Goal: Task Accomplishment & Management: Complete application form

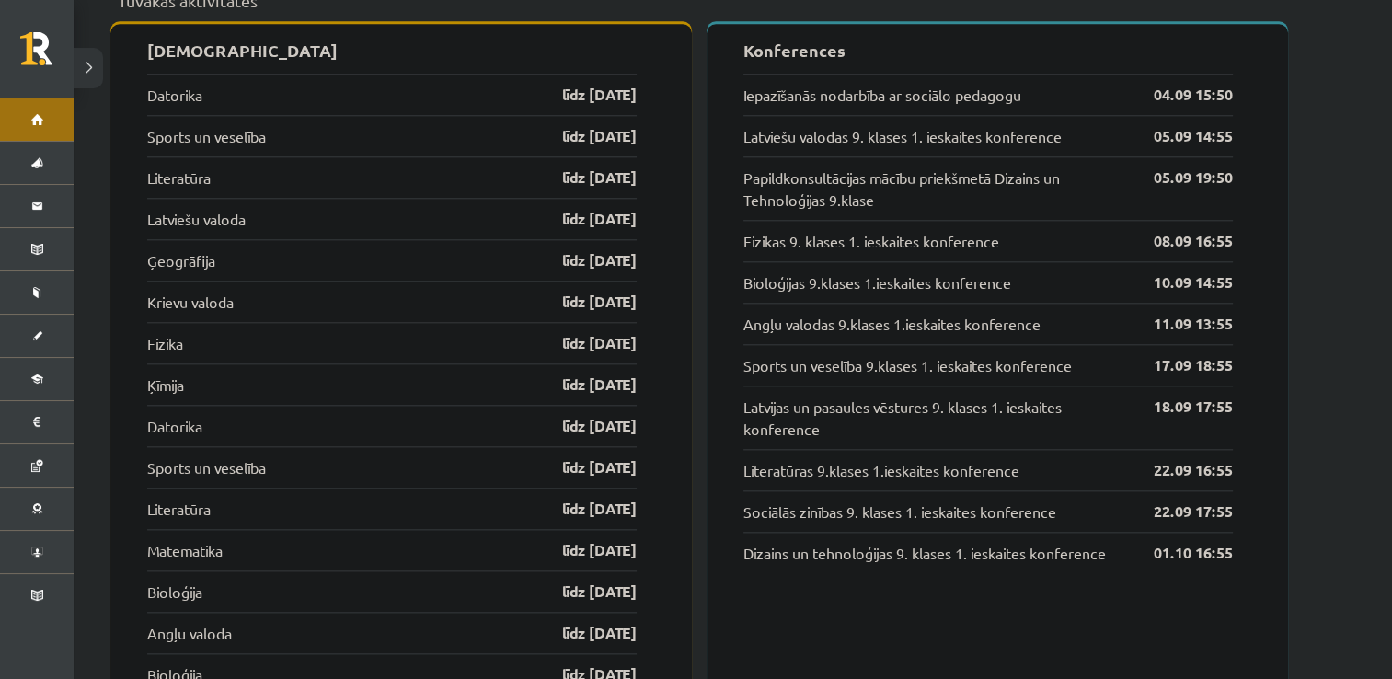
scroll to position [1873, 0]
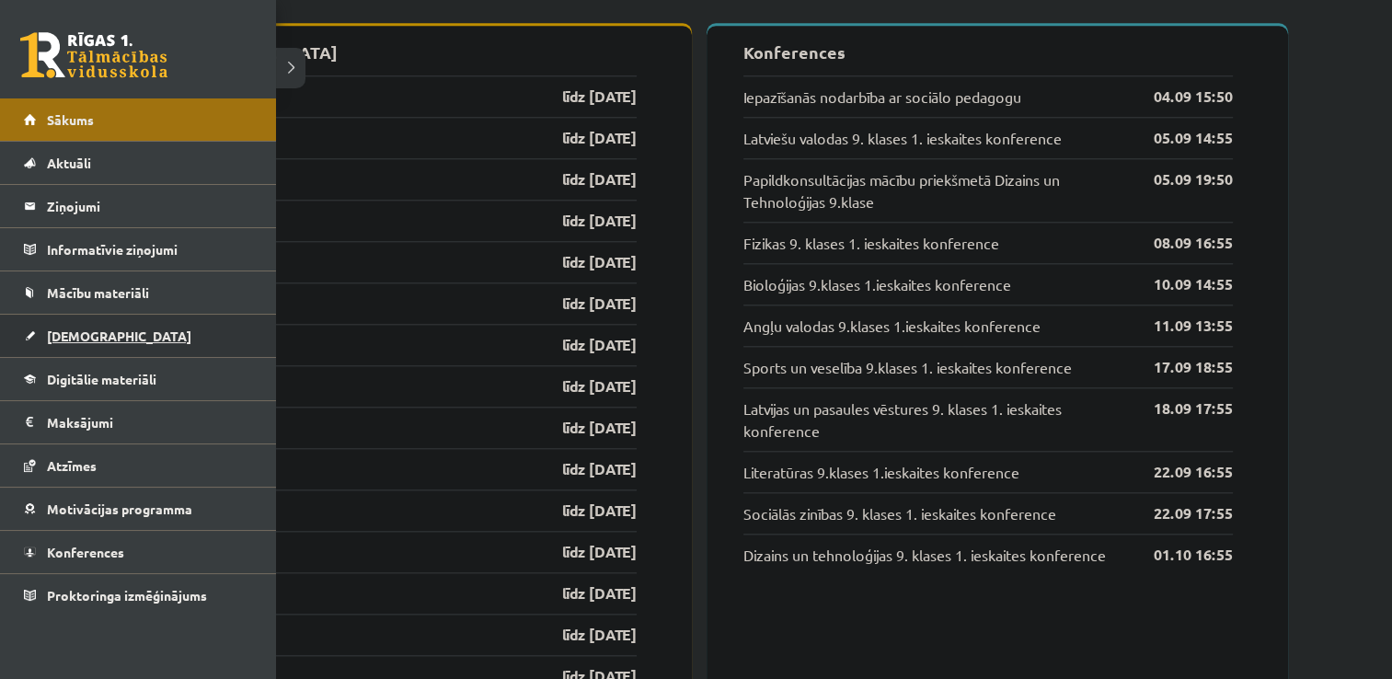
click at [63, 335] on span "[DEMOGRAPHIC_DATA]" at bounding box center [119, 336] width 144 height 17
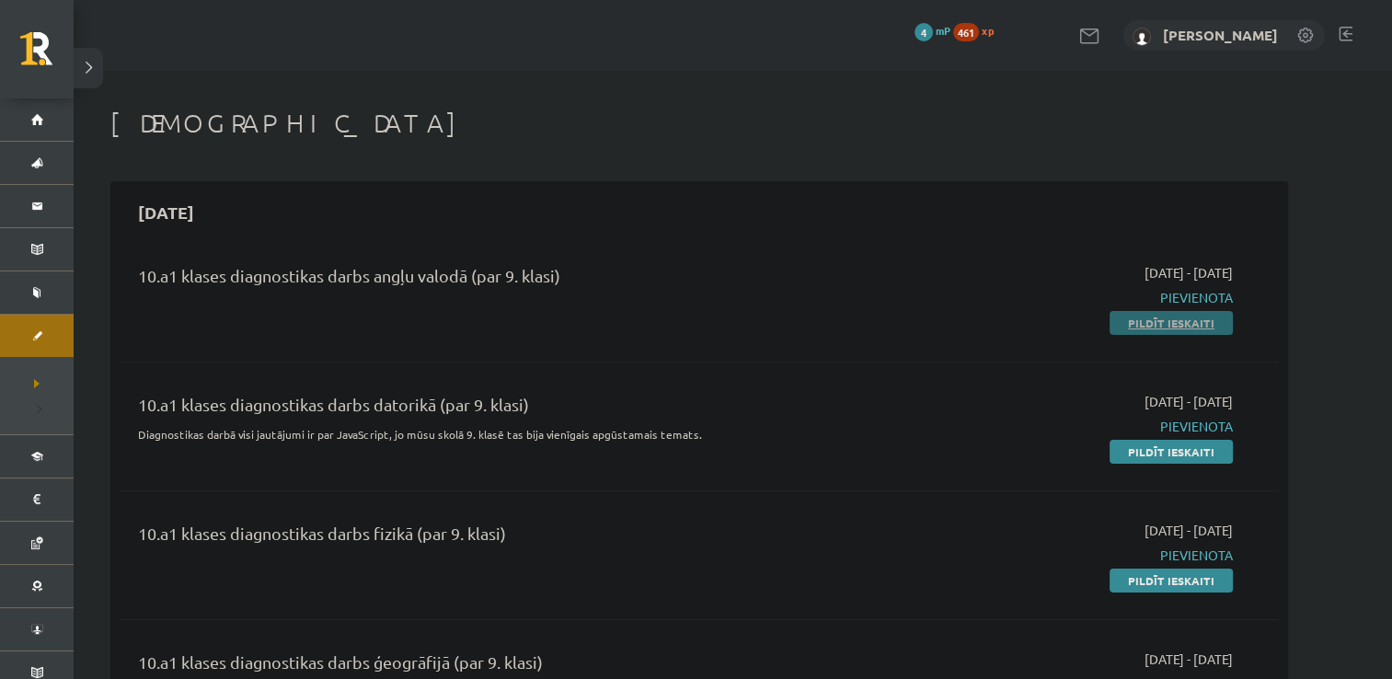
click at [1177, 322] on link "Pildīt ieskaiti" at bounding box center [1171, 323] width 123 height 24
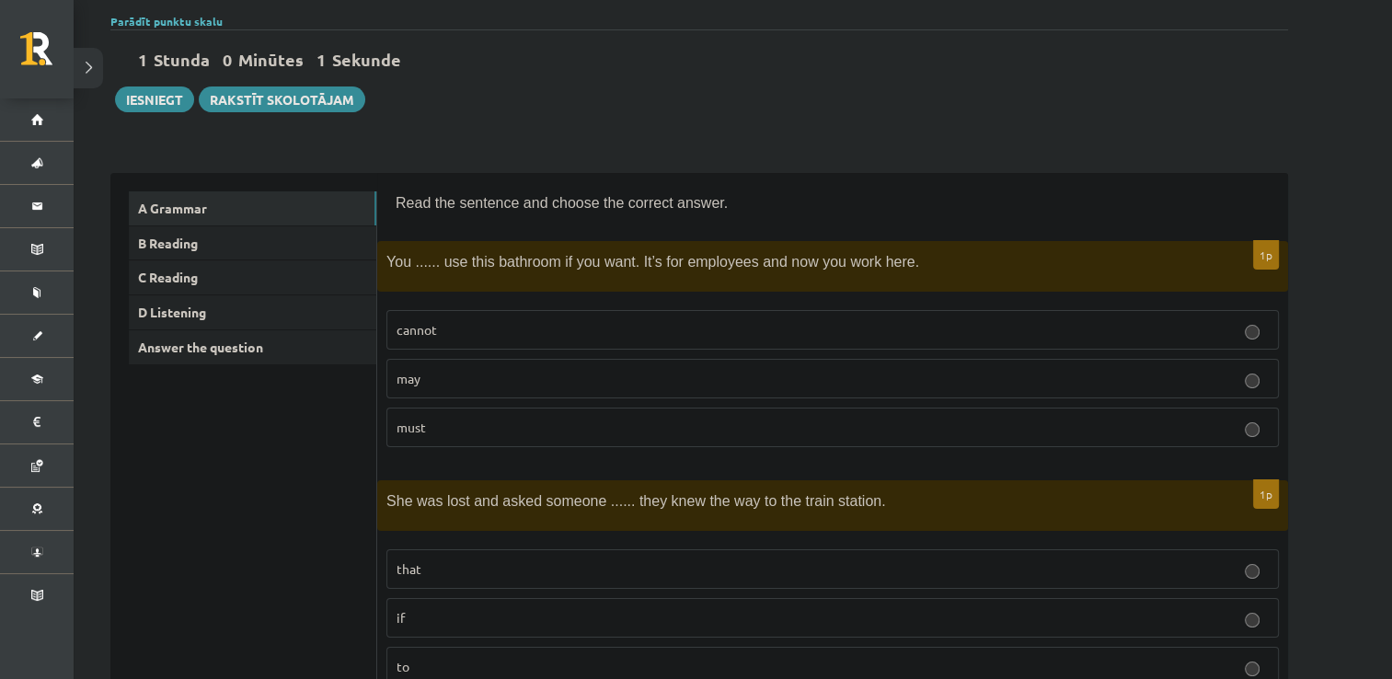
scroll to position [145, 0]
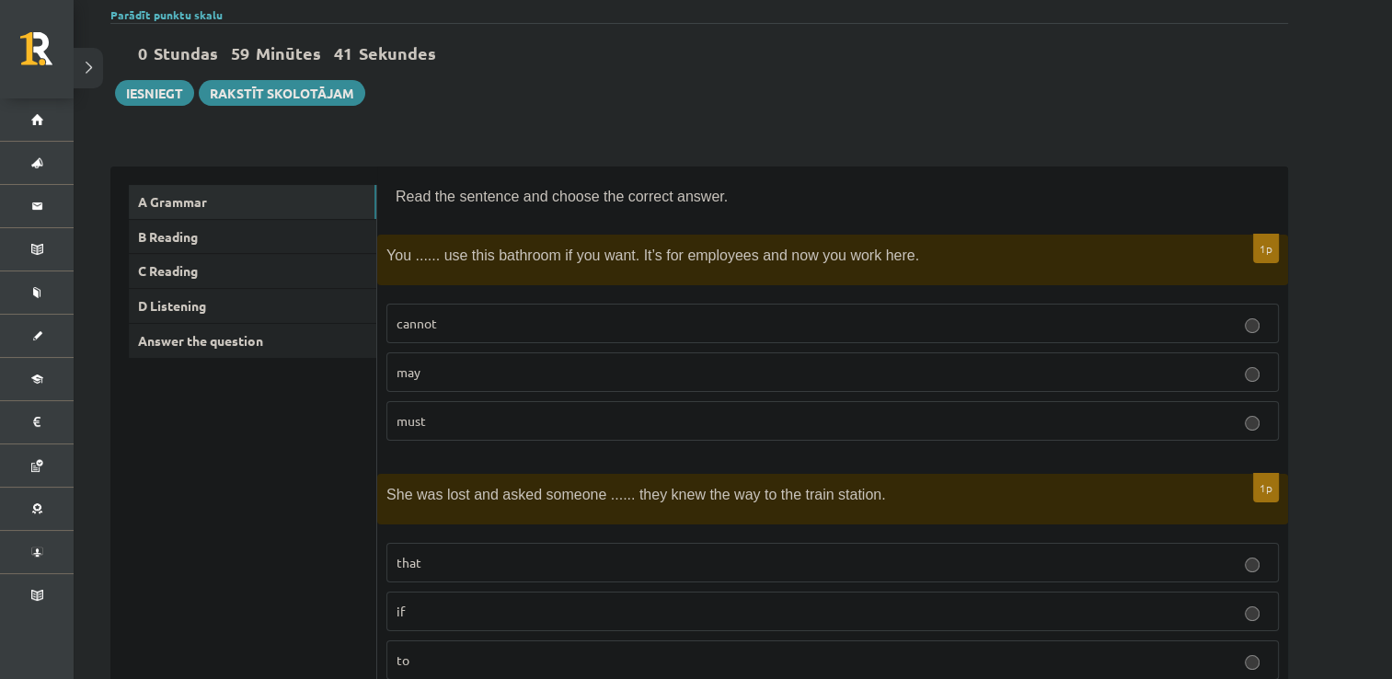
click at [580, 382] on label "may" at bounding box center [832, 372] width 892 height 40
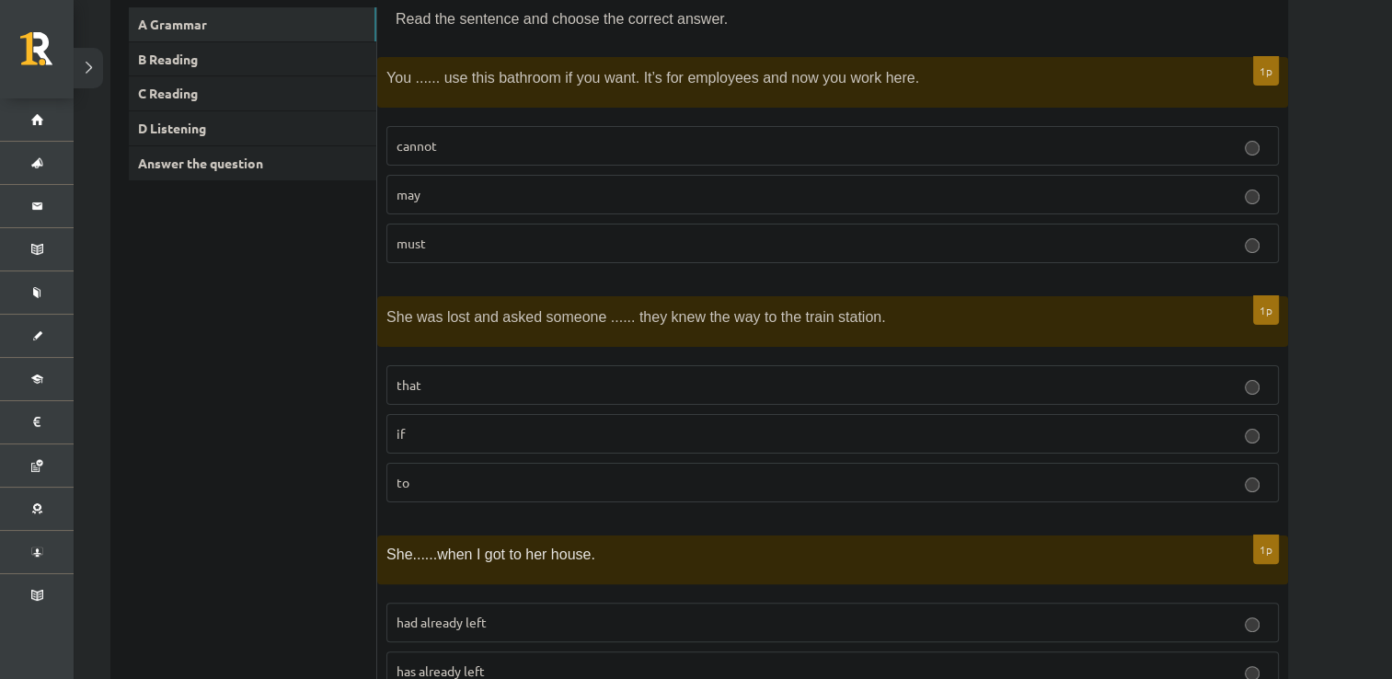
scroll to position [324, 0]
click at [533, 445] on label "if" at bounding box center [832, 433] width 892 height 40
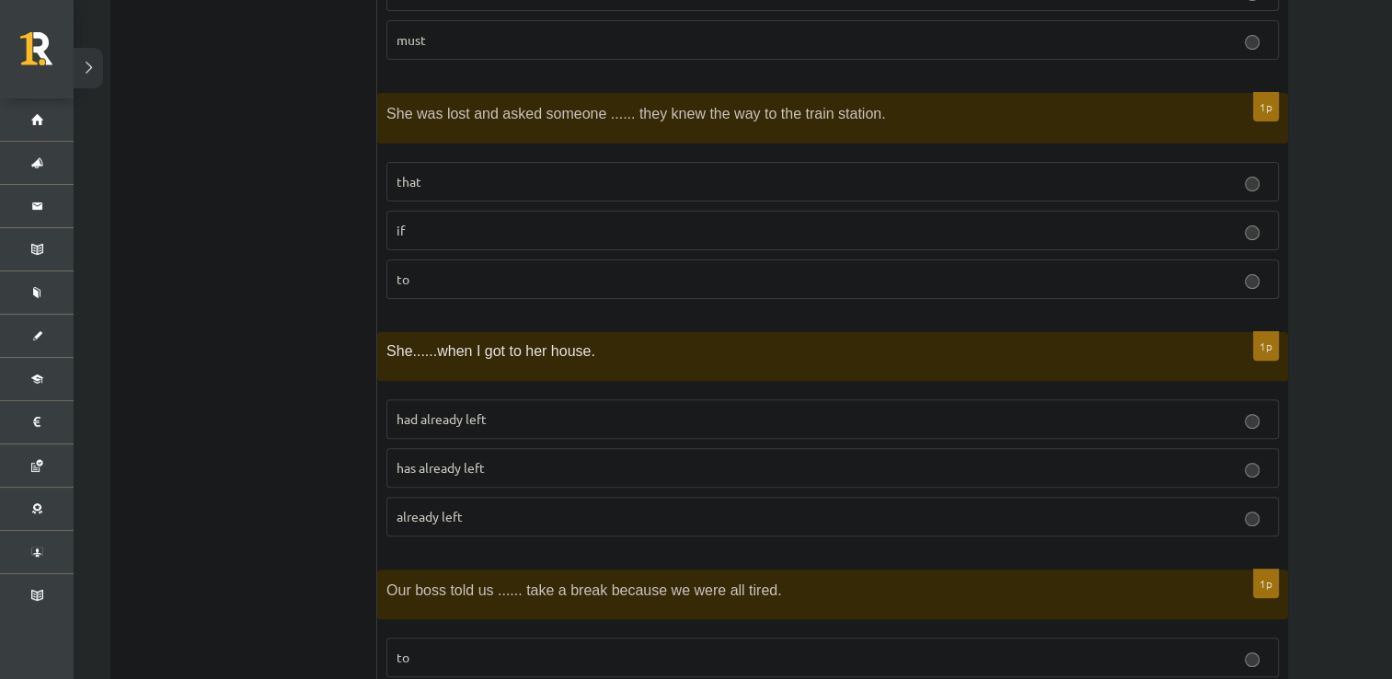
scroll to position [525, 0]
click at [542, 425] on p "had already left" at bounding box center [833, 419] width 872 height 19
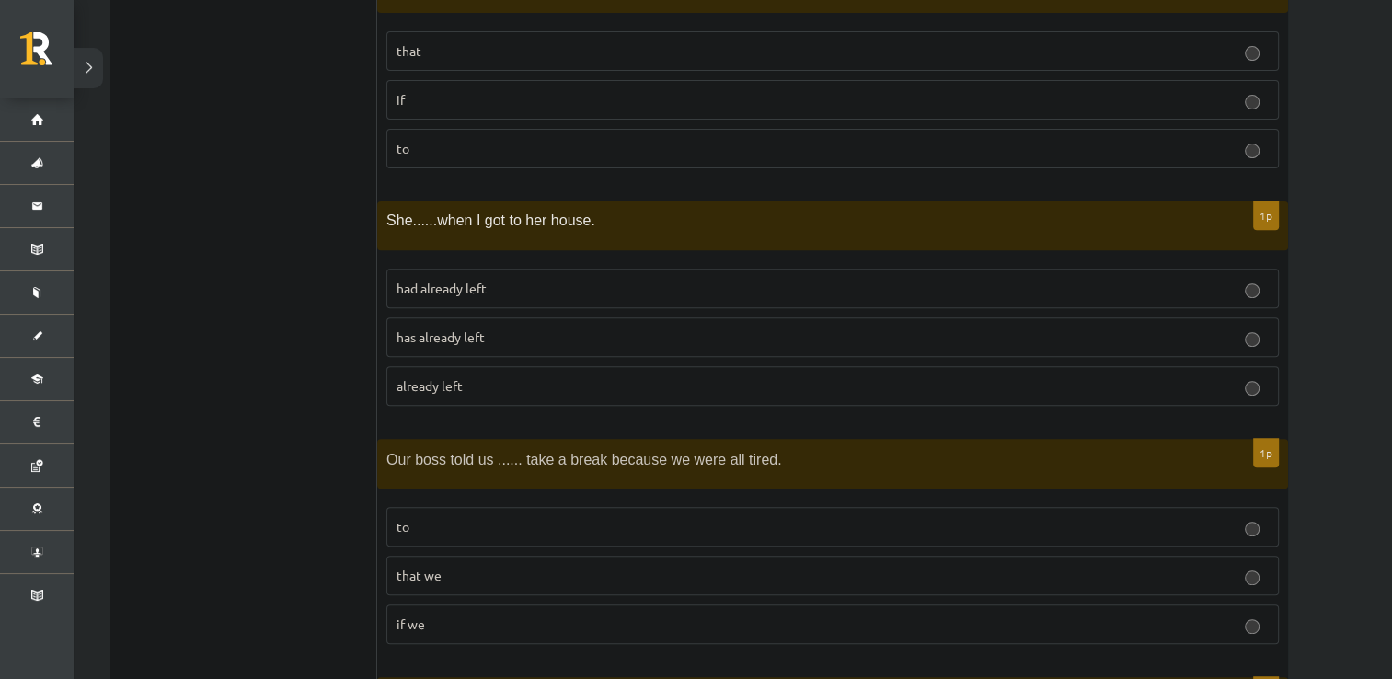
scroll to position [666, 0]
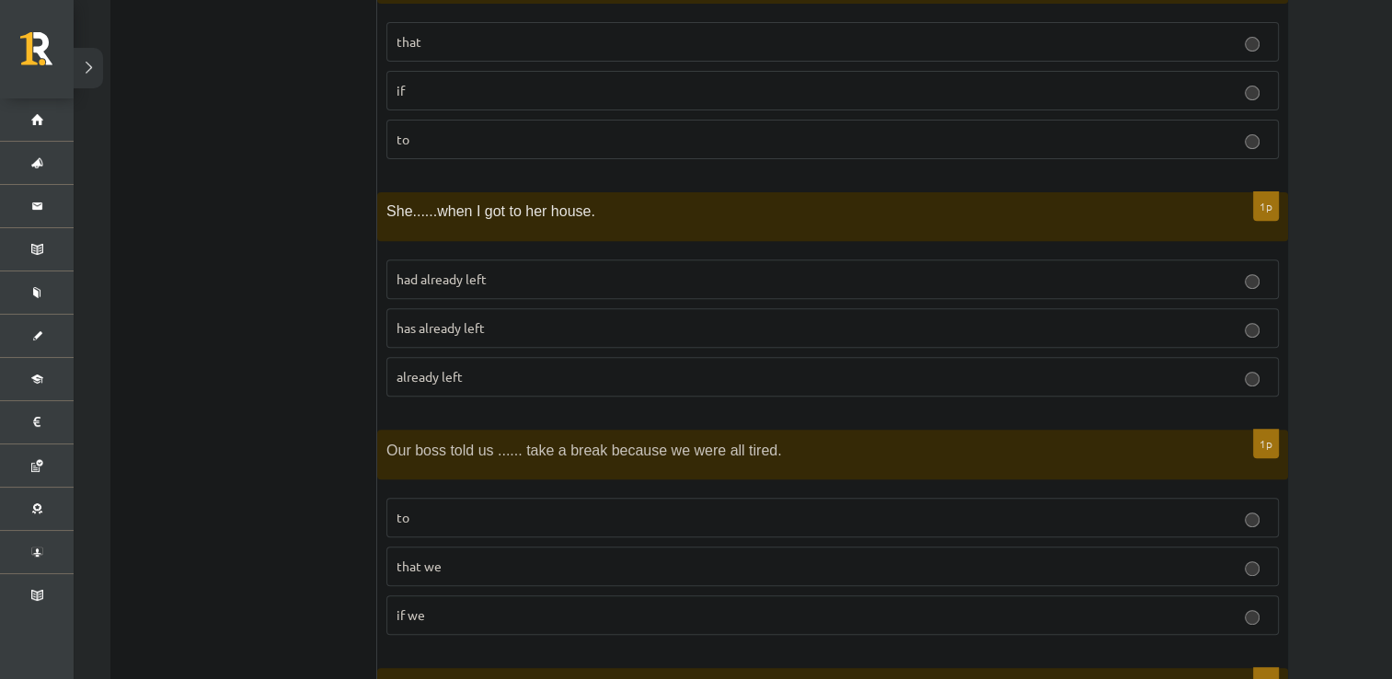
click at [498, 524] on label "to" at bounding box center [832, 518] width 892 height 40
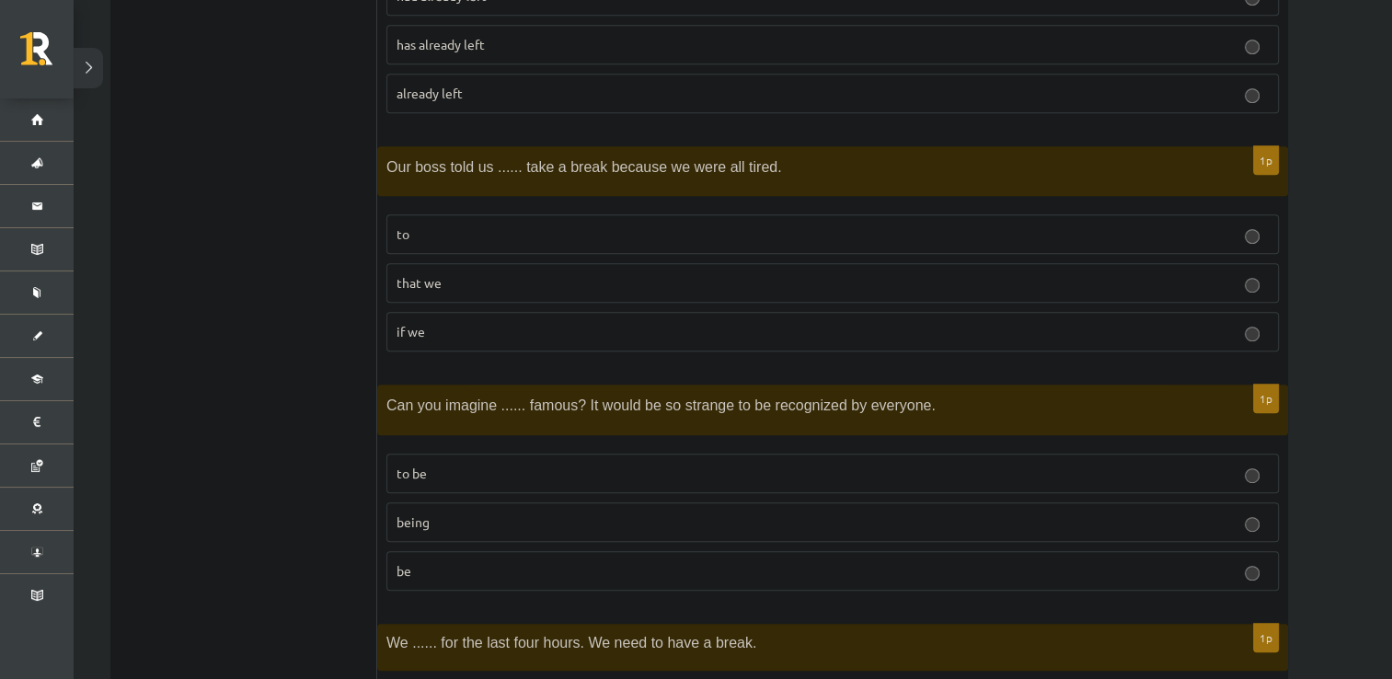
scroll to position [950, 0]
click at [516, 521] on p "being" at bounding box center [833, 521] width 872 height 19
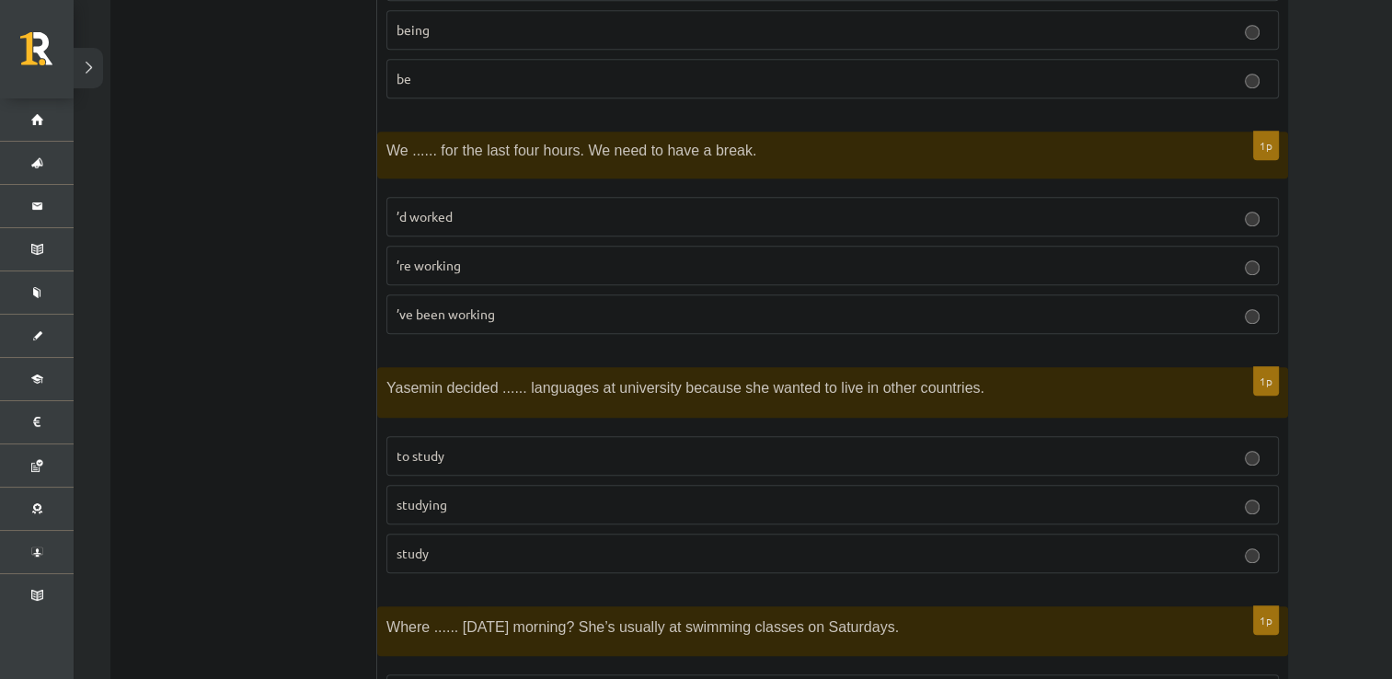
scroll to position [1441, 0]
click at [447, 453] on p "to study" at bounding box center [833, 456] width 872 height 19
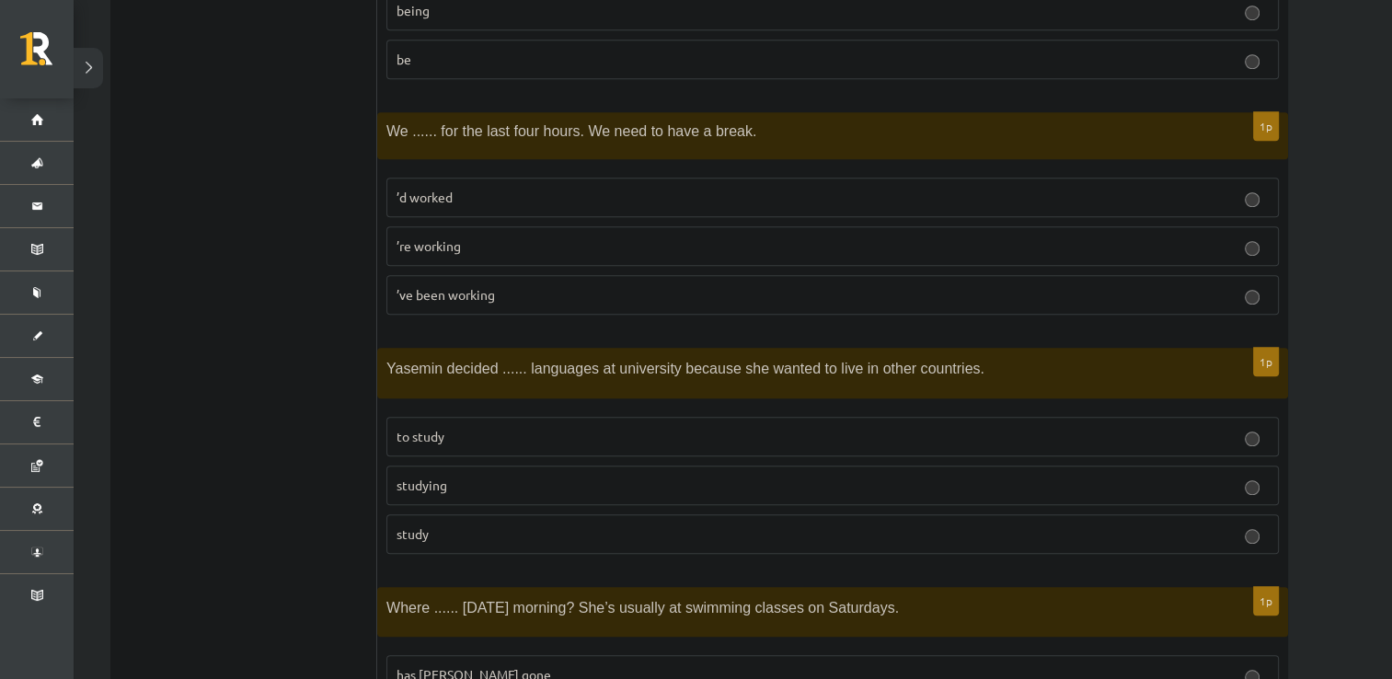
scroll to position [1449, 0]
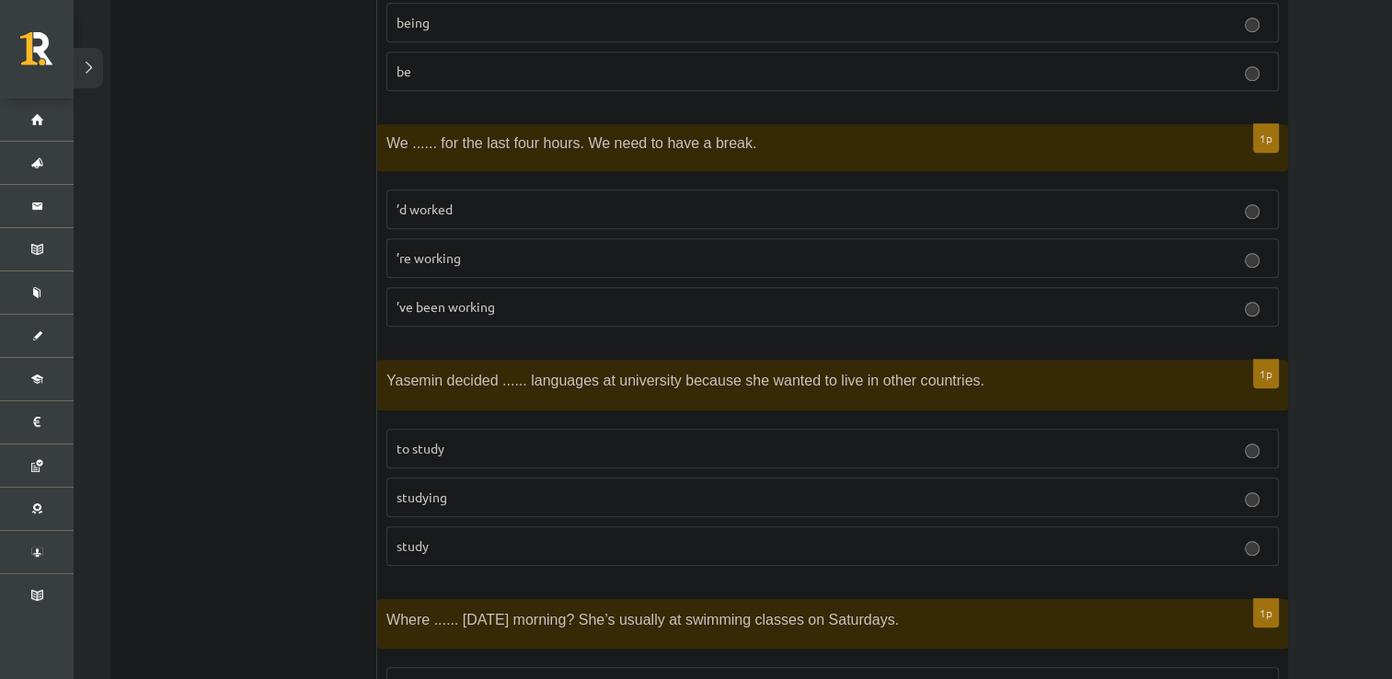
click at [522, 306] on p "’ve been working" at bounding box center [833, 306] width 872 height 19
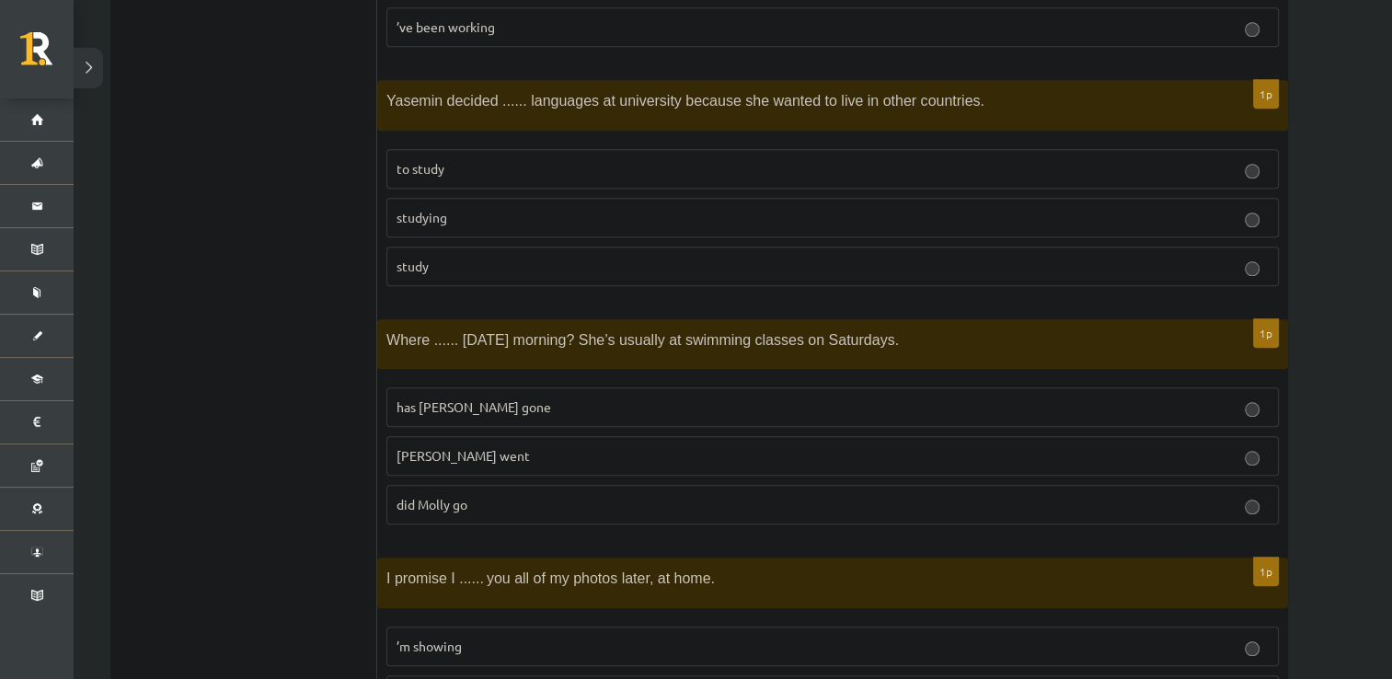
scroll to position [1732, 0]
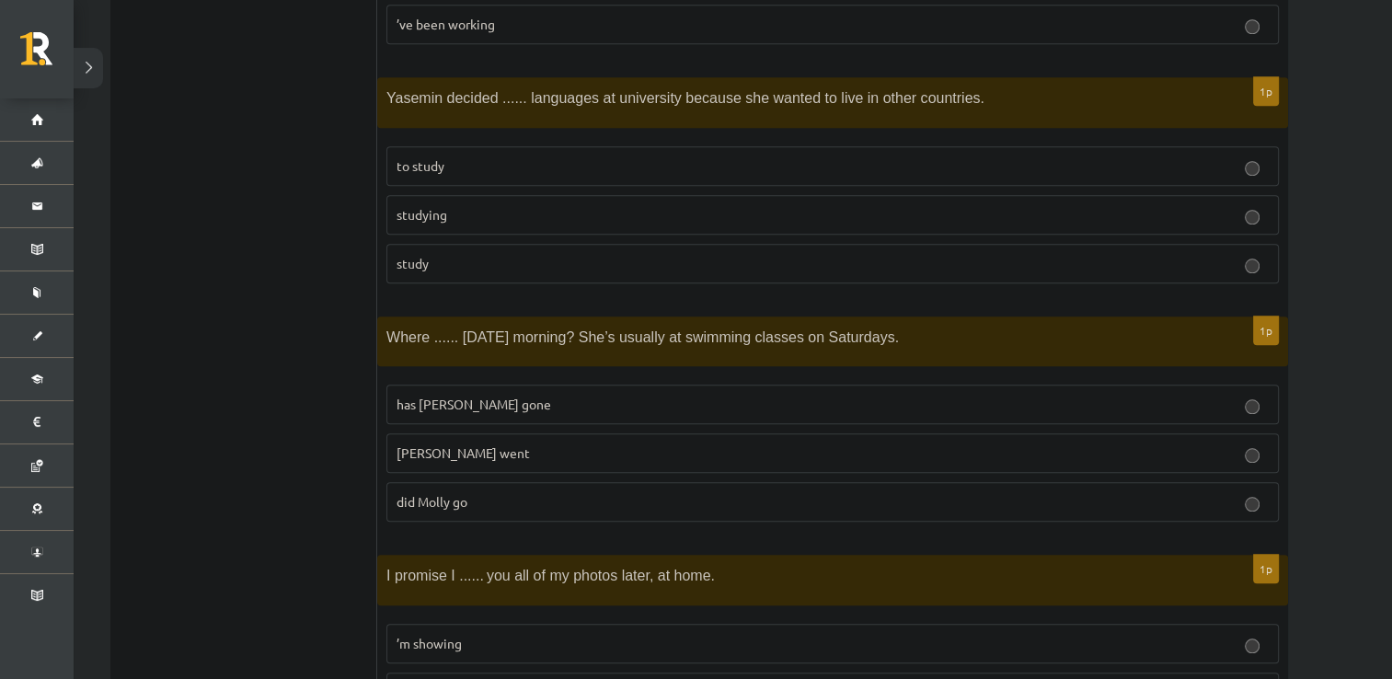
click at [493, 492] on p "did Molly go" at bounding box center [833, 501] width 872 height 19
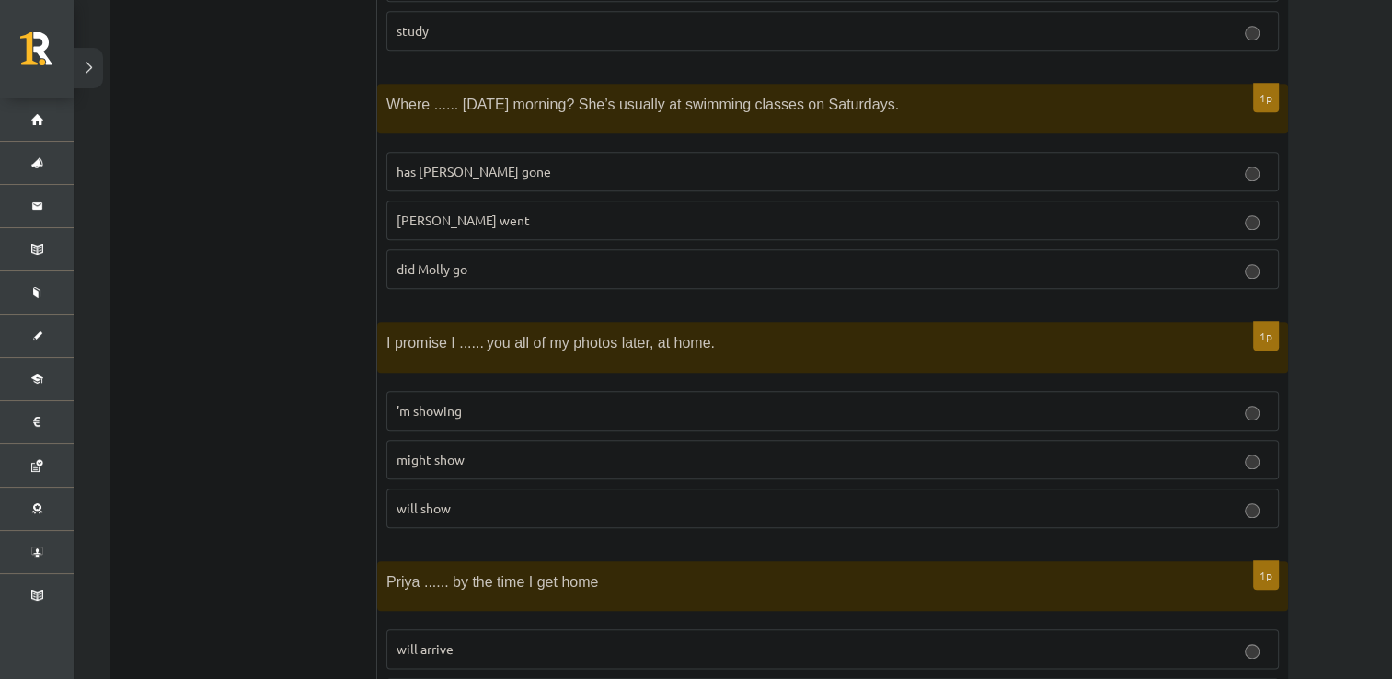
scroll to position [1965, 0]
click at [546, 499] on p "will show" at bounding box center [833, 507] width 872 height 19
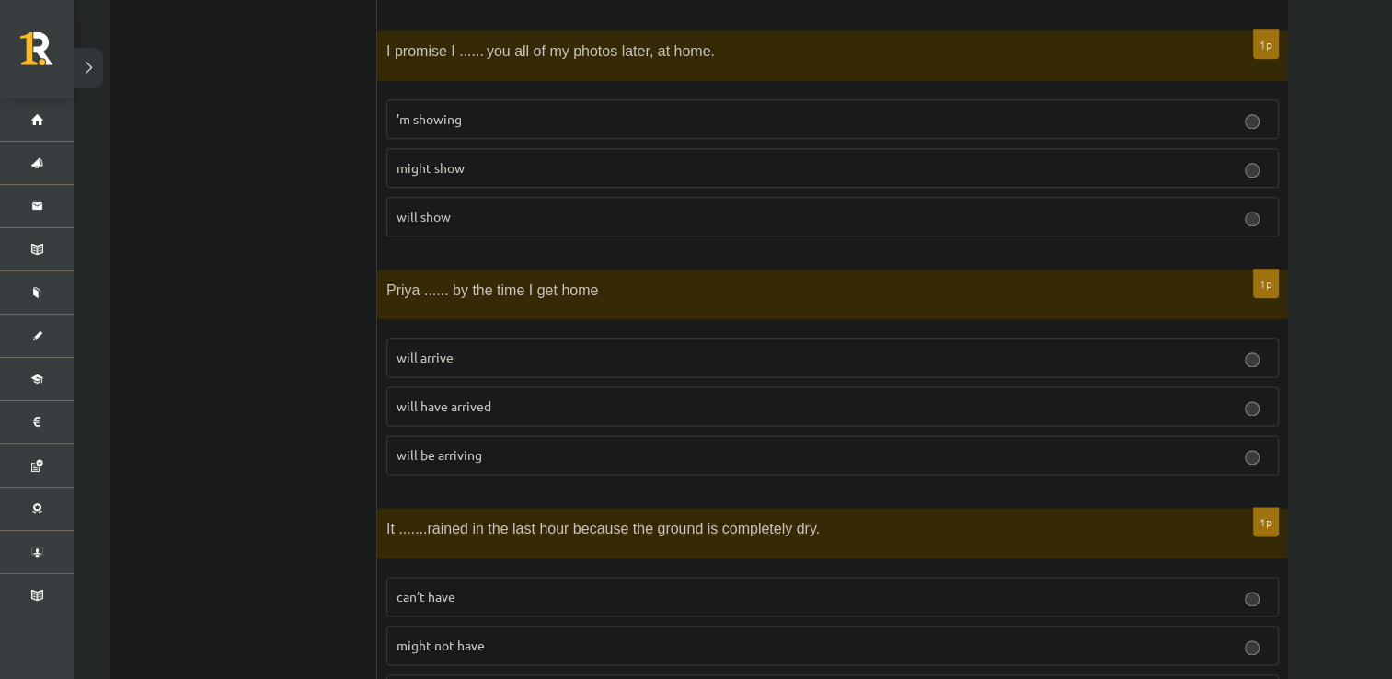
scroll to position [2258, 0]
click at [538, 347] on p "will arrive" at bounding box center [833, 355] width 872 height 19
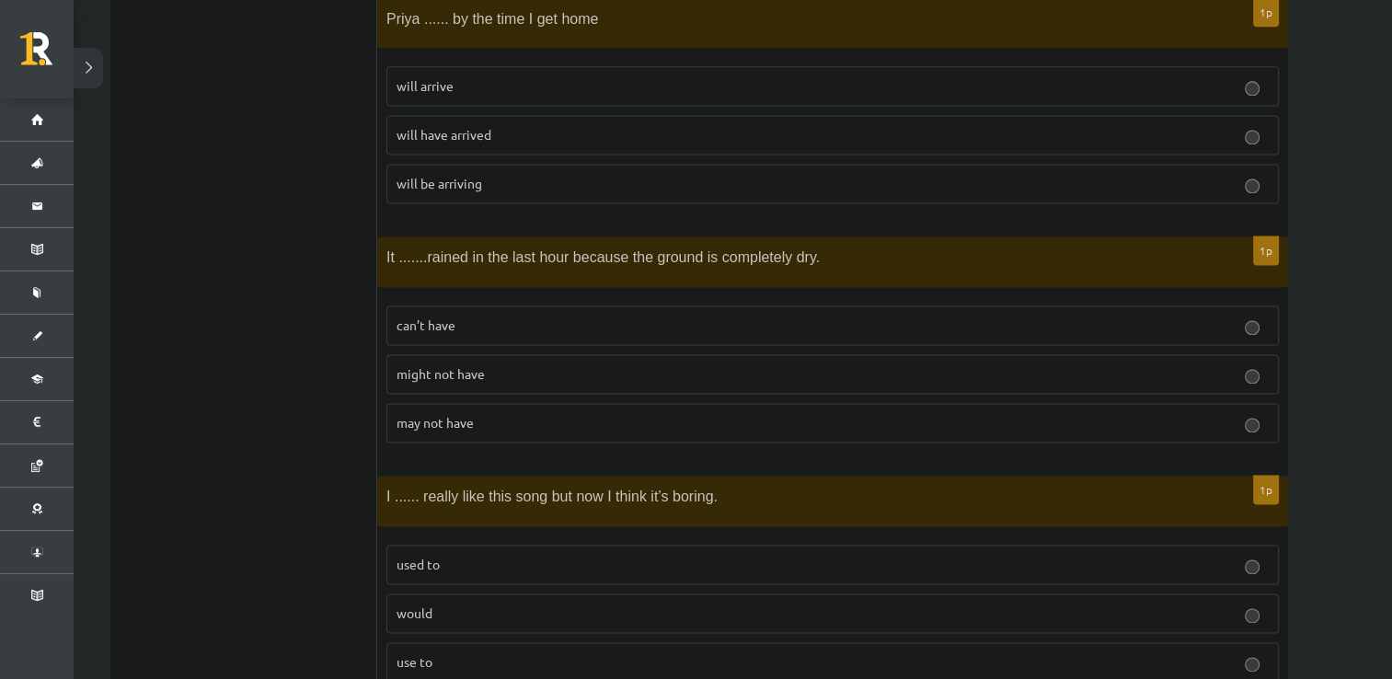
scroll to position [2531, 0]
click at [475, 363] on p "might not have" at bounding box center [833, 370] width 872 height 19
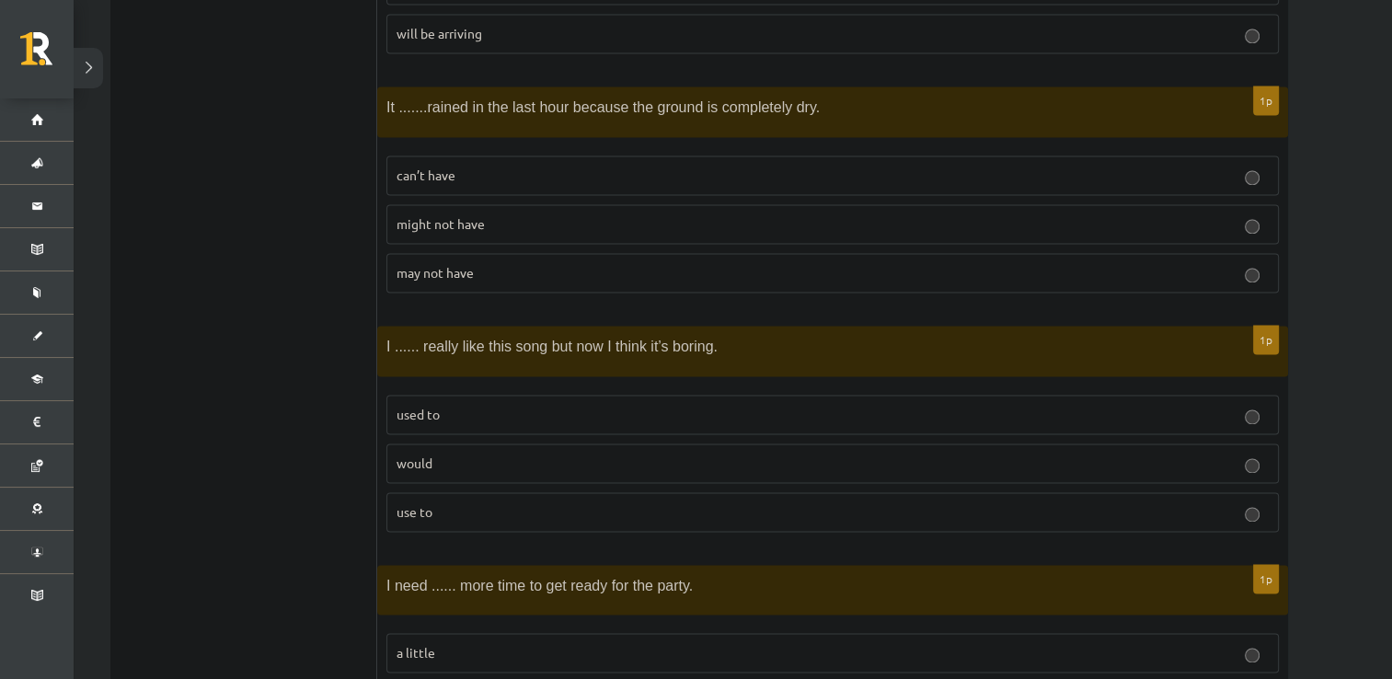
scroll to position [2676, 0]
click at [475, 414] on label "used to" at bounding box center [832, 417] width 892 height 40
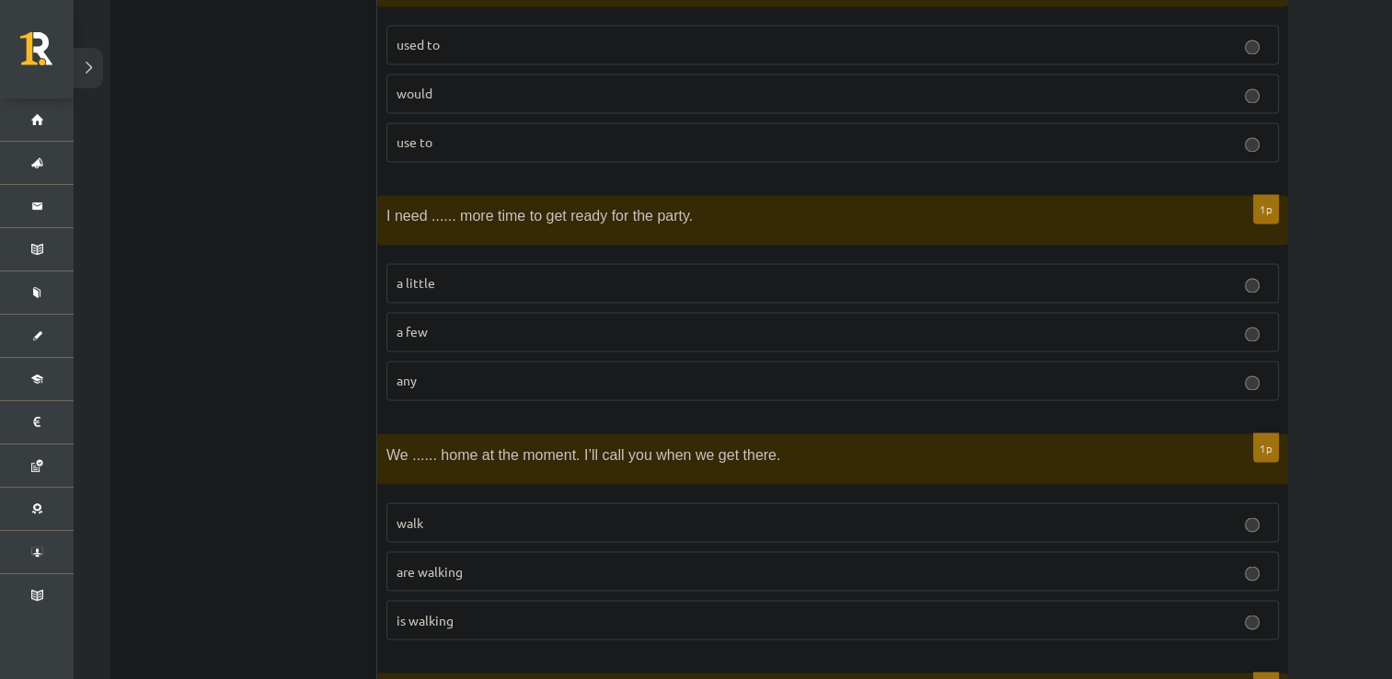
scroll to position [3046, 0]
click at [432, 286] on label "a little" at bounding box center [832, 284] width 892 height 40
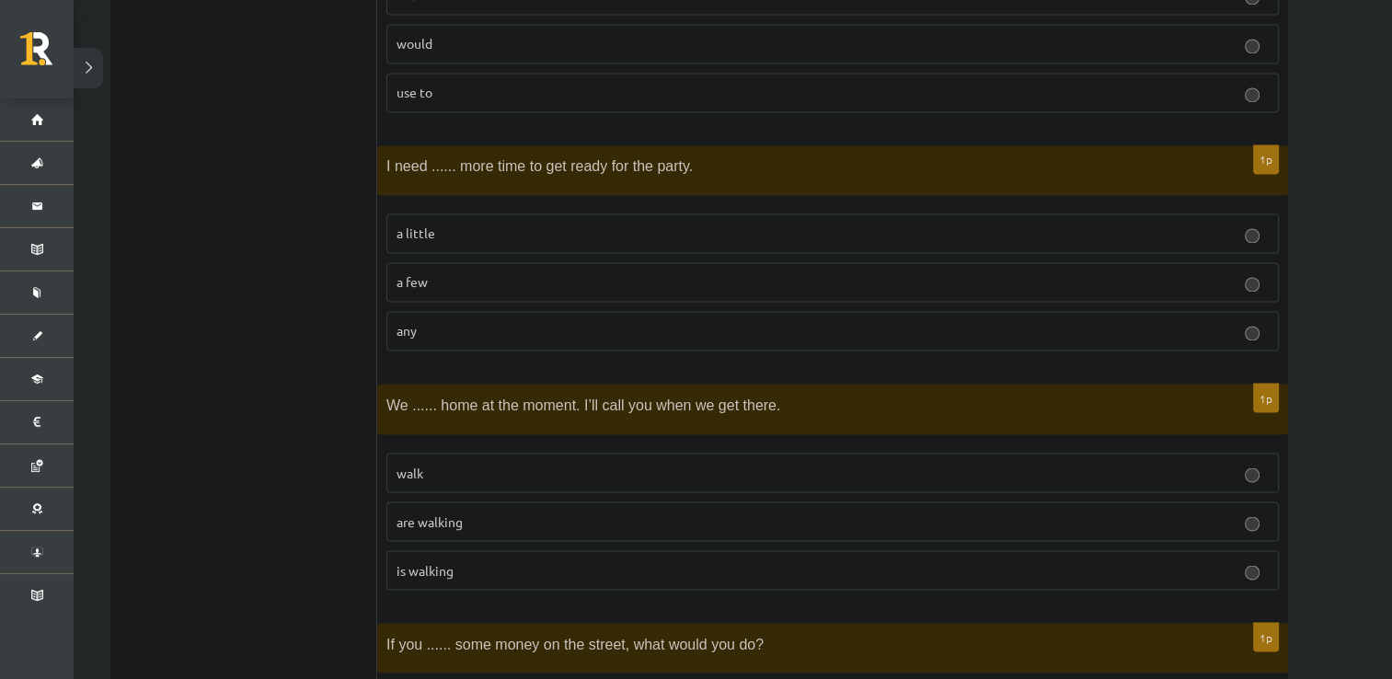
scroll to position [3095, 0]
click at [476, 513] on p "are walking" at bounding box center [833, 522] width 872 height 19
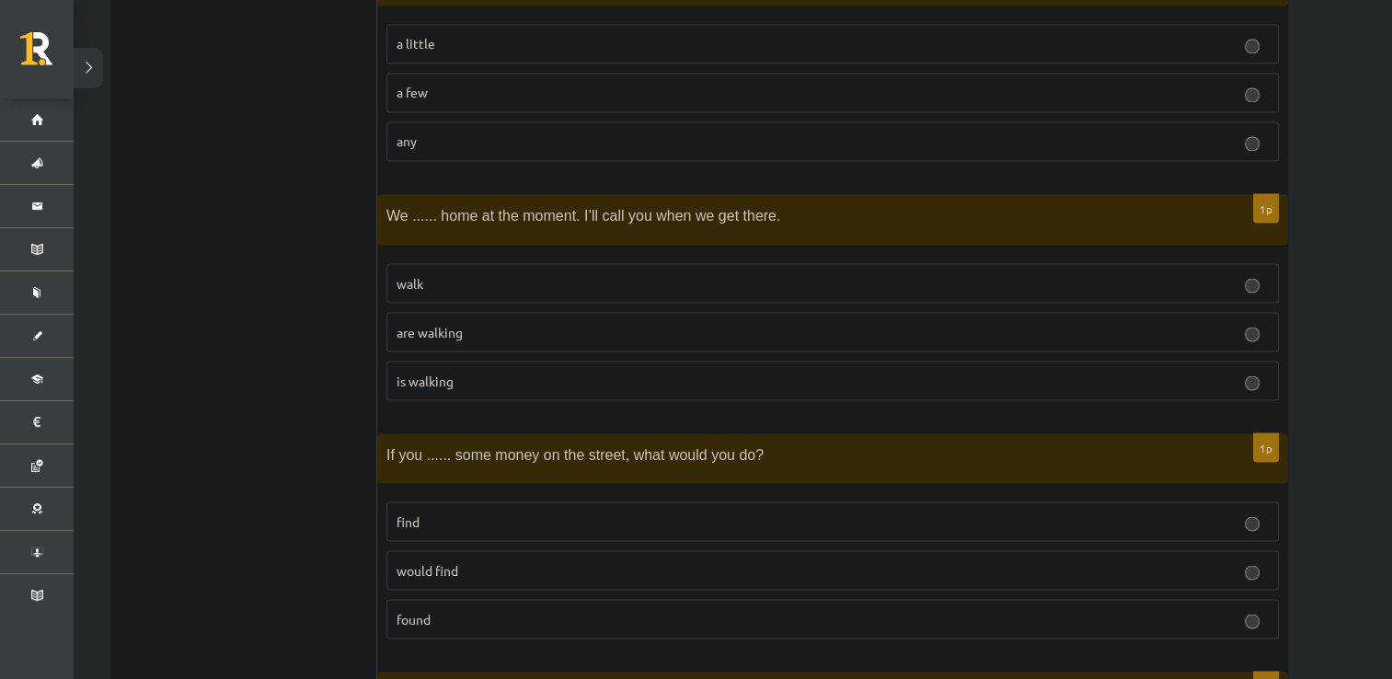
scroll to position [3303, 0]
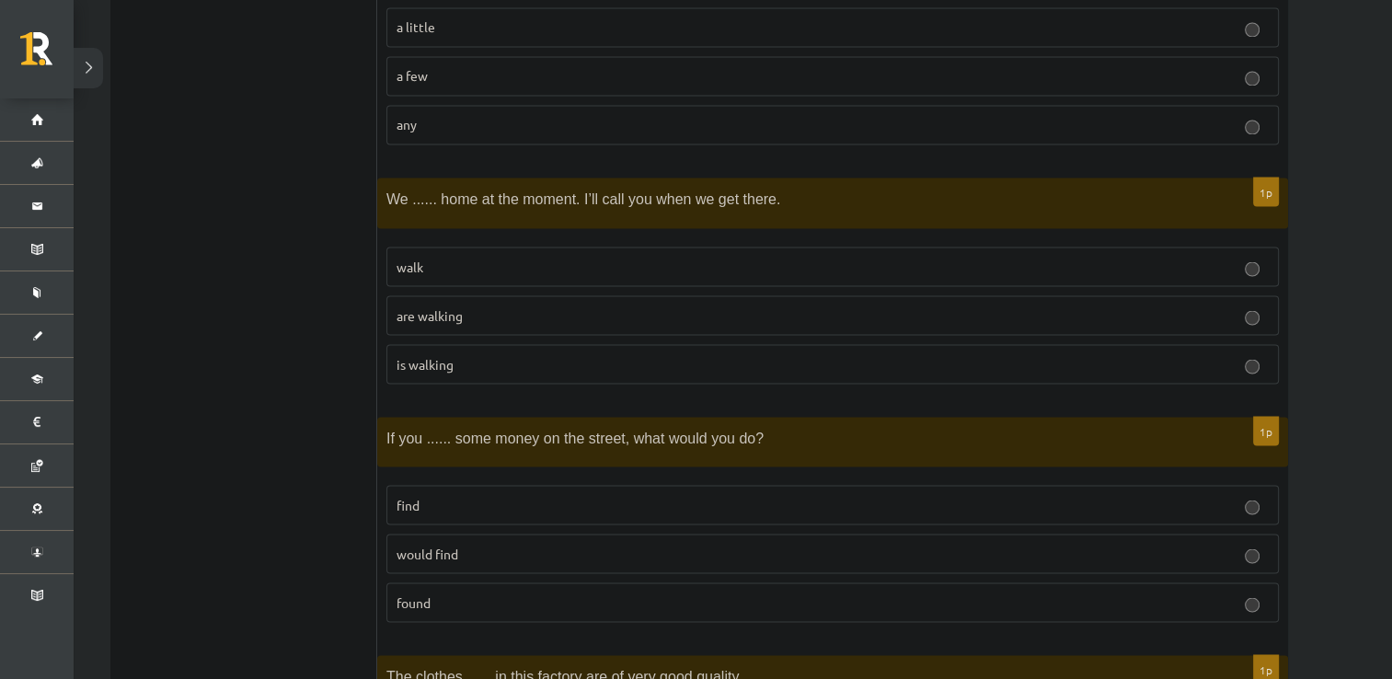
click at [471, 593] on p "found" at bounding box center [833, 602] width 872 height 19
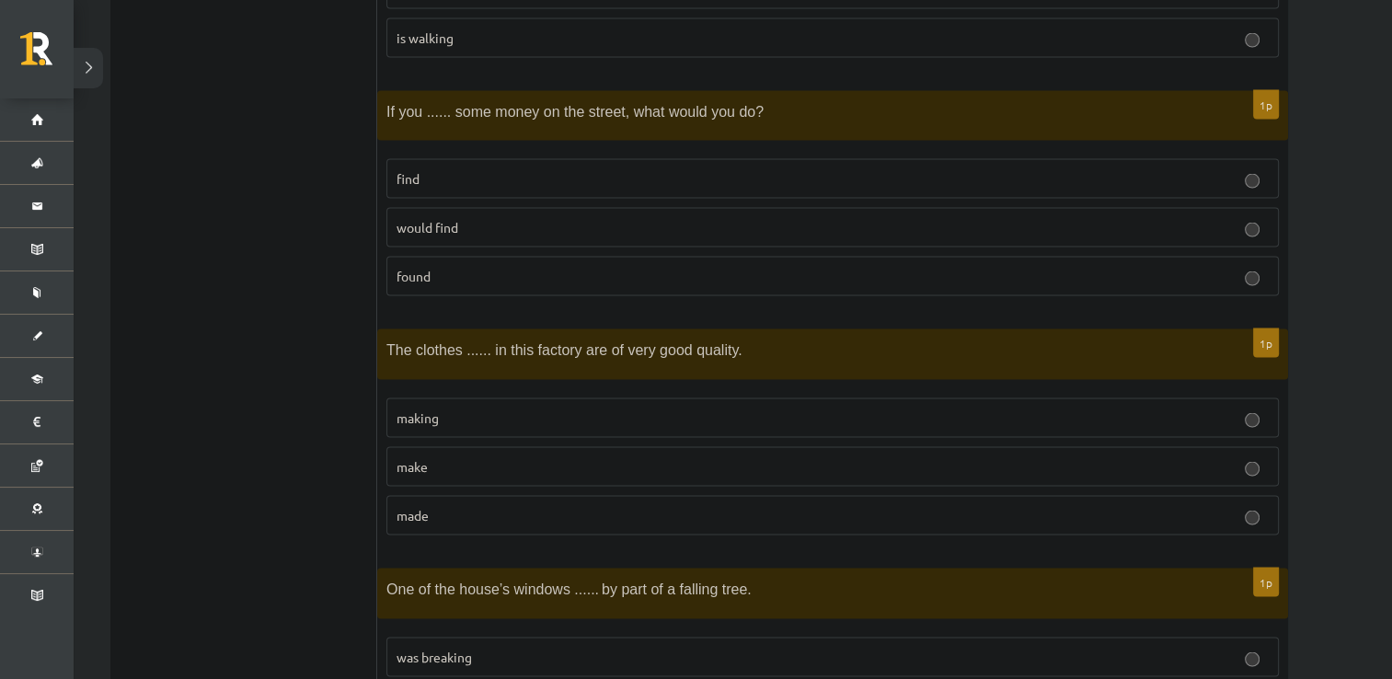
scroll to position [3632, 0]
click at [558, 502] on p "made" at bounding box center [833, 511] width 872 height 19
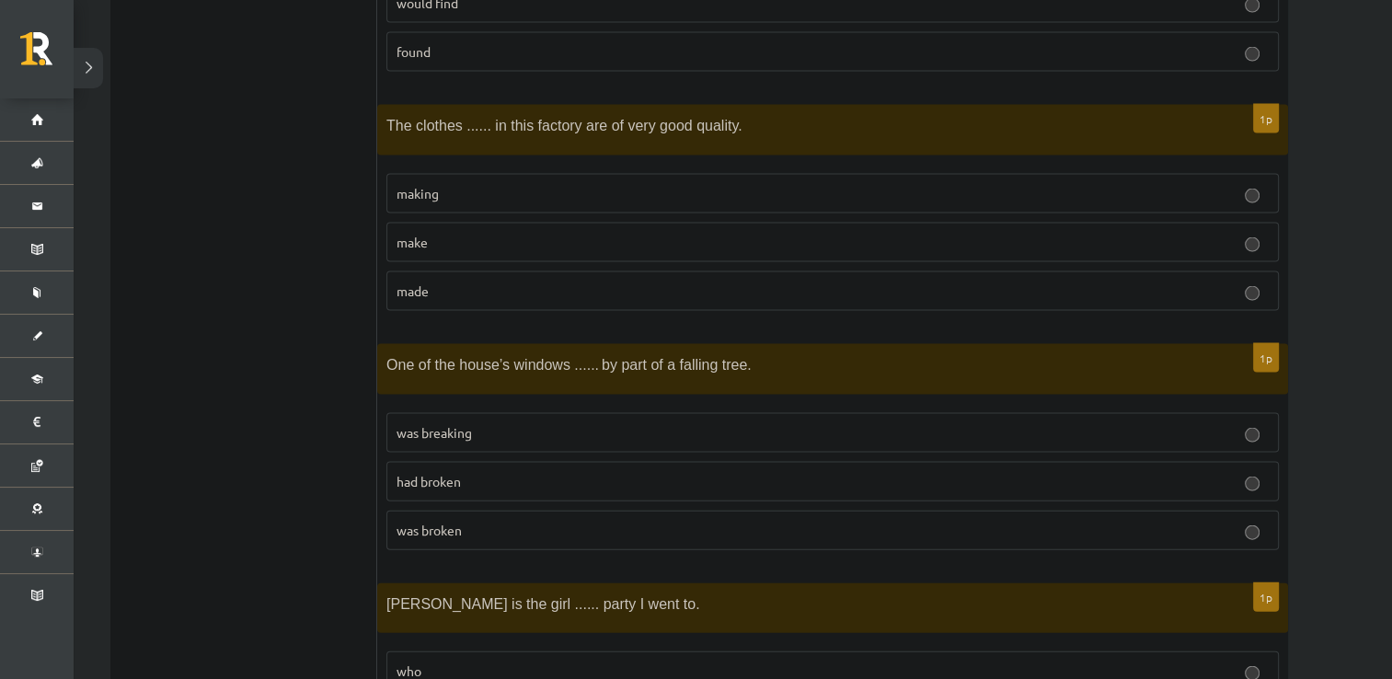
scroll to position [3852, 0]
click at [552, 529] on fieldset "was breaking had broken was broken" at bounding box center [832, 481] width 892 height 152
click at [545, 522] on p "was broken" at bounding box center [833, 531] width 872 height 19
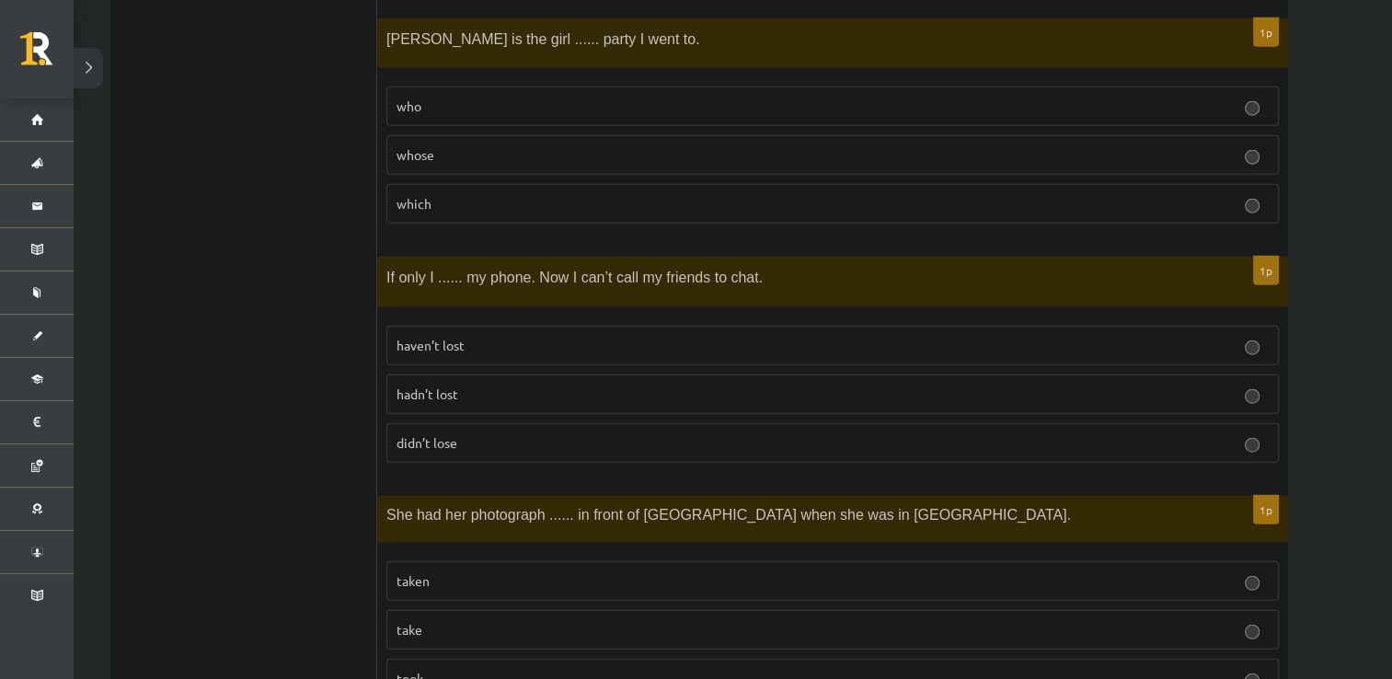
scroll to position [4417, 0]
click at [524, 386] on p "hadn’t lost" at bounding box center [833, 395] width 872 height 19
click at [523, 434] on p "didn’t lose" at bounding box center [833, 443] width 872 height 19
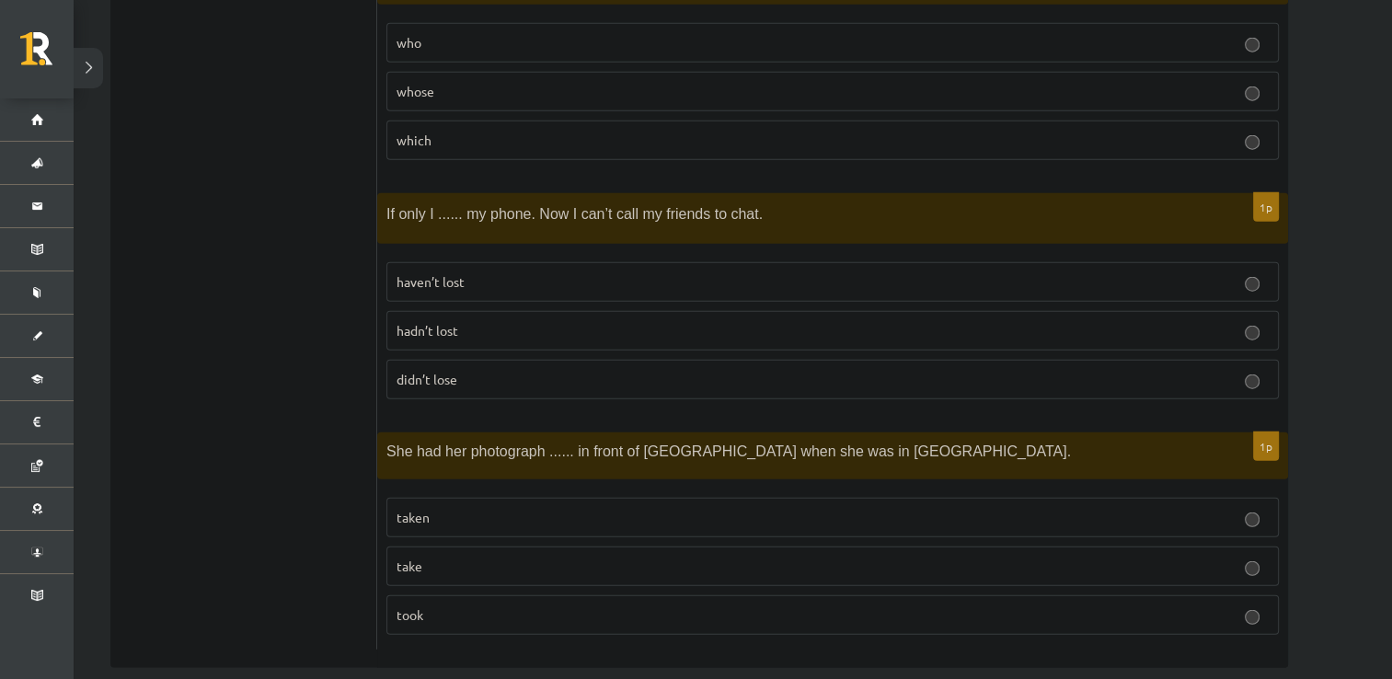
scroll to position [4482, 0]
click at [504, 508] on p "taken" at bounding box center [833, 517] width 872 height 19
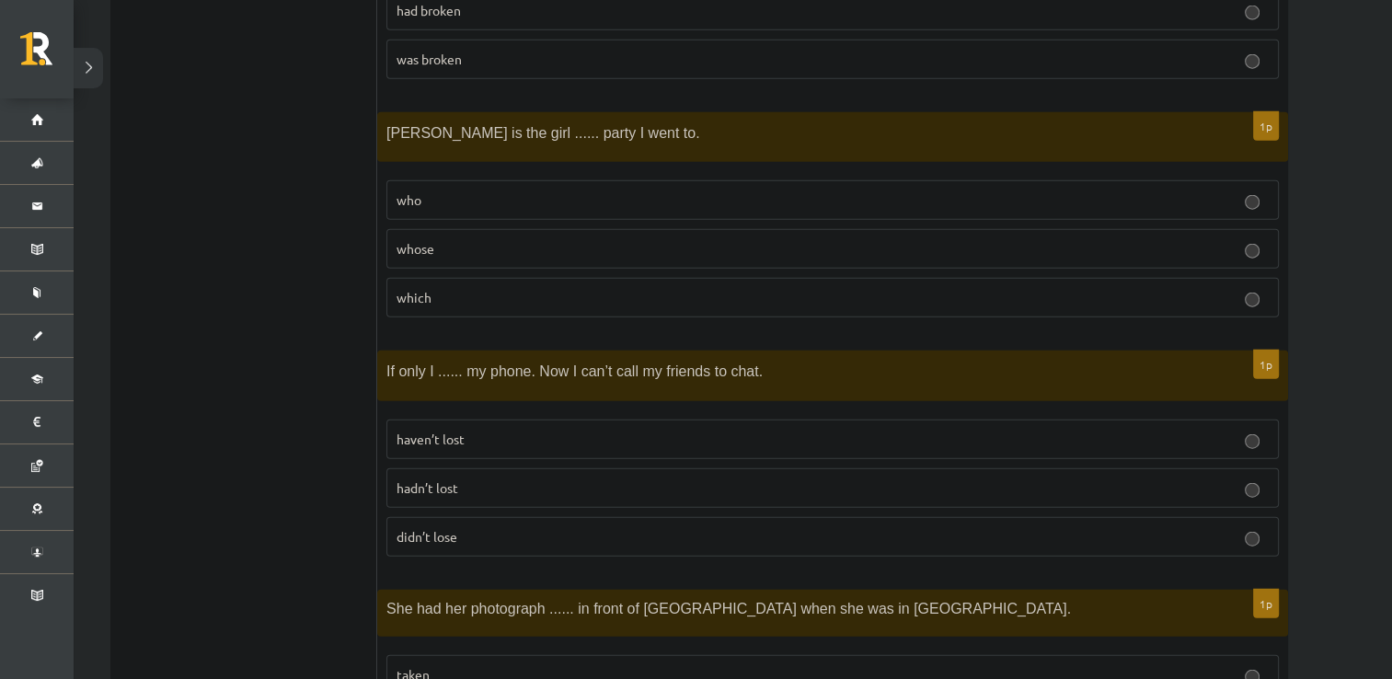
scroll to position [4323, 0]
click at [473, 240] on label "whose" at bounding box center [832, 250] width 892 height 40
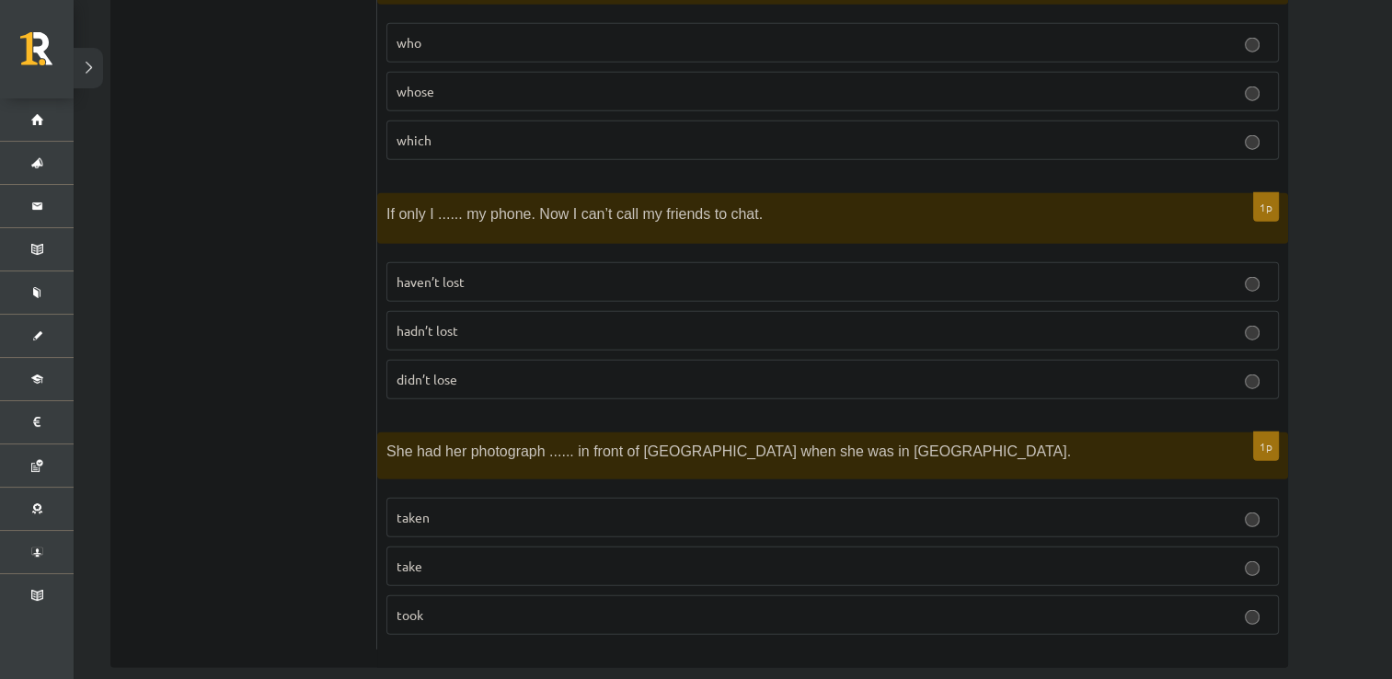
scroll to position [4482, 0]
click at [523, 321] on p "hadn’t lost" at bounding box center [833, 330] width 872 height 19
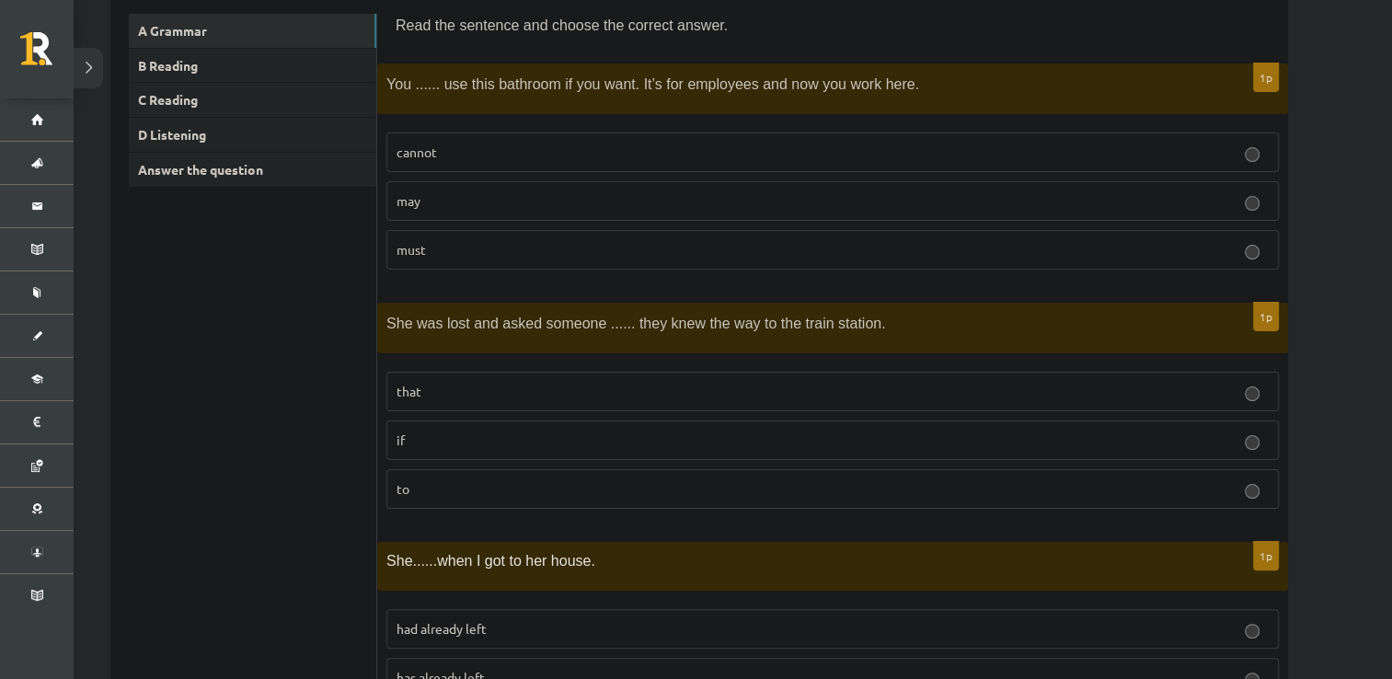
scroll to position [0, 0]
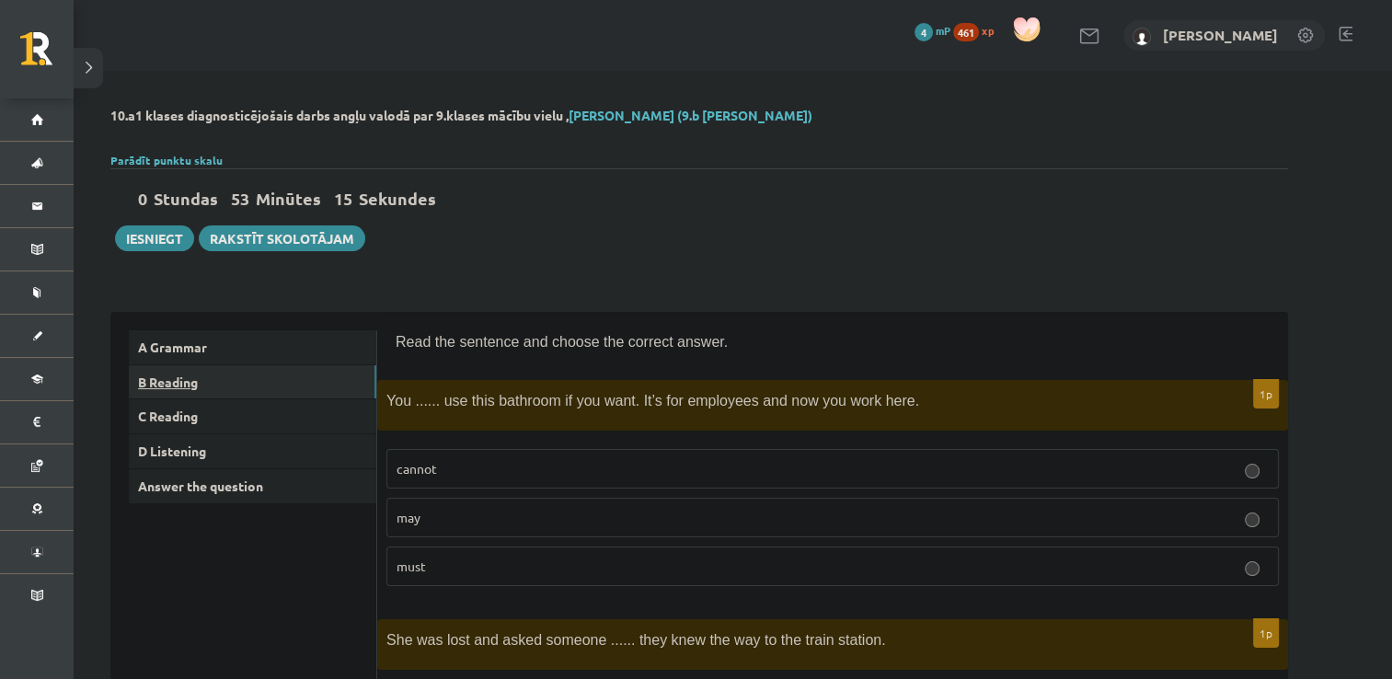
click at [173, 381] on link "B Reading" at bounding box center [253, 382] width 248 height 34
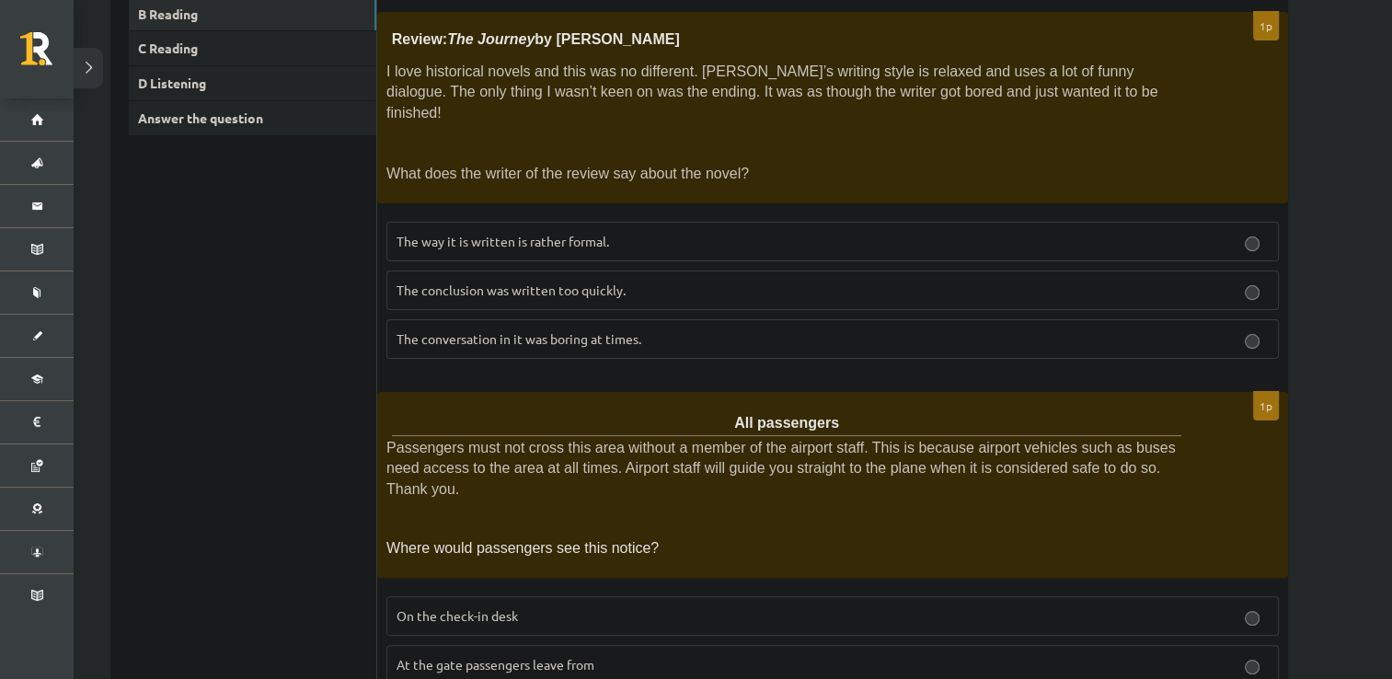
scroll to position [367, 0]
click at [513, 278] on label "The conclusion was written too quickly." at bounding box center [832, 291] width 892 height 40
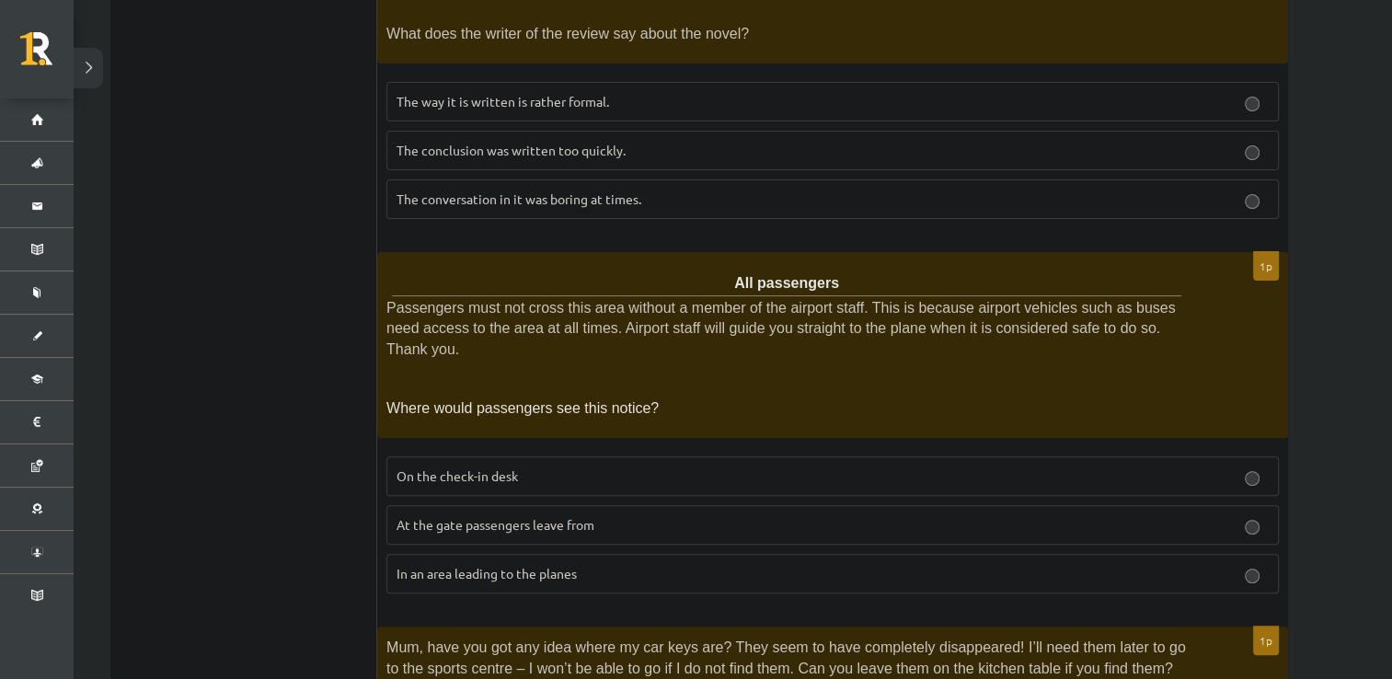
scroll to position [508, 0]
click at [563, 565] on span "In an area leading to the planes" at bounding box center [487, 573] width 180 height 17
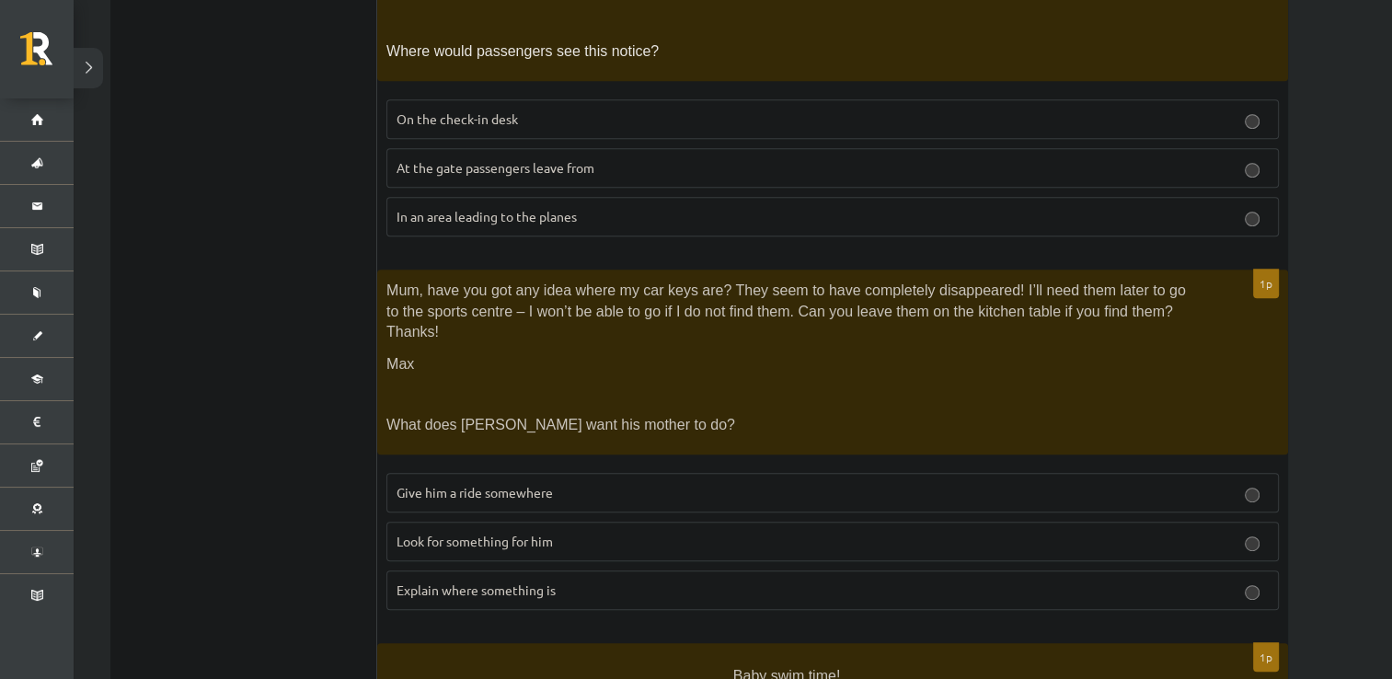
scroll to position [865, 0]
click at [659, 532] on p "Look for something for him" at bounding box center [833, 541] width 872 height 19
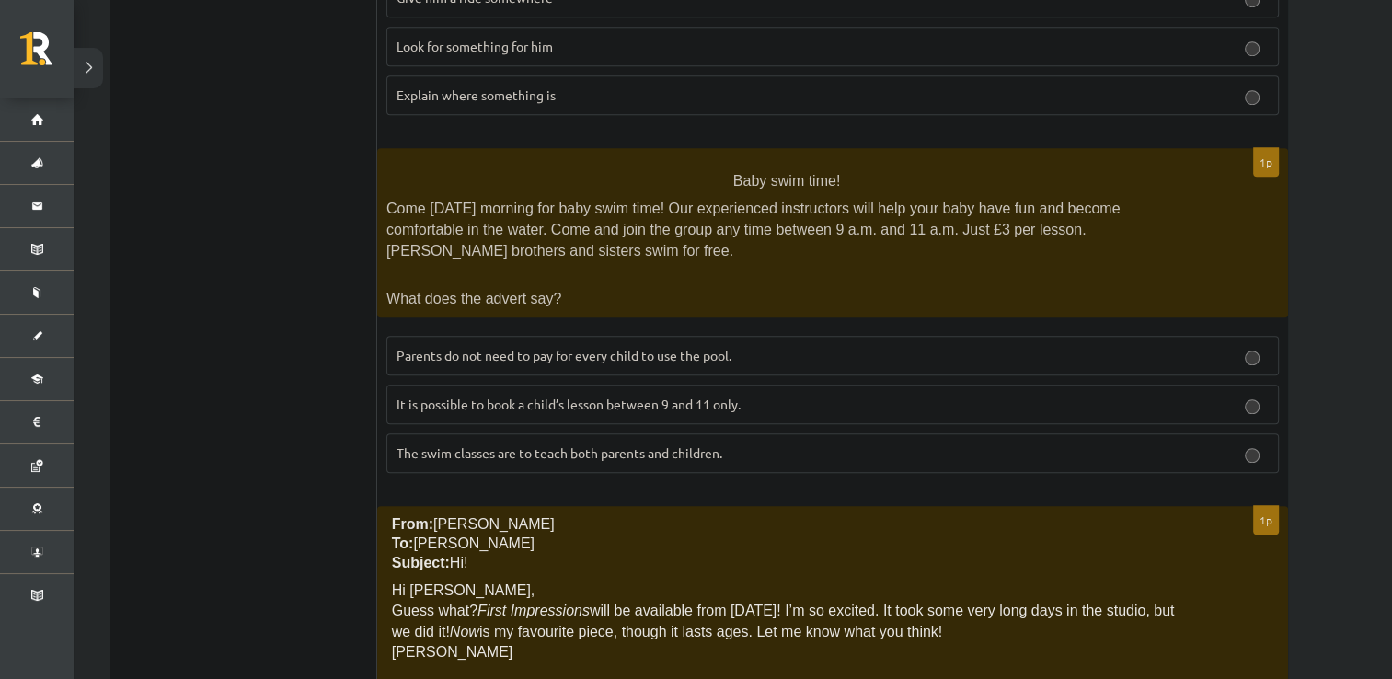
scroll to position [1361, 0]
click at [673, 346] on span "Parents do not need to pay for every child to use the pool." at bounding box center [564, 354] width 335 height 17
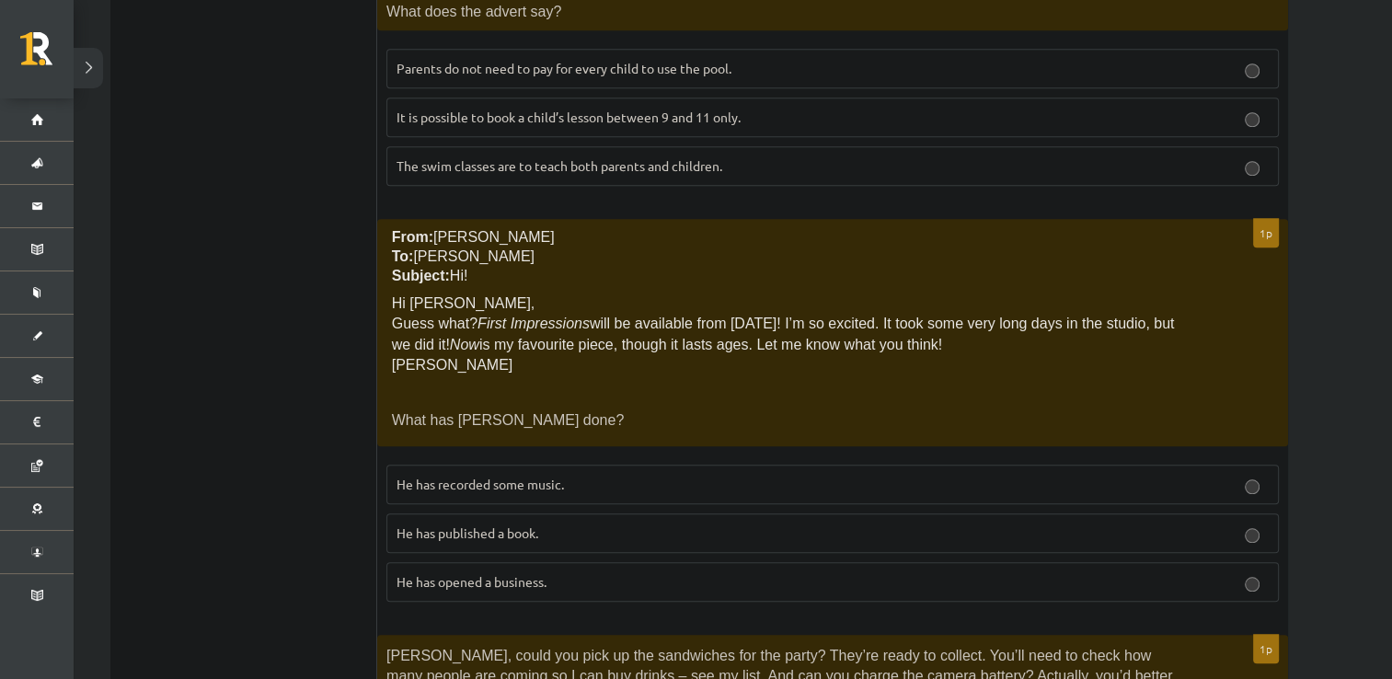
scroll to position [1663, 0]
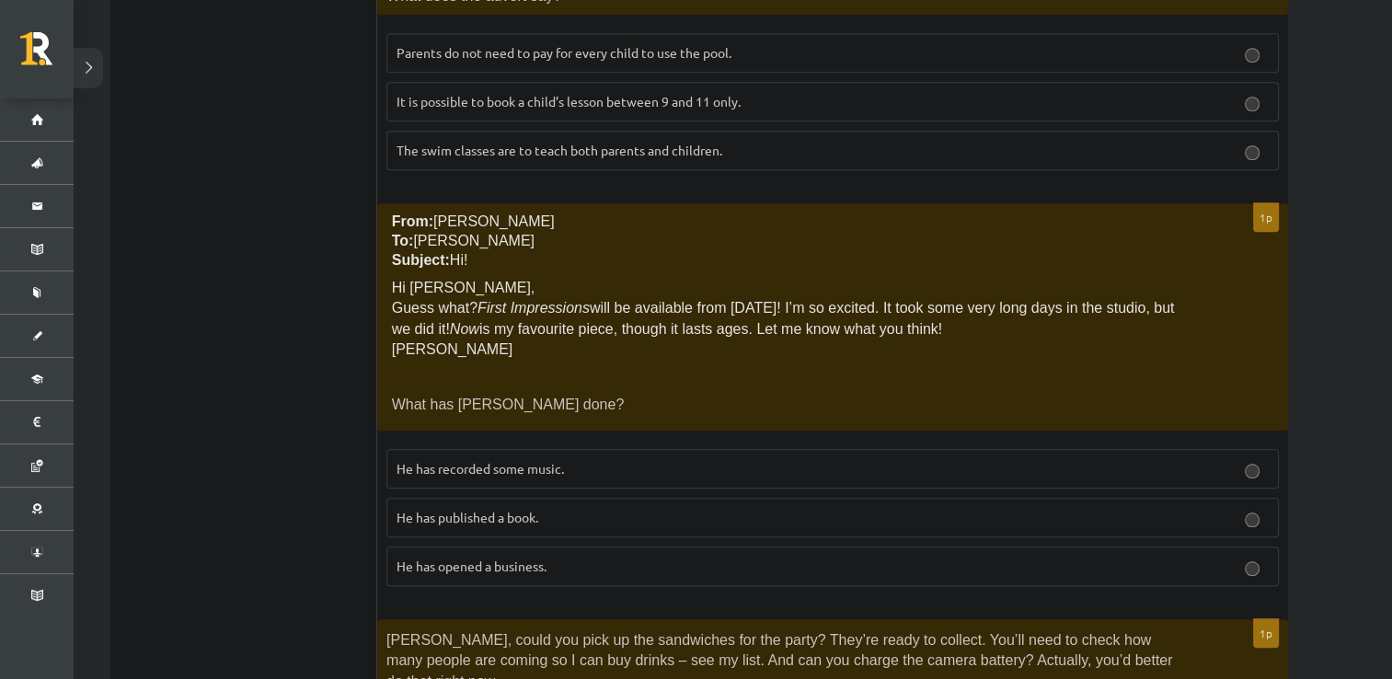
click at [563, 460] on span "He has recorded some music." at bounding box center [480, 468] width 167 height 17
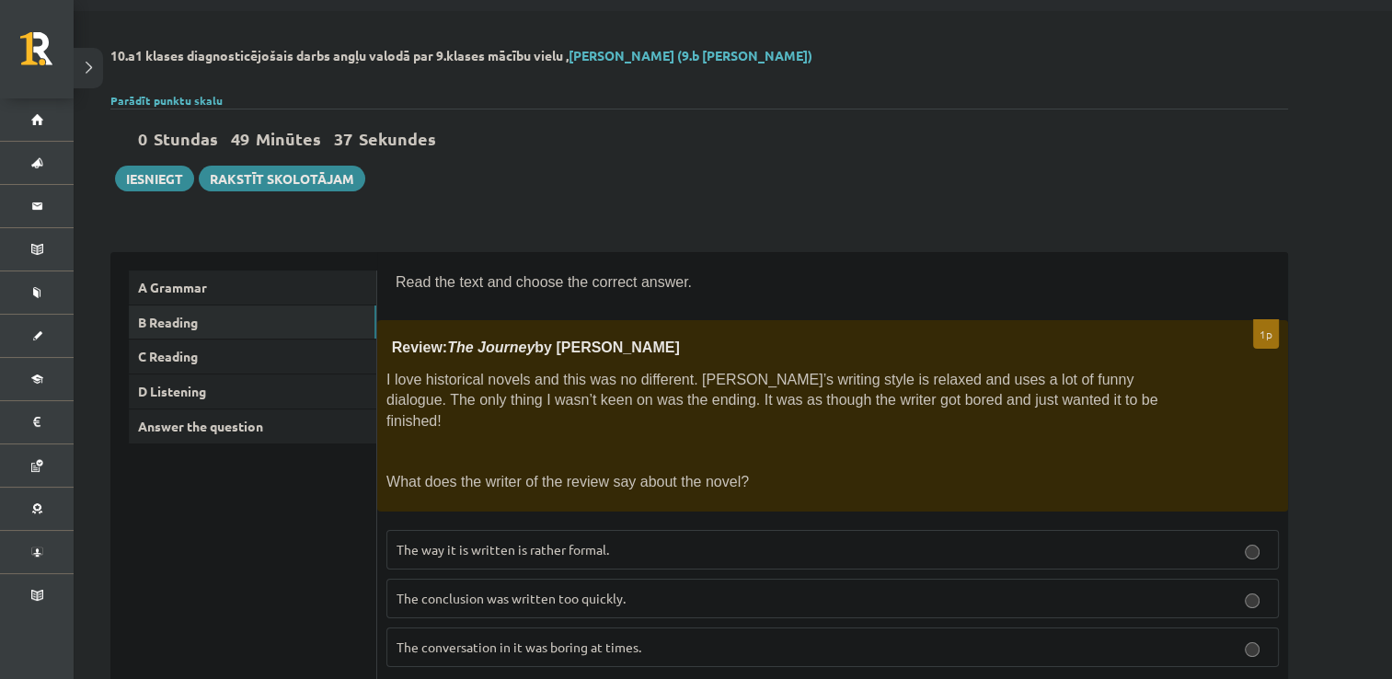
scroll to position [0, 0]
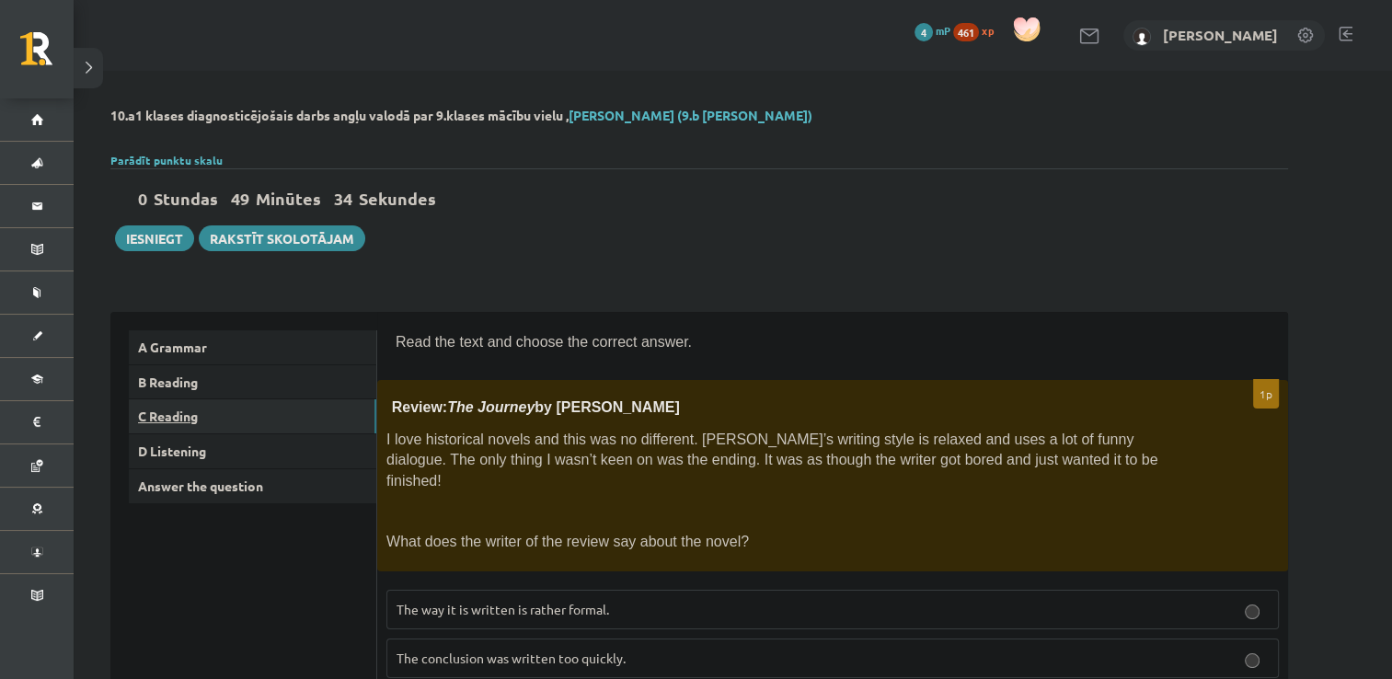
click at [182, 408] on link "C Reading" at bounding box center [253, 416] width 248 height 34
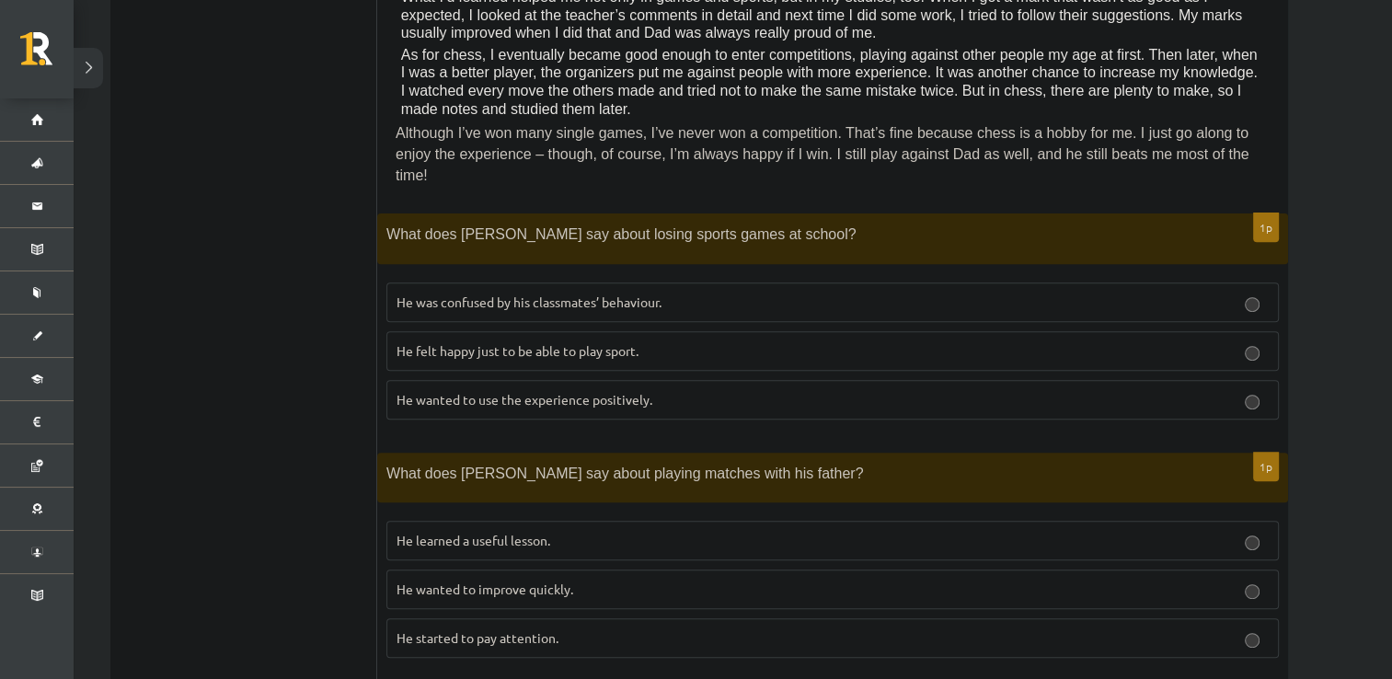
scroll to position [648, 0]
click at [558, 533] on p "He learned a useful lesson." at bounding box center [833, 542] width 872 height 19
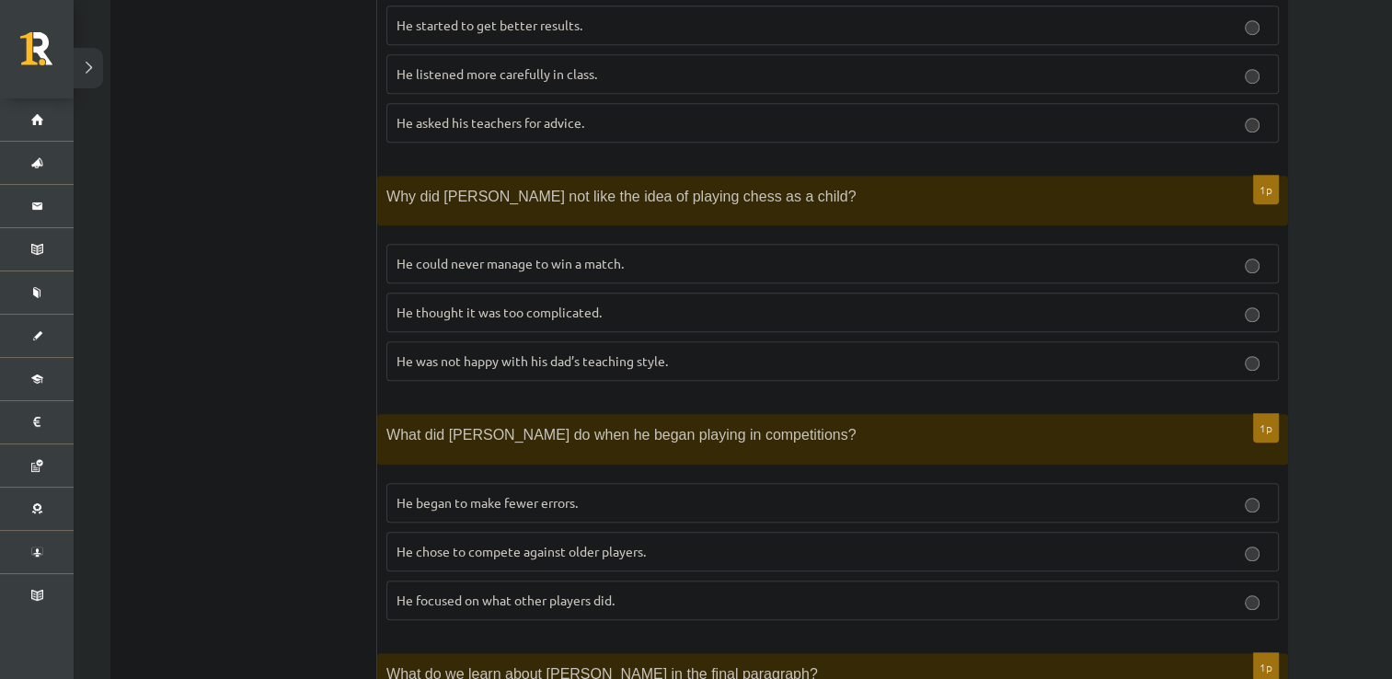
scroll to position [1402, 0]
click at [693, 348] on label "He was not happy with his dad’s teaching style." at bounding box center [832, 360] width 892 height 40
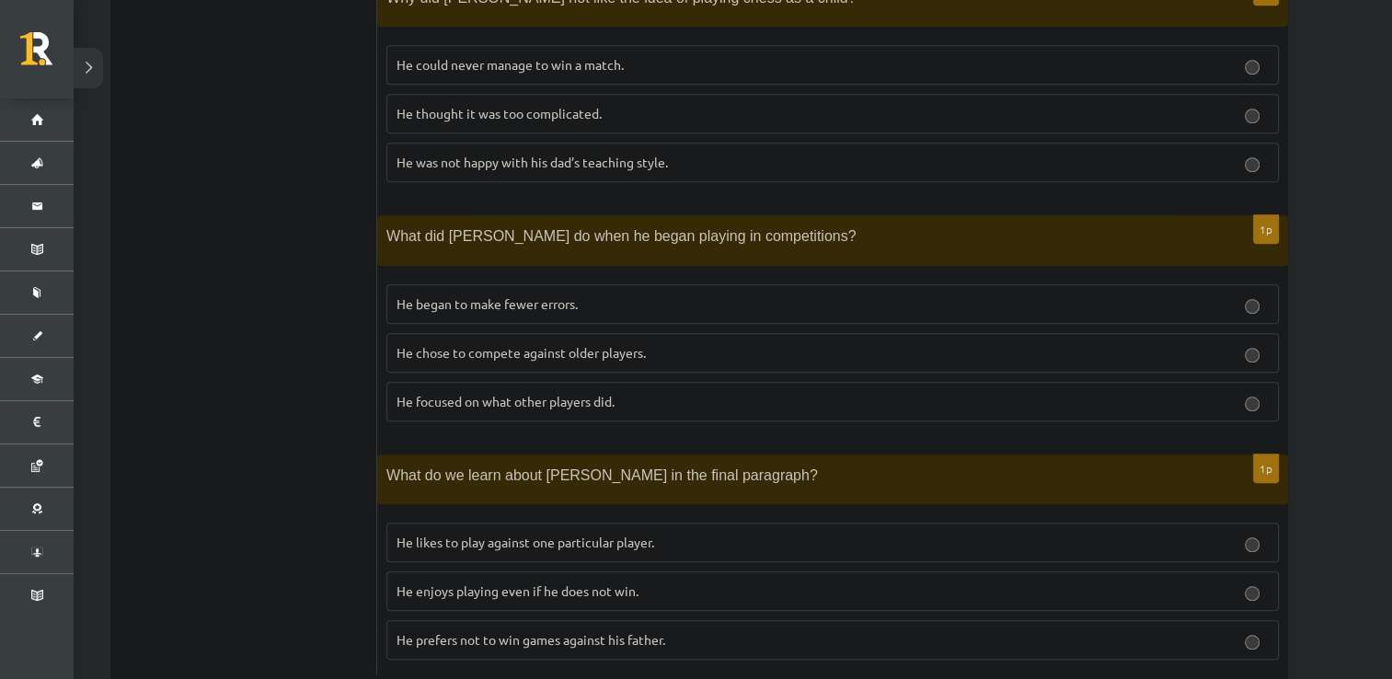
scroll to position [1619, 0]
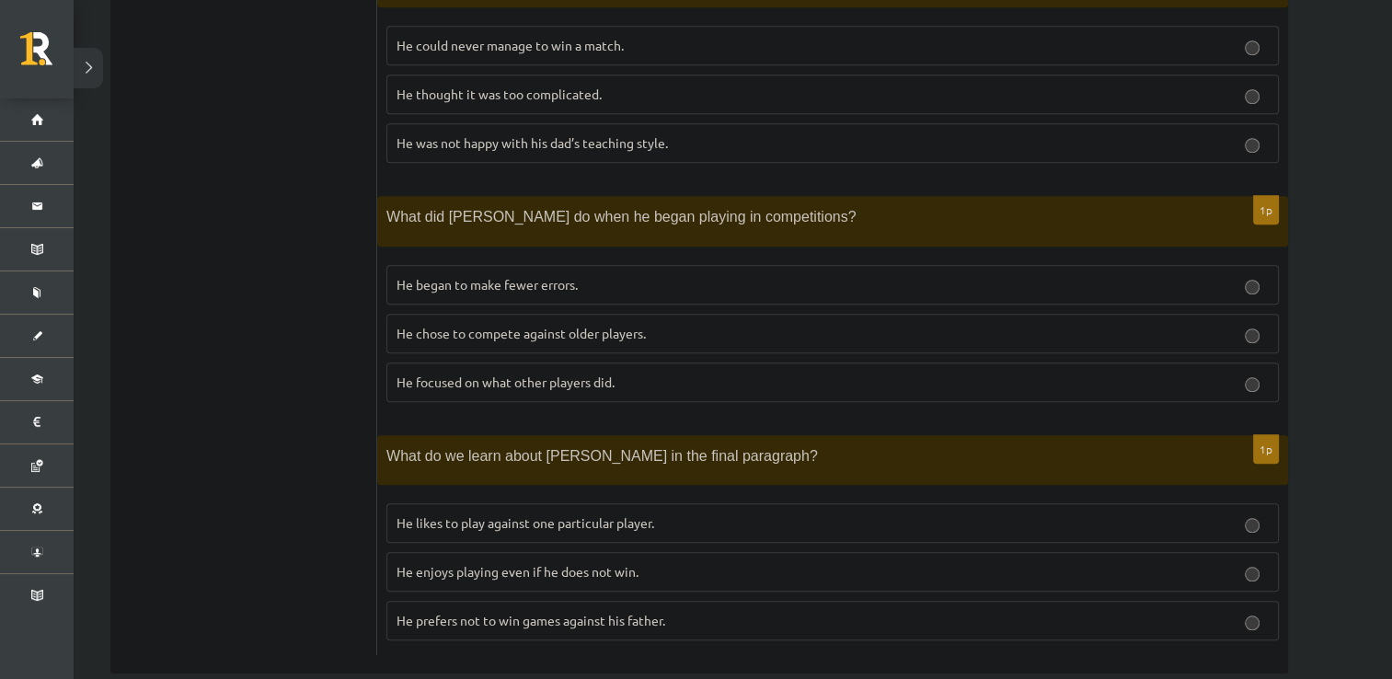
click at [559, 563] on span "He enjoys playing even if he does not win." at bounding box center [518, 571] width 242 height 17
click at [580, 374] on span "He focused on what other players did." at bounding box center [506, 382] width 218 height 17
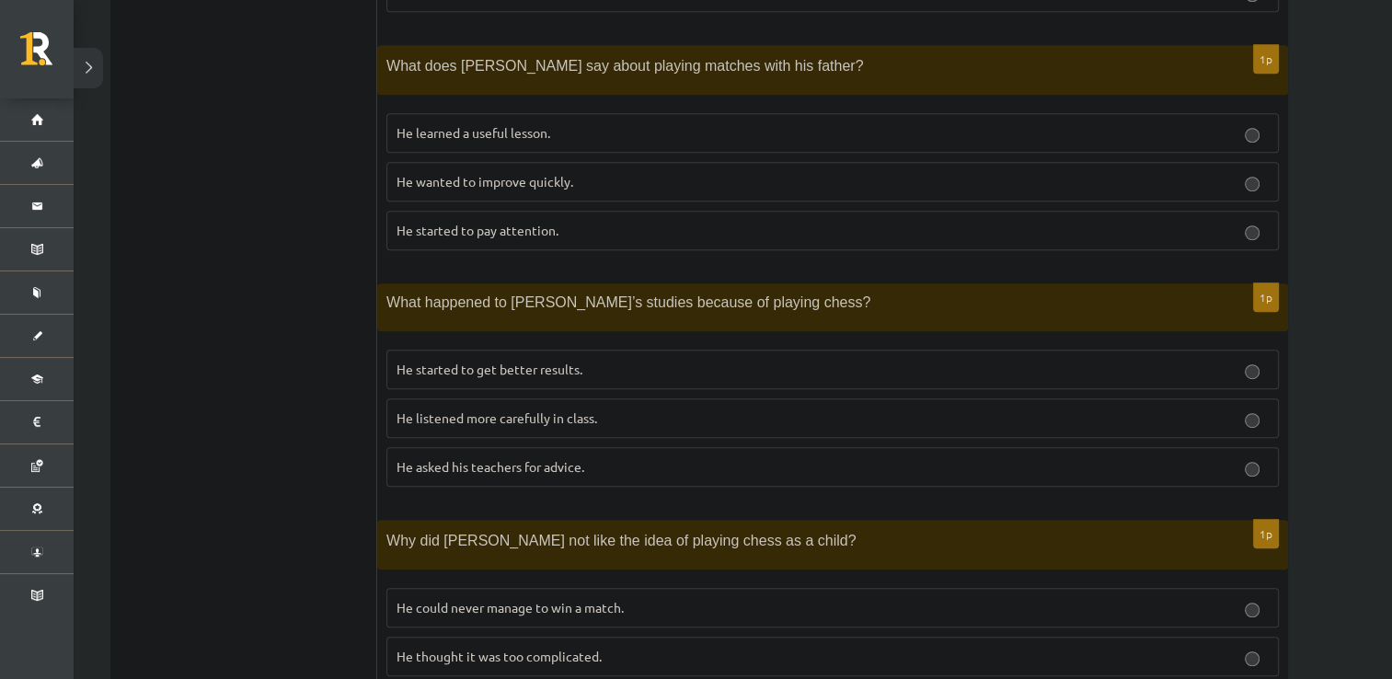
scroll to position [1055, 0]
click at [644, 362] on p "He started to get better results." at bounding box center [833, 371] width 872 height 19
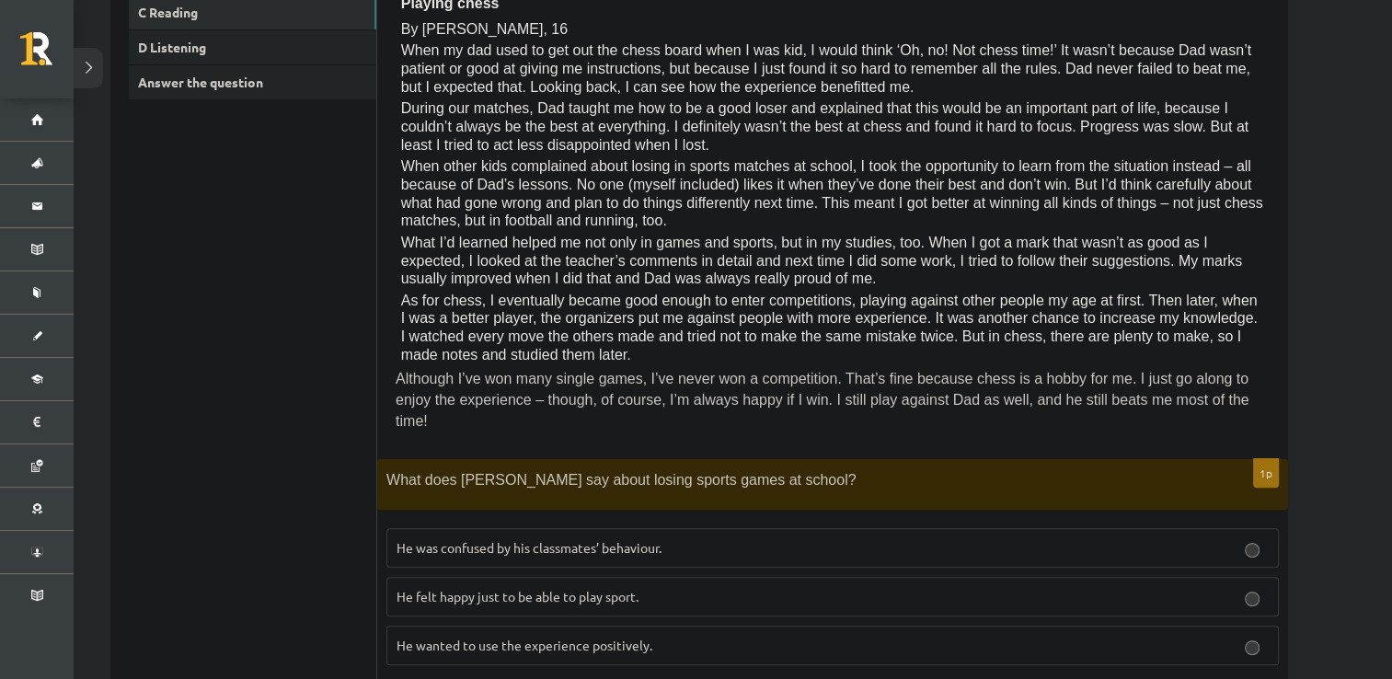
scroll to position [405, 0]
click at [638, 587] on span "He felt happy just to be able to play sport." at bounding box center [518, 595] width 242 height 17
click at [715, 635] on p "He wanted to use the experience positively." at bounding box center [833, 644] width 872 height 19
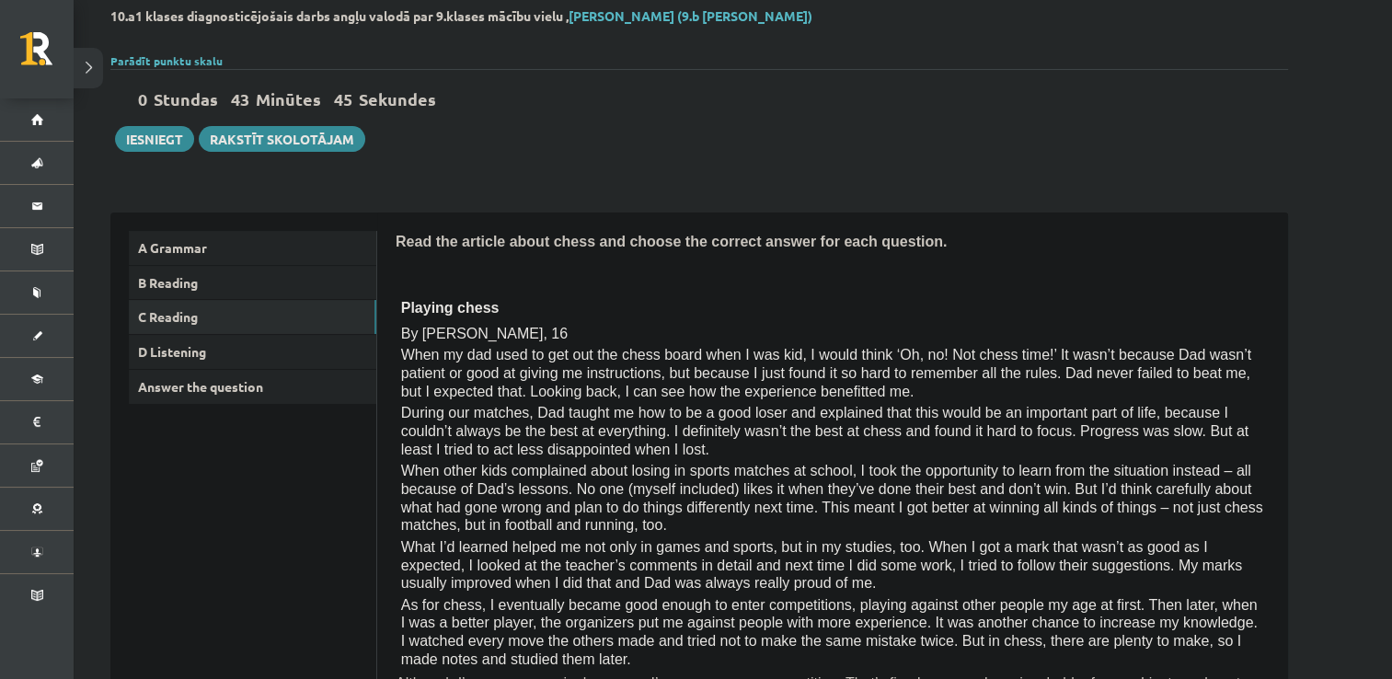
scroll to position [0, 0]
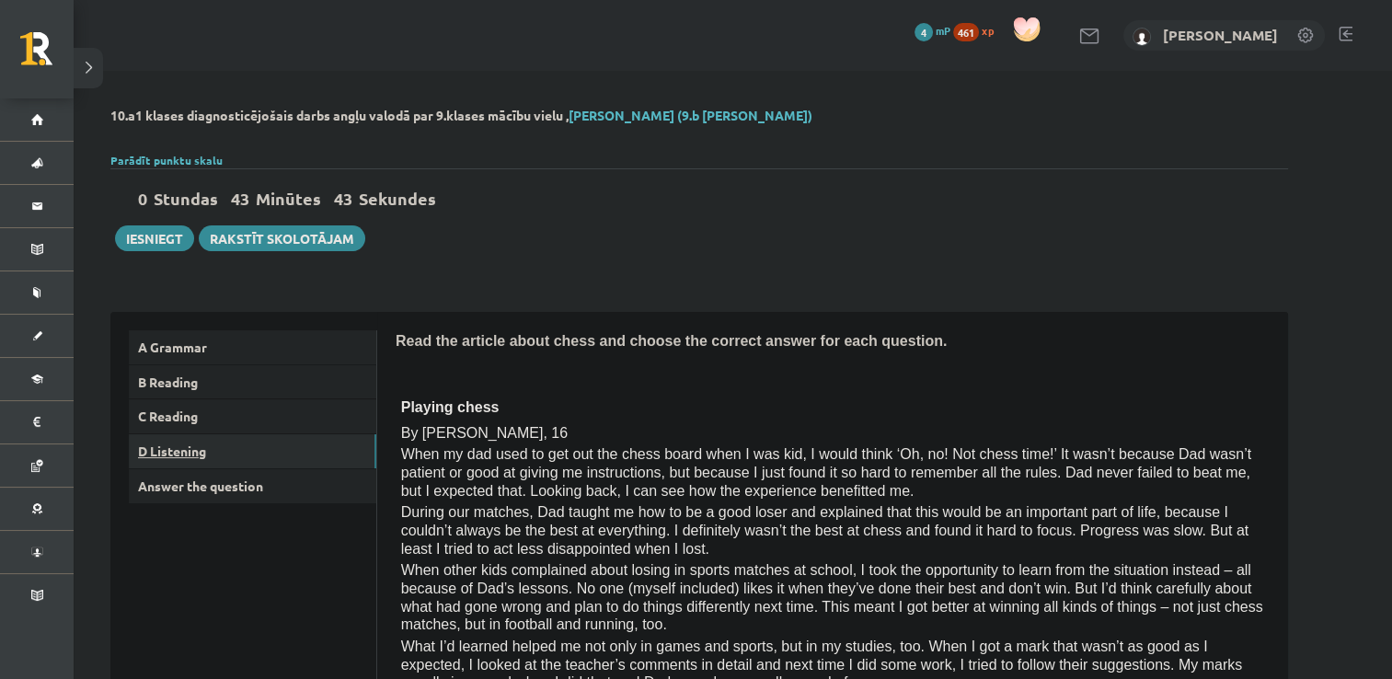
click at [203, 457] on link "D Listening" at bounding box center [253, 451] width 248 height 34
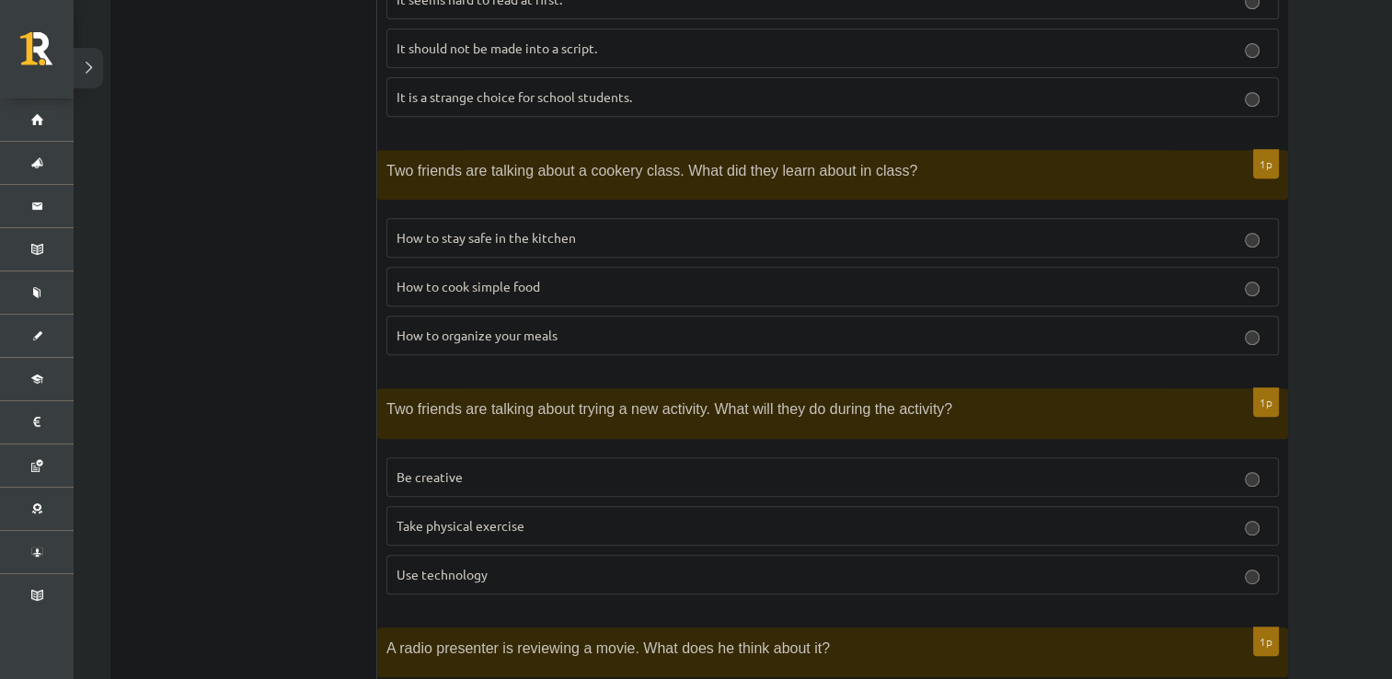
scroll to position [789, 0]
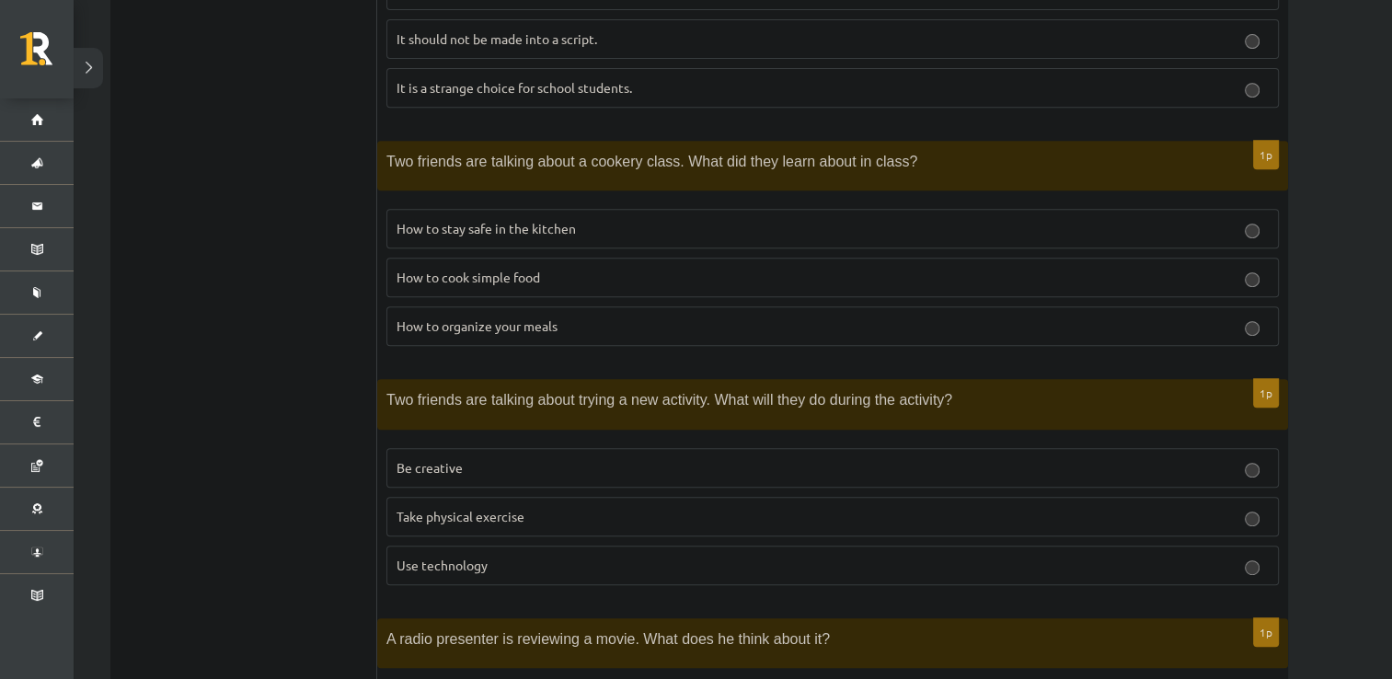
click at [581, 470] on p "Be creative" at bounding box center [833, 467] width 872 height 19
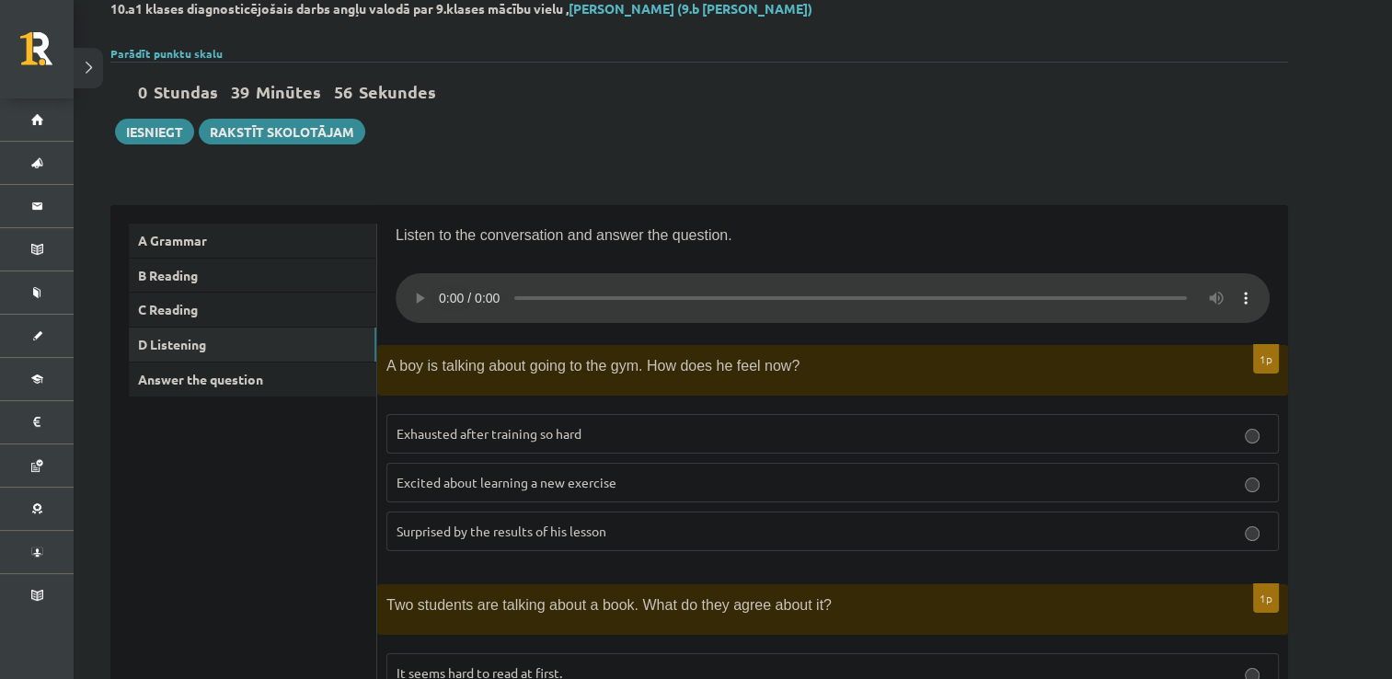
scroll to position [106, 0]
click at [666, 478] on p "Excited about learning a new exercise" at bounding box center [833, 483] width 872 height 19
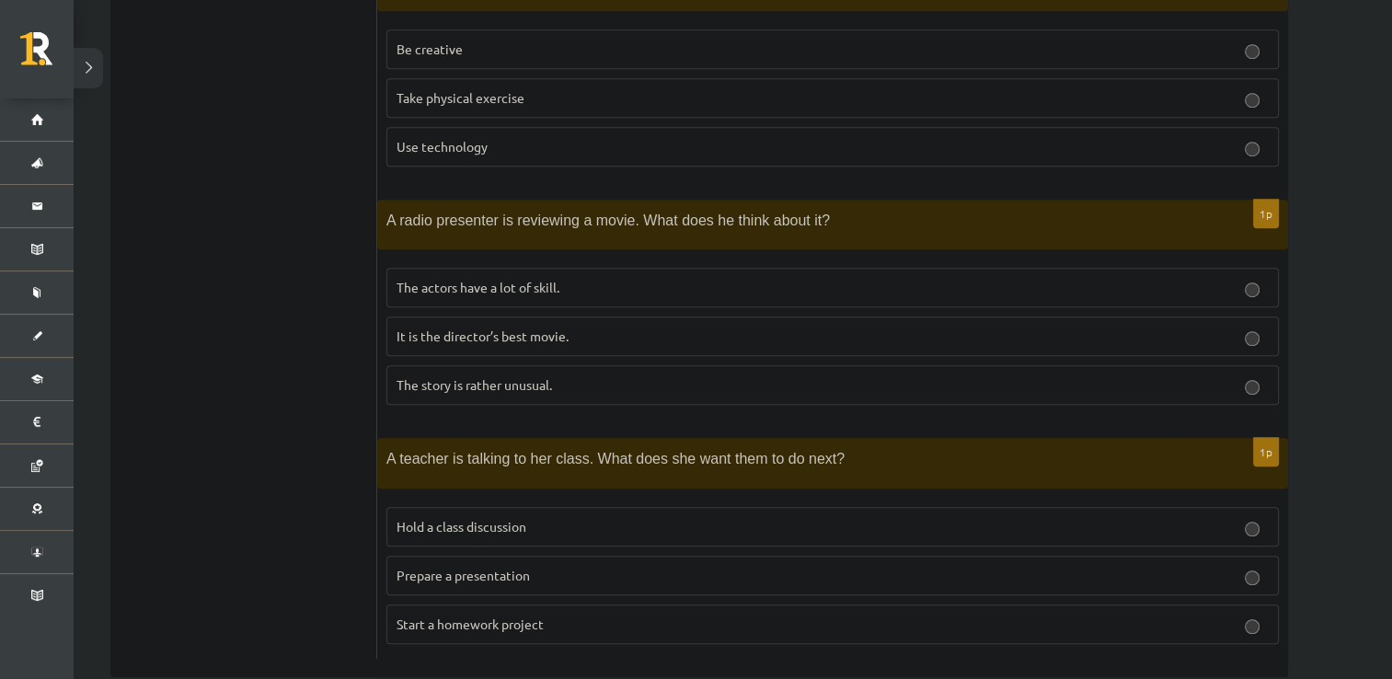
scroll to position [1236, 0]
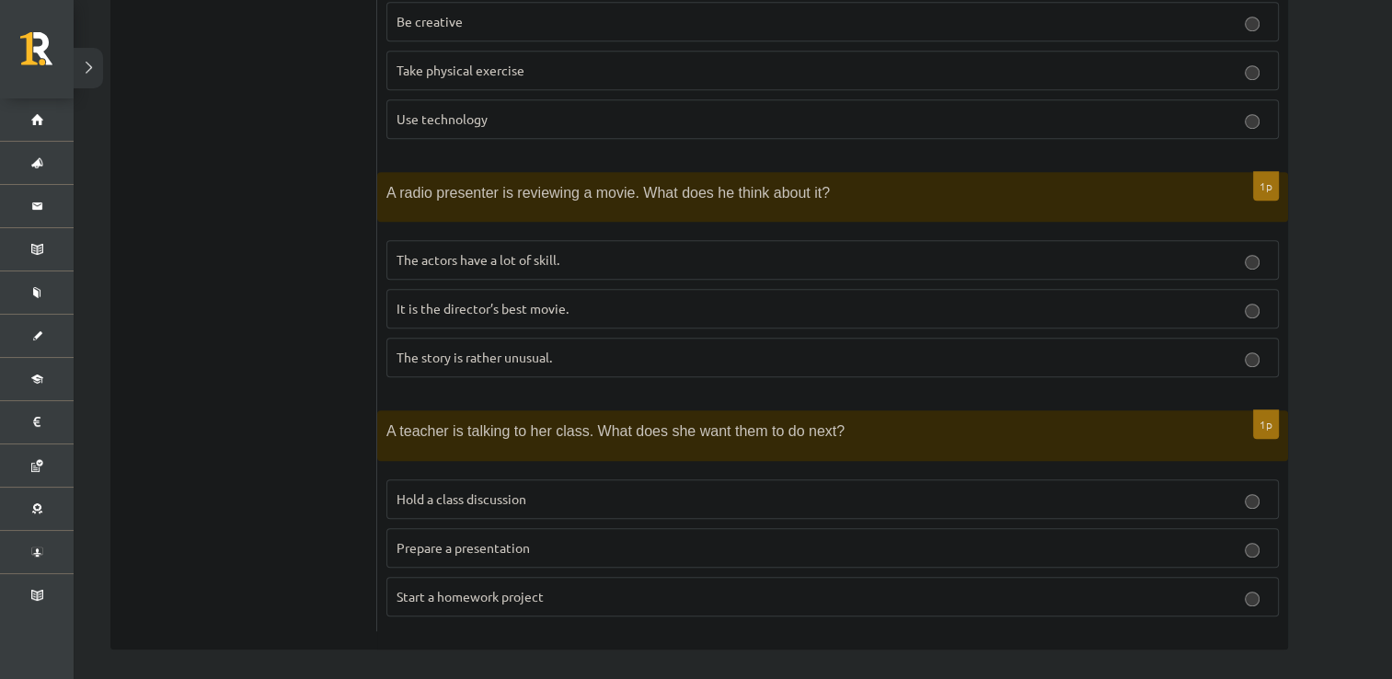
click at [723, 551] on label "Prepare a presentation" at bounding box center [832, 548] width 892 height 40
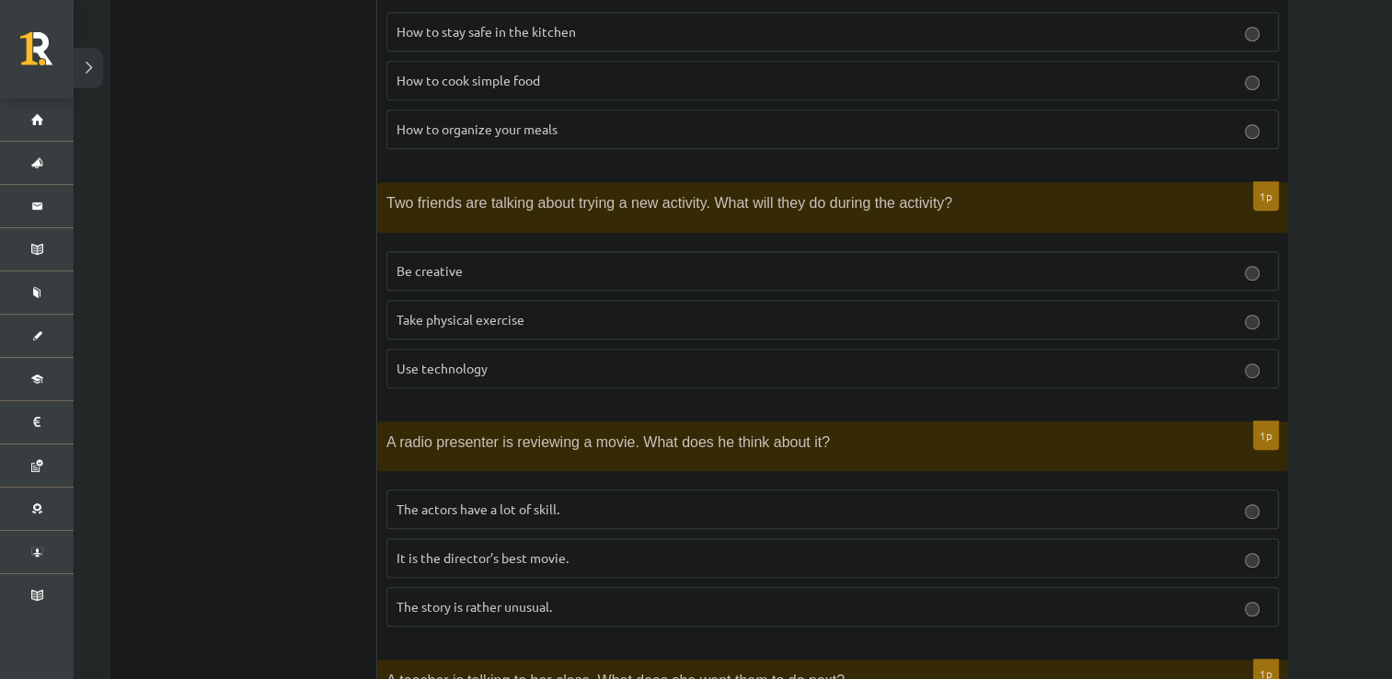
scroll to position [985, 0]
click at [697, 605] on p "The story is rather unusual." at bounding box center [833, 607] width 872 height 19
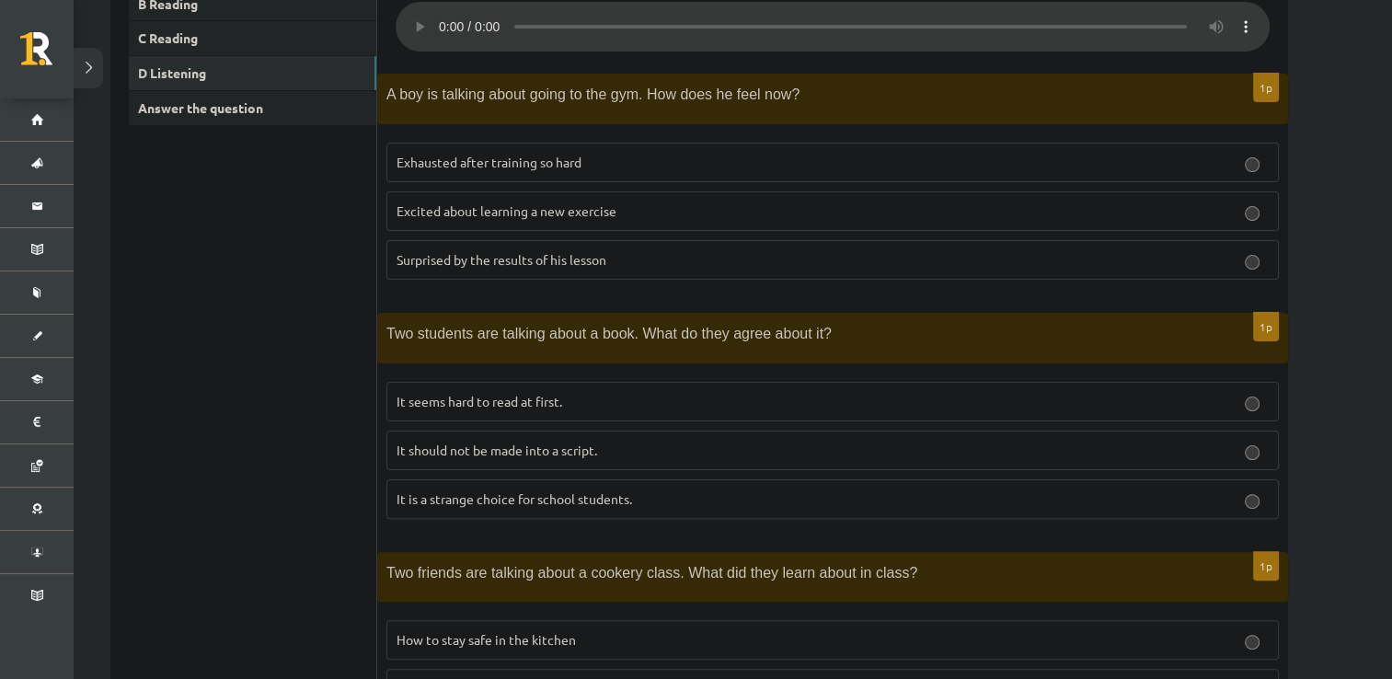
scroll to position [377, 0]
click at [699, 506] on p "It is a strange choice for school students." at bounding box center [833, 499] width 872 height 19
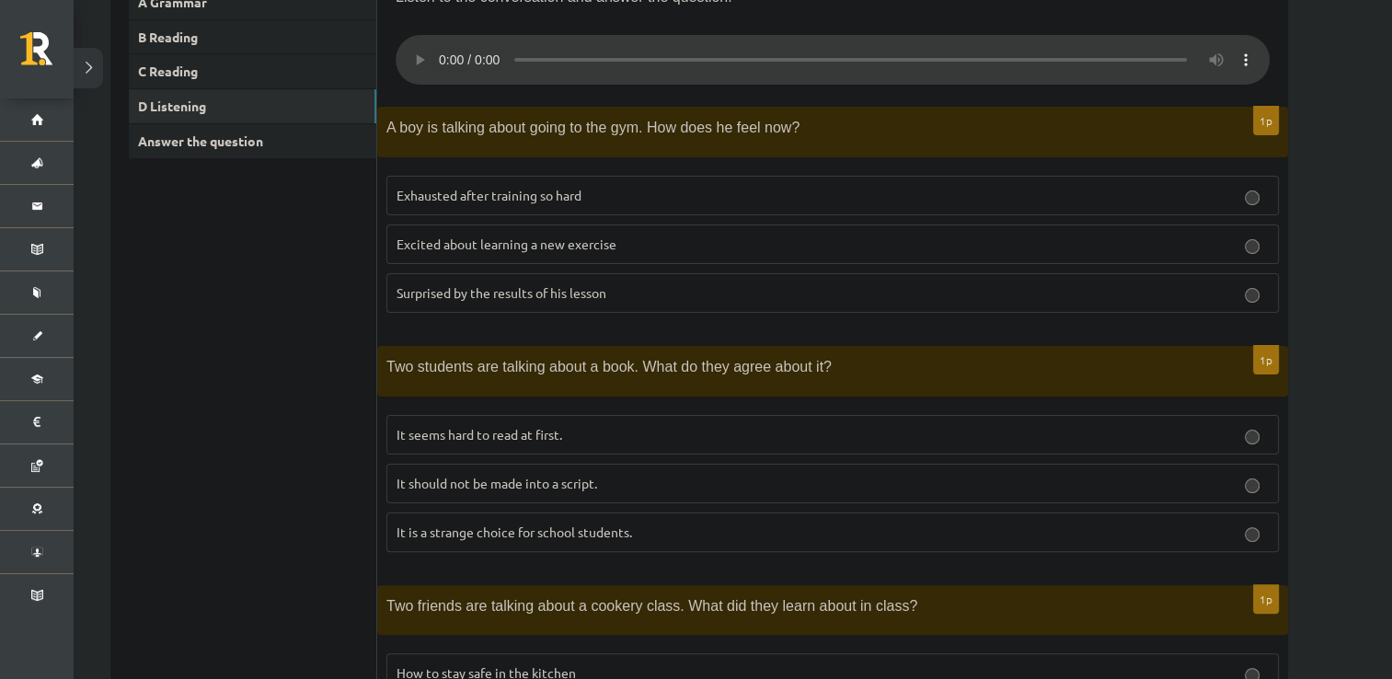
scroll to position [334, 0]
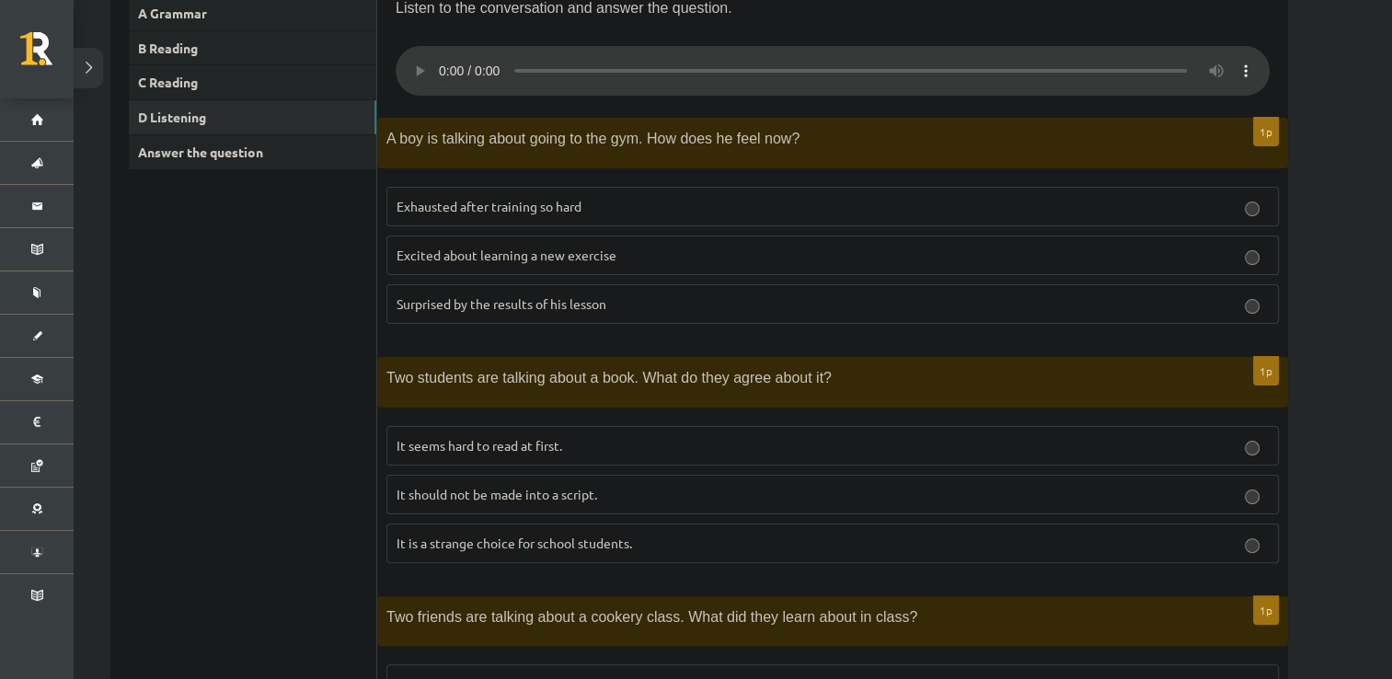
click at [962, 443] on p "It seems hard to read at first." at bounding box center [833, 445] width 872 height 19
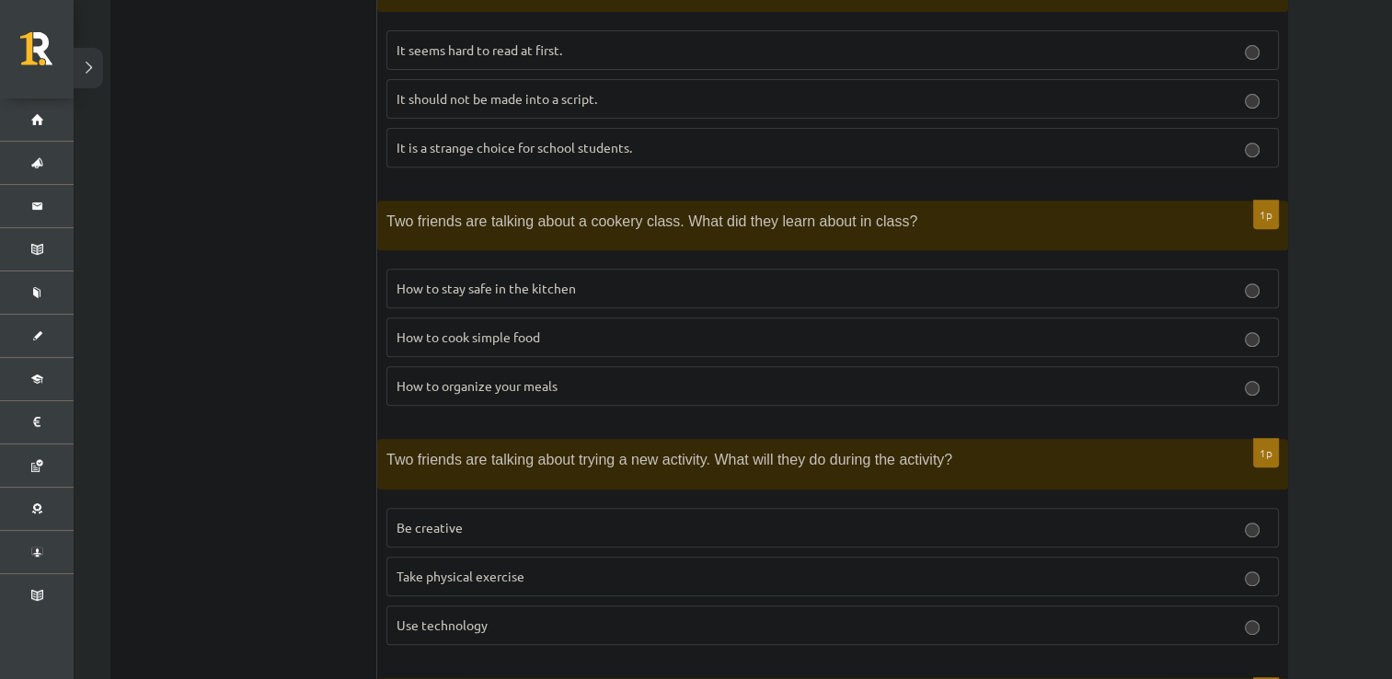
scroll to position [731, 0]
click at [536, 340] on p "How to cook simple food" at bounding box center [833, 336] width 872 height 19
click at [713, 320] on label "How to cook simple food" at bounding box center [832, 337] width 892 height 40
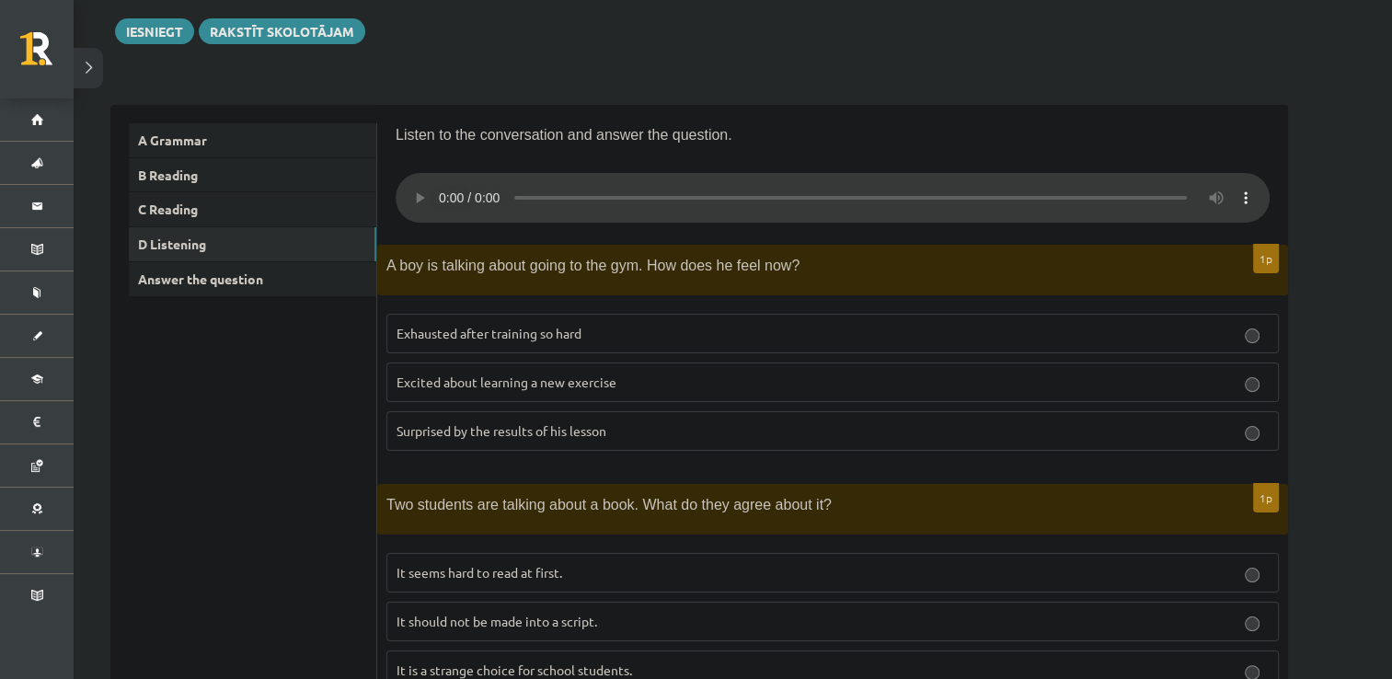
scroll to position [132, 0]
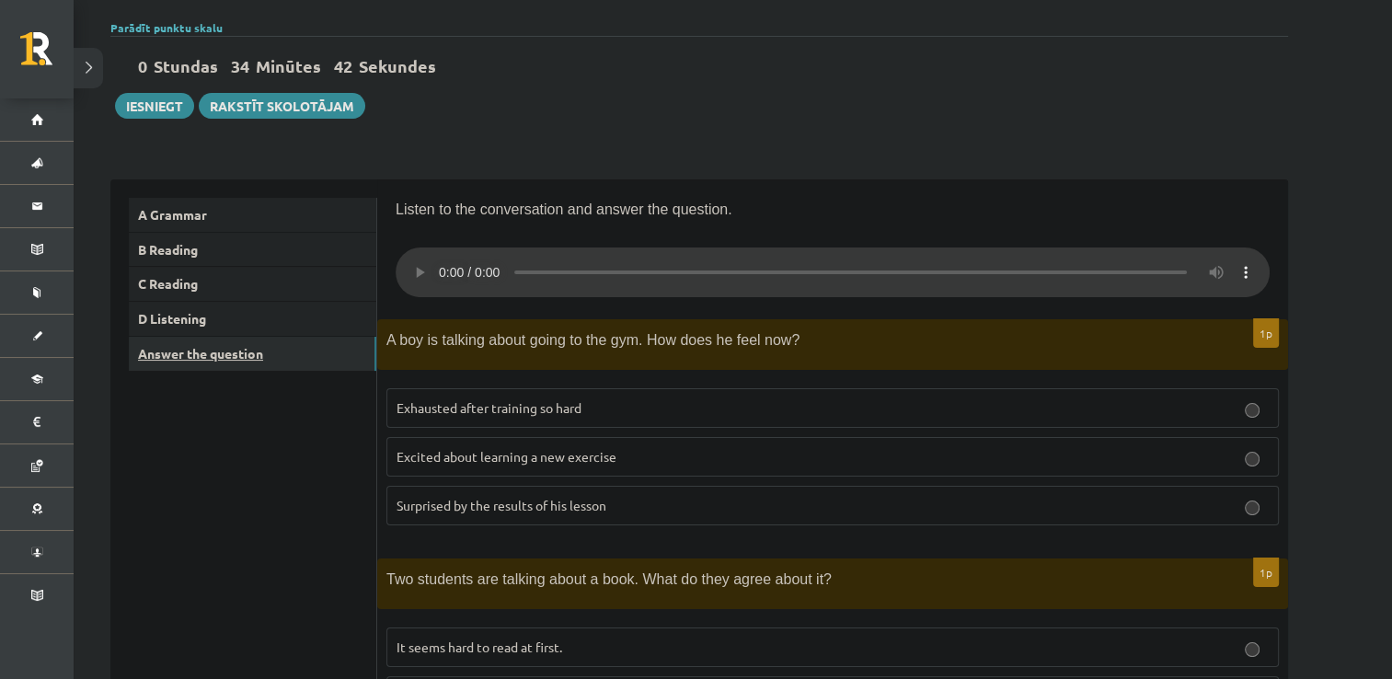
click at [271, 345] on link "Answer the question" at bounding box center [253, 354] width 248 height 34
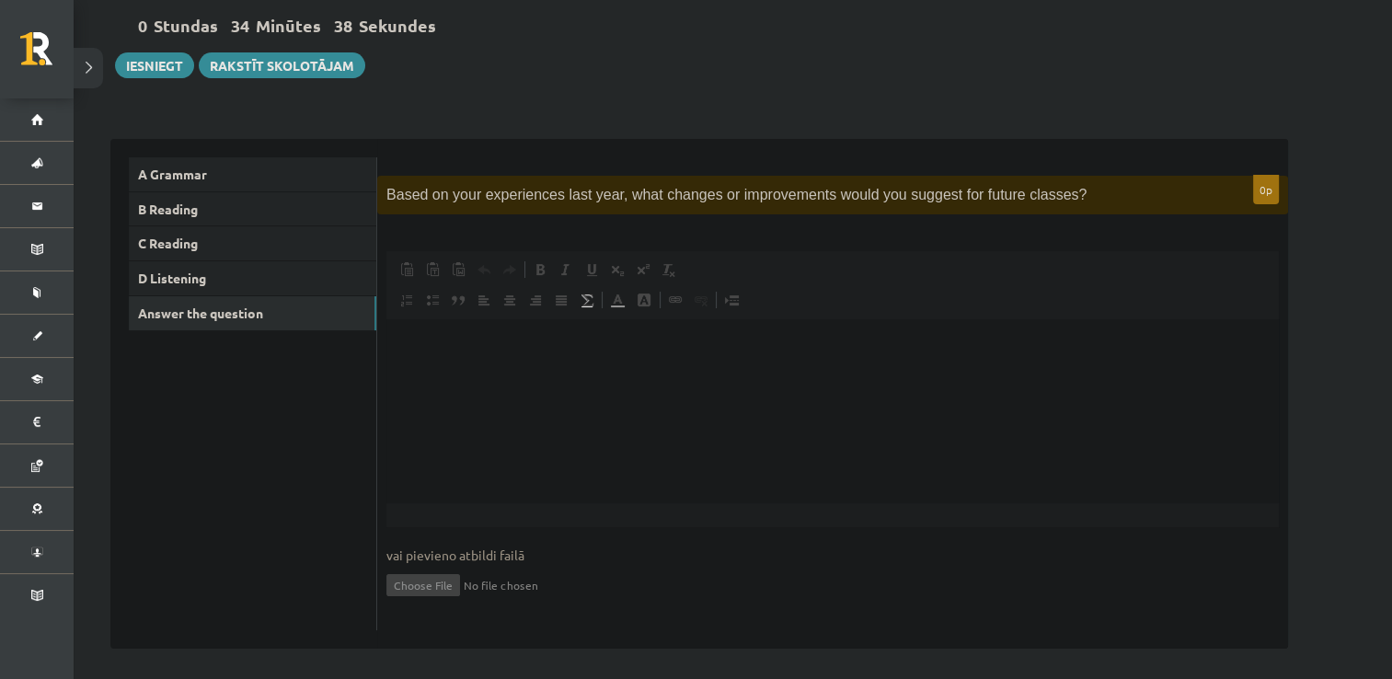
scroll to position [173, 0]
click at [497, 371] on html at bounding box center [832, 347] width 892 height 56
click at [487, 352] on p "**********" at bounding box center [833, 347] width 856 height 19
click at [629, 350] on p "**********" at bounding box center [833, 347] width 856 height 19
click at [626, 346] on p "**********" at bounding box center [833, 347] width 856 height 19
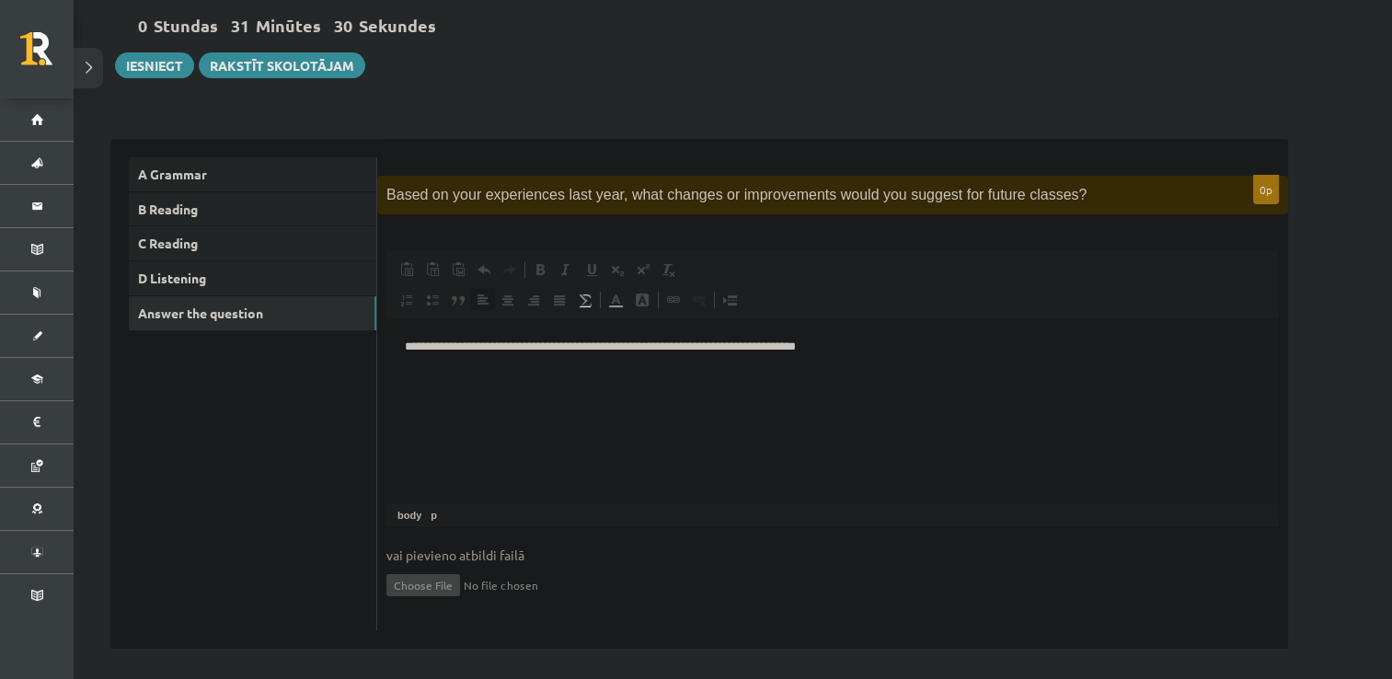
click at [687, 348] on p "**********" at bounding box center [833, 347] width 856 height 19
click at [622, 375] on html "**********" at bounding box center [832, 347] width 892 height 56
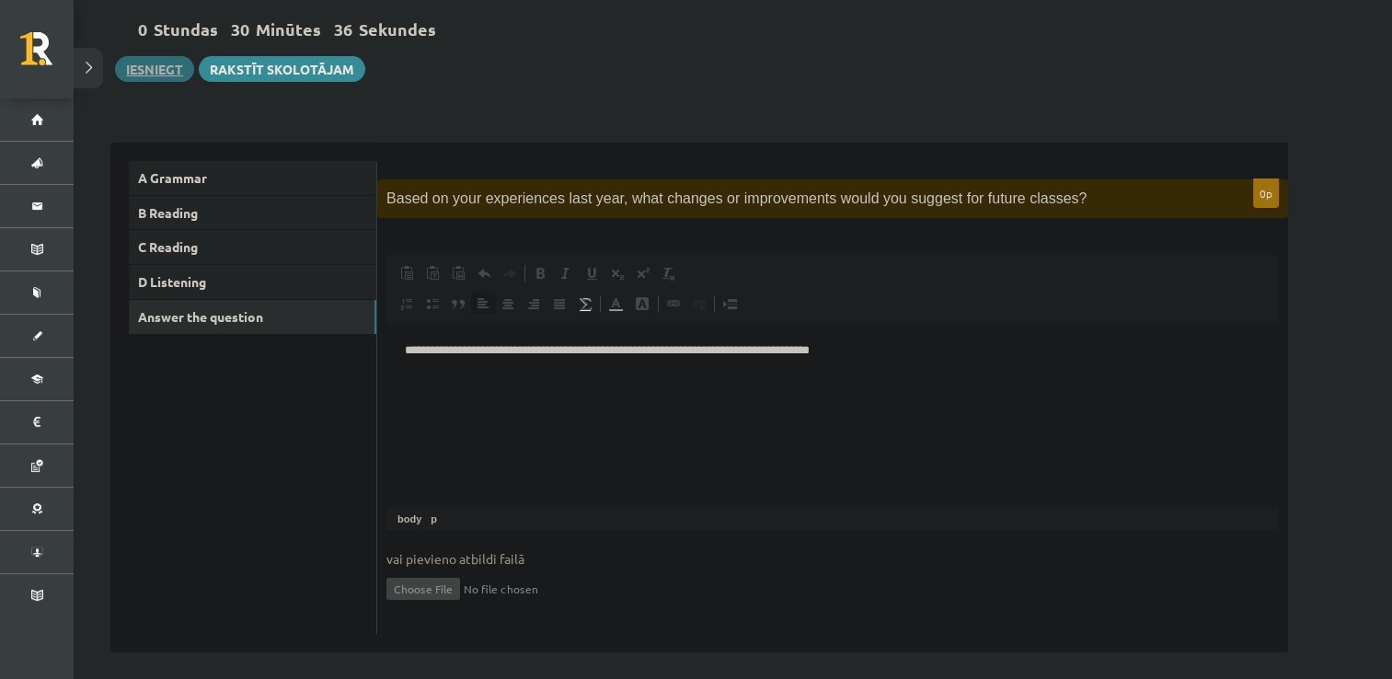
click at [162, 71] on button "Iesniegt" at bounding box center [154, 69] width 79 height 26
click at [160, 179] on link "A Grammar" at bounding box center [253, 178] width 248 height 34
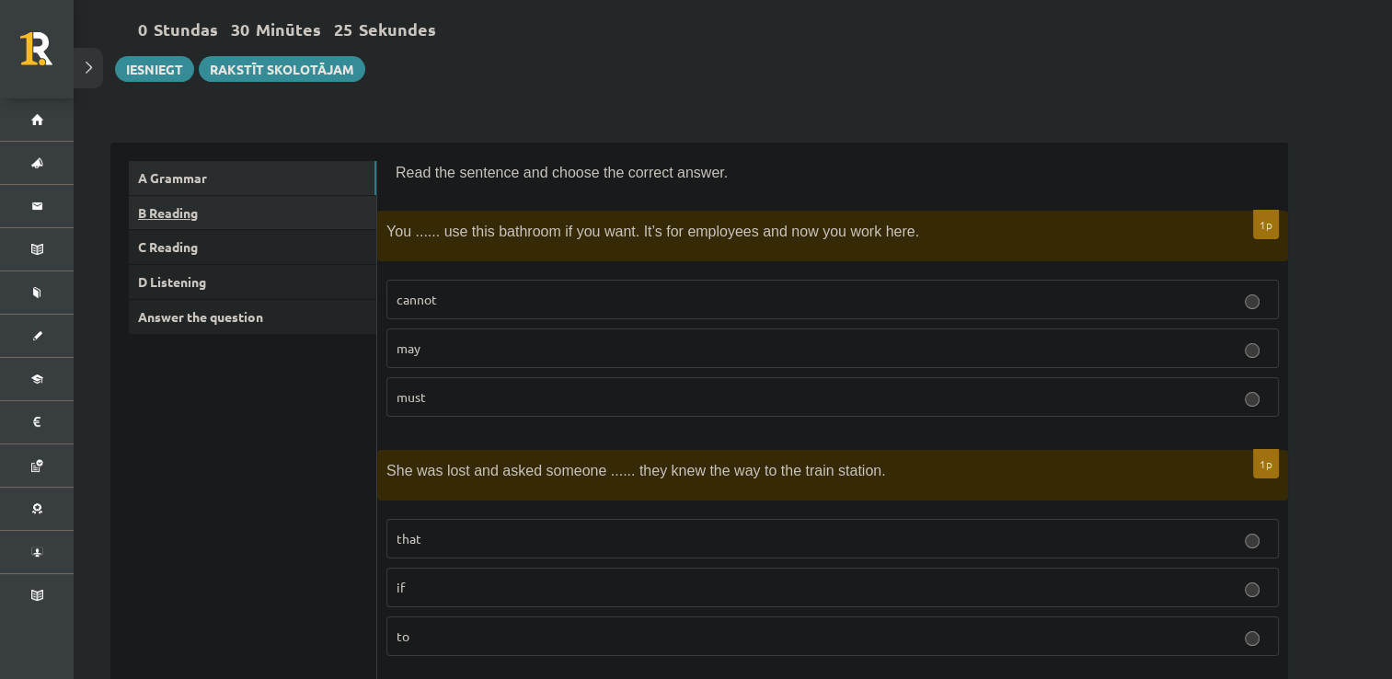
click at [195, 209] on link "B Reading" at bounding box center [253, 213] width 248 height 34
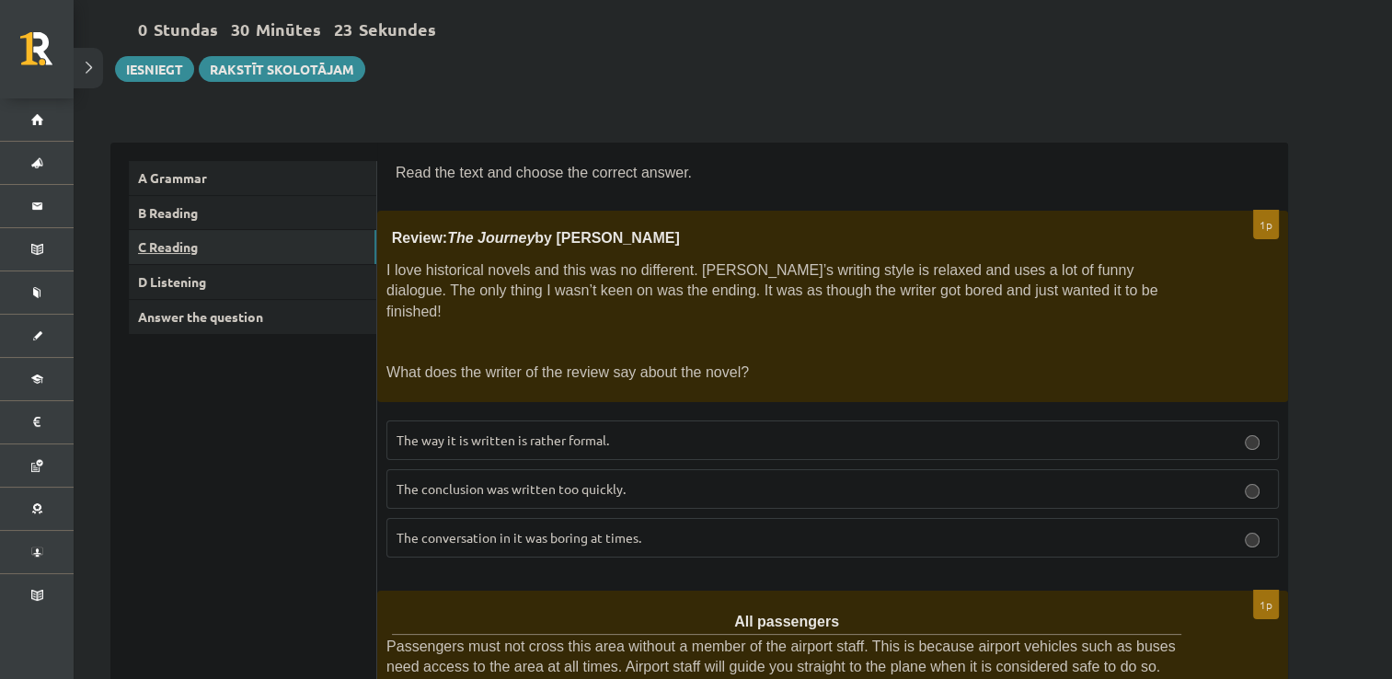
click at [165, 239] on link "C Reading" at bounding box center [253, 247] width 248 height 34
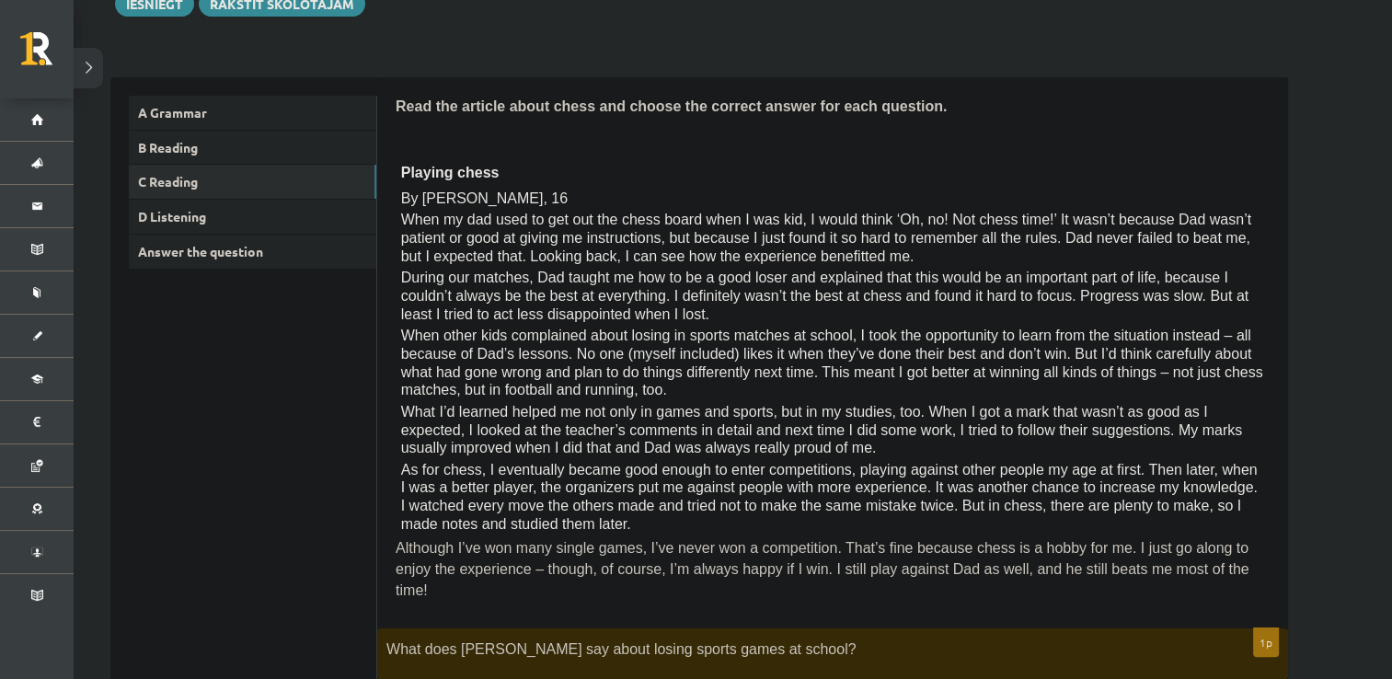
scroll to position [0, 0]
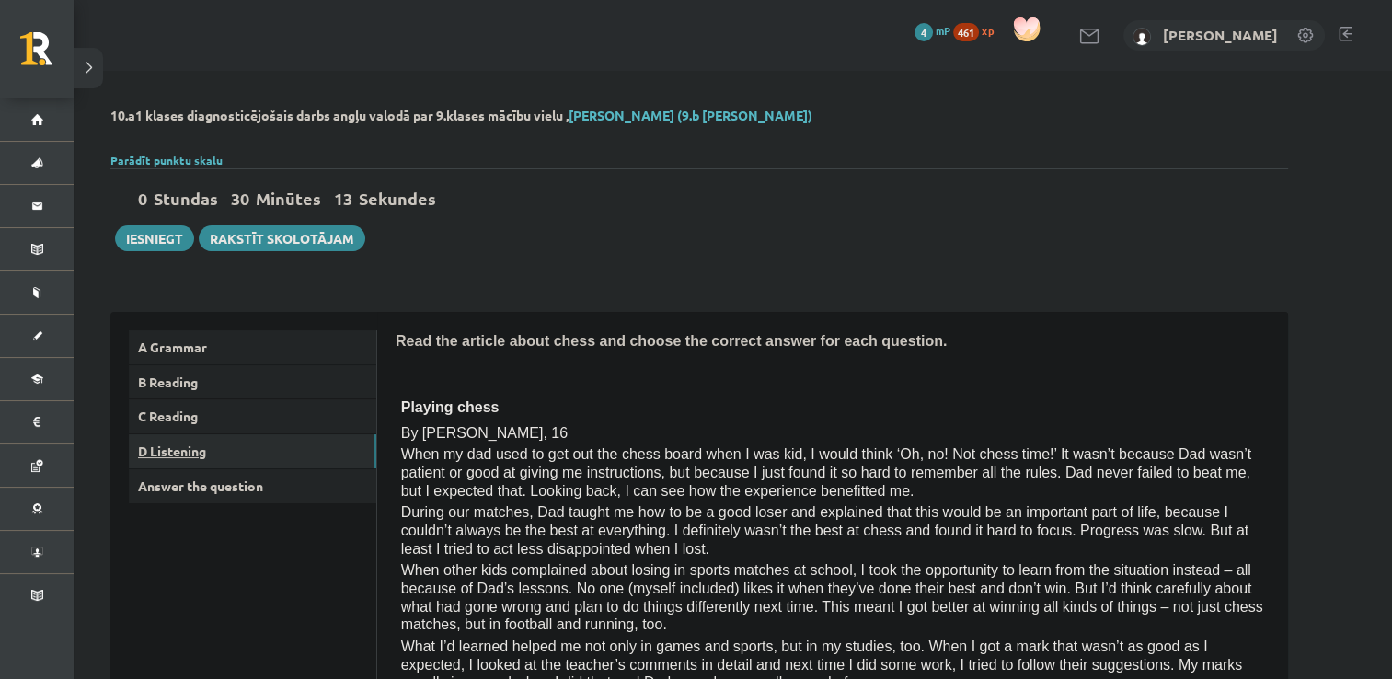
click at [212, 448] on link "D Listening" at bounding box center [253, 451] width 248 height 34
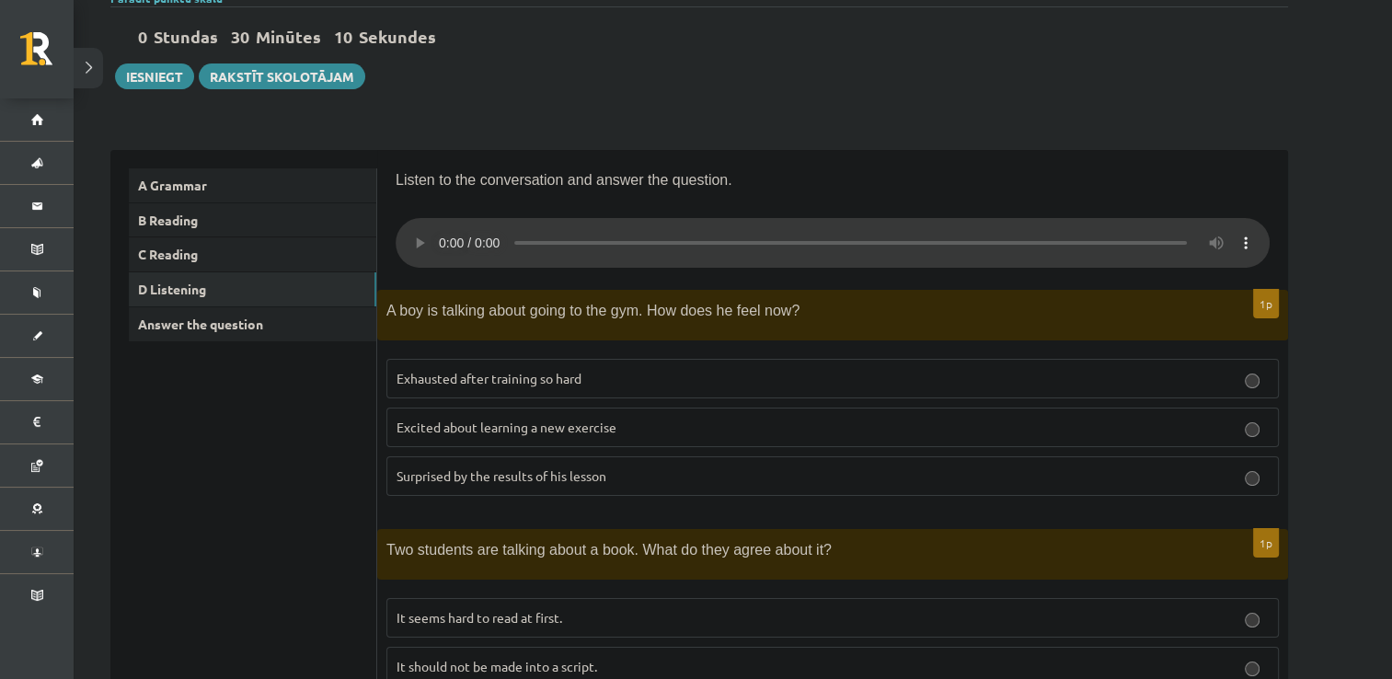
scroll to position [175, 0]
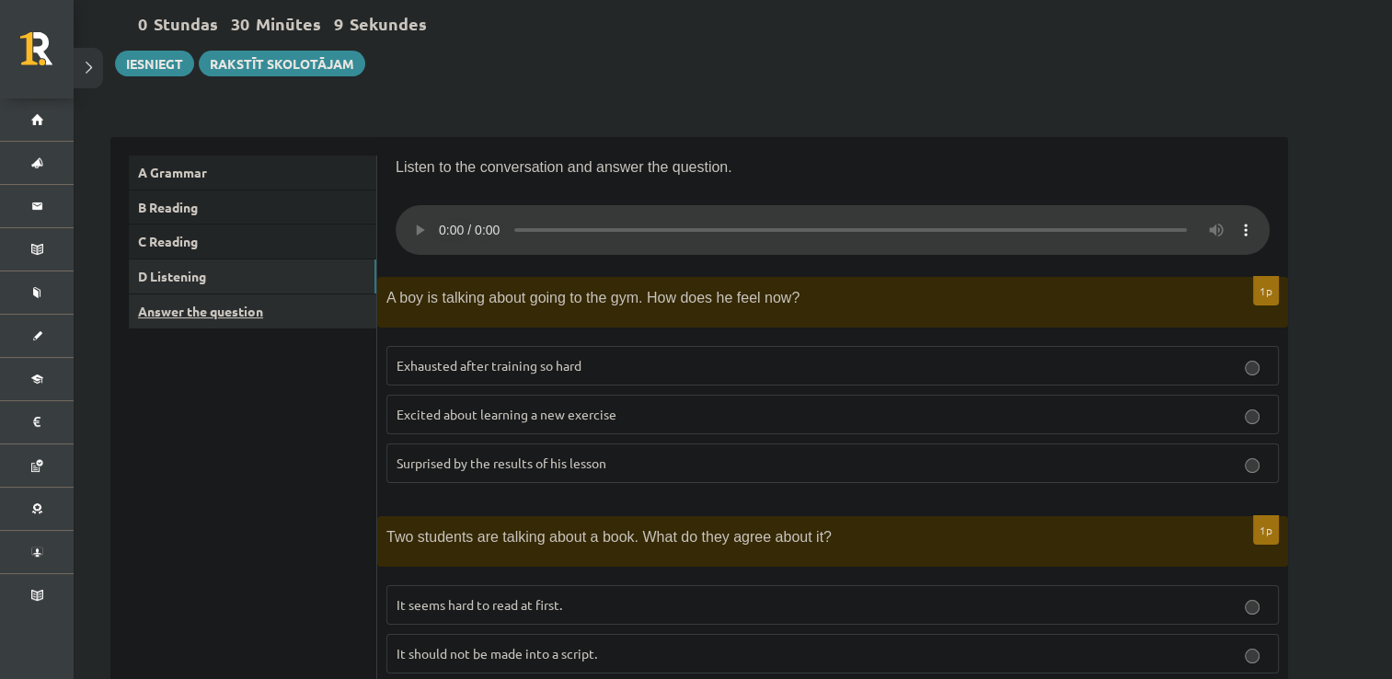
click at [179, 317] on link "Answer the question" at bounding box center [253, 311] width 248 height 34
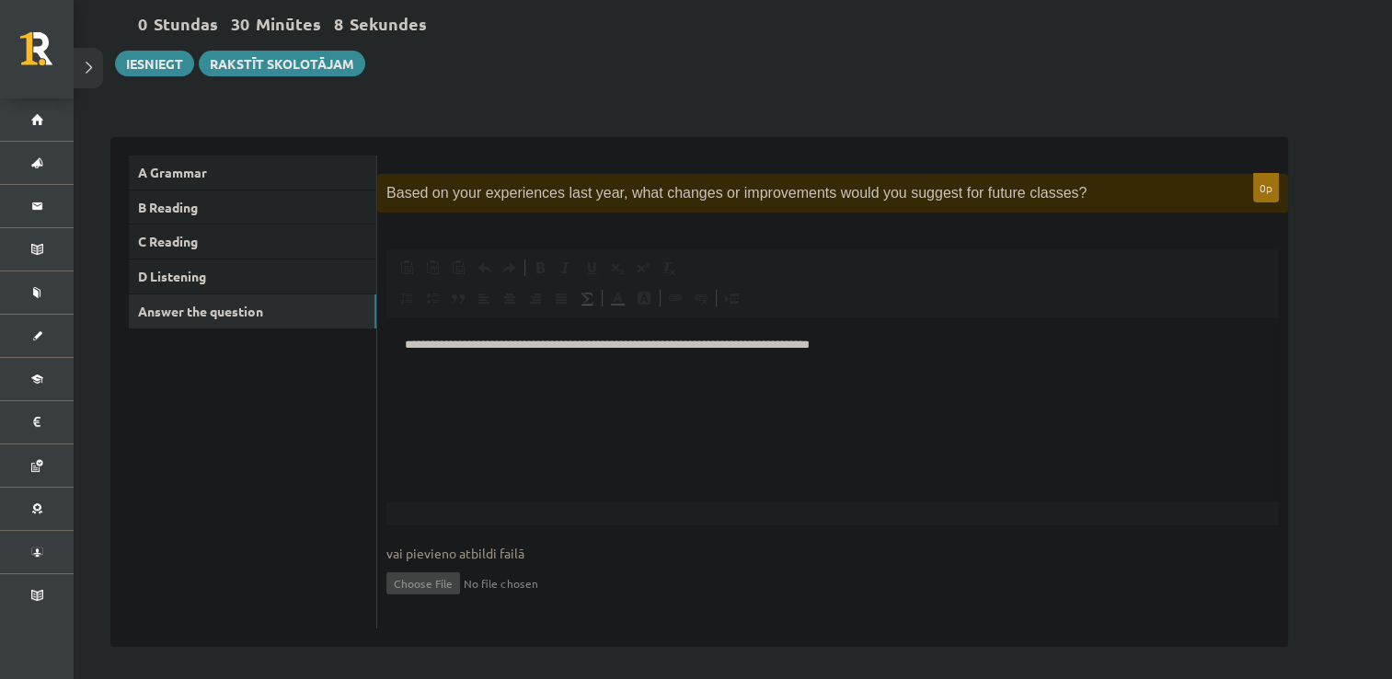
scroll to position [0, 0]
click at [158, 60] on button "Iesniegt" at bounding box center [154, 64] width 79 height 26
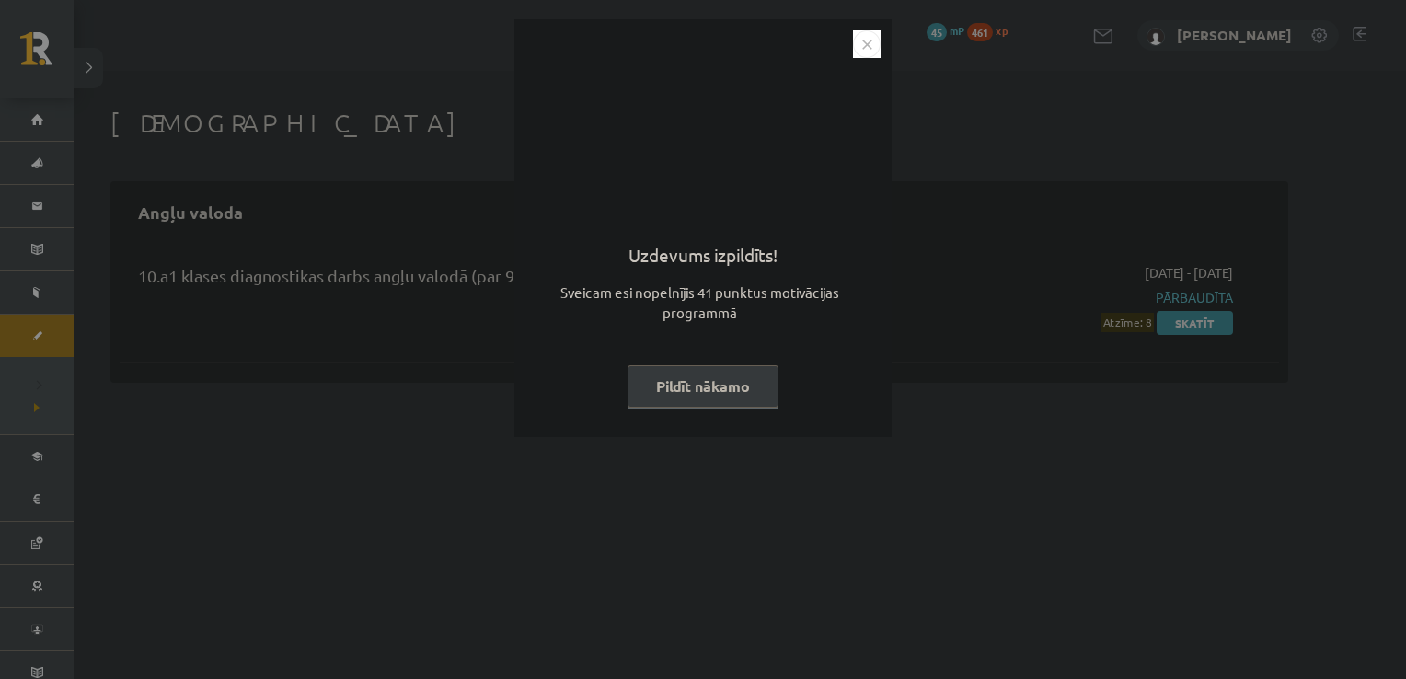
click at [675, 391] on button "Pildīt nākamo" at bounding box center [702, 386] width 151 height 42
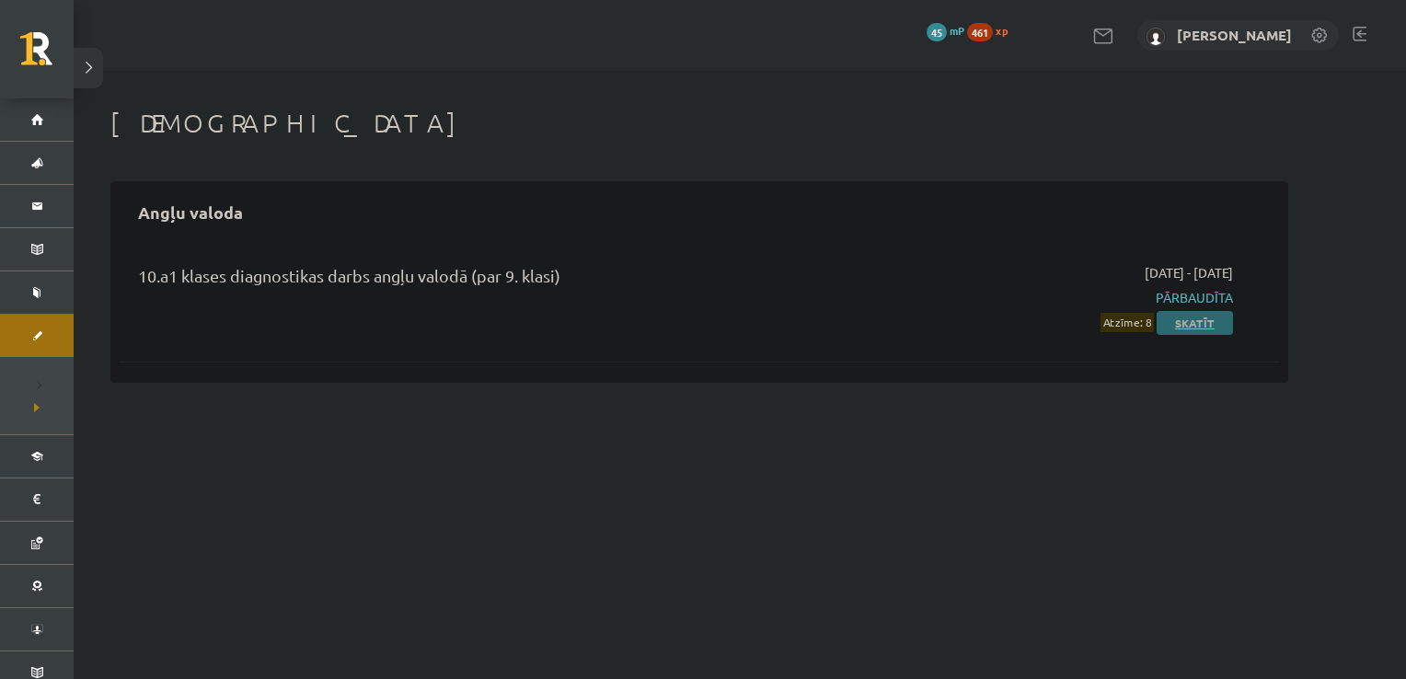
click at [1206, 321] on link "Skatīt" at bounding box center [1195, 323] width 76 height 24
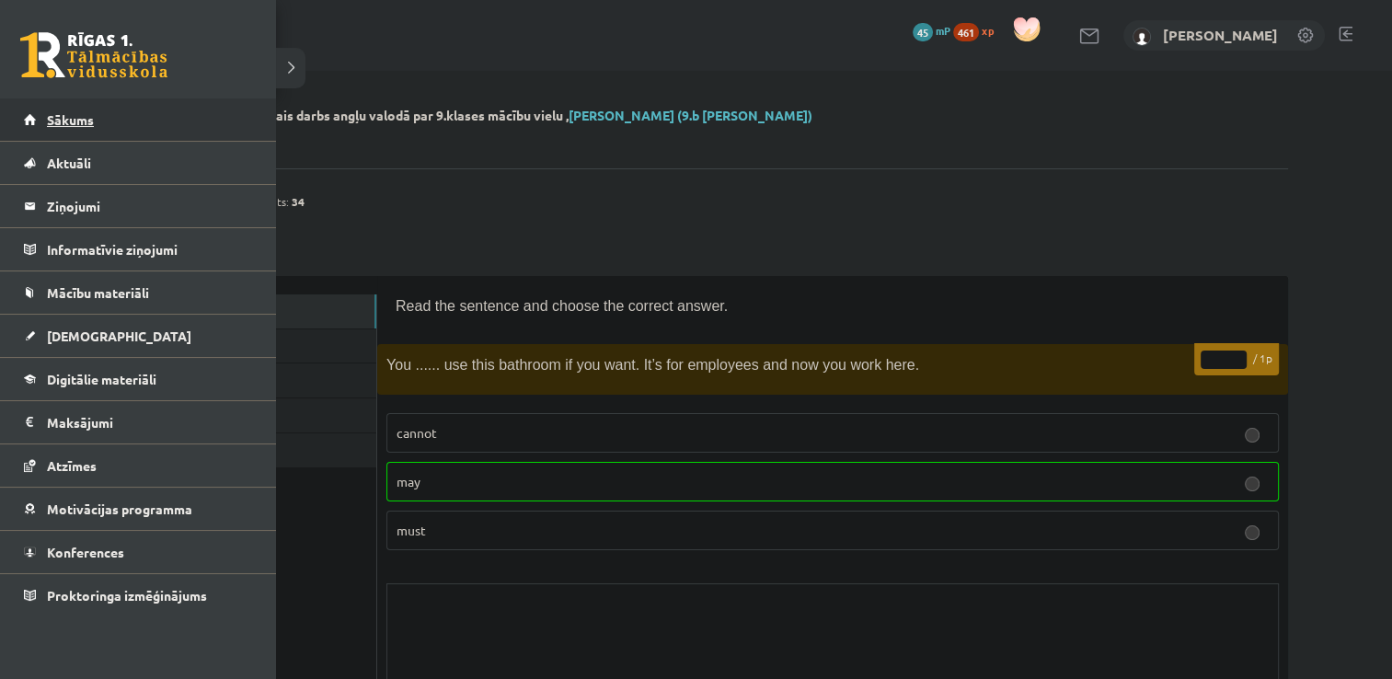
click at [48, 112] on span "Sākums" at bounding box center [70, 119] width 47 height 17
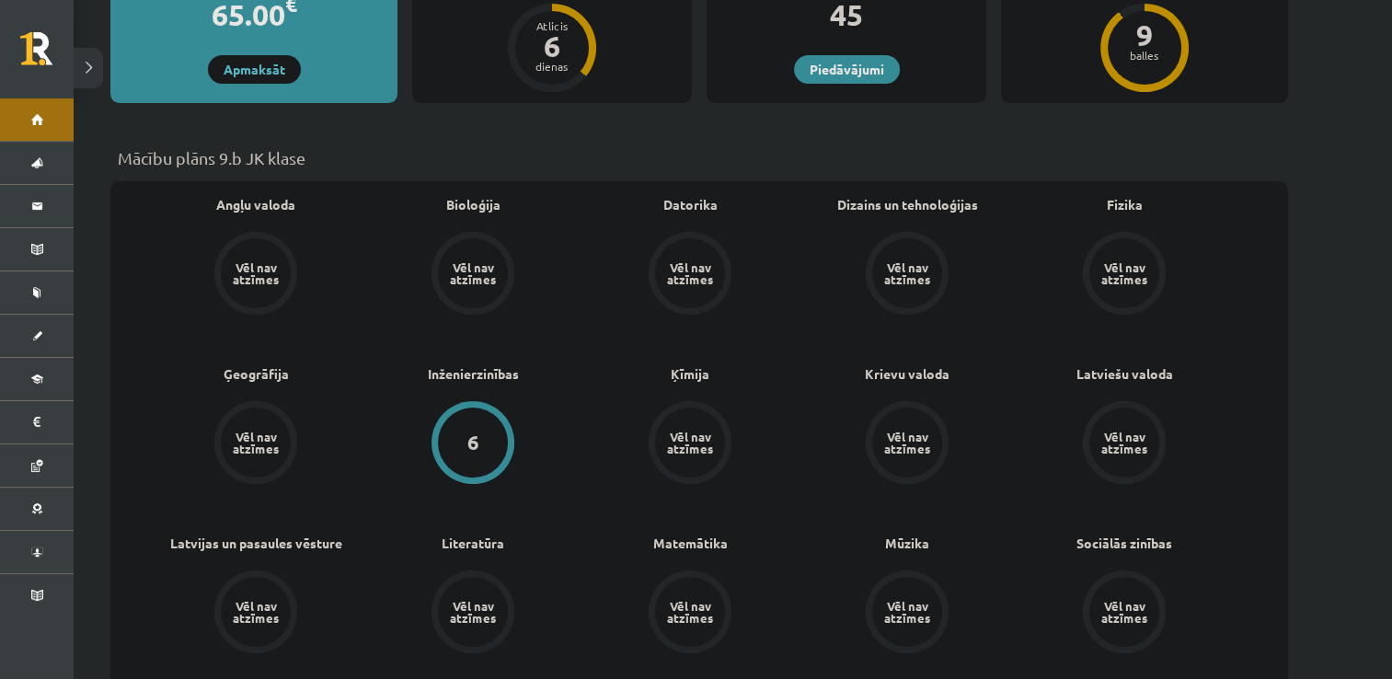
scroll to position [449, 0]
click at [891, 193] on link "Dizains un tehnoloģijas" at bounding box center [907, 202] width 141 height 19
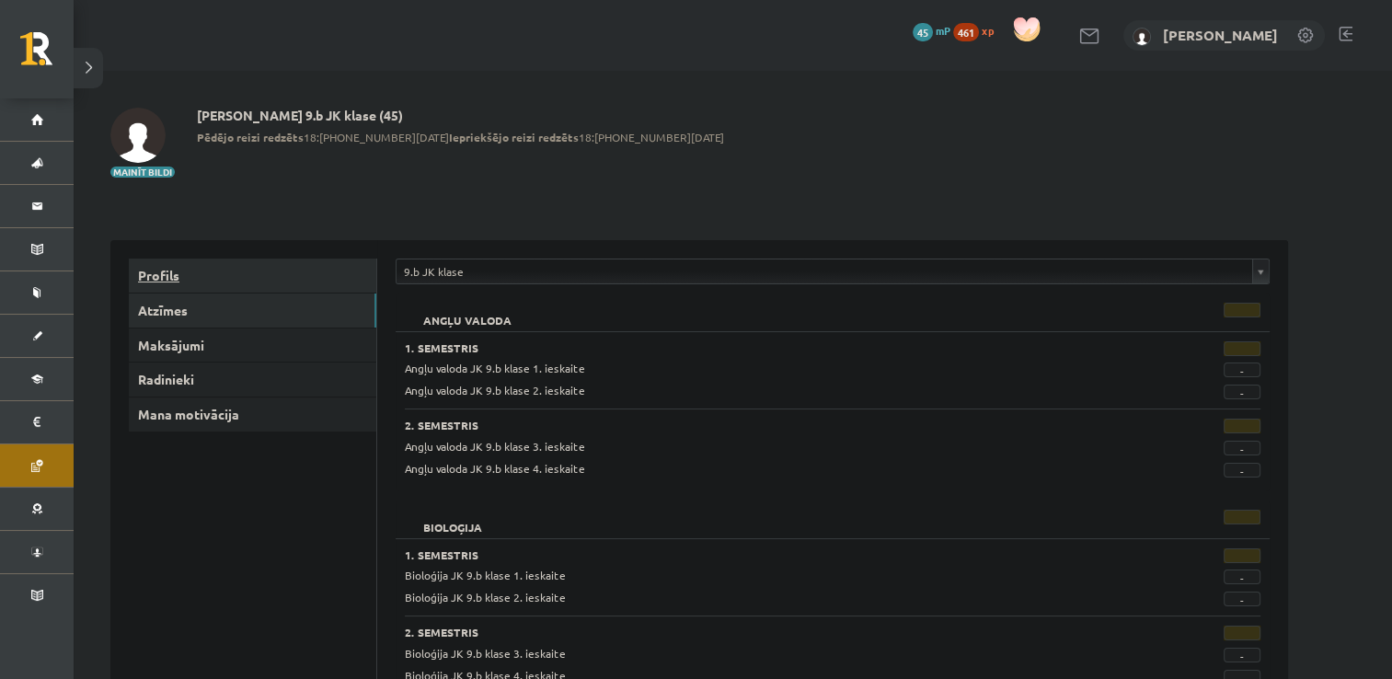
click at [151, 274] on link "Profils" at bounding box center [253, 276] width 248 height 34
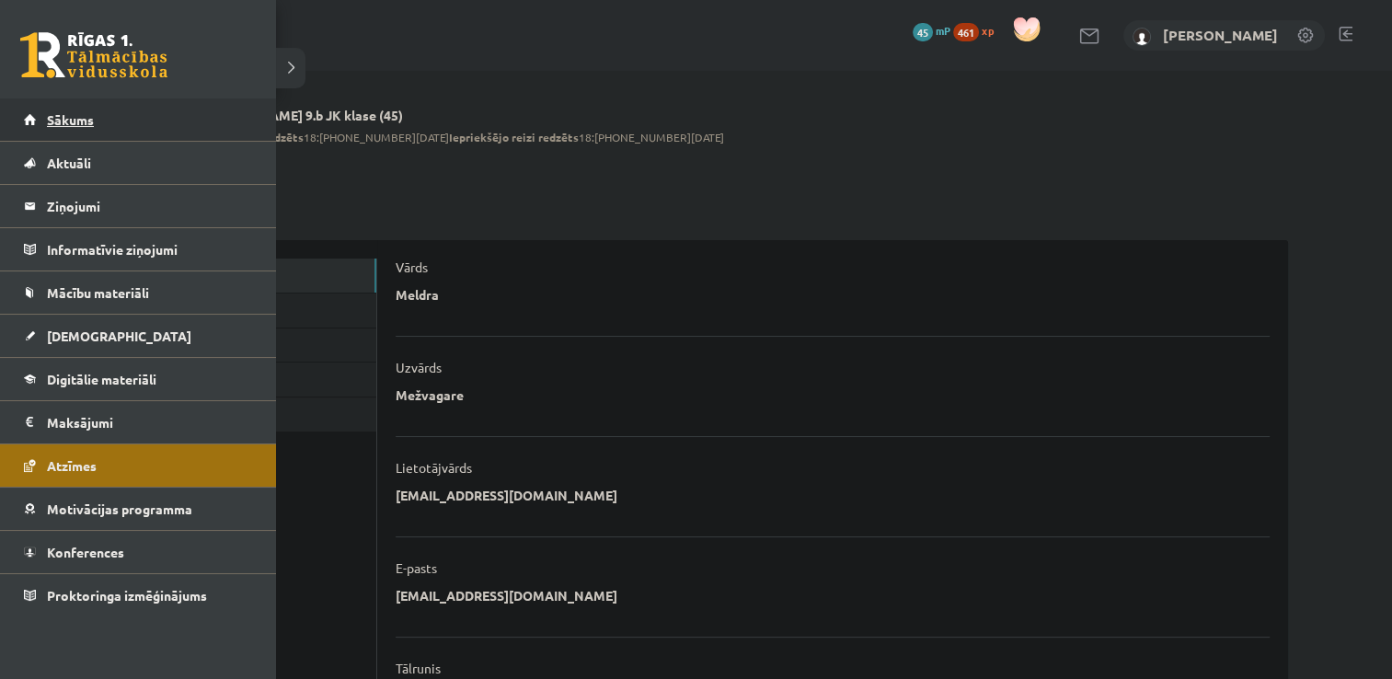
click at [25, 120] on link "Sākums" at bounding box center [138, 119] width 229 height 42
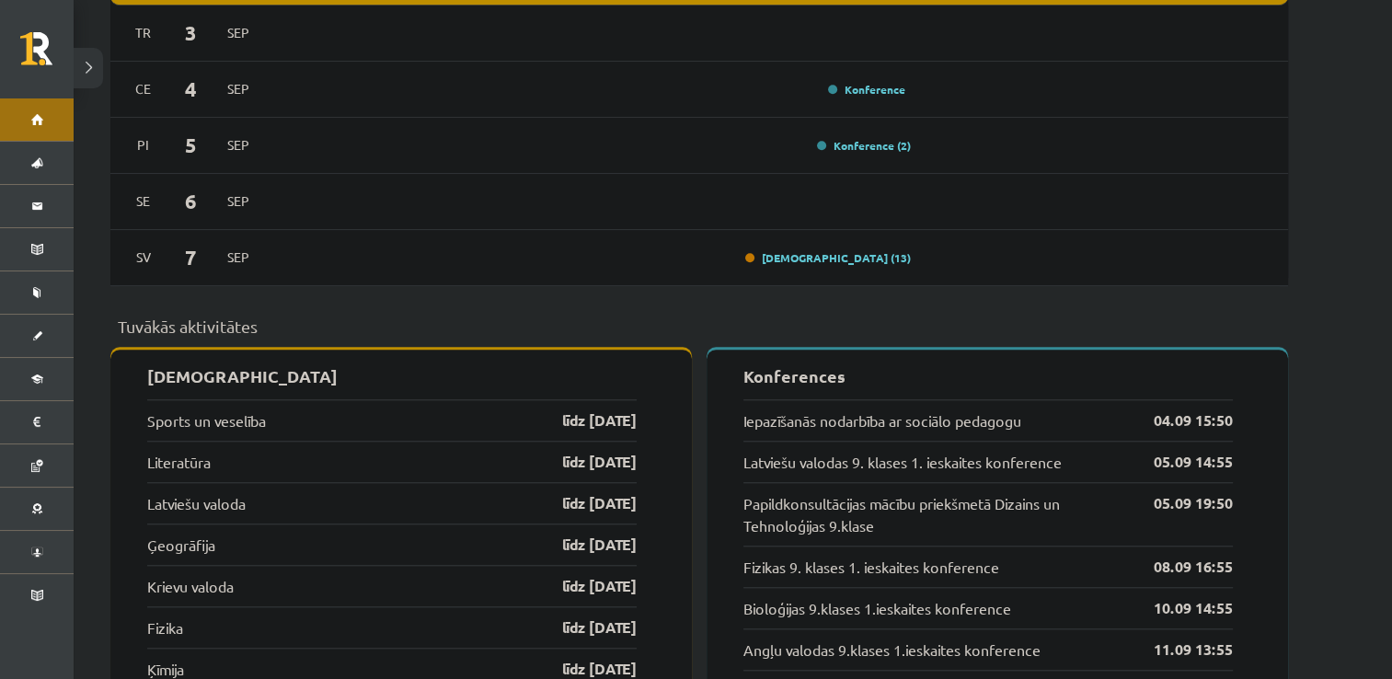
scroll to position [1550, 0]
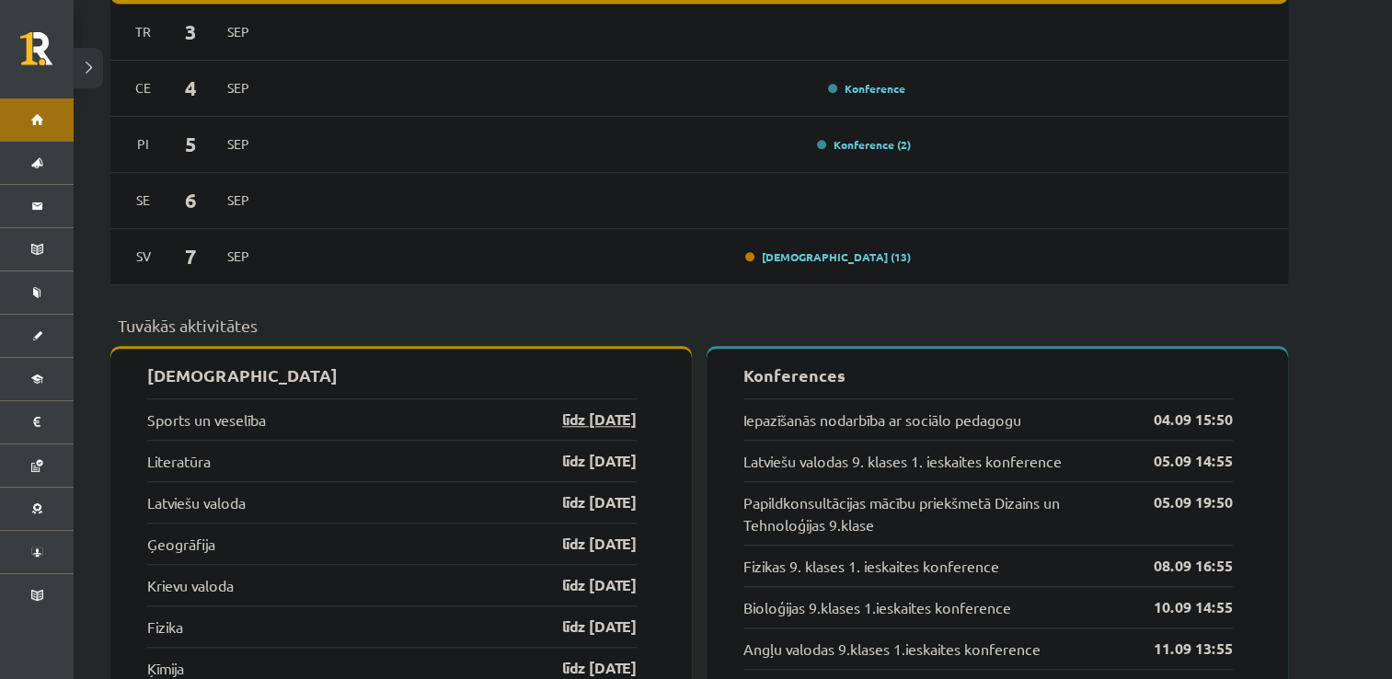
click at [587, 409] on link "līdz [DATE]" at bounding box center [583, 420] width 107 height 22
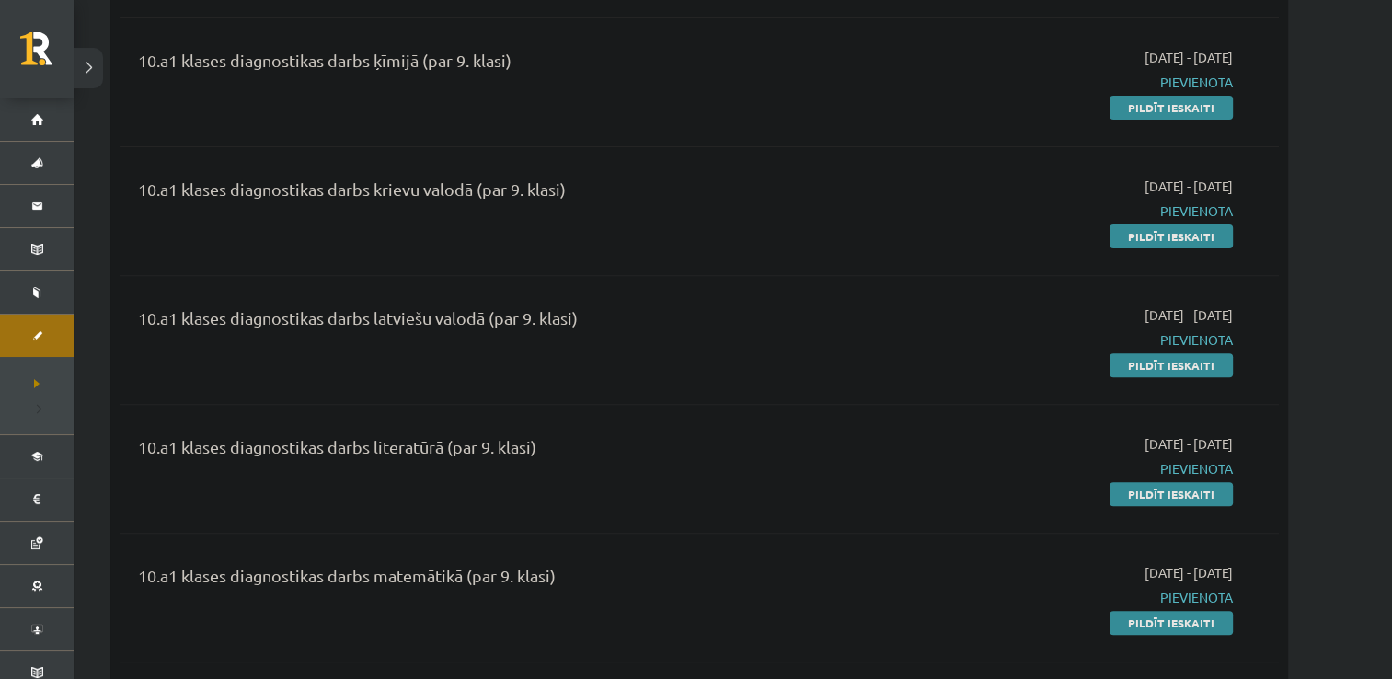
scroll to position [617, 0]
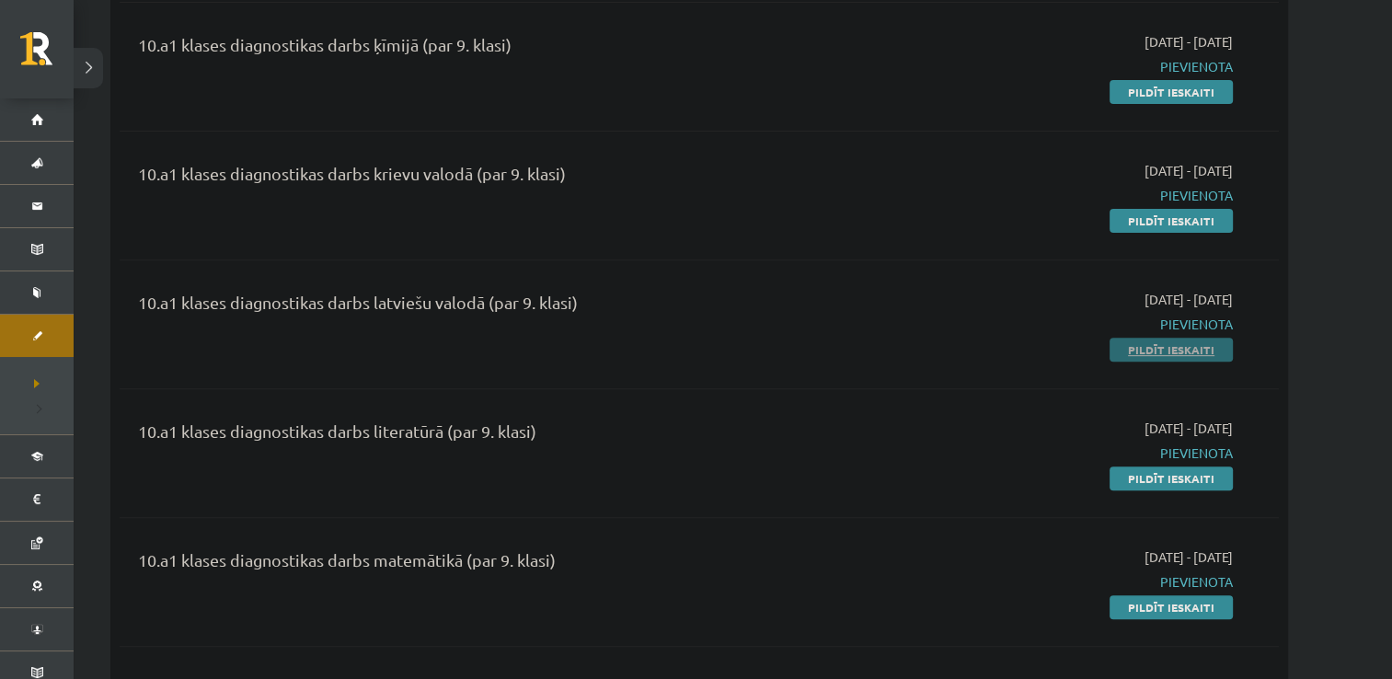
click at [1178, 347] on link "Pildīt ieskaiti" at bounding box center [1171, 350] width 123 height 24
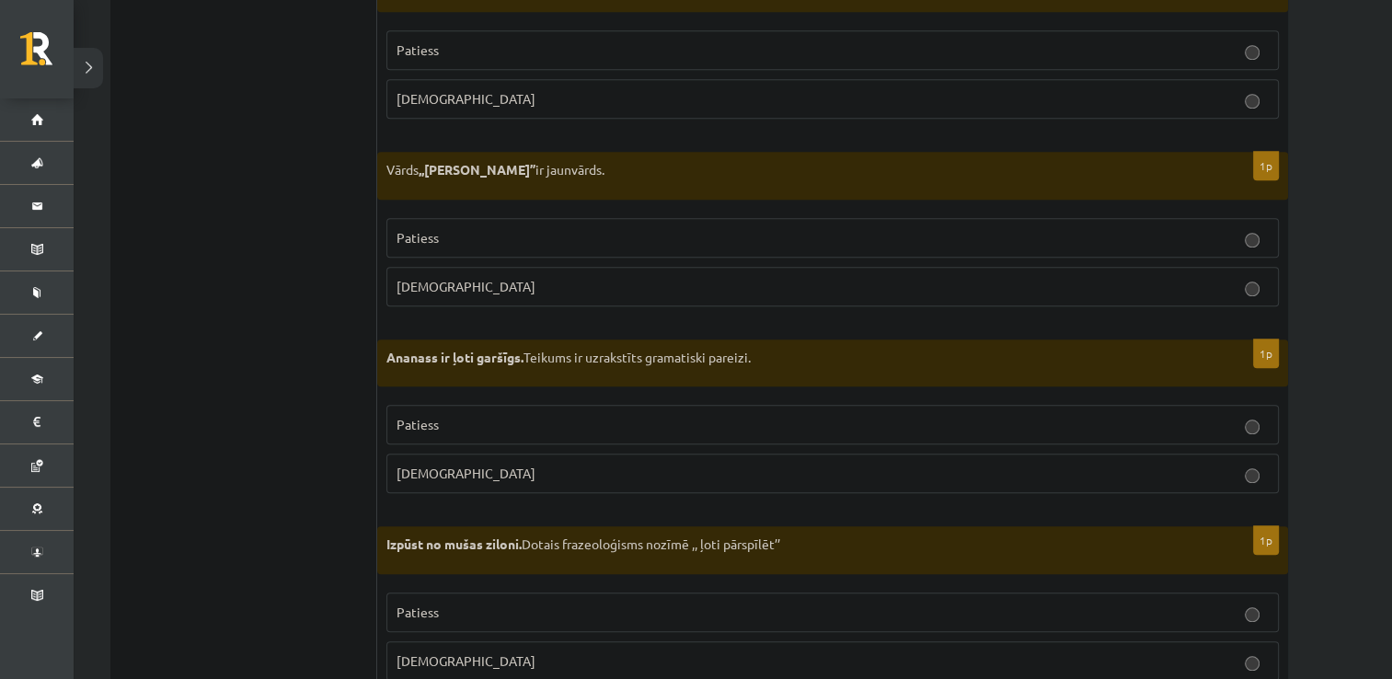
scroll to position [1725, 0]
click at [444, 469] on p "[DEMOGRAPHIC_DATA]" at bounding box center [833, 472] width 872 height 19
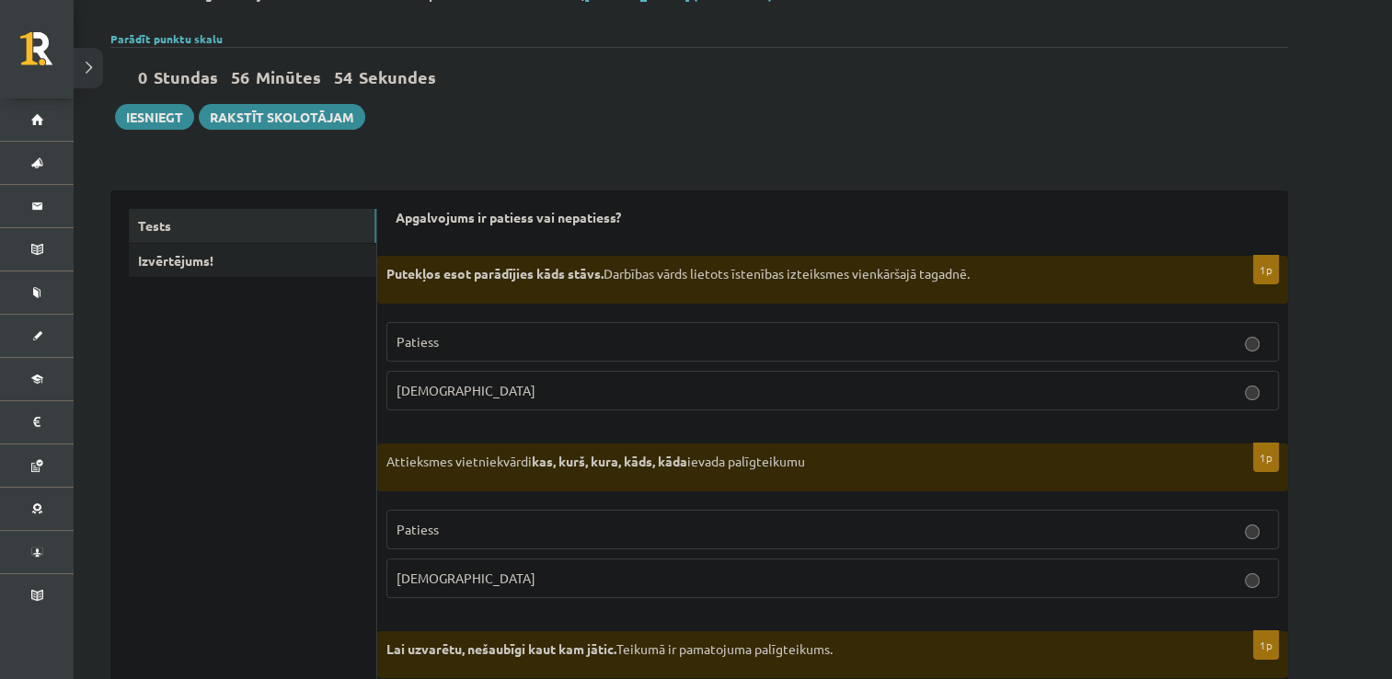
scroll to position [103, 0]
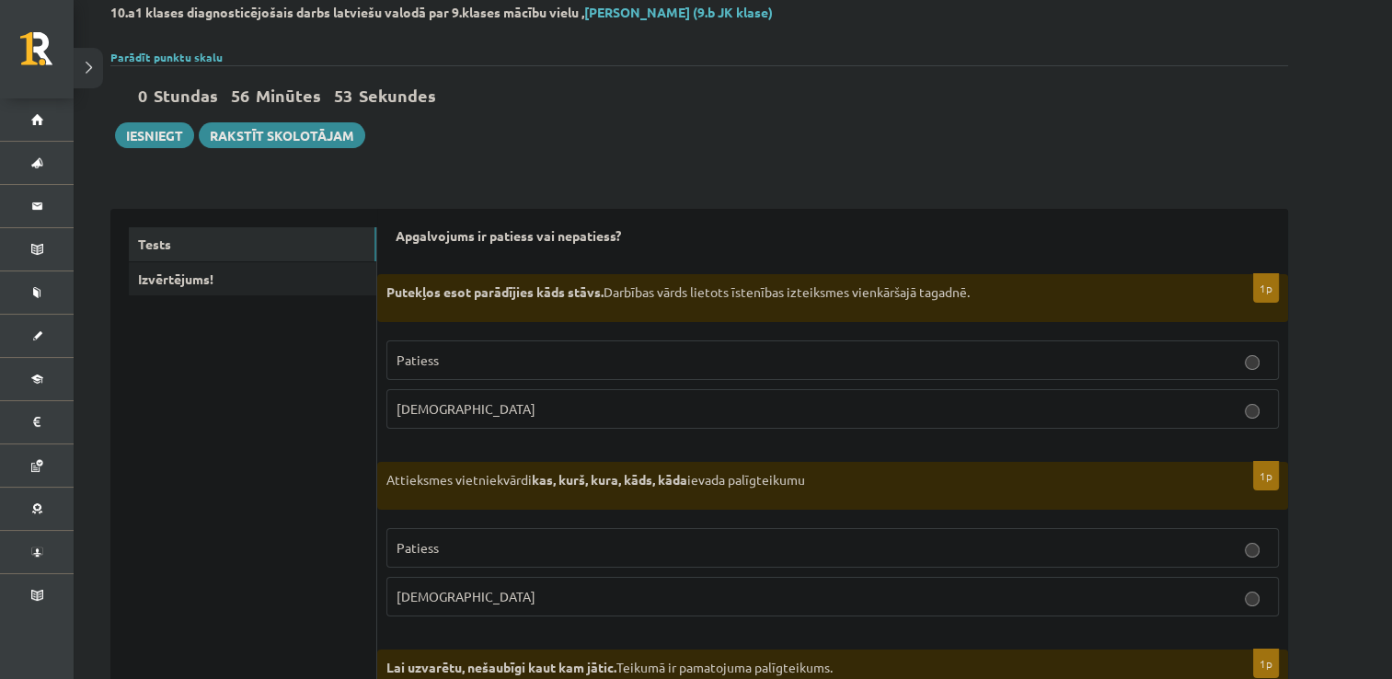
click at [423, 417] on p "Aplams" at bounding box center [833, 408] width 872 height 19
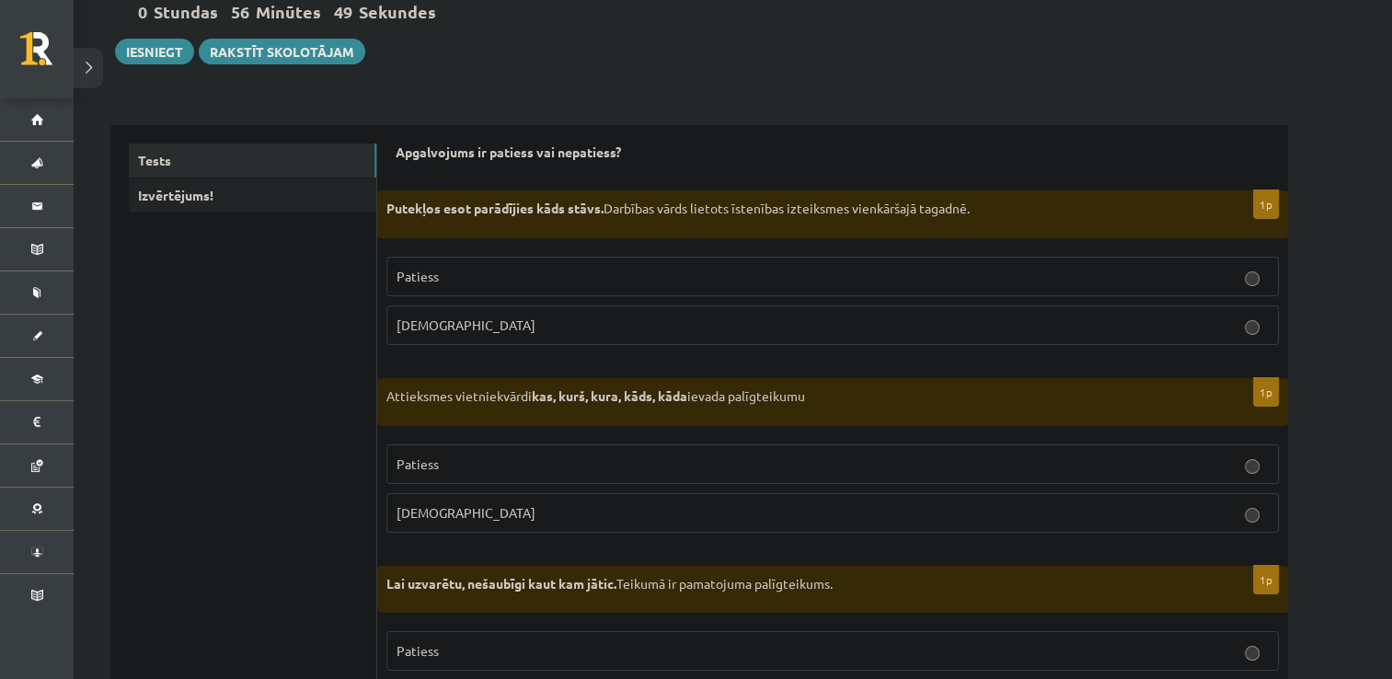
scroll to position [188, 0]
click at [488, 455] on p "Patiess" at bounding box center [833, 463] width 872 height 19
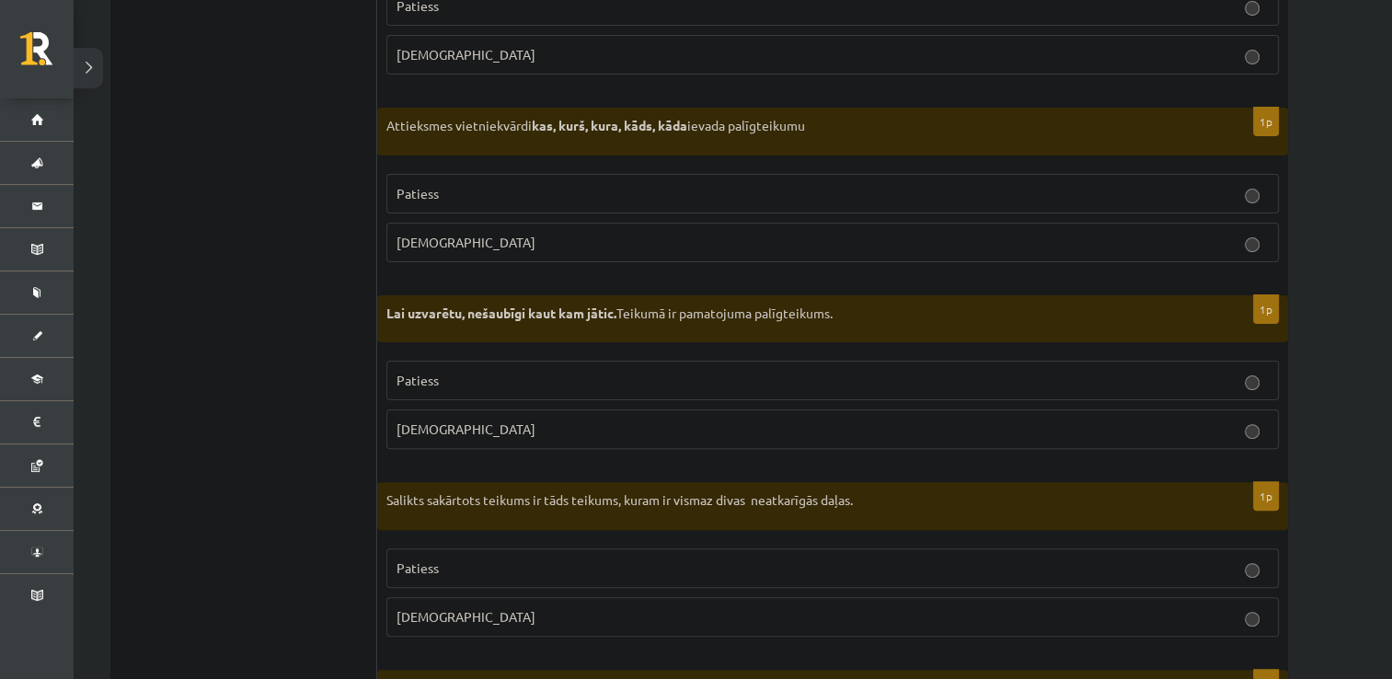
scroll to position [456, 0]
click at [512, 427] on p "Aplams" at bounding box center [833, 429] width 872 height 19
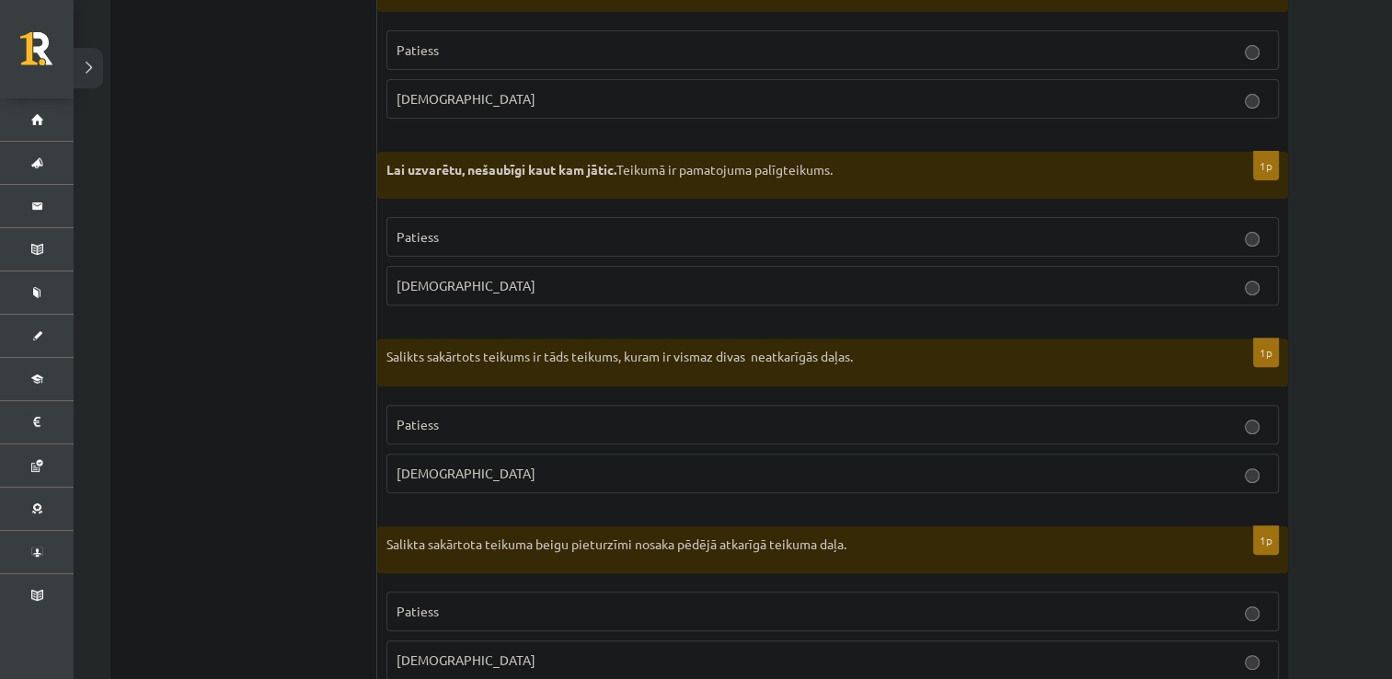
scroll to position [616, 0]
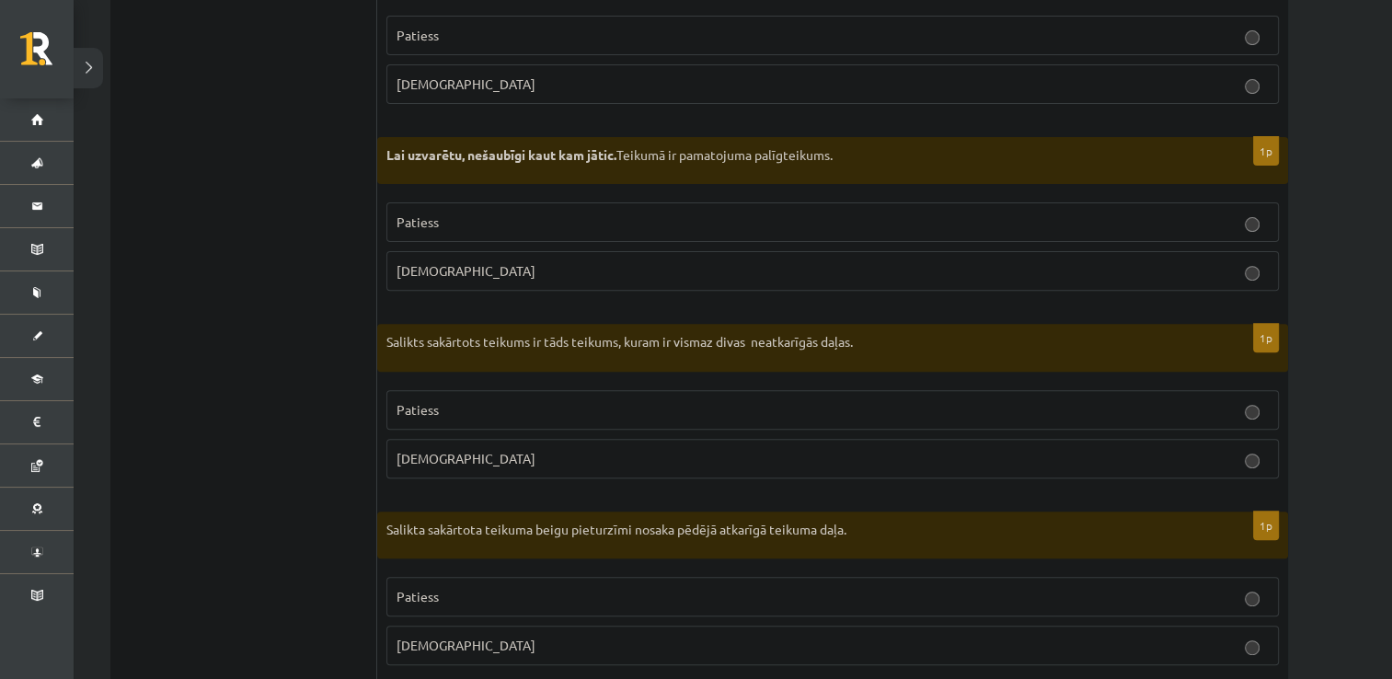
click at [496, 406] on p "Patiess" at bounding box center [833, 409] width 872 height 19
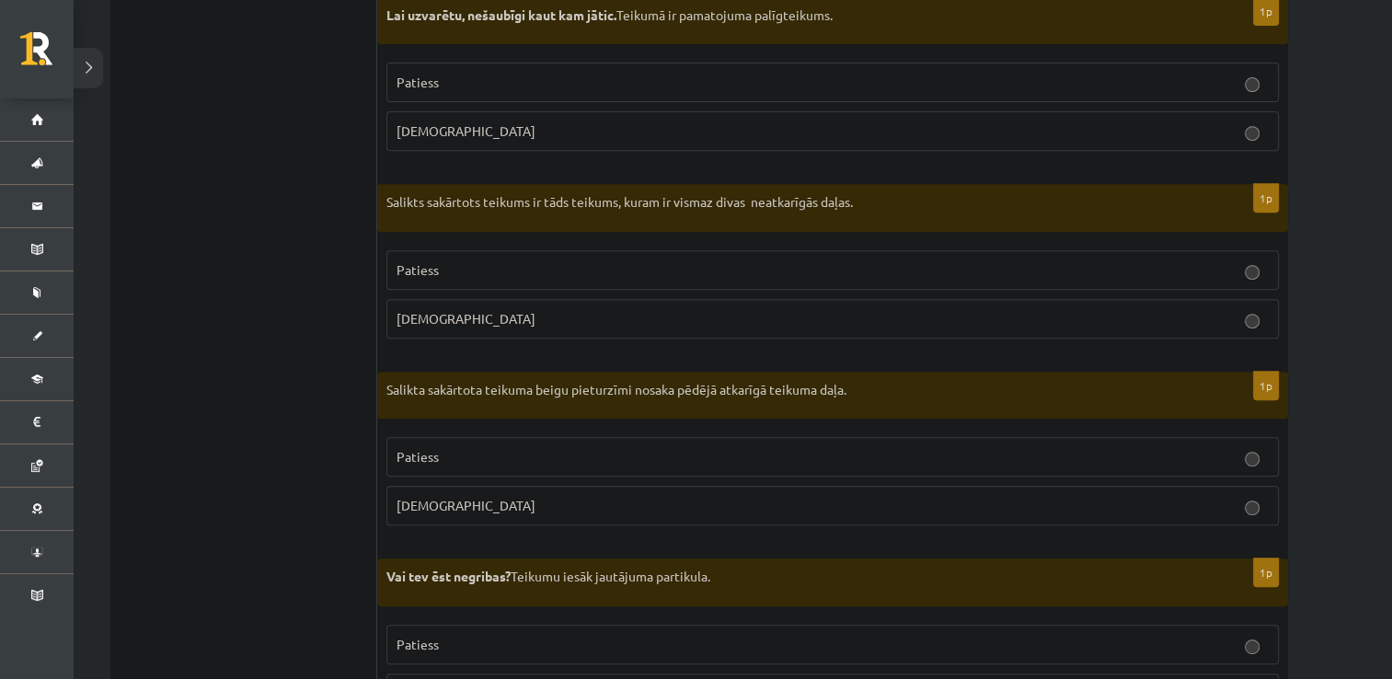
scroll to position [754, 0]
click at [514, 500] on p "Aplams" at bounding box center [833, 506] width 872 height 19
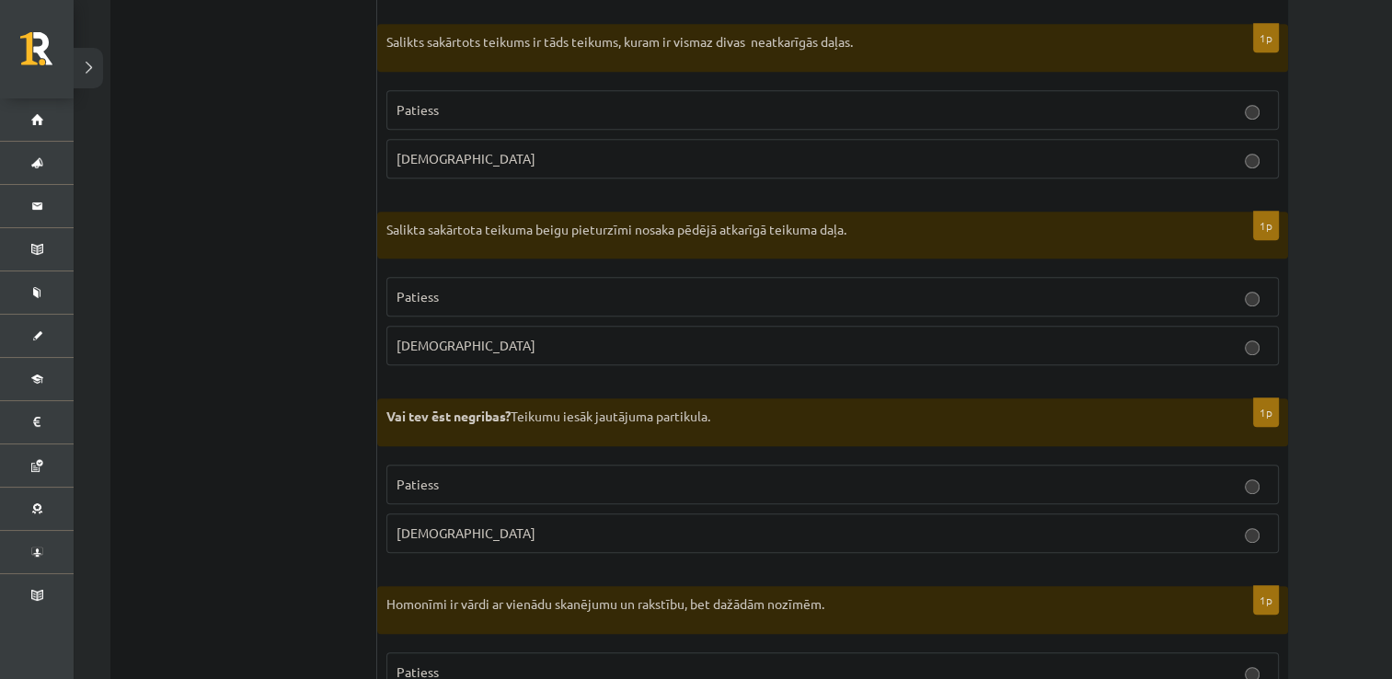
scroll to position [914, 0]
click at [530, 478] on p "Patiess" at bounding box center [833, 486] width 872 height 19
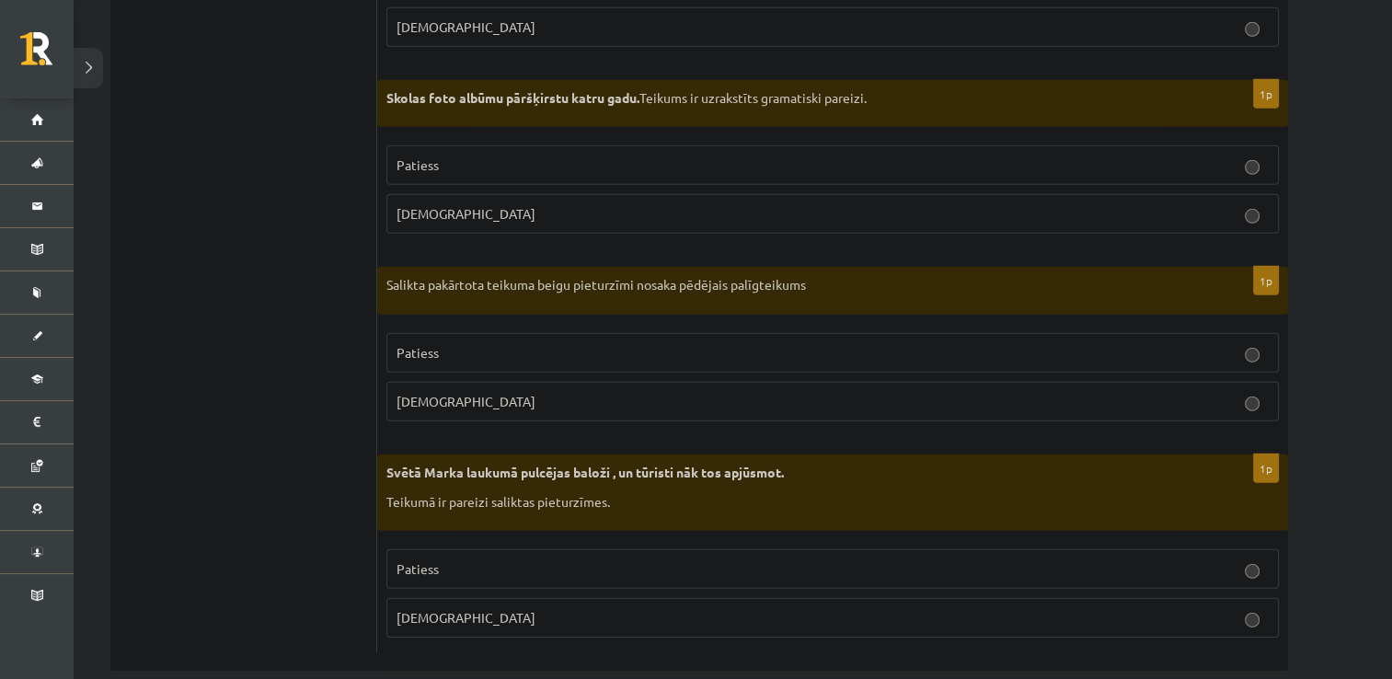
scroll to position [5473, 0]
click at [646, 607] on p "Aplams" at bounding box center [833, 616] width 872 height 19
click at [583, 144] on label "Patiess" at bounding box center [832, 164] width 892 height 40
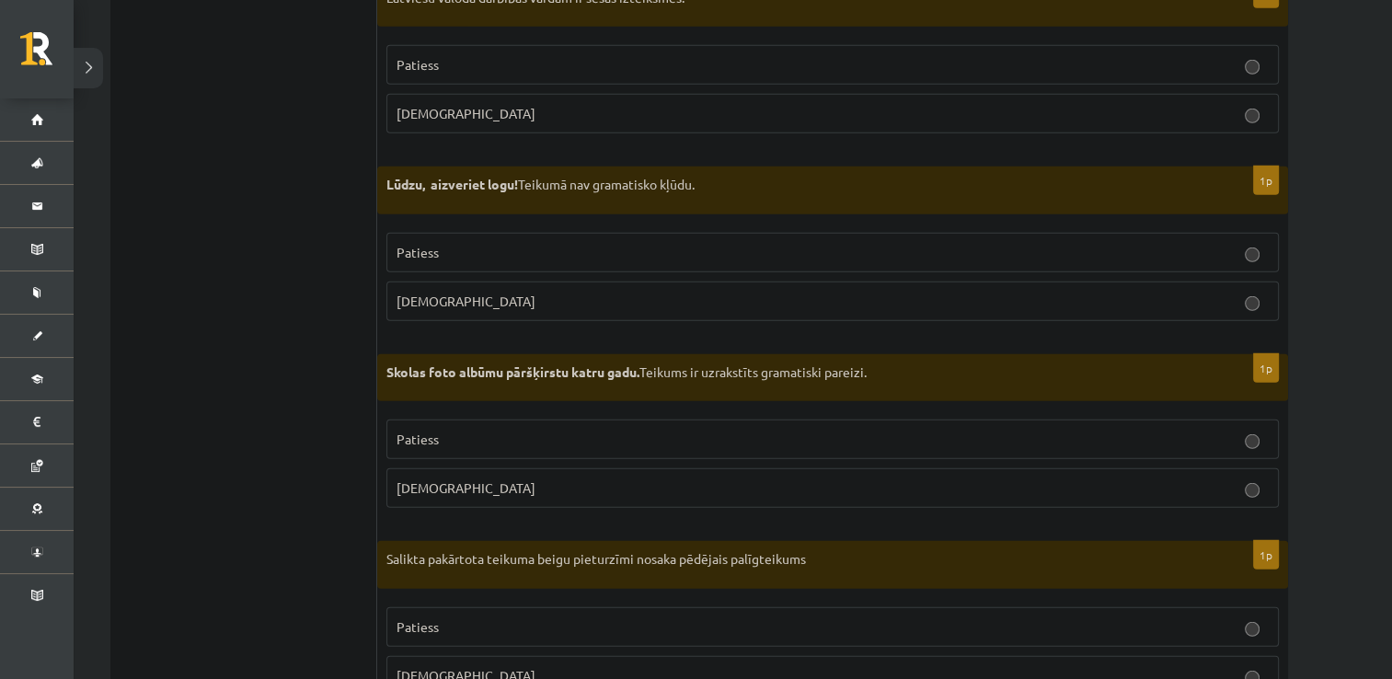
scroll to position [5193, 0]
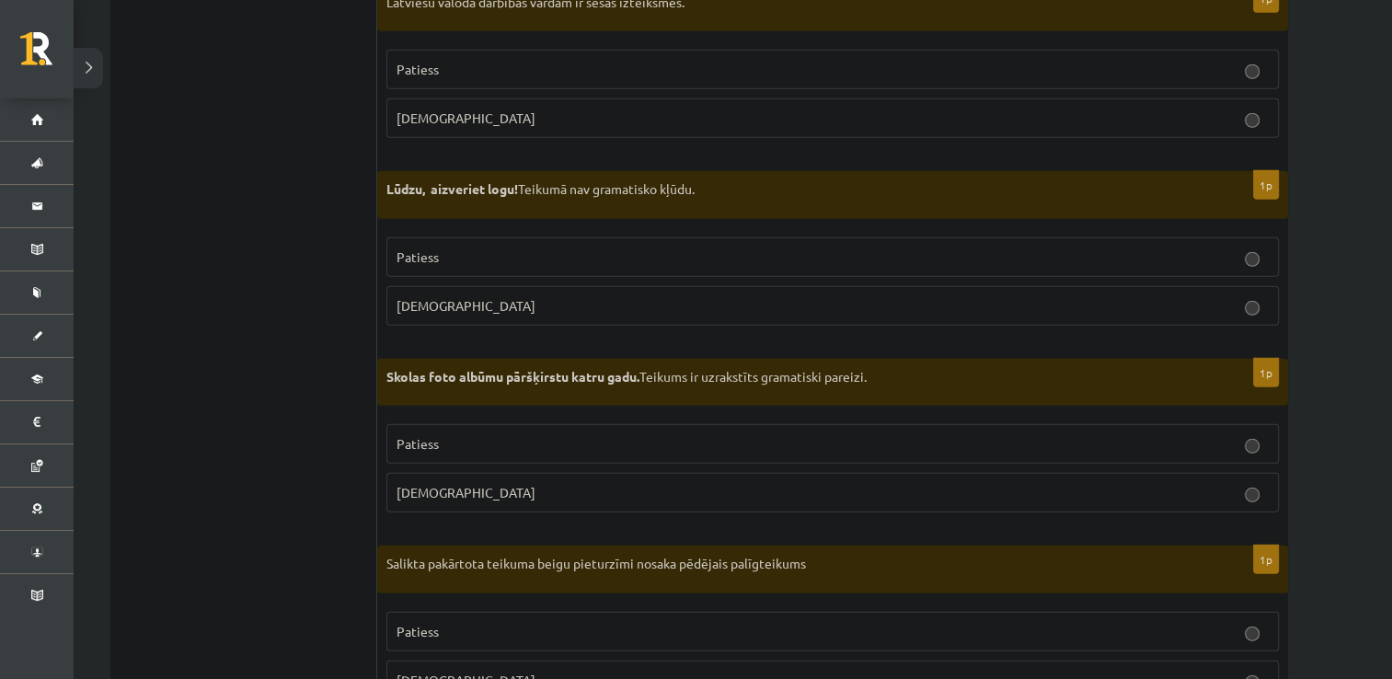
click at [415, 248] on span "Patiess" at bounding box center [418, 256] width 42 height 17
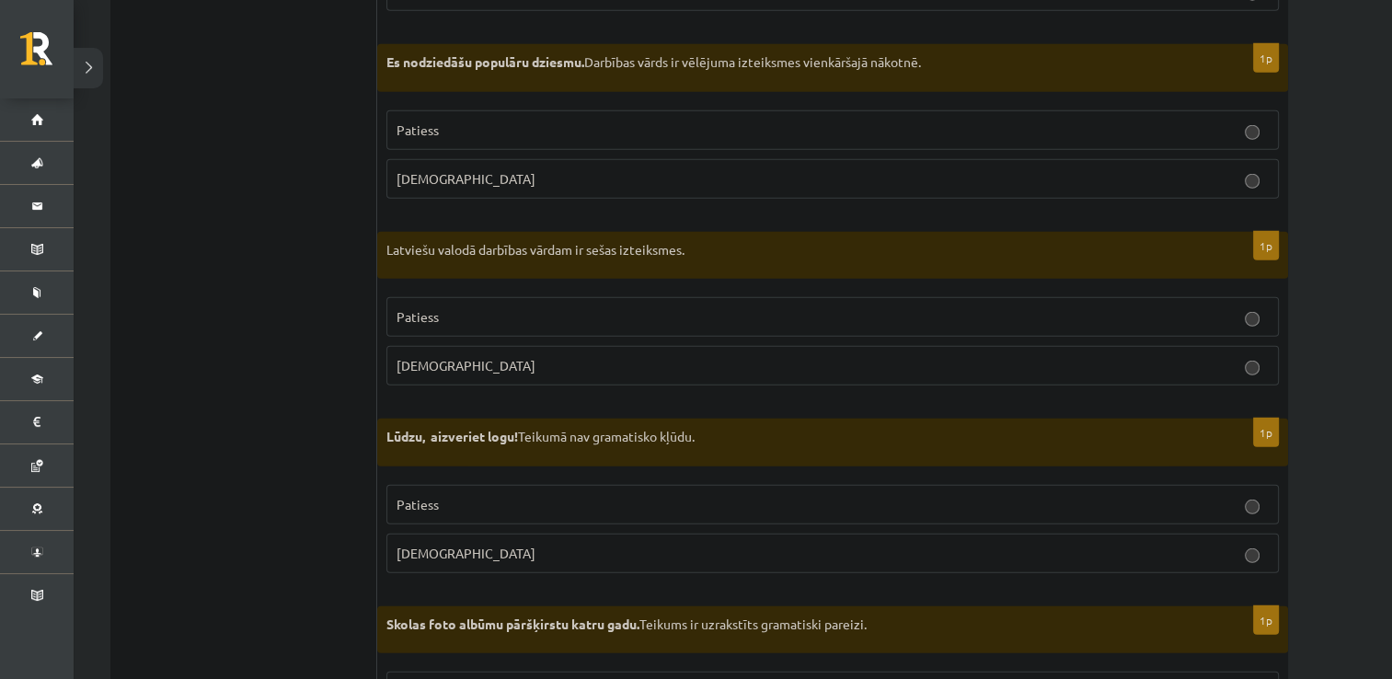
scroll to position [4945, 0]
click at [604, 175] on label "Aplams" at bounding box center [832, 180] width 892 height 40
click at [1157, 308] on p "Patiess" at bounding box center [833, 317] width 872 height 19
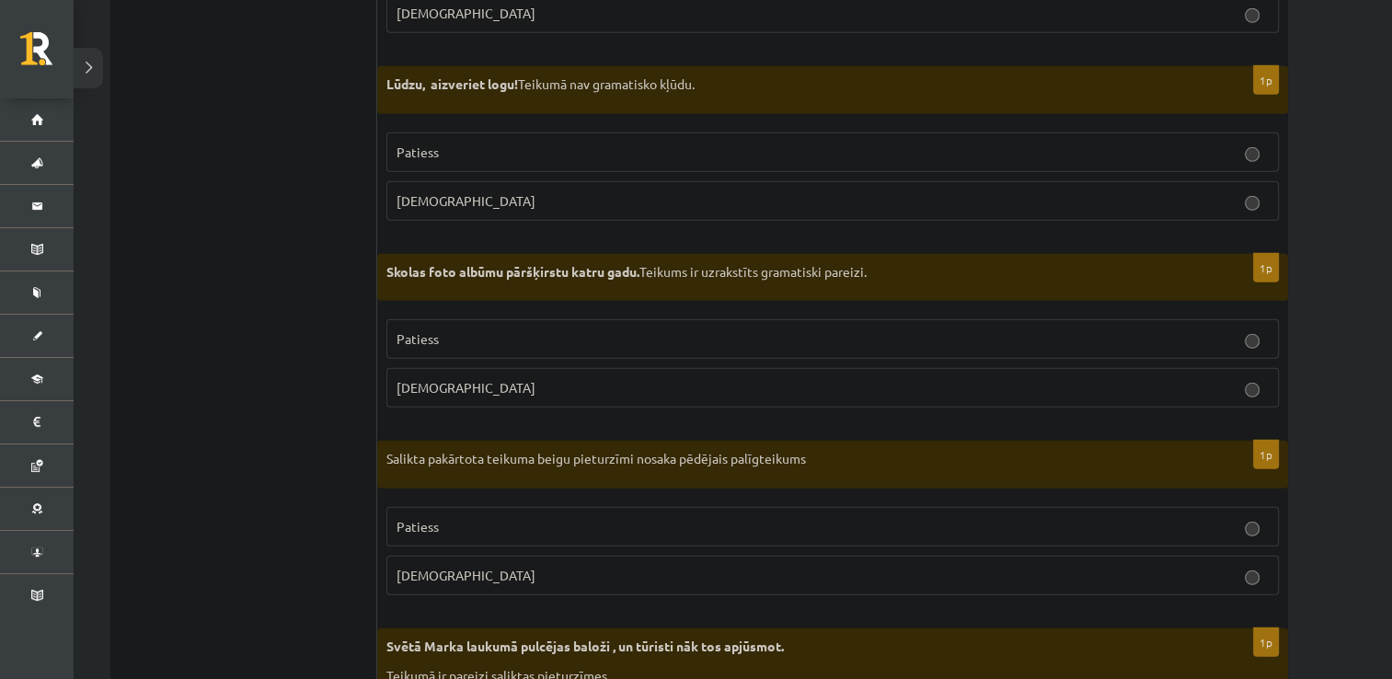
scroll to position [5295, 0]
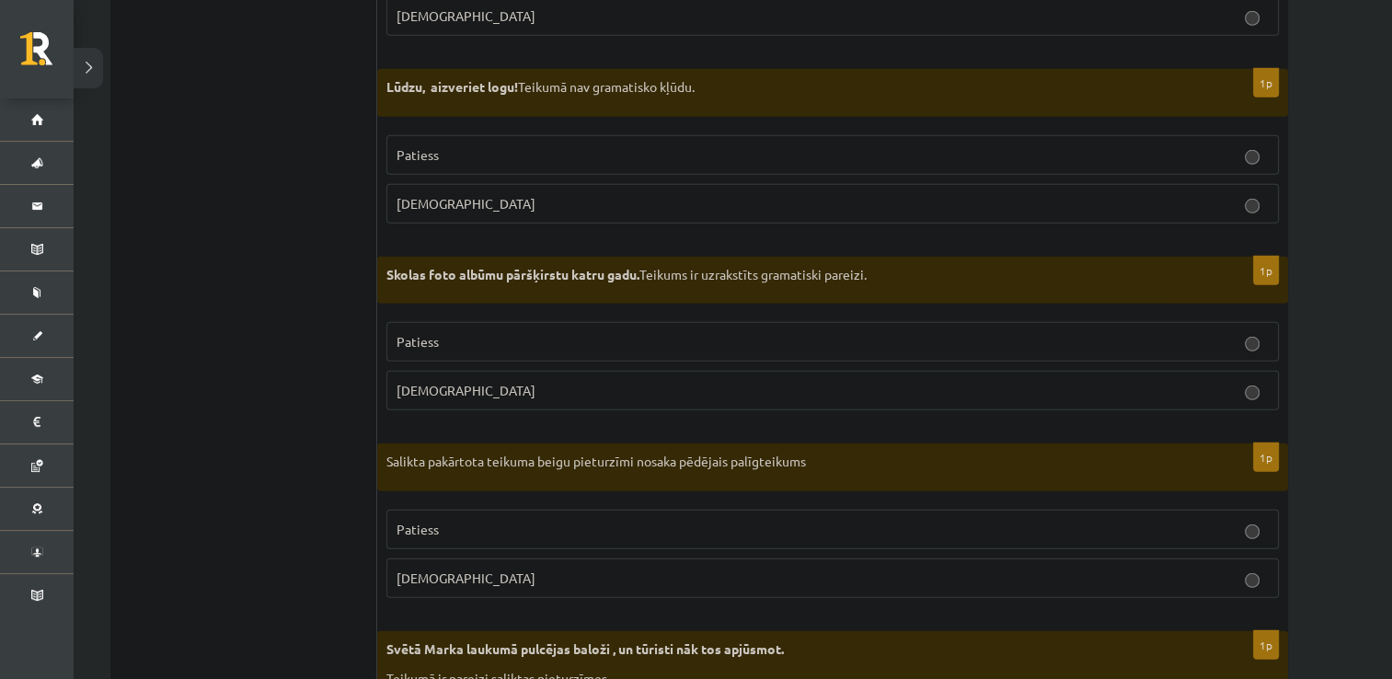
click at [1168, 371] on label "Aplams" at bounding box center [832, 391] width 892 height 40
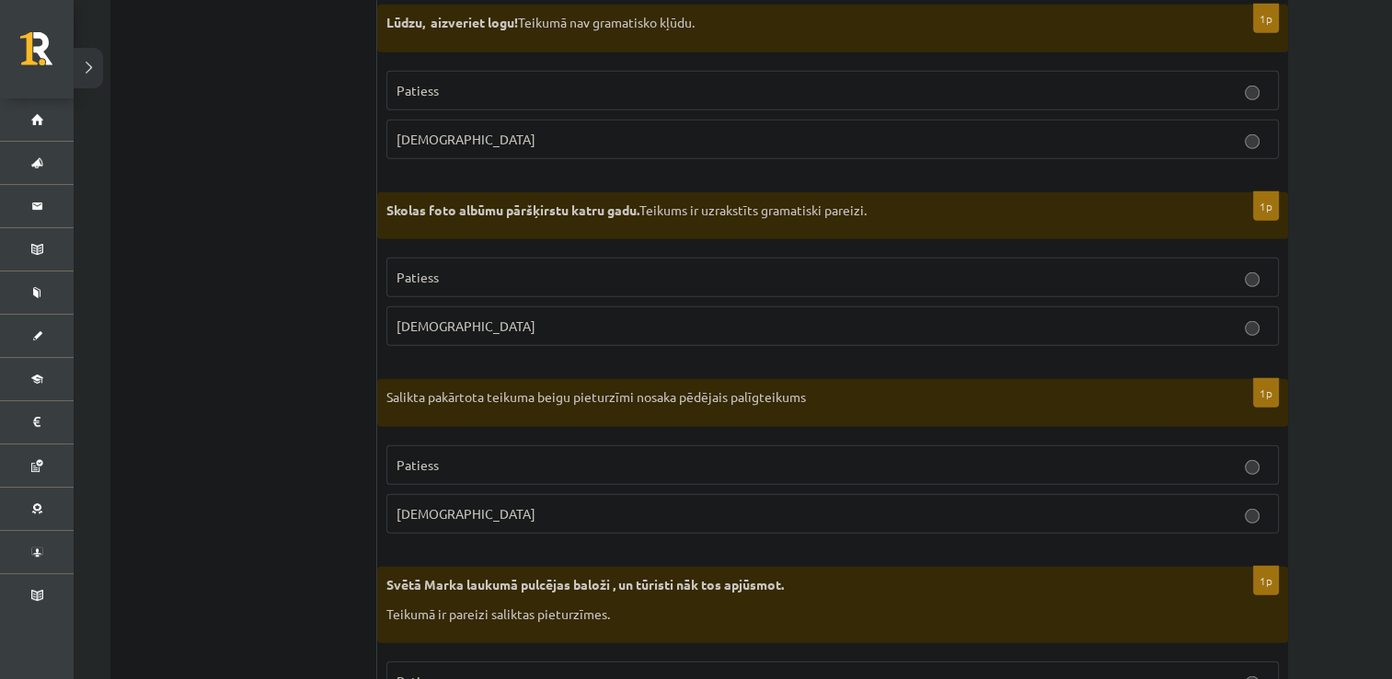
scroll to position [5359, 0]
click at [1226, 269] on p "Patiess" at bounding box center [833, 278] width 872 height 19
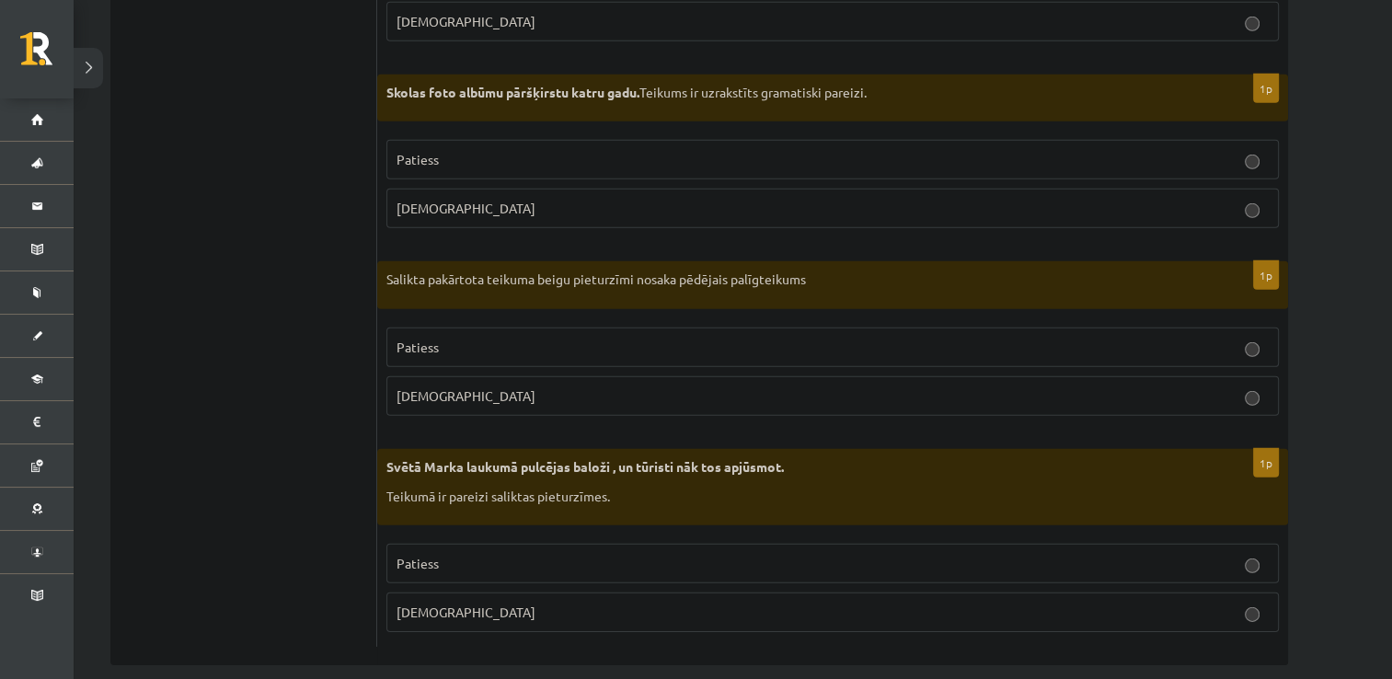
scroll to position [5478, 0]
click at [1009, 386] on p "Aplams" at bounding box center [833, 395] width 872 height 19
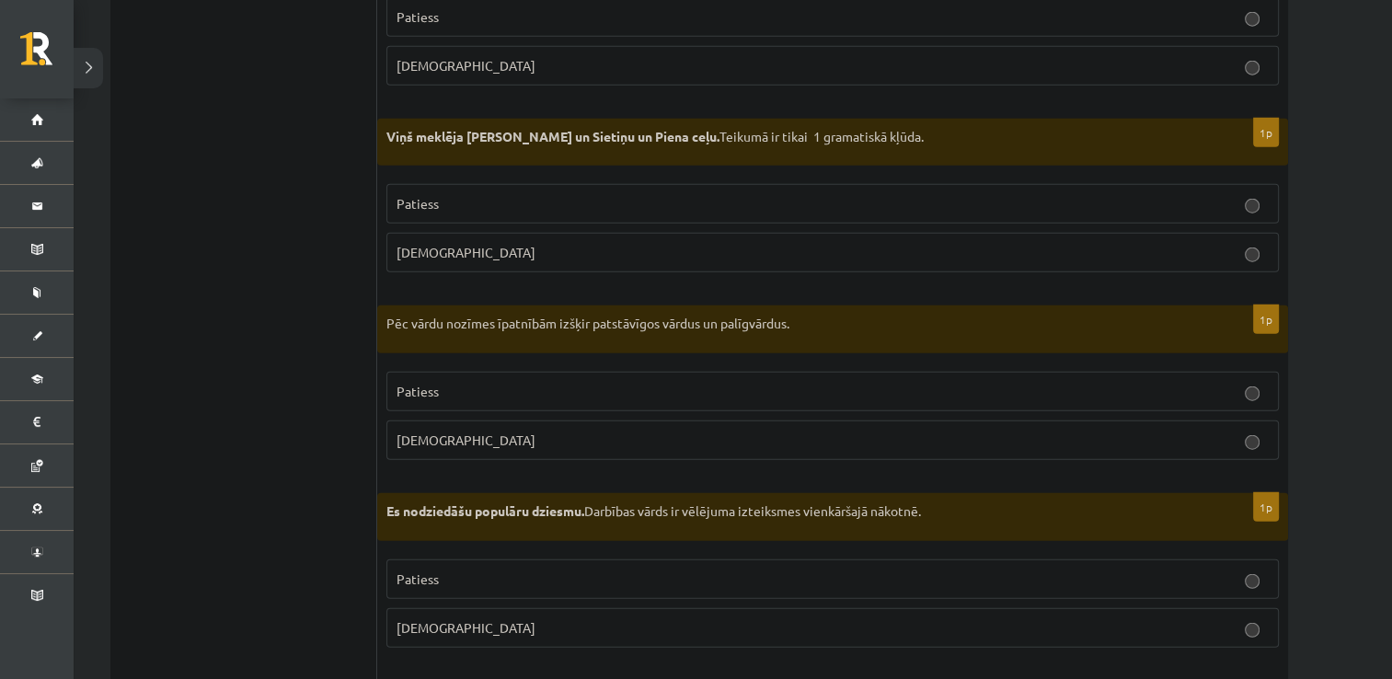
scroll to position [4489, 0]
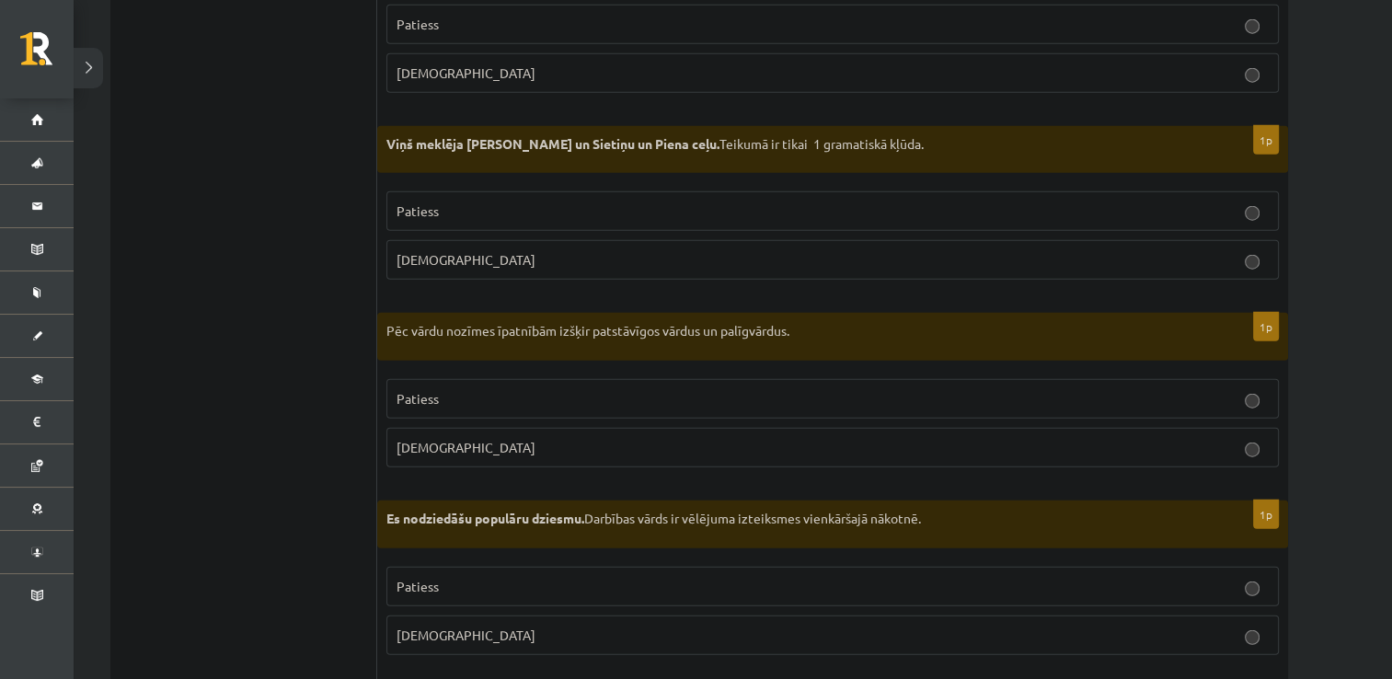
click at [954, 438] on p "Aplams" at bounding box center [833, 447] width 872 height 19
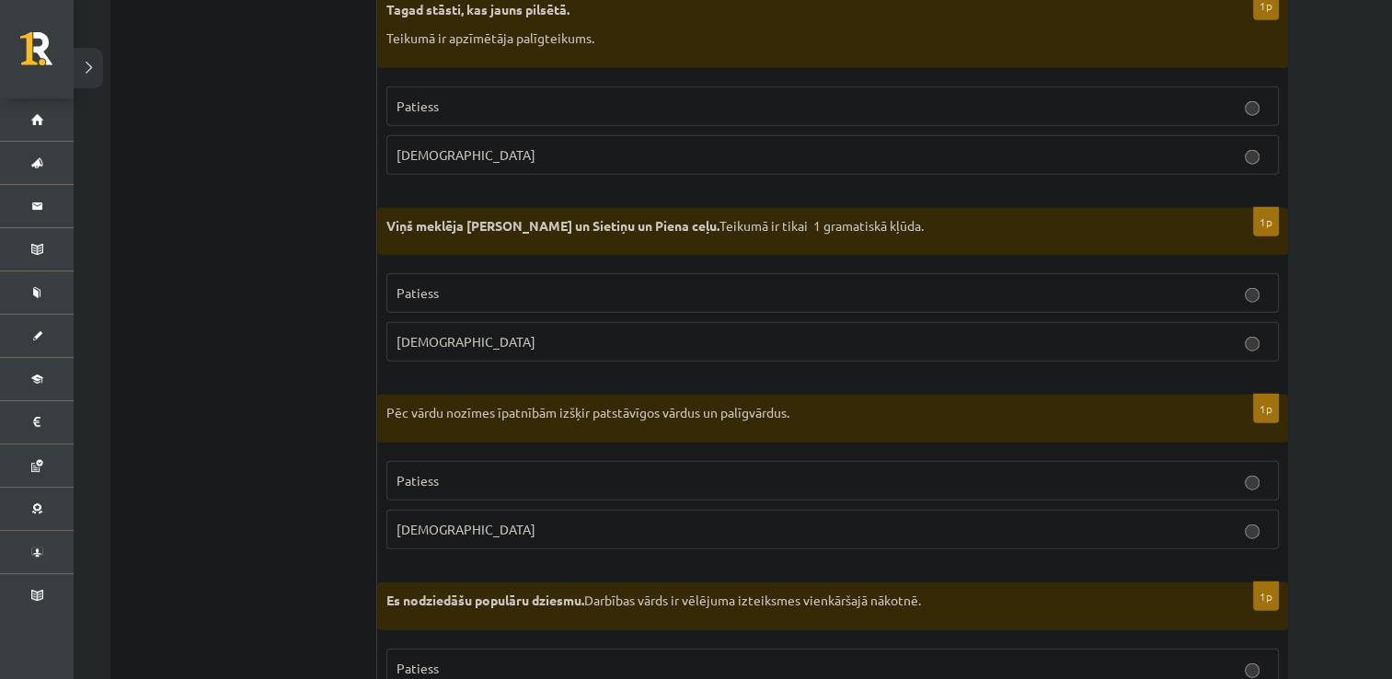
scroll to position [4404, 0]
click at [1076, 286] on p "Patiess" at bounding box center [833, 295] width 872 height 19
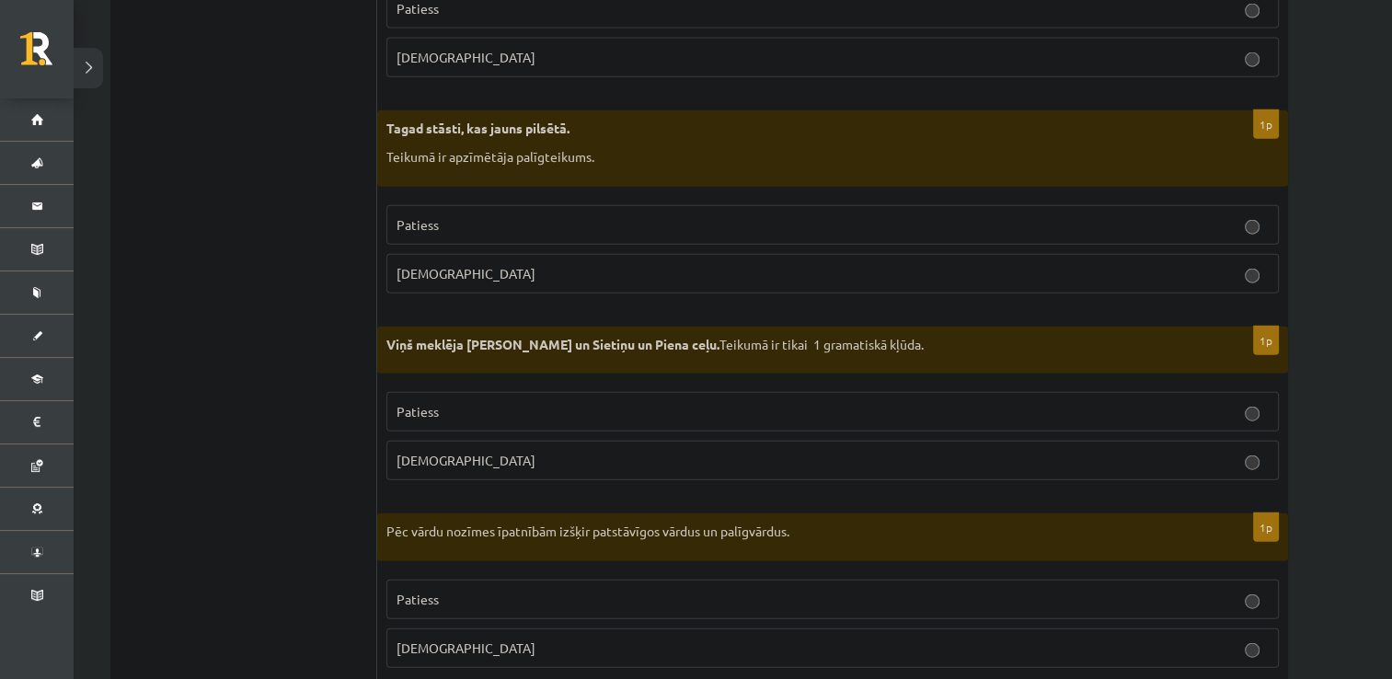
scroll to position [4288, 0]
click at [1139, 218] on p "Patiess" at bounding box center [833, 225] width 872 height 19
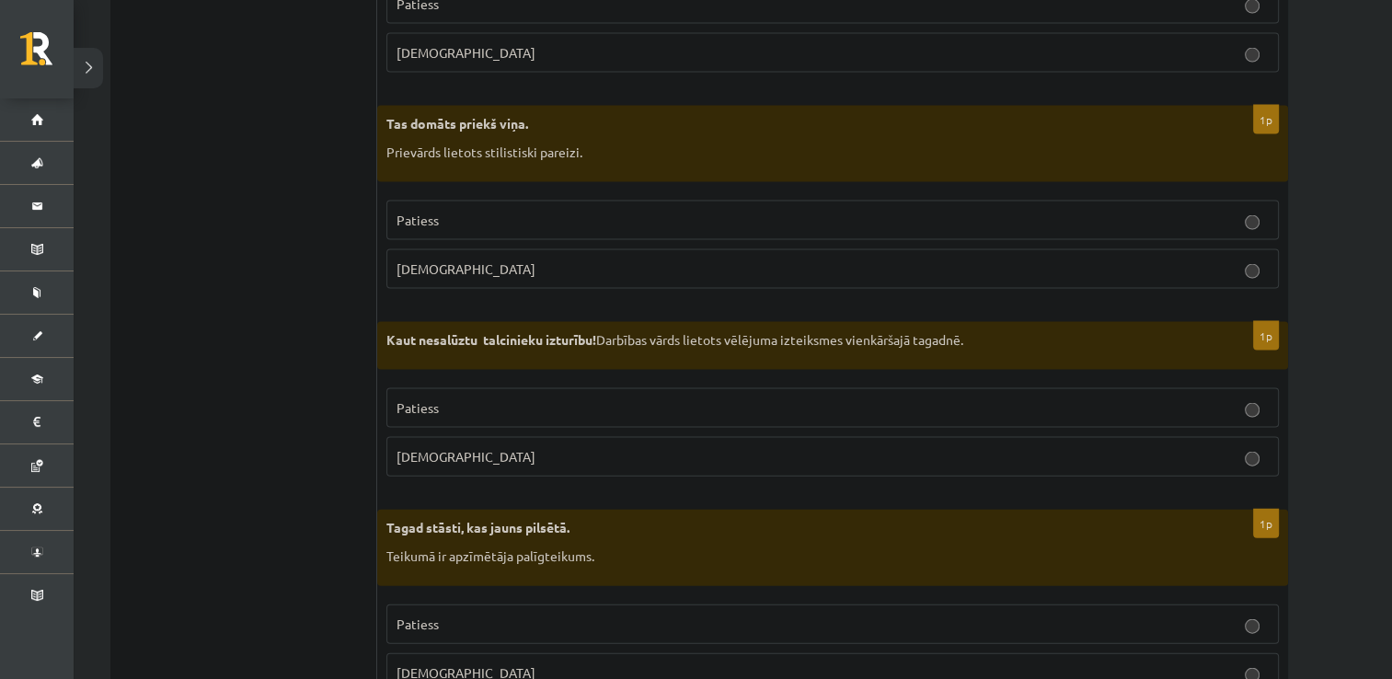
scroll to position [3885, 0]
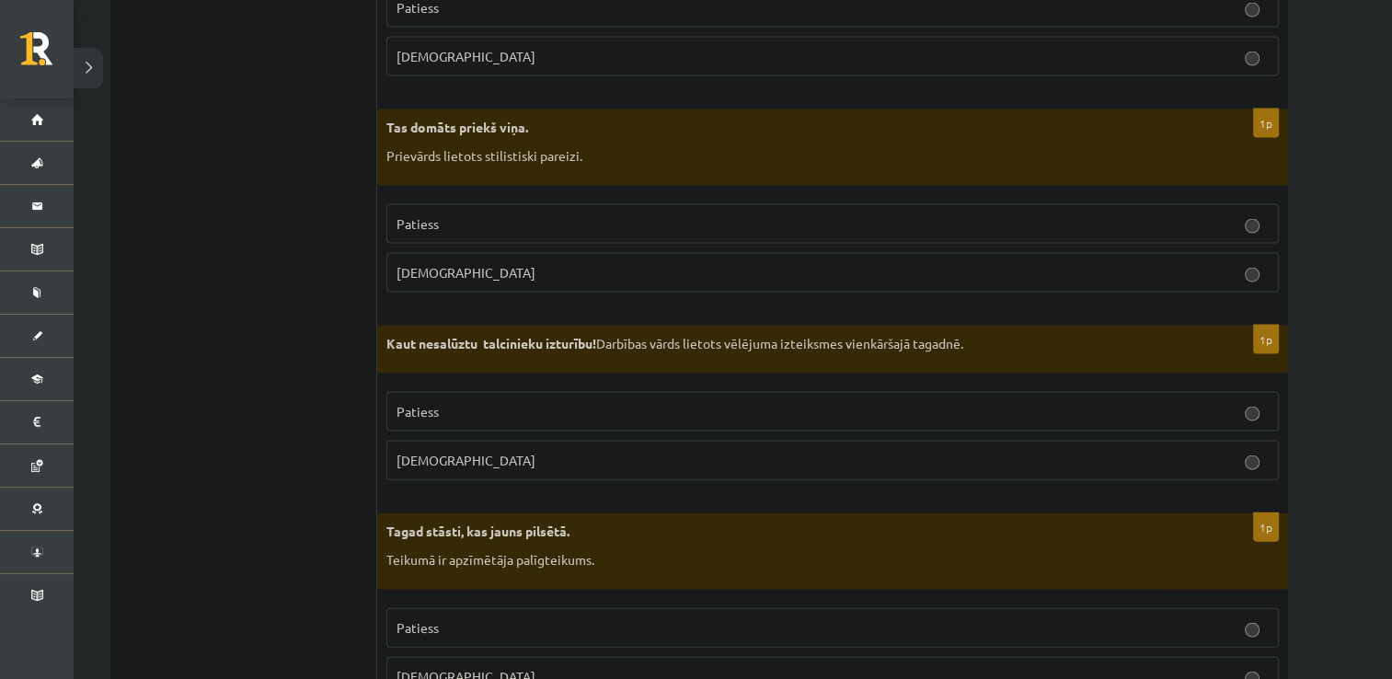
click at [737, 402] on p "Patiess" at bounding box center [833, 411] width 872 height 19
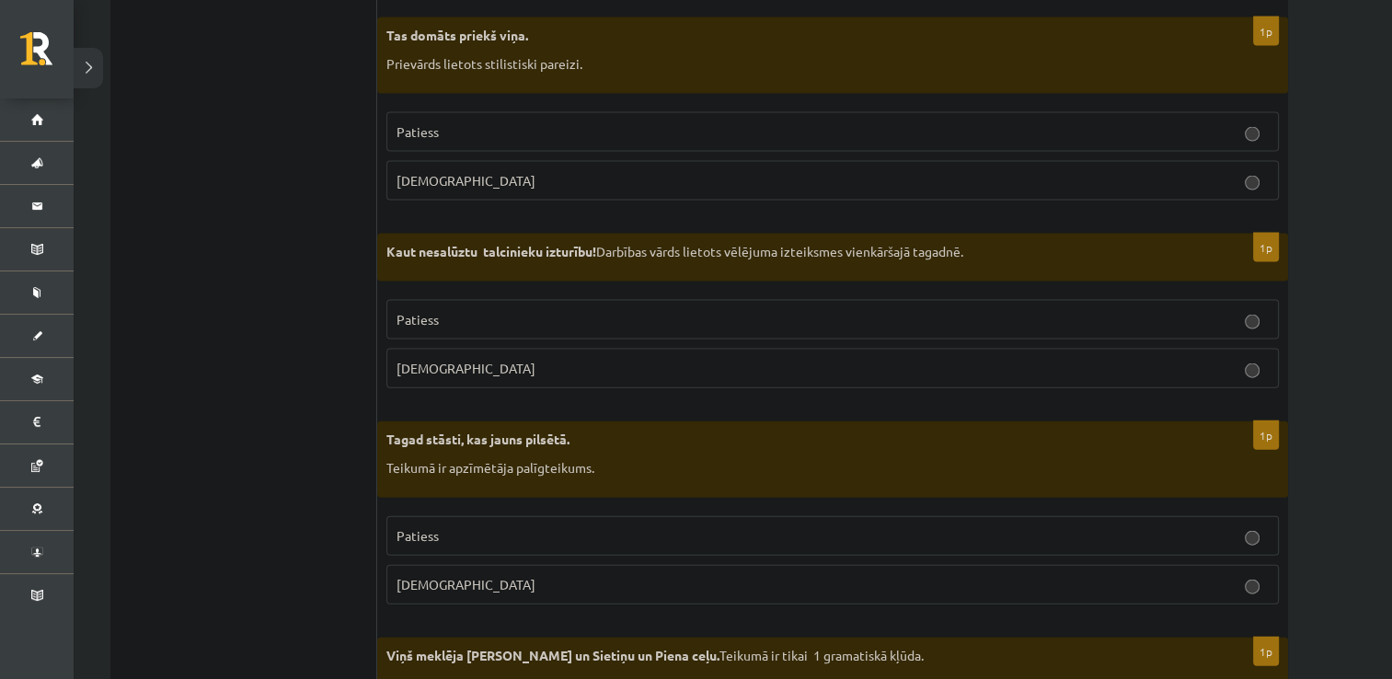
scroll to position [3973, 0]
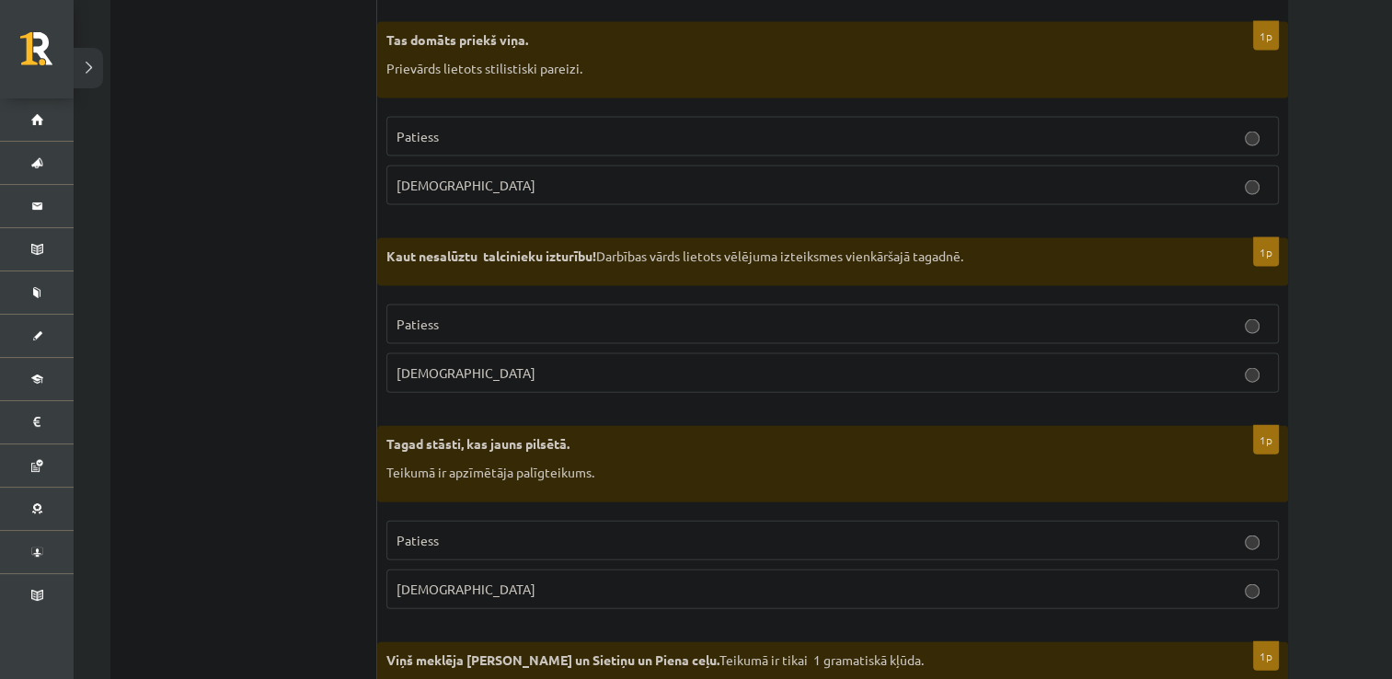
click at [915, 127] on p "Patiess" at bounding box center [833, 136] width 872 height 19
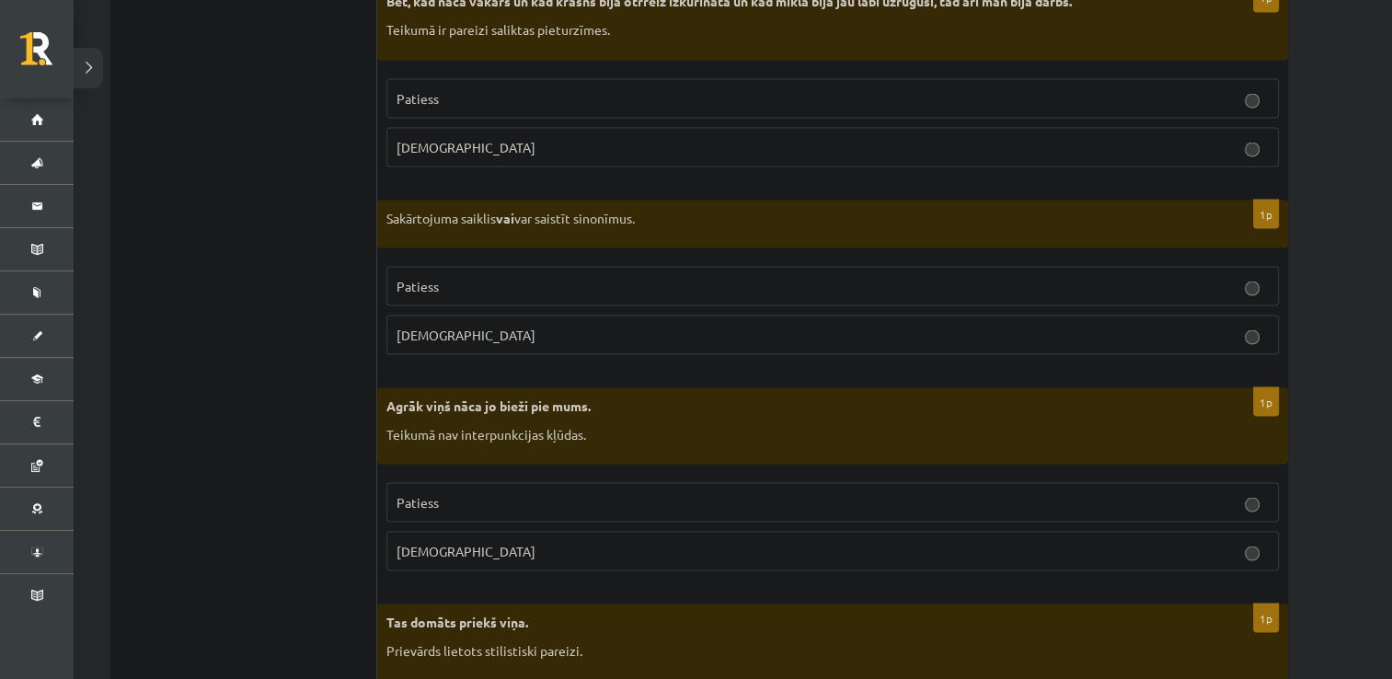
scroll to position [3392, 0]
click at [1097, 530] on label "Aplams" at bounding box center [832, 550] width 892 height 40
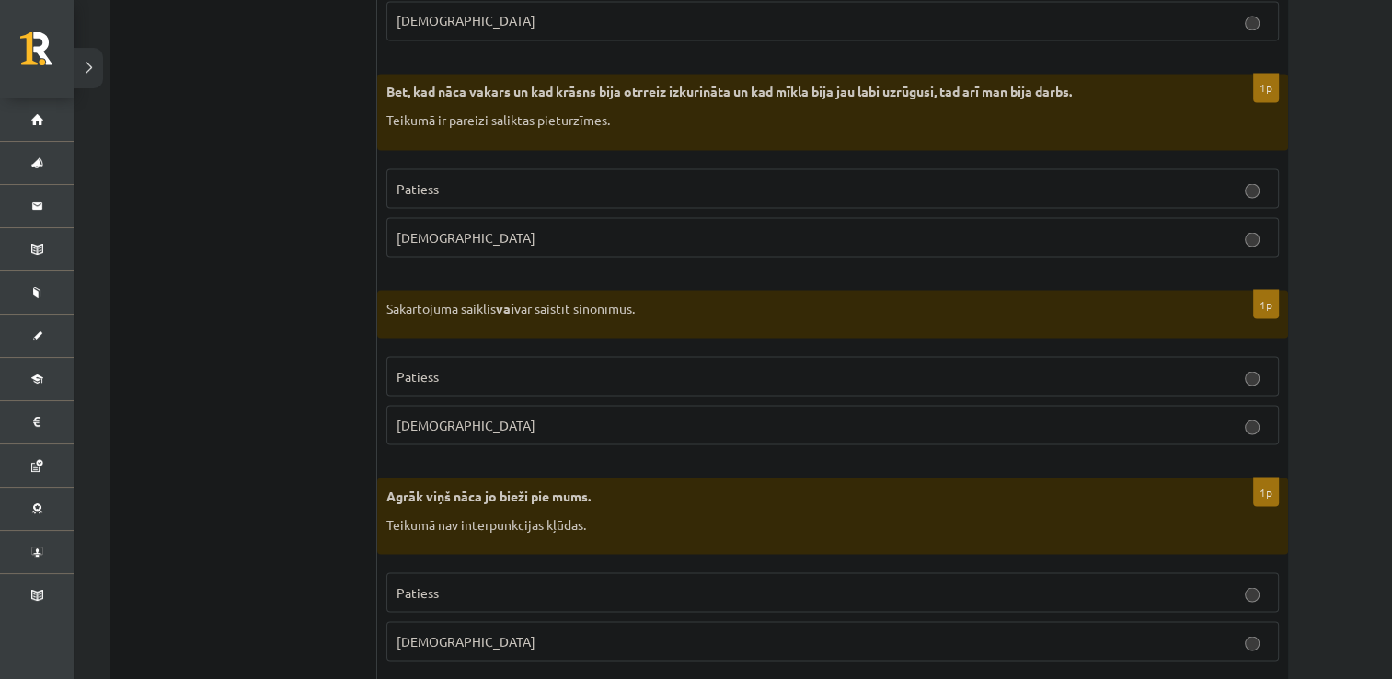
scroll to position [3300, 0]
click at [961, 427] on label "Aplams" at bounding box center [832, 426] width 892 height 40
click at [728, 368] on p "Patiess" at bounding box center [833, 376] width 872 height 19
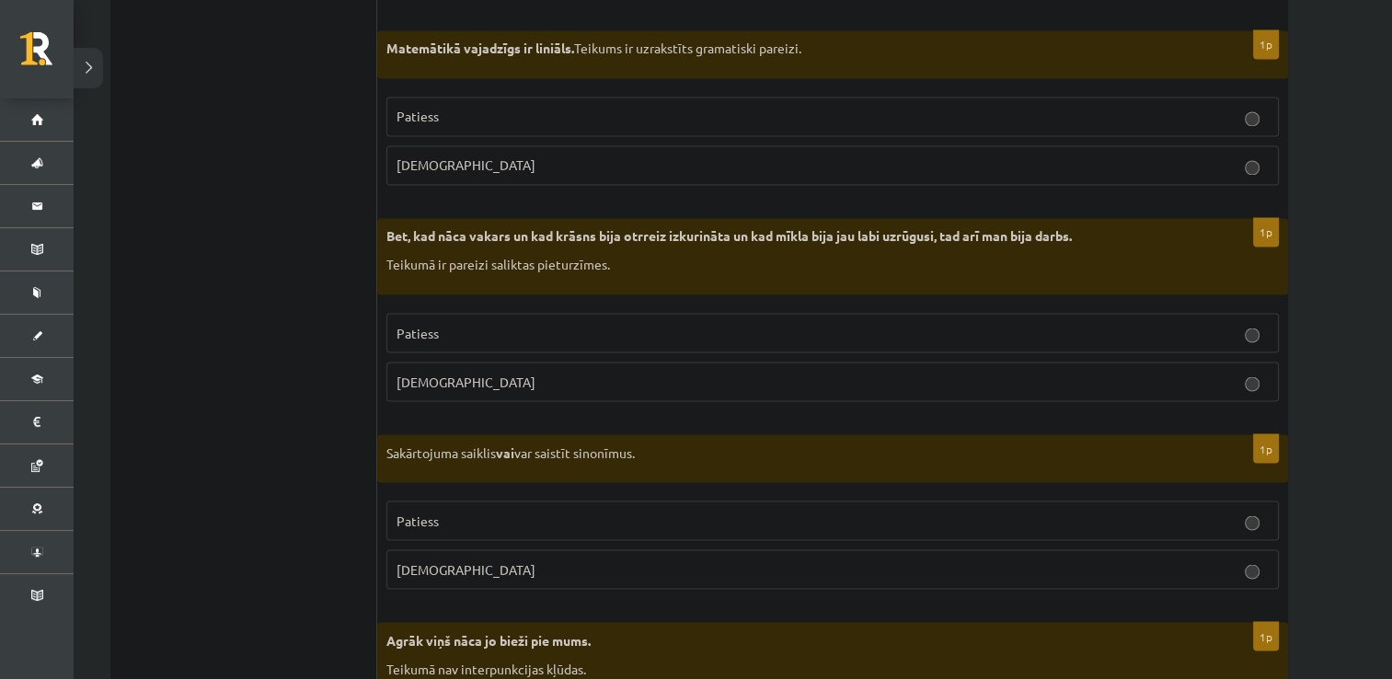
scroll to position [3158, 0]
click at [487, 322] on p "Patiess" at bounding box center [833, 331] width 872 height 19
click at [488, 371] on p "Aplams" at bounding box center [833, 380] width 872 height 19
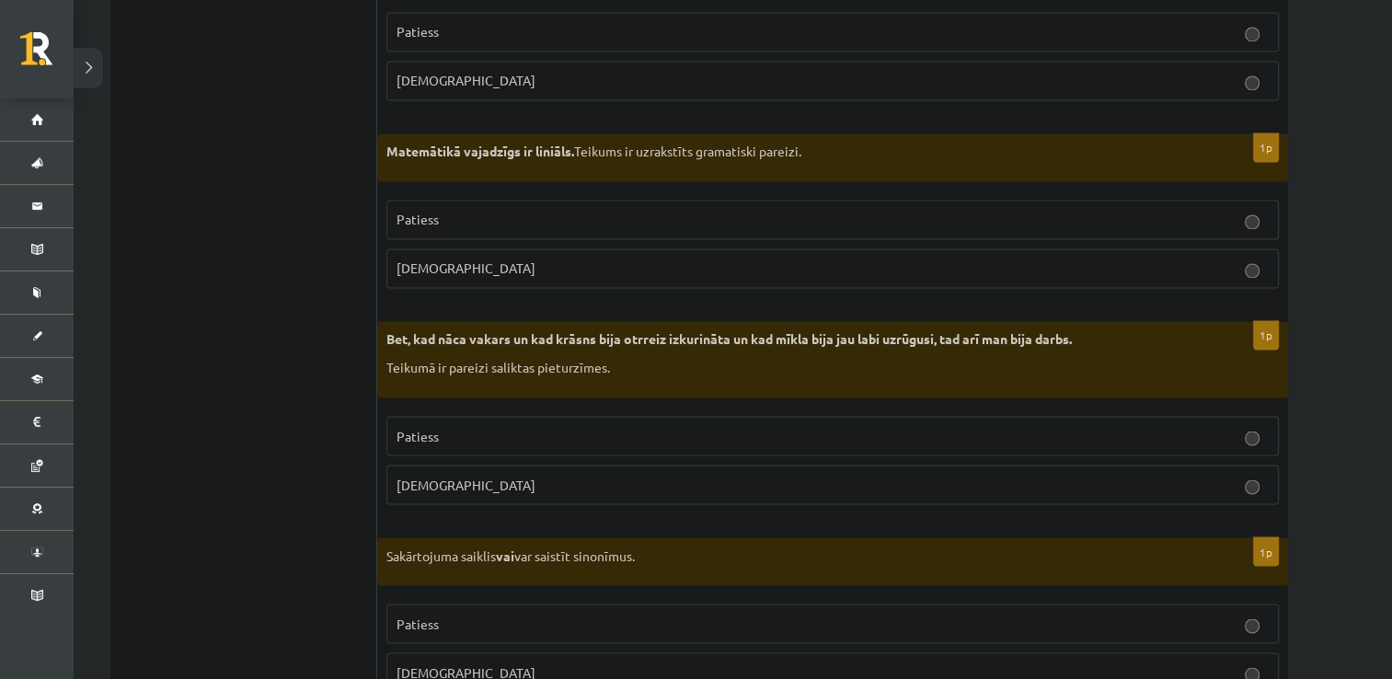
scroll to position [3054, 0]
click at [446, 260] on p "Aplams" at bounding box center [833, 268] width 872 height 19
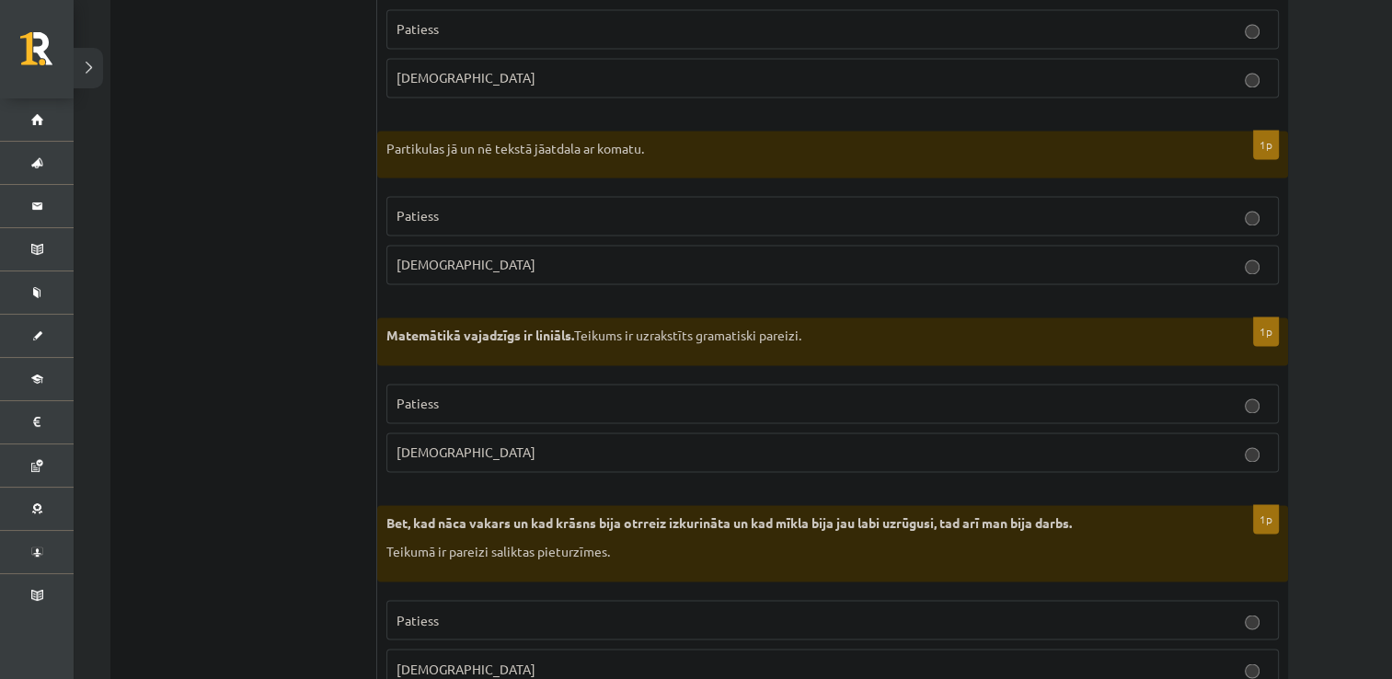
scroll to position [2867, 0]
click at [409, 217] on p "Patiess" at bounding box center [833, 218] width 872 height 19
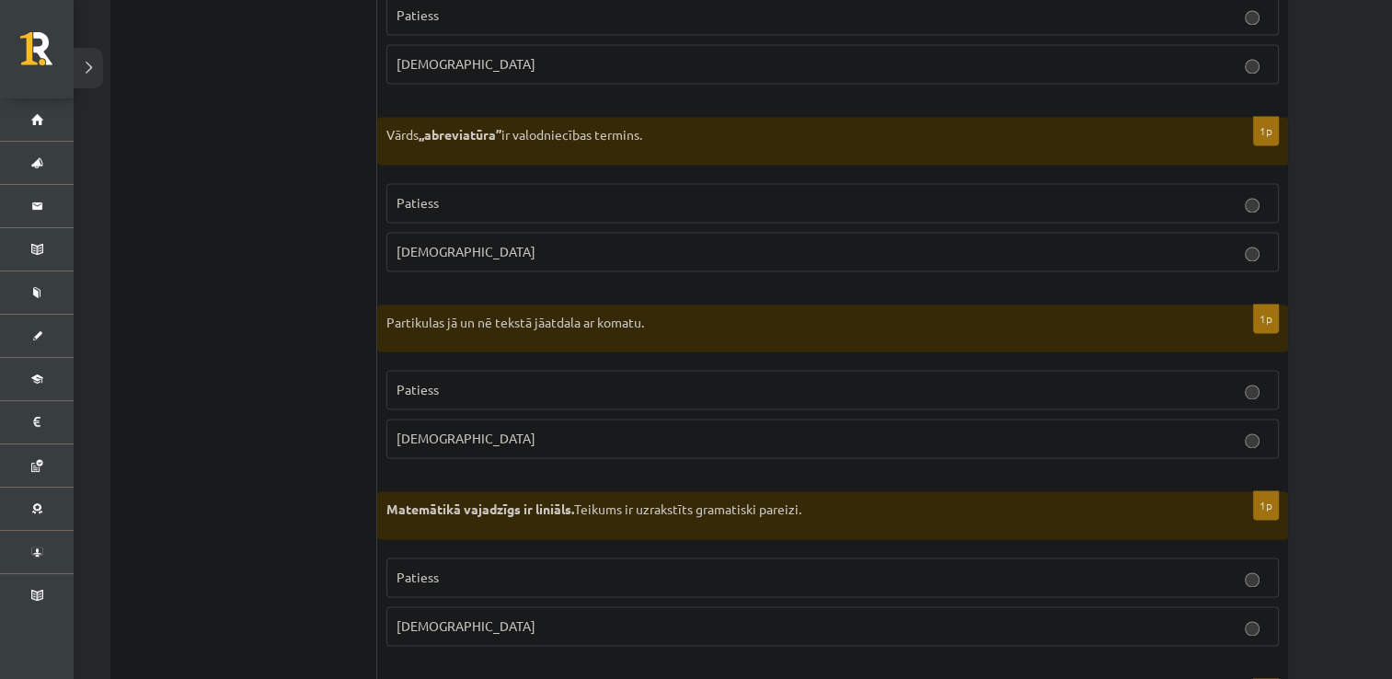
scroll to position [2691, 0]
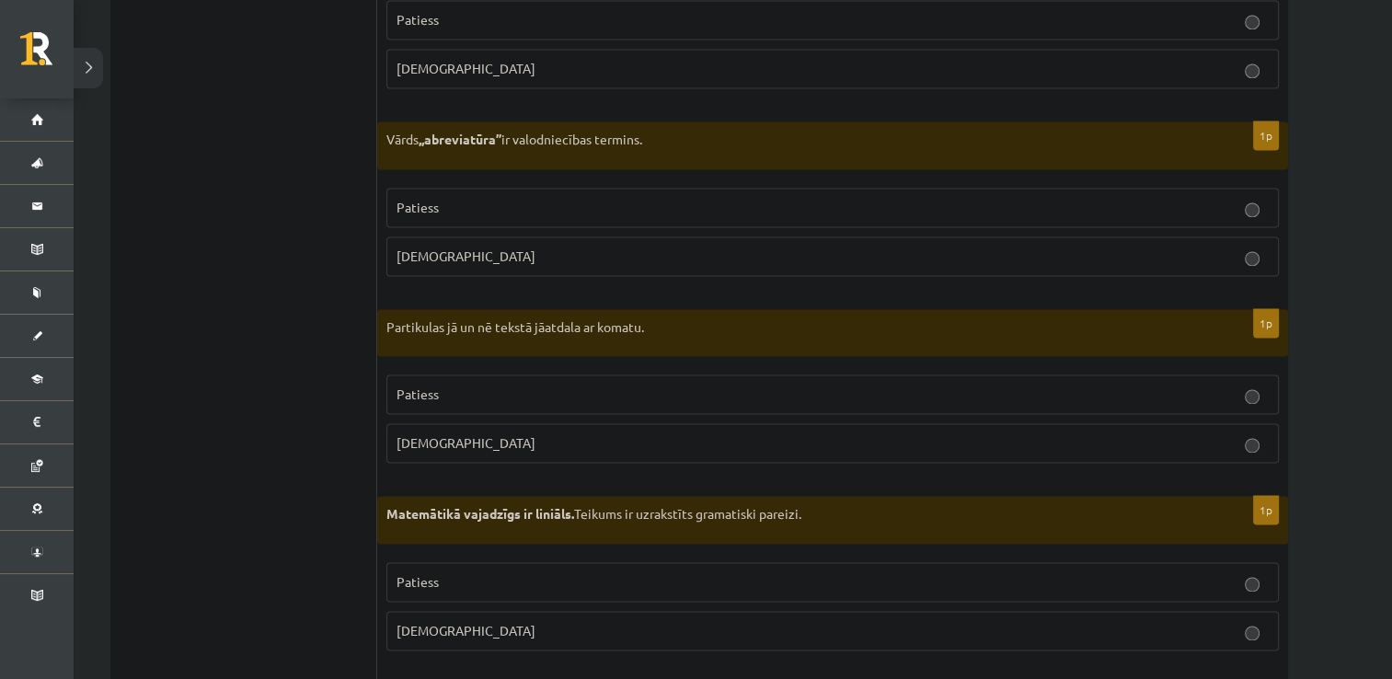
click at [441, 198] on p "Patiess" at bounding box center [833, 207] width 872 height 19
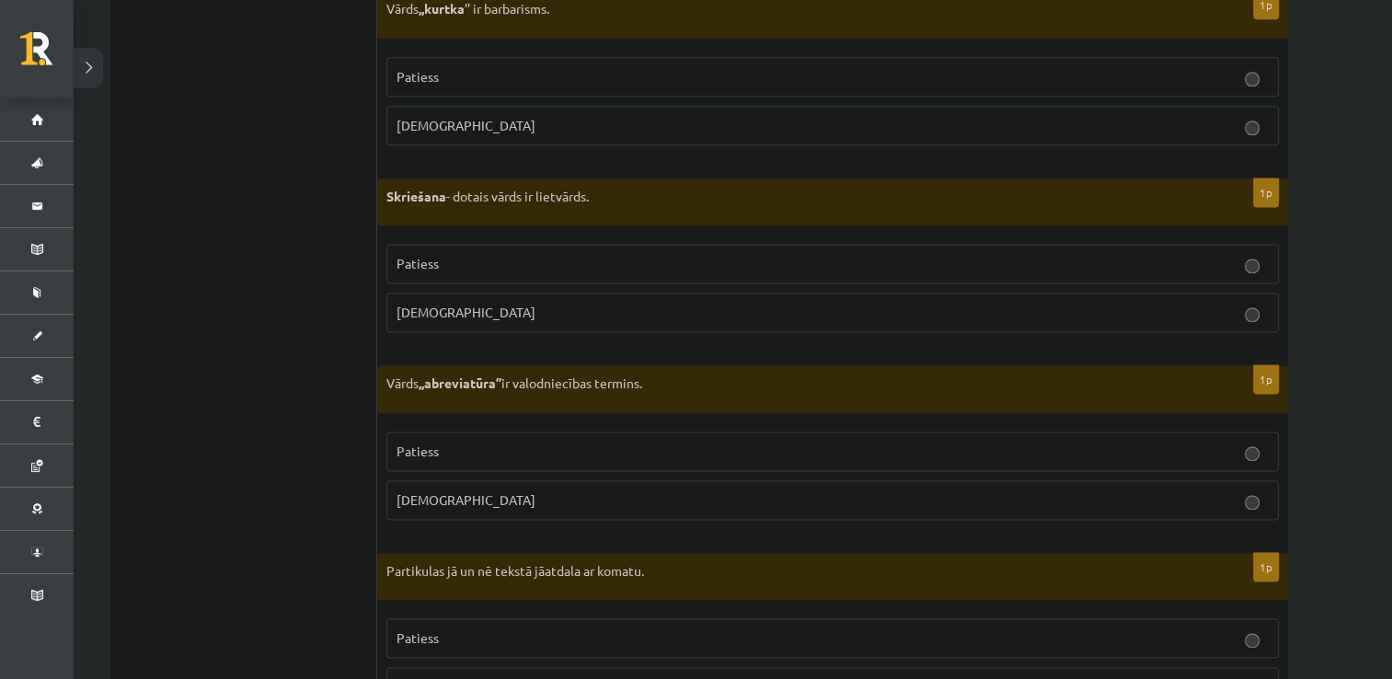
scroll to position [2447, 0]
click at [442, 257] on p "Patiess" at bounding box center [833, 263] width 872 height 19
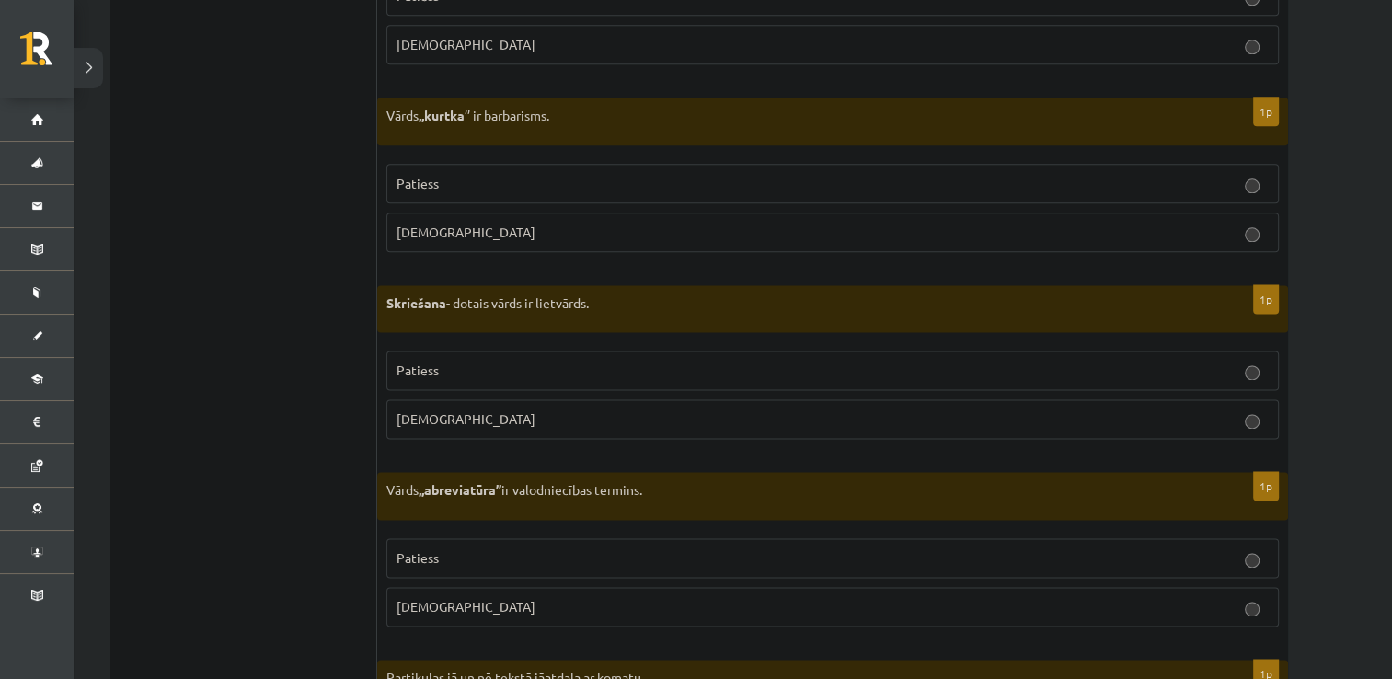
scroll to position [2333, 0]
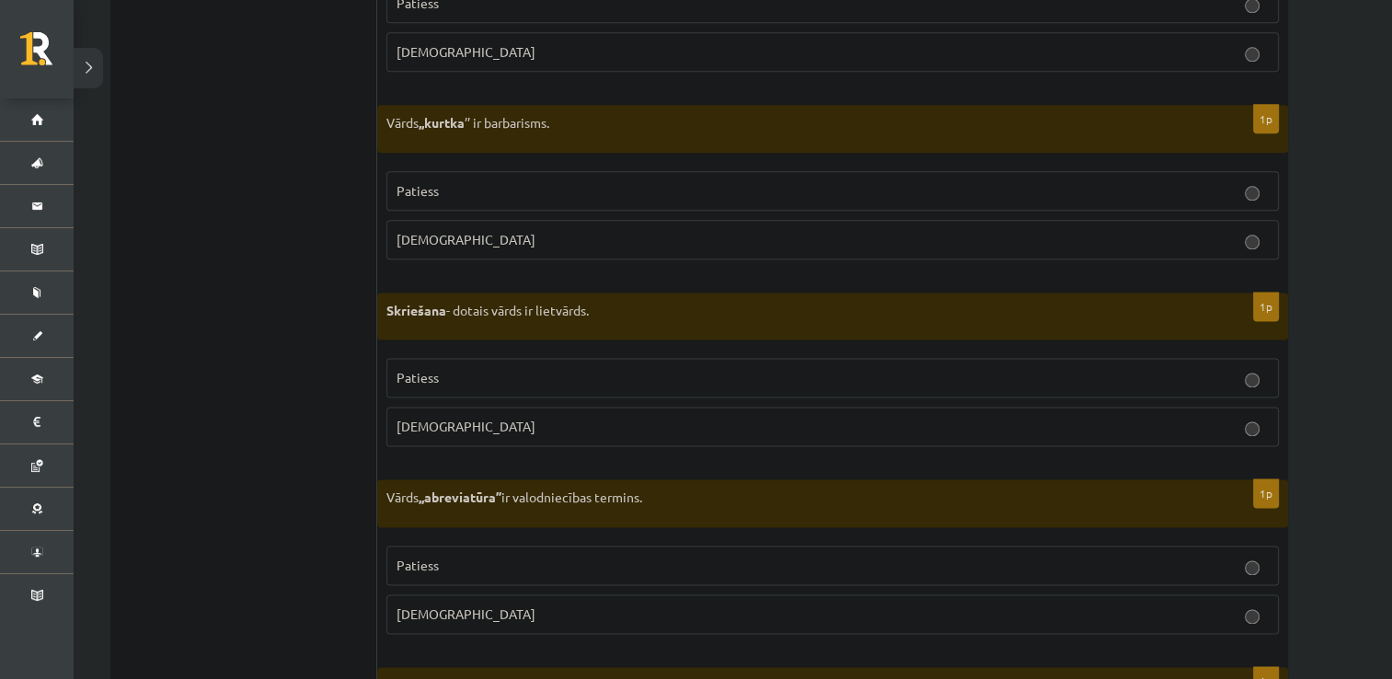
click at [453, 190] on p "Patiess" at bounding box center [833, 190] width 872 height 19
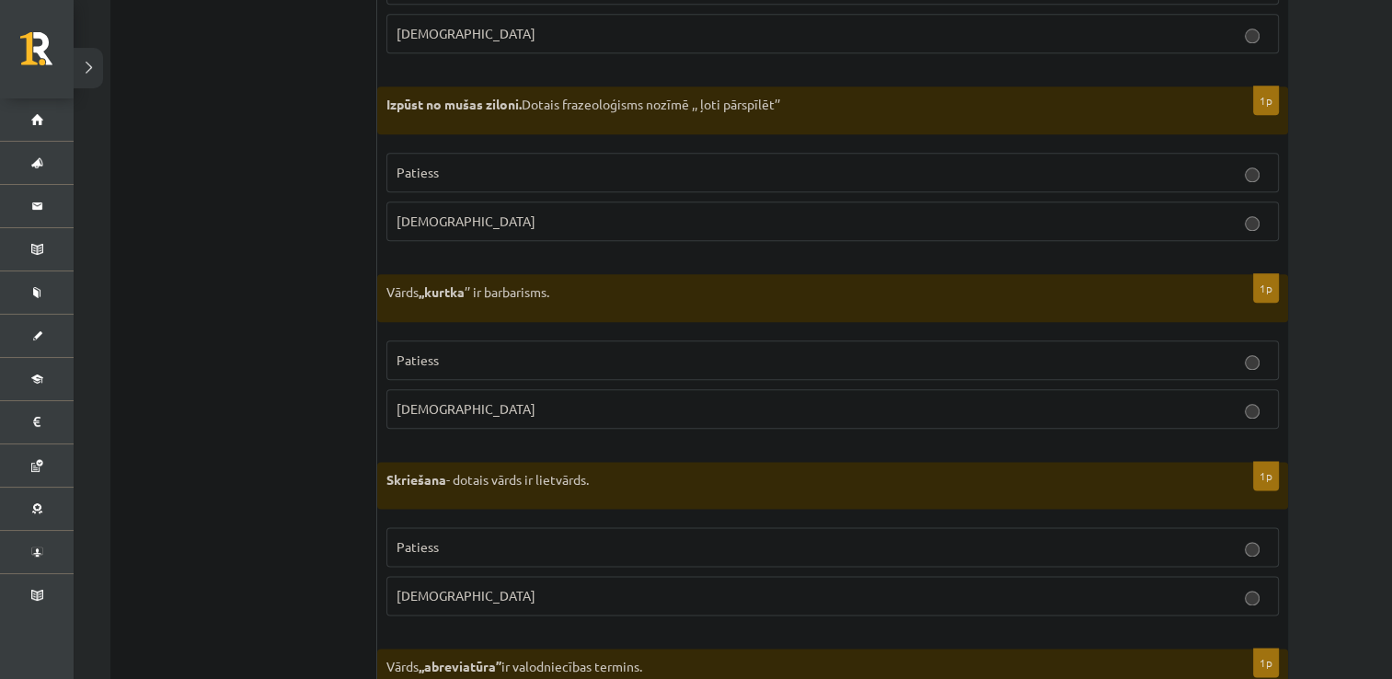
scroll to position [2157, 0]
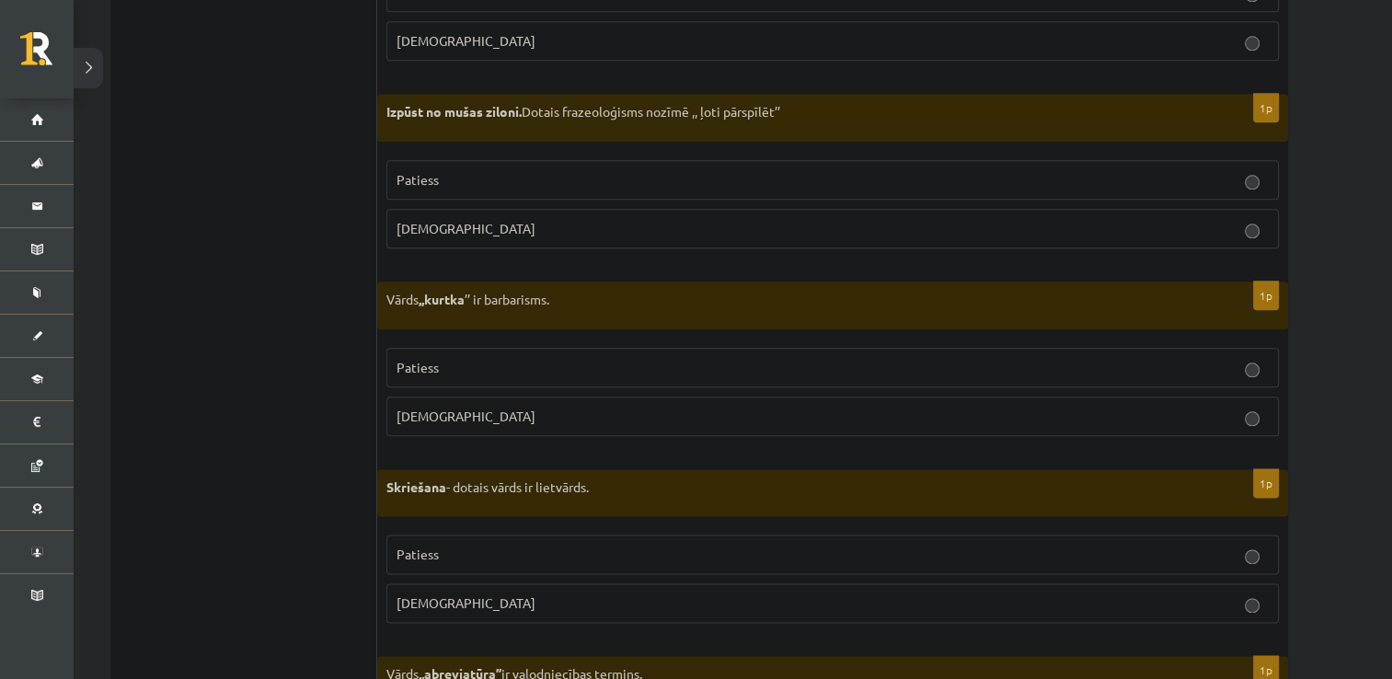
click at [443, 171] on p "Patiess" at bounding box center [833, 179] width 872 height 19
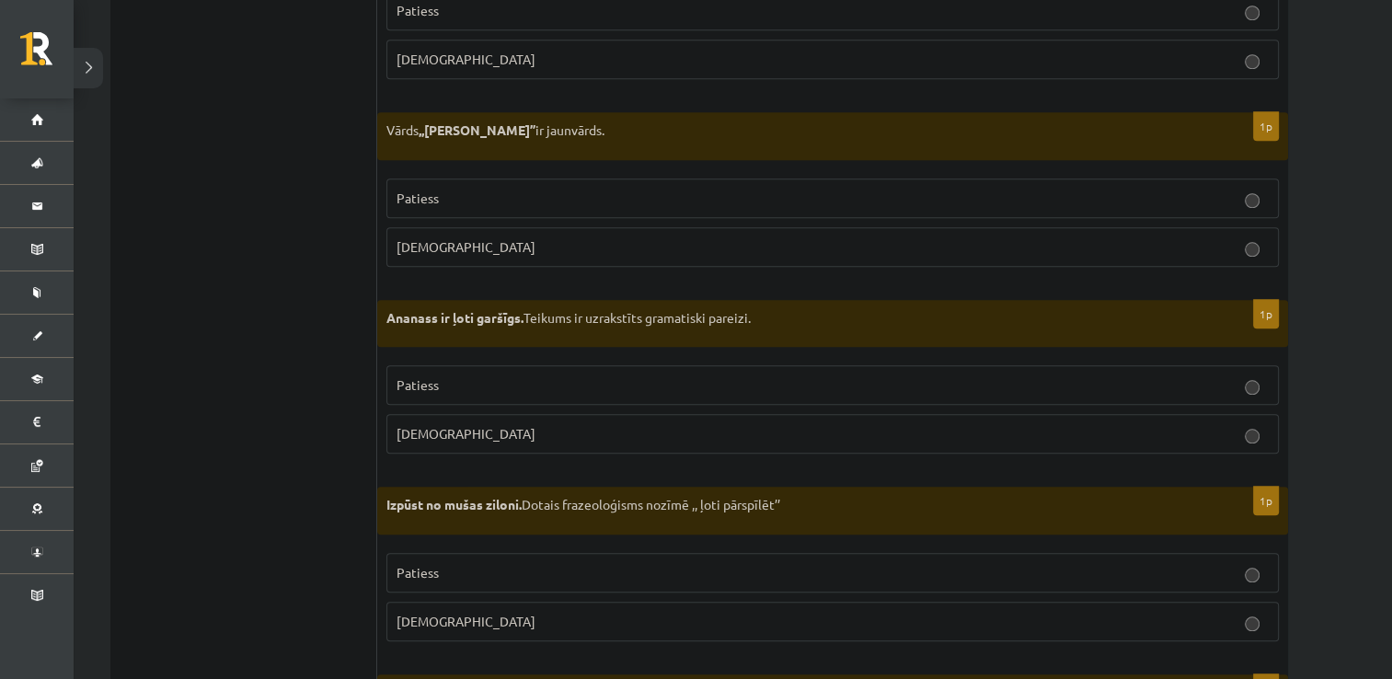
scroll to position [1757, 0]
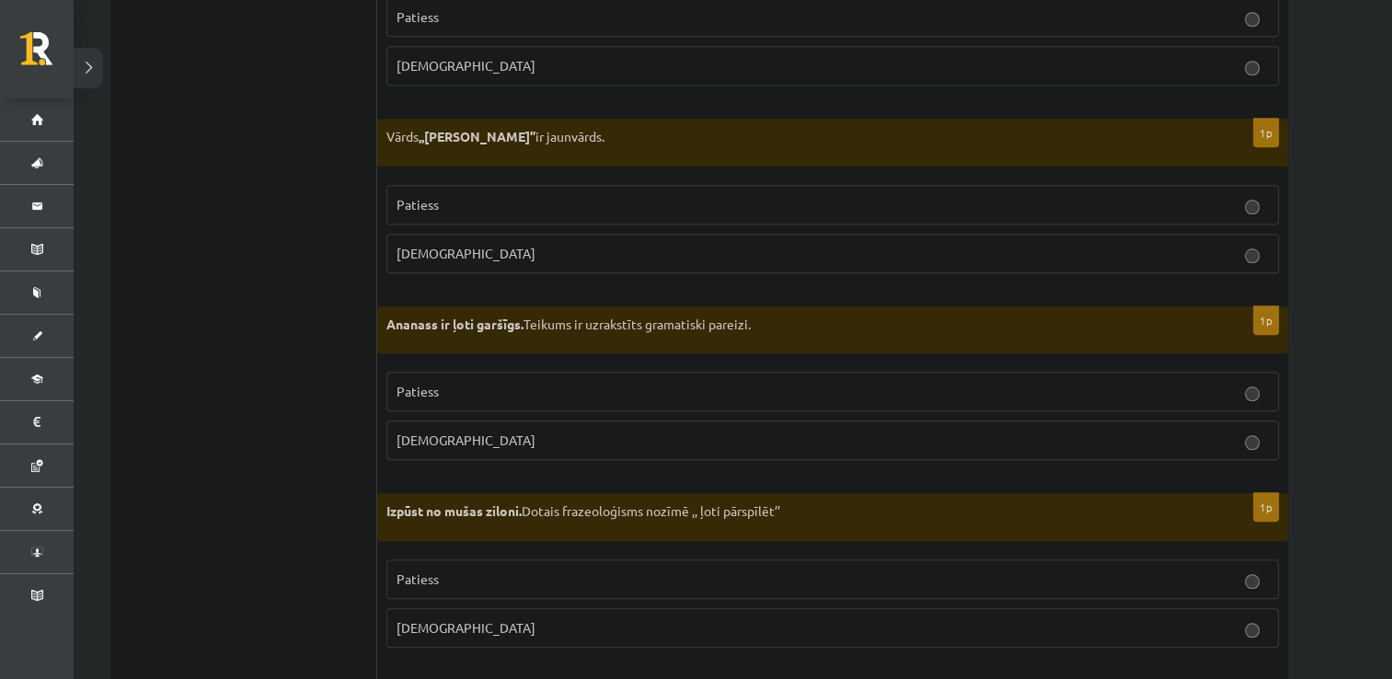
click at [451, 245] on p "Aplams" at bounding box center [833, 253] width 872 height 19
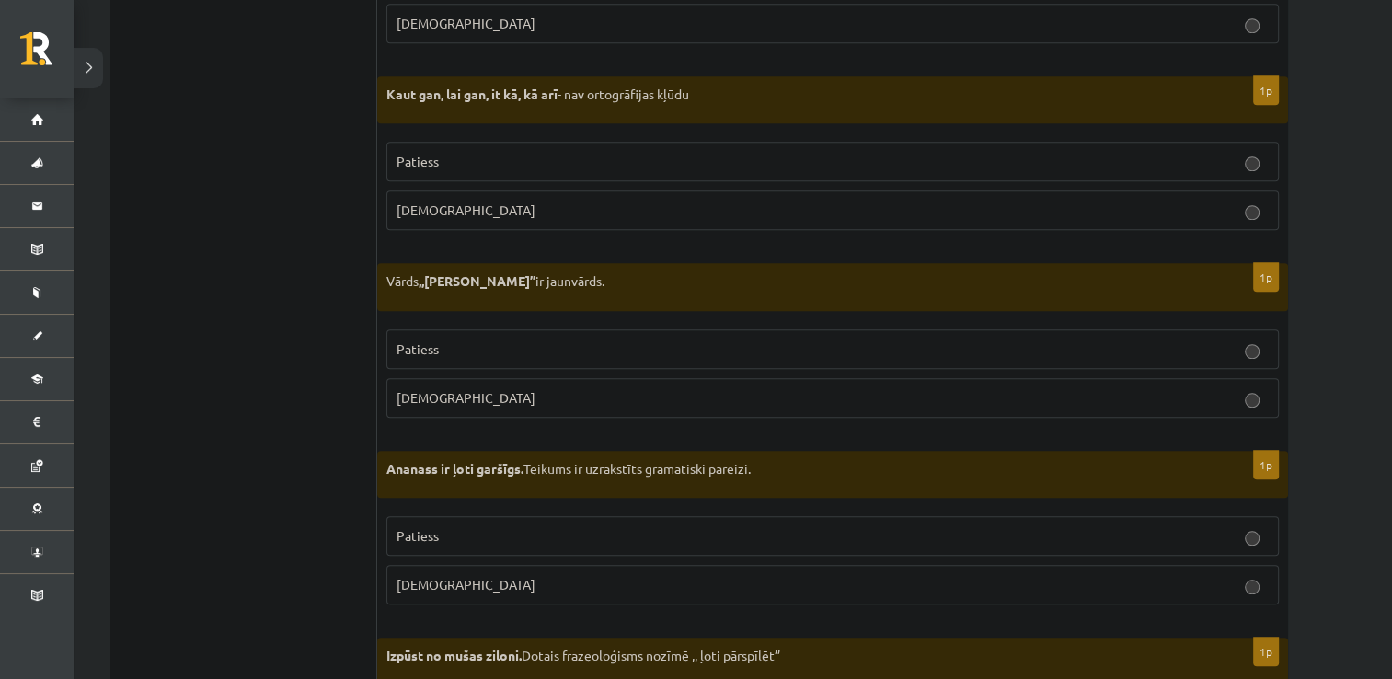
scroll to position [1613, 0]
click at [432, 168] on label "Patiess" at bounding box center [832, 162] width 892 height 40
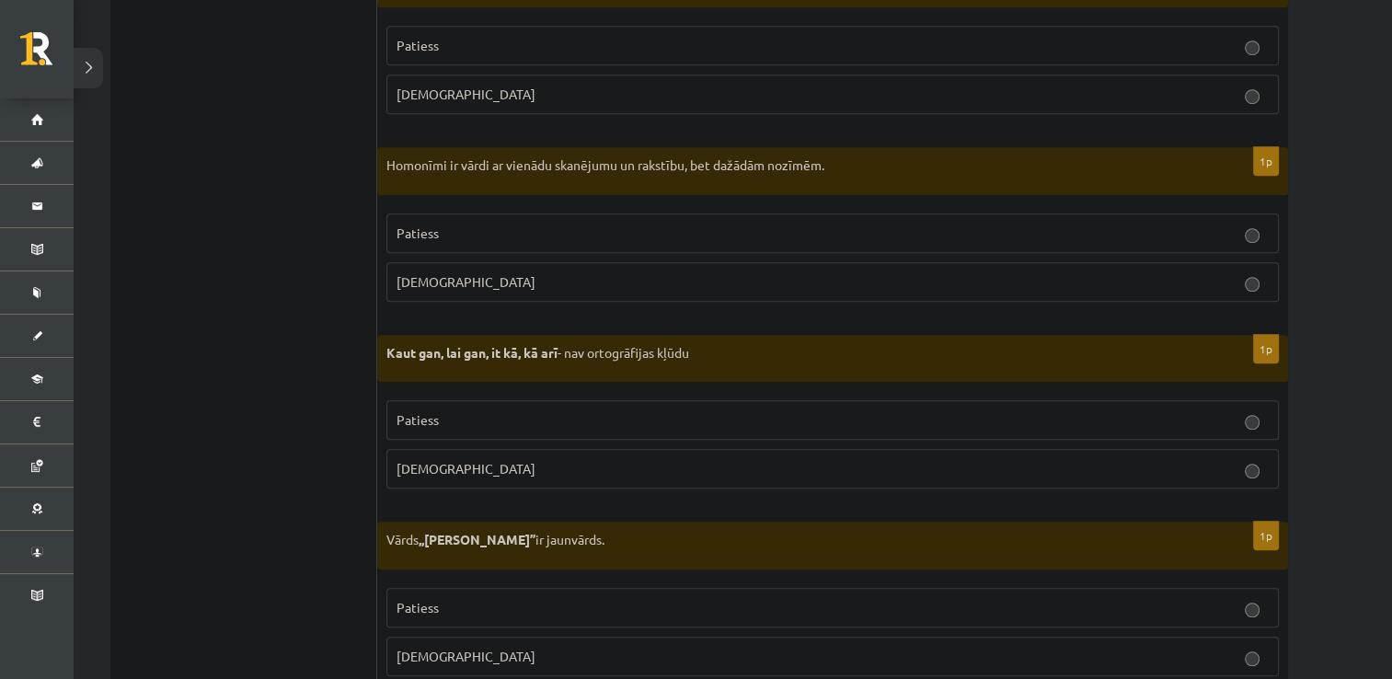
scroll to position [1351, 0]
click at [422, 278] on span "Aplams" at bounding box center [466, 285] width 139 height 17
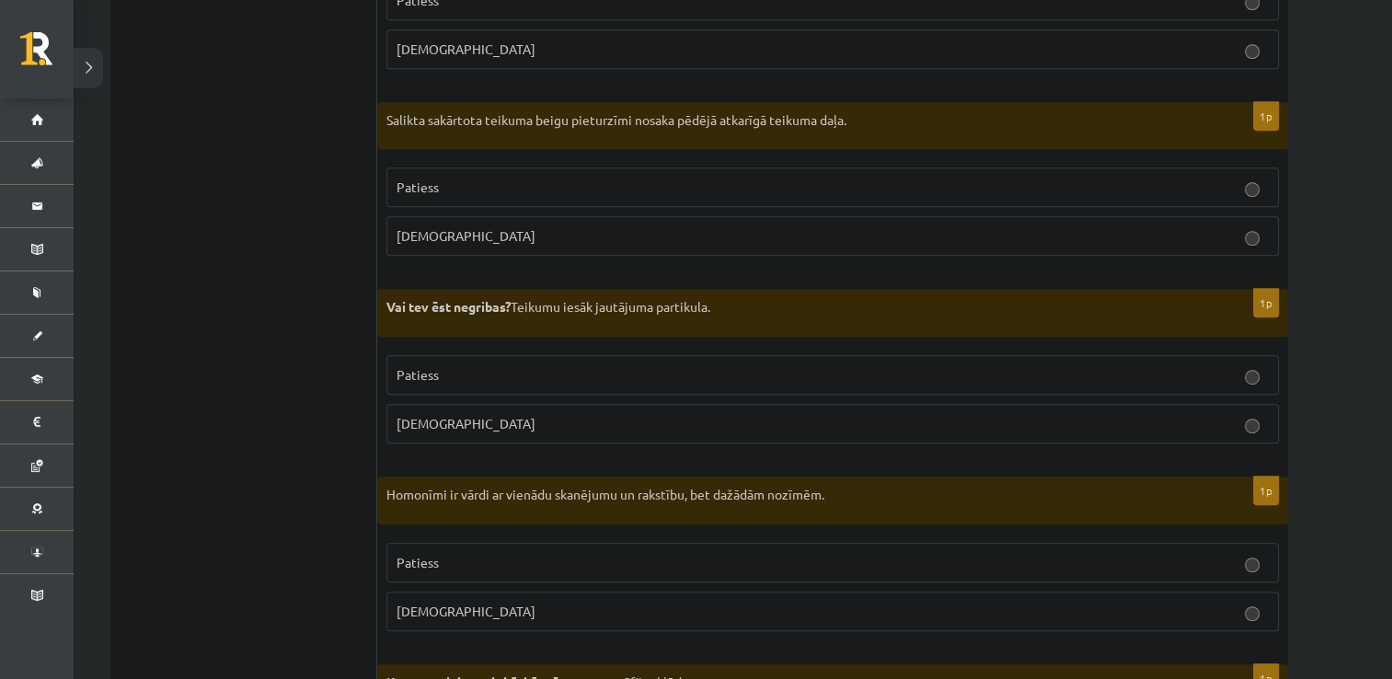
scroll to position [1108, 0]
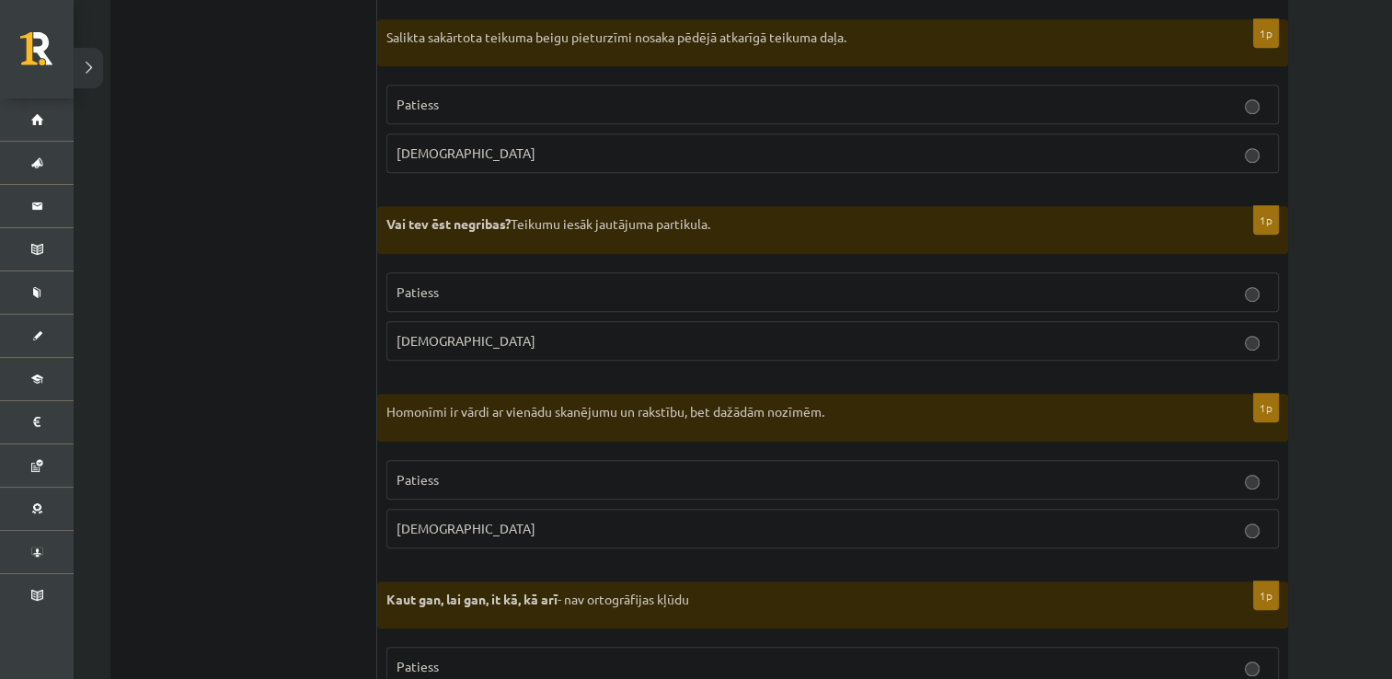
click at [621, 470] on p "Patiess" at bounding box center [833, 479] width 872 height 19
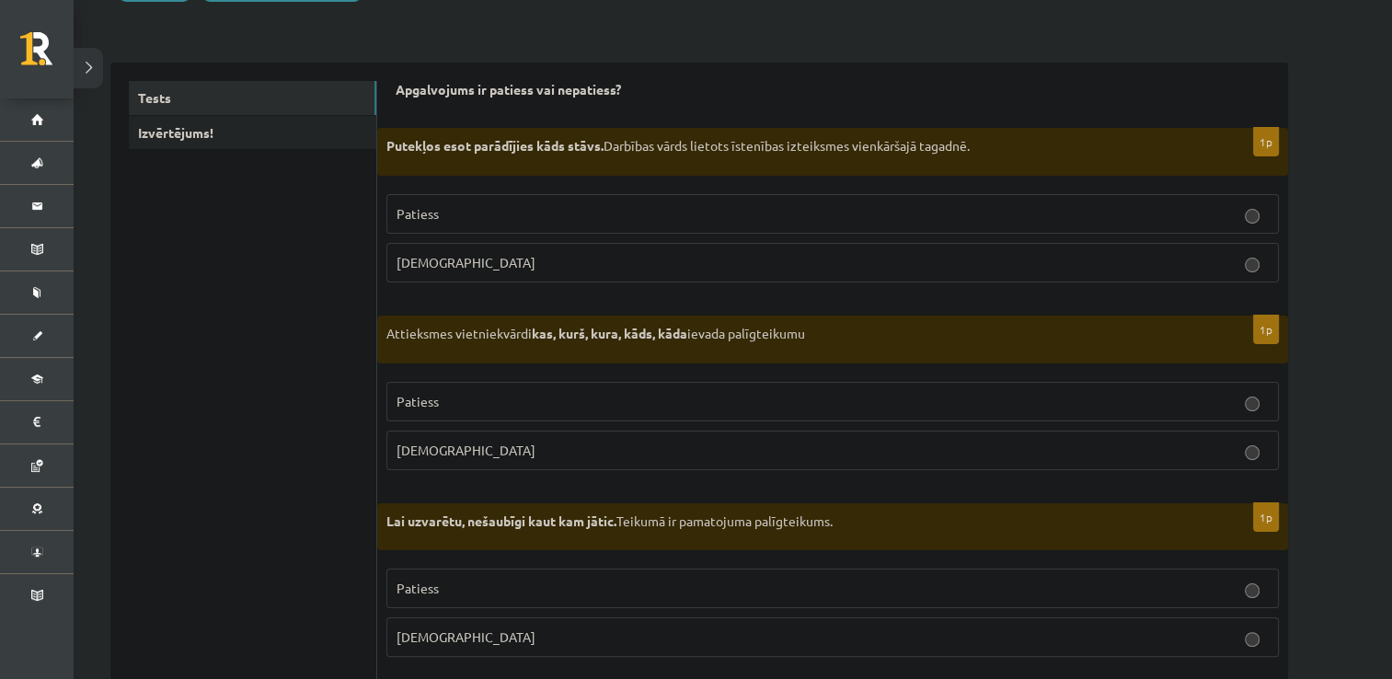
scroll to position [0, 0]
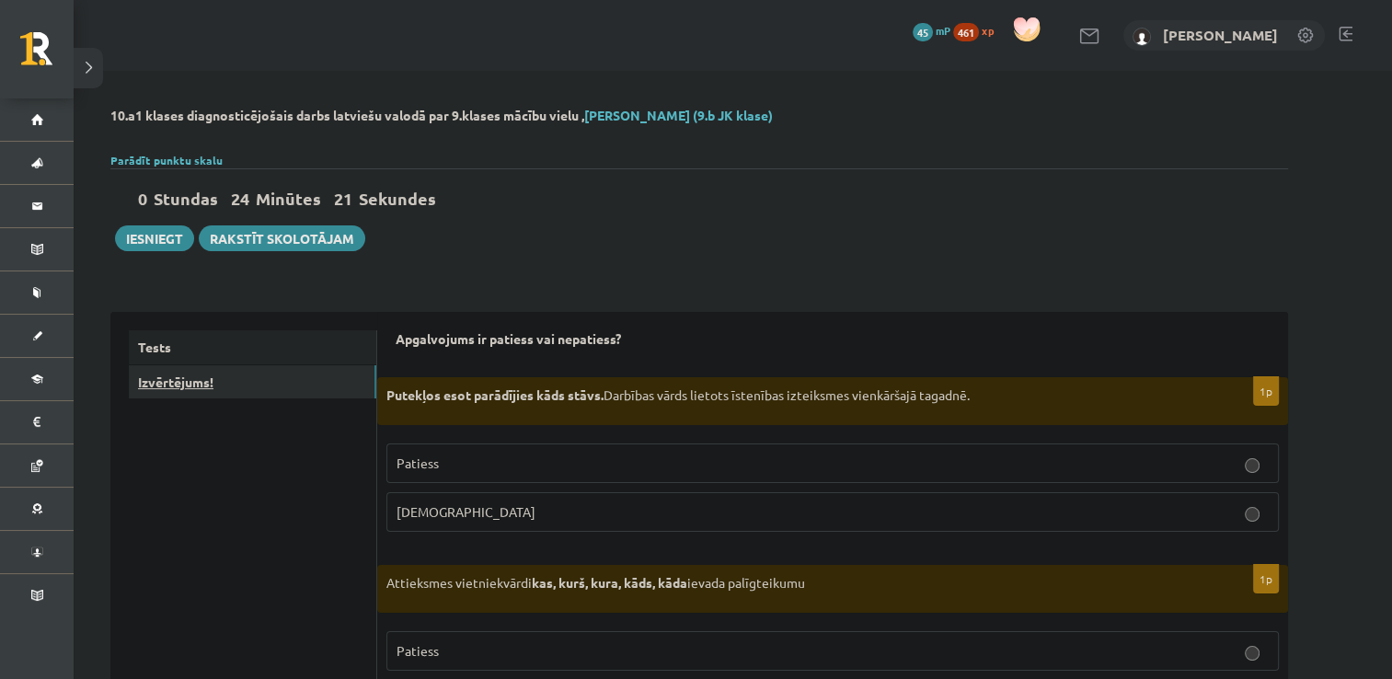
click at [158, 367] on link "Izvērtējums!" at bounding box center [253, 382] width 248 height 34
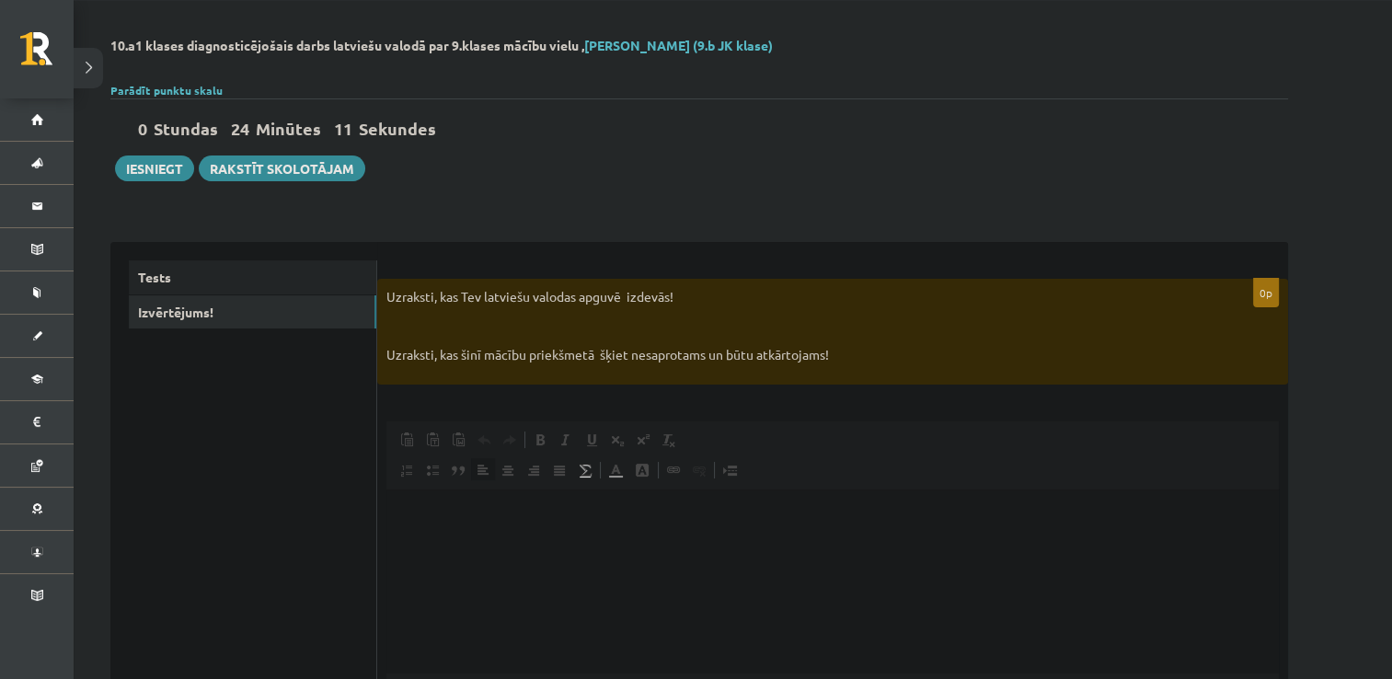
click at [501, 535] on html at bounding box center [832, 517] width 892 height 56
click at [155, 159] on button "Iesniegt" at bounding box center [154, 168] width 79 height 26
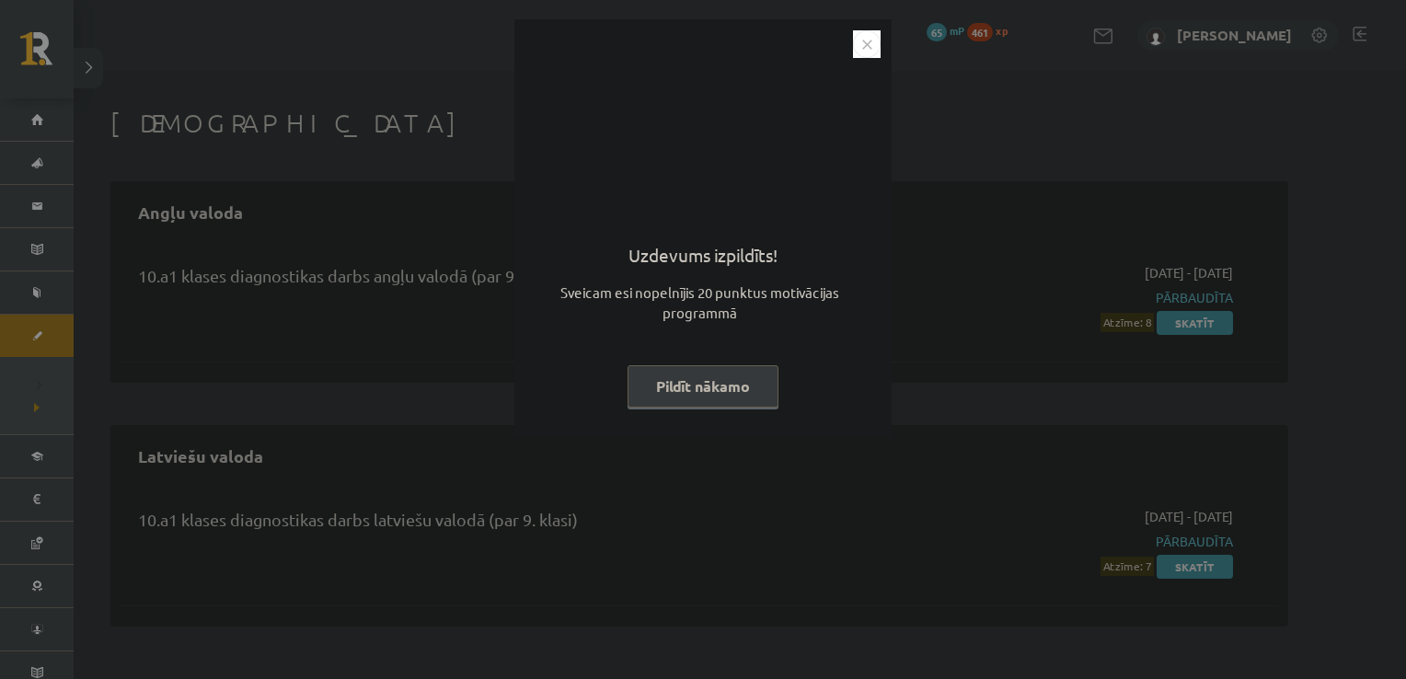
click at [732, 387] on button "Pildīt nākamo" at bounding box center [702, 386] width 151 height 42
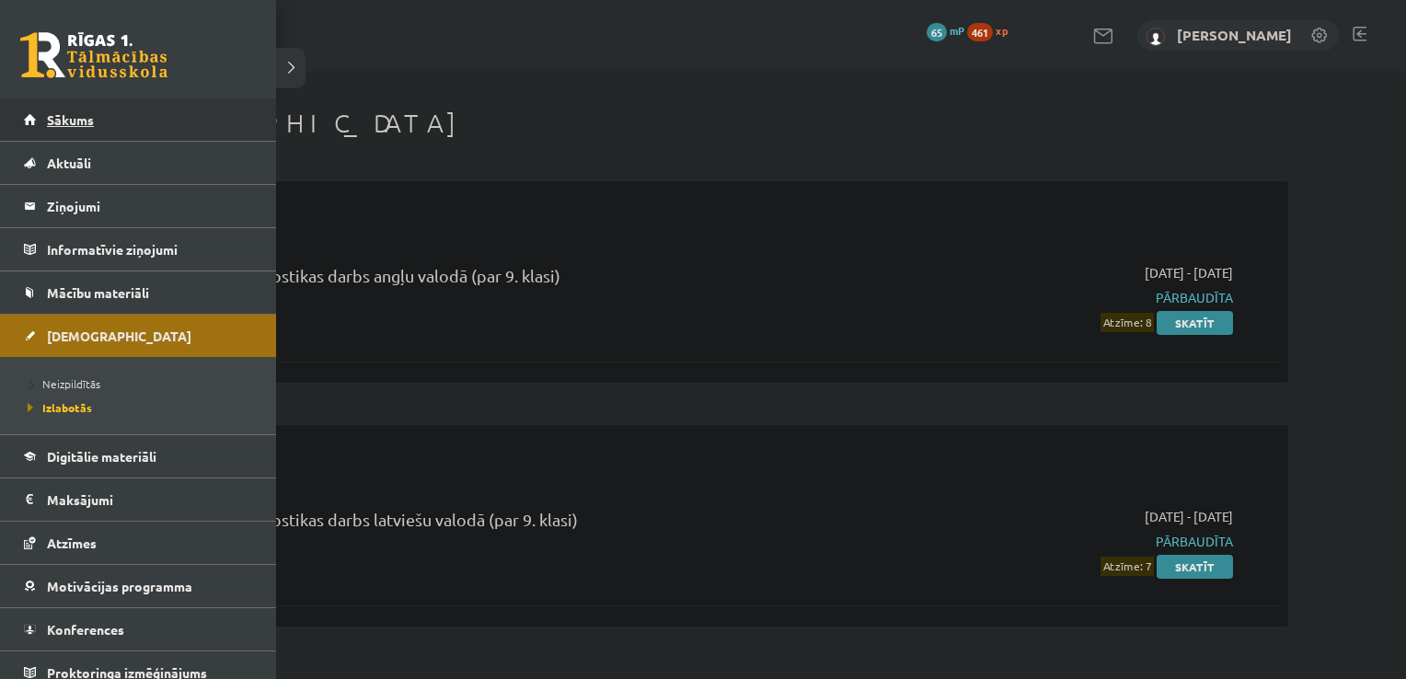
click at [45, 120] on link "Sākums" at bounding box center [138, 119] width 229 height 42
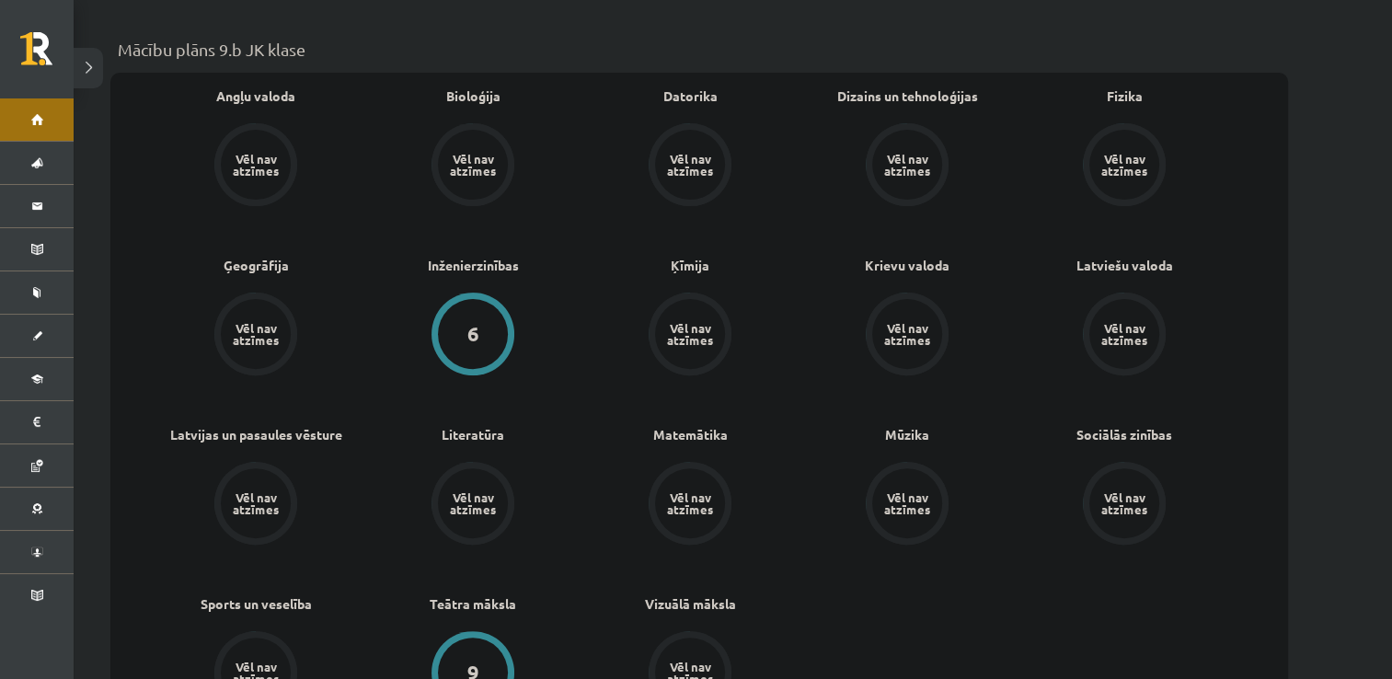
scroll to position [559, 0]
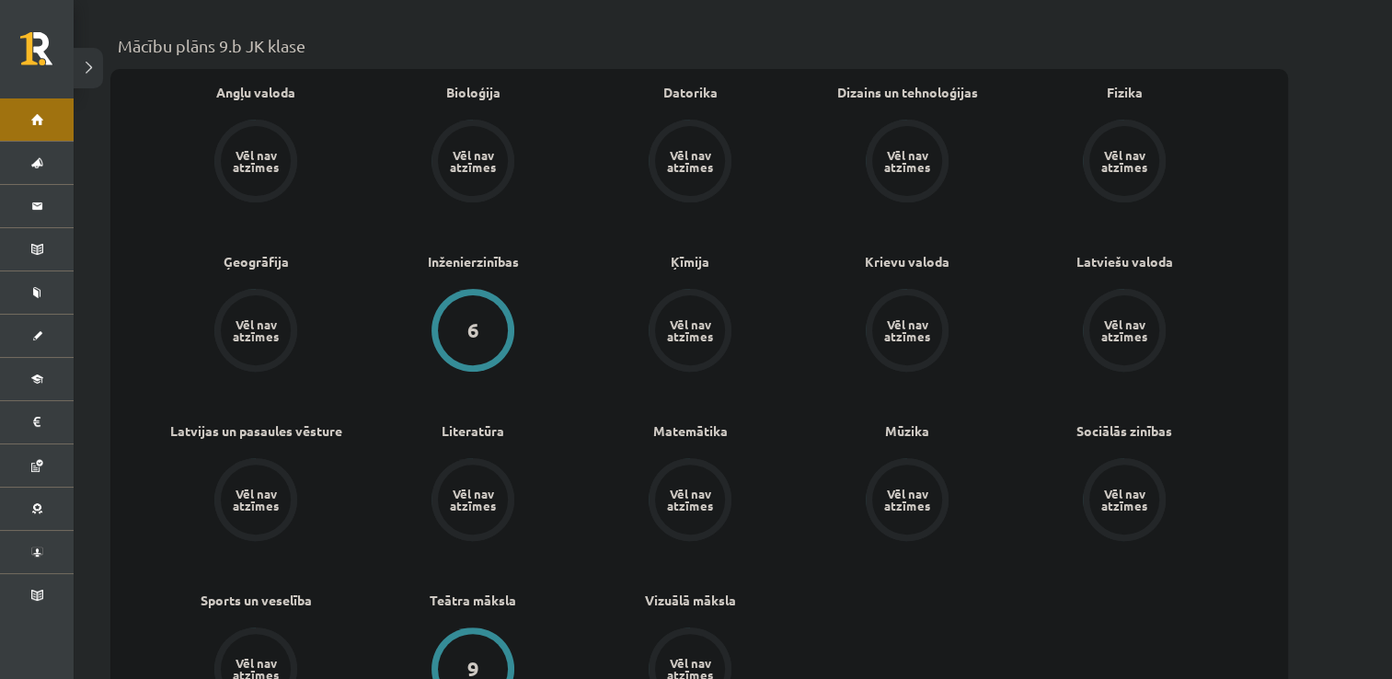
click at [250, 149] on div "Vēl nav atzīmes" at bounding box center [256, 161] width 52 height 24
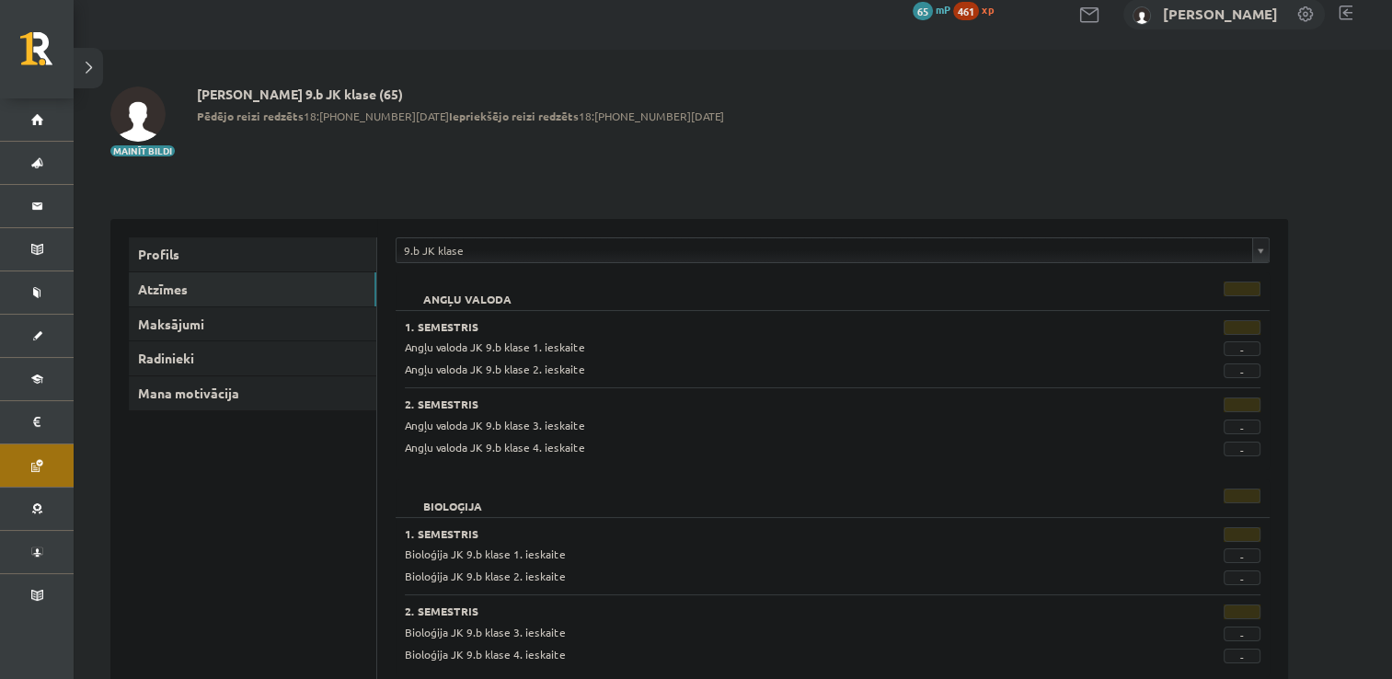
scroll to position [18, 0]
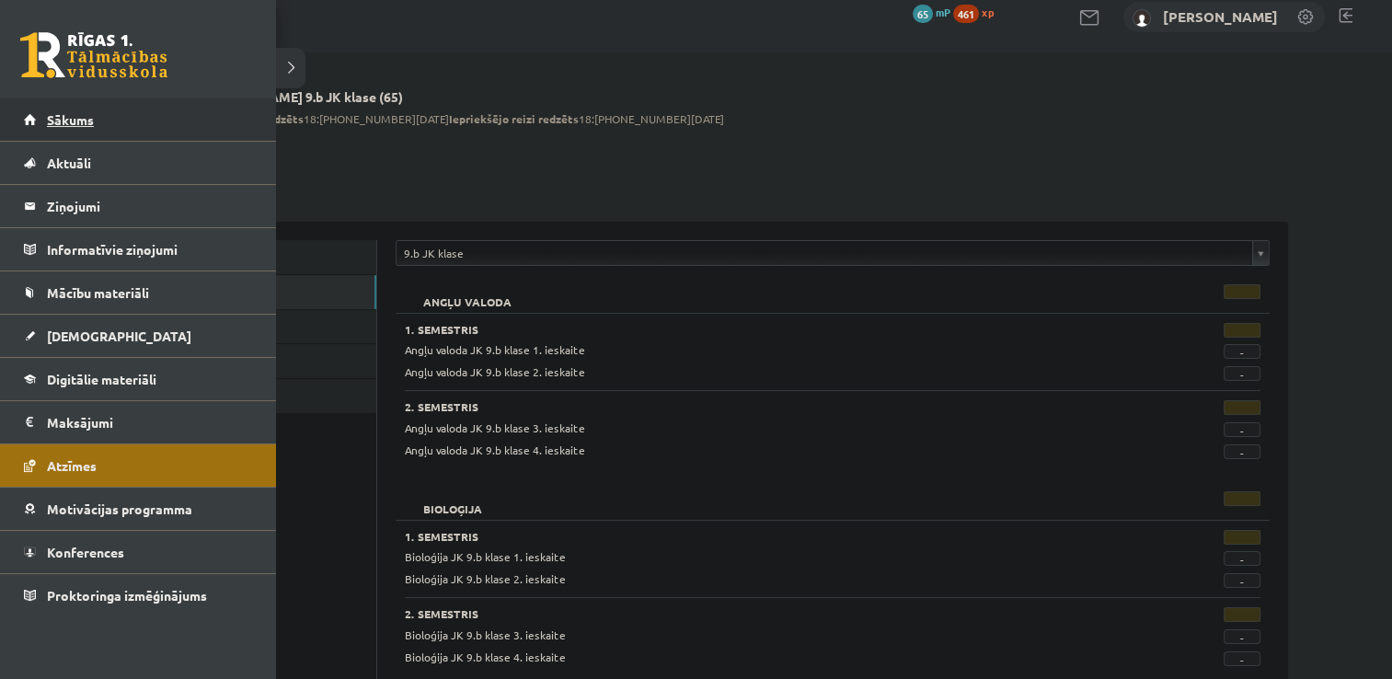
click at [29, 120] on link "Sākums" at bounding box center [138, 119] width 229 height 42
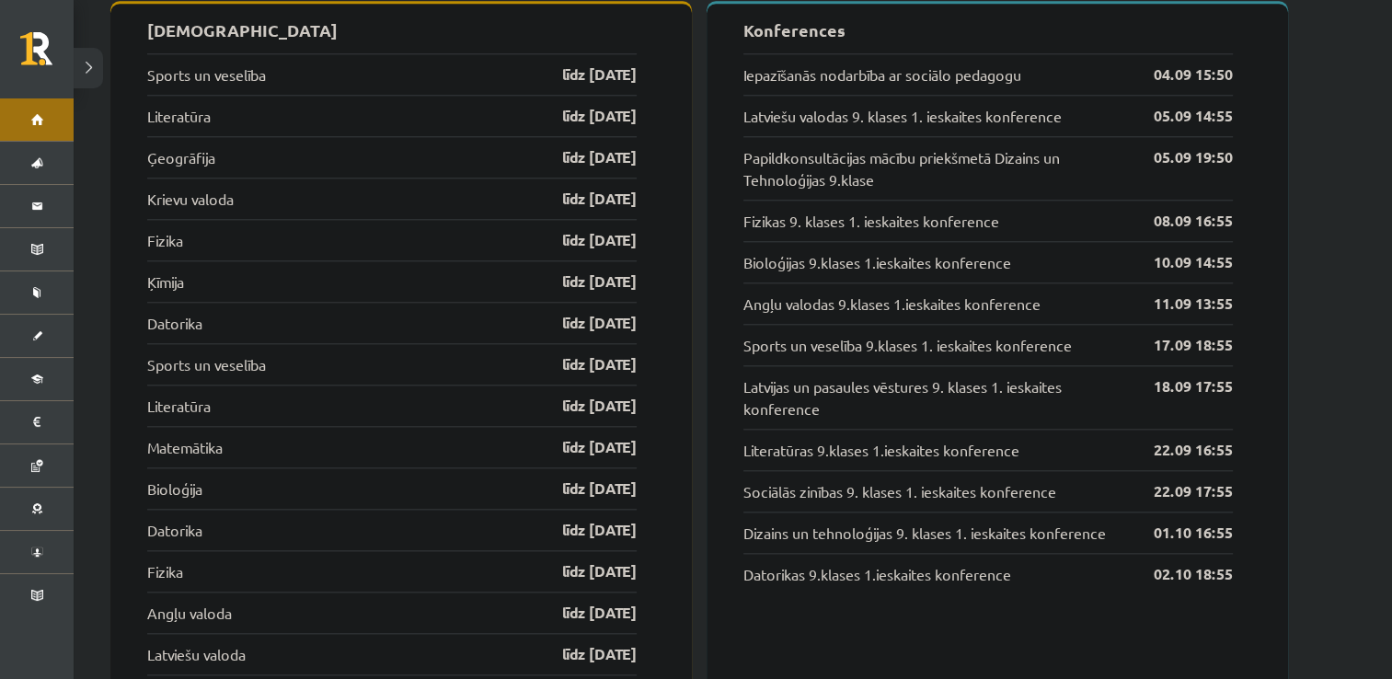
scroll to position [1898, 0]
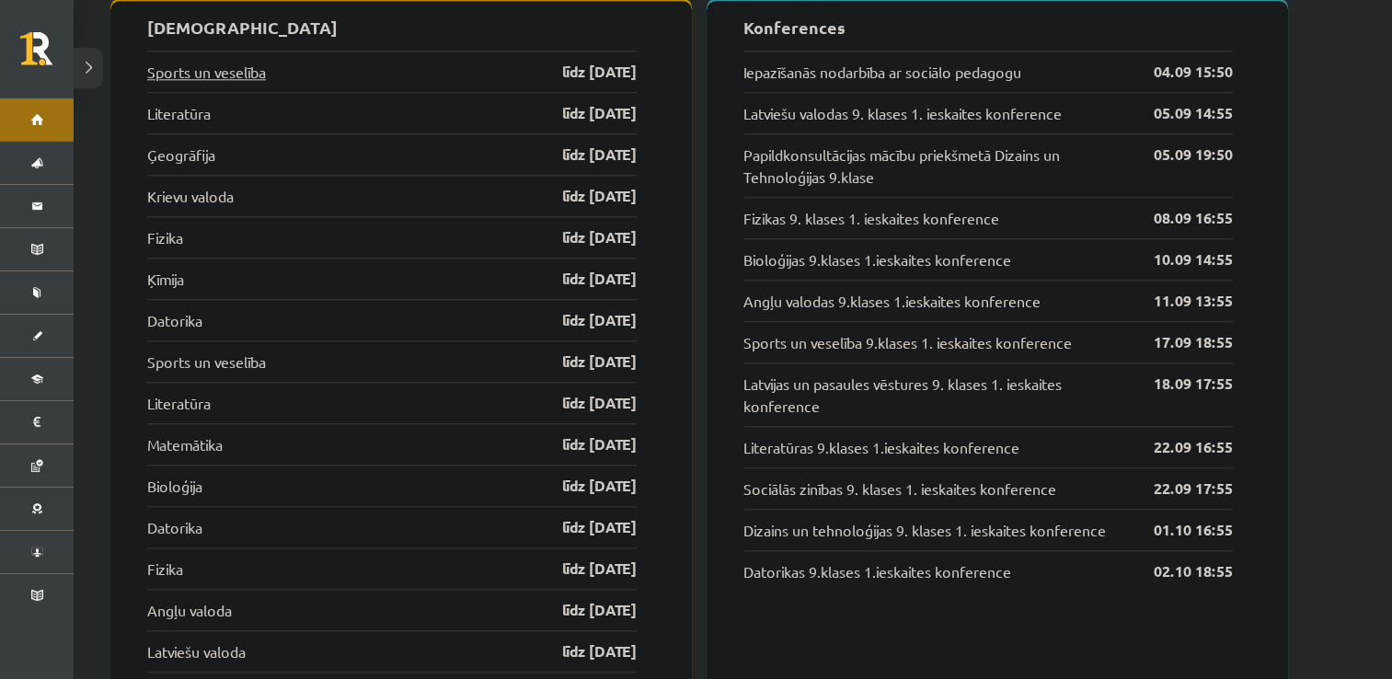
click at [247, 61] on link "Sports un veselība" at bounding box center [206, 72] width 119 height 22
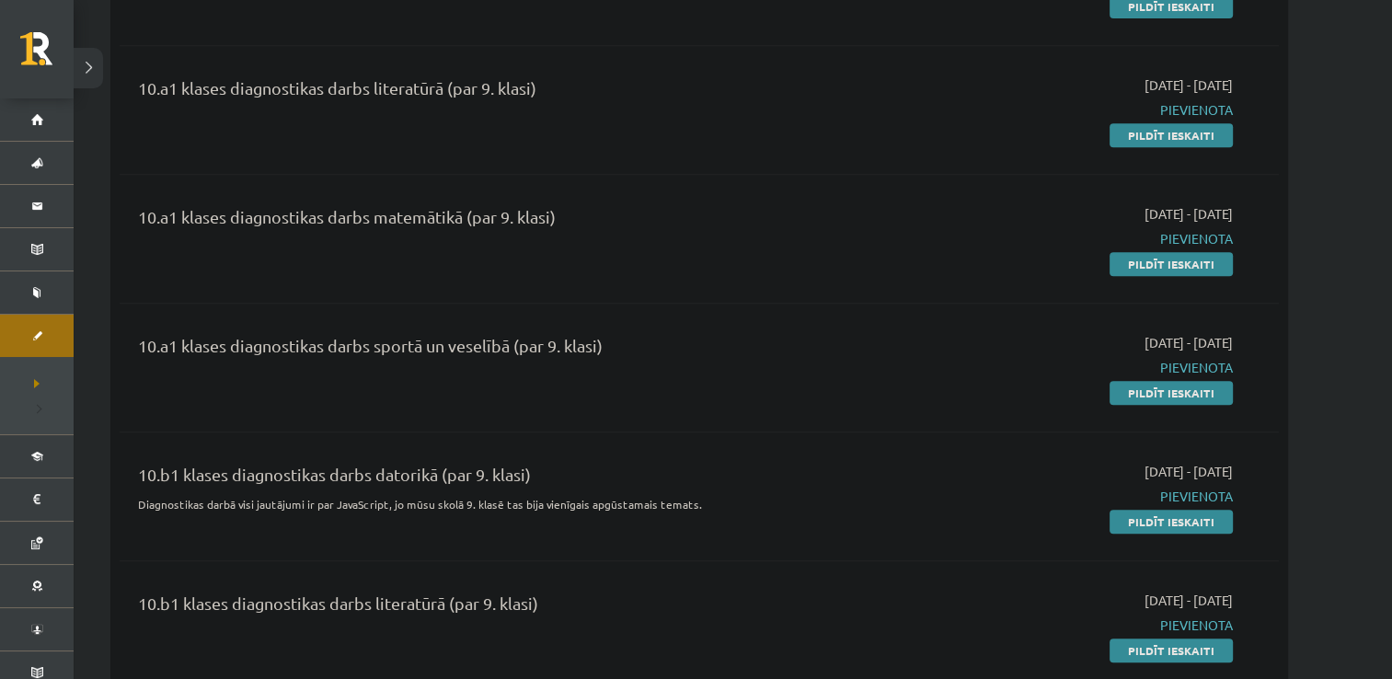
scroll to position [831, 0]
click at [1169, 392] on link "Pildīt ieskaiti" at bounding box center [1171, 394] width 123 height 24
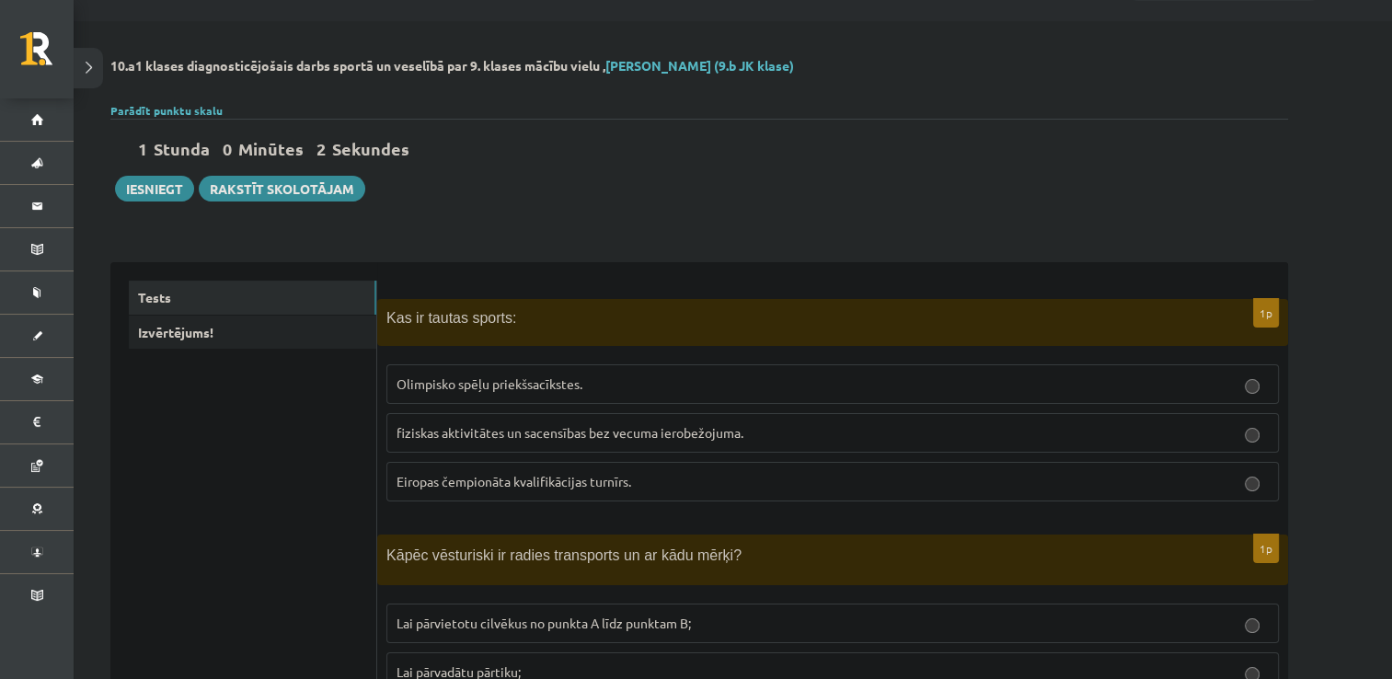
scroll to position [48, 0]
click at [701, 434] on span "fiziskas aktivitātes un sacensības bez vecuma ierobežojuma." at bounding box center [570, 434] width 347 height 17
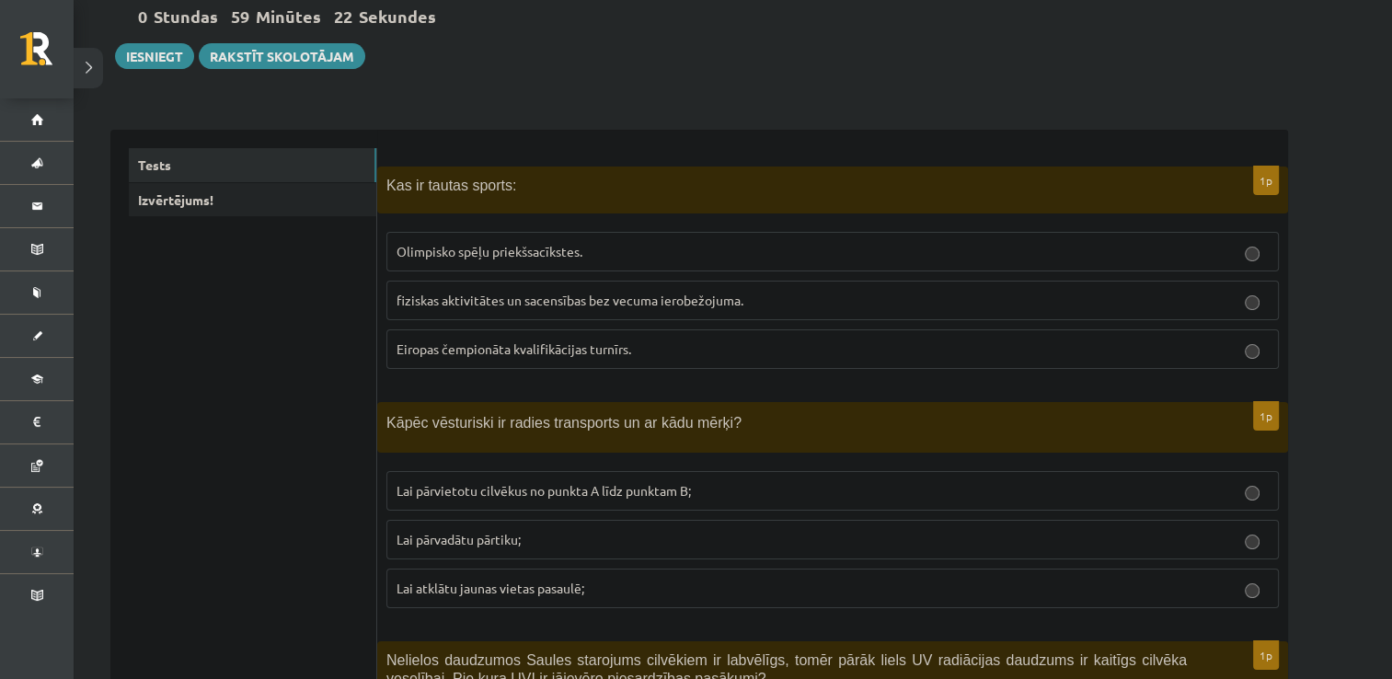
scroll to position [279, 0]
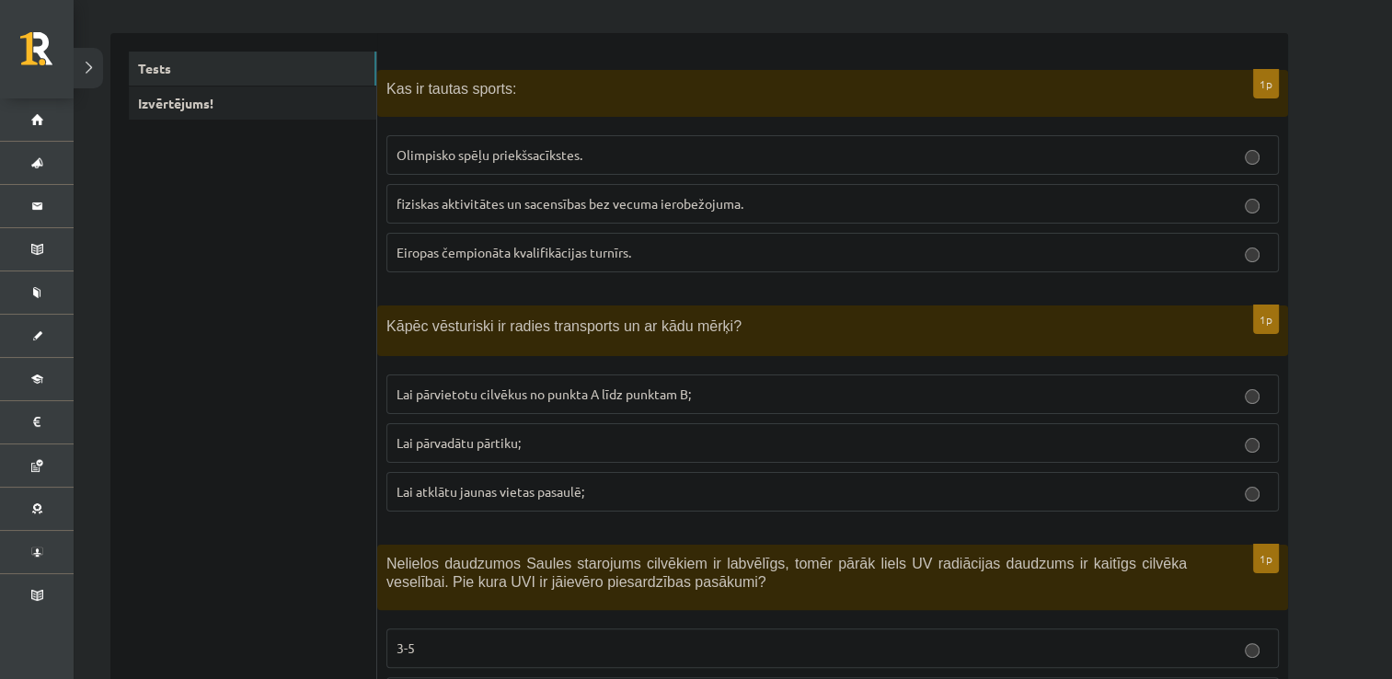
click at [646, 399] on p "Lai pārvietotu cilvēkus no punkta A līdz punktam B;" at bounding box center [833, 394] width 872 height 19
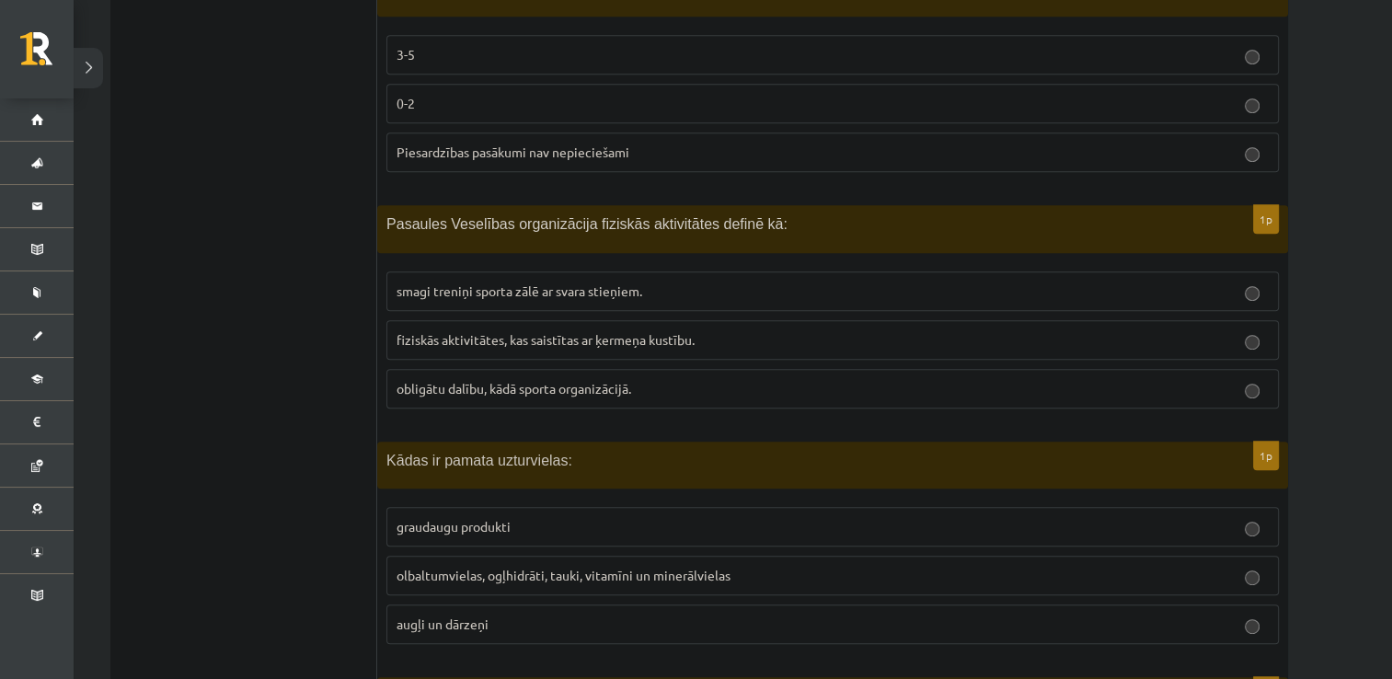
scroll to position [902, 0]
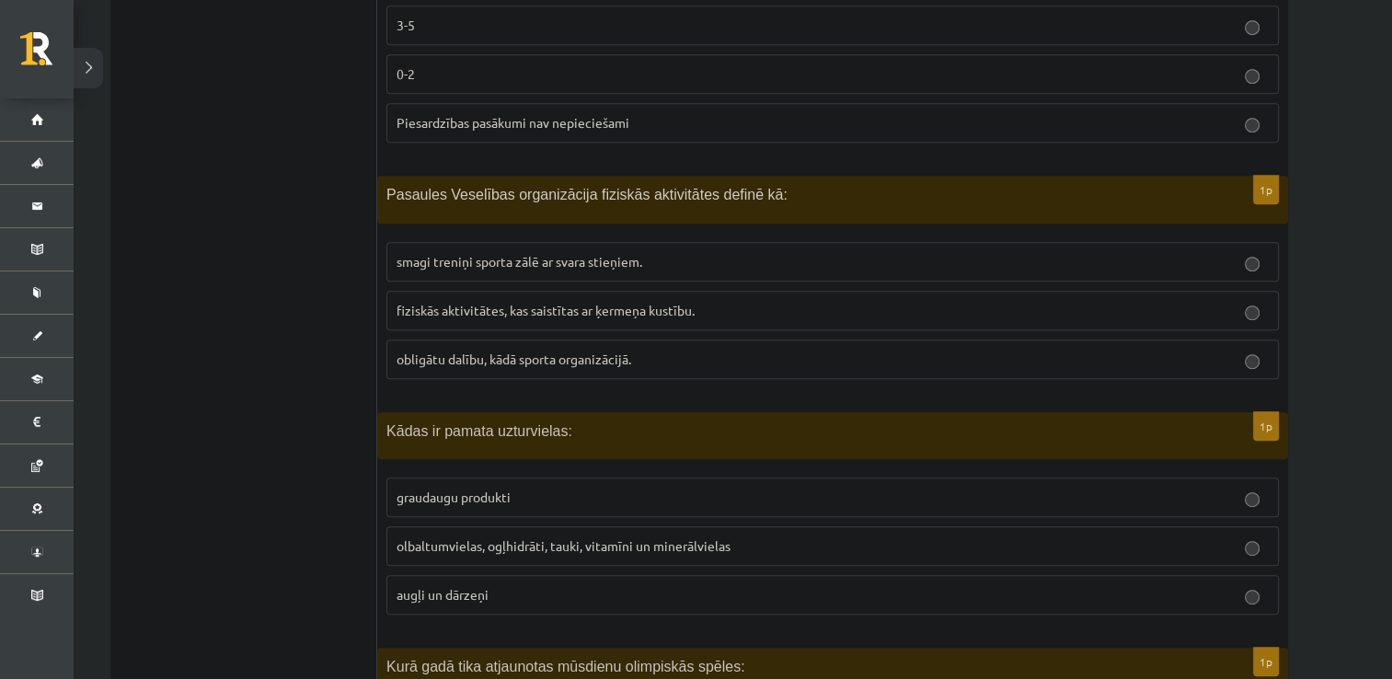
click at [573, 311] on span "fiziskās aktivitātes, kas saistītas ar ķermeņa kustību." at bounding box center [546, 310] width 298 height 17
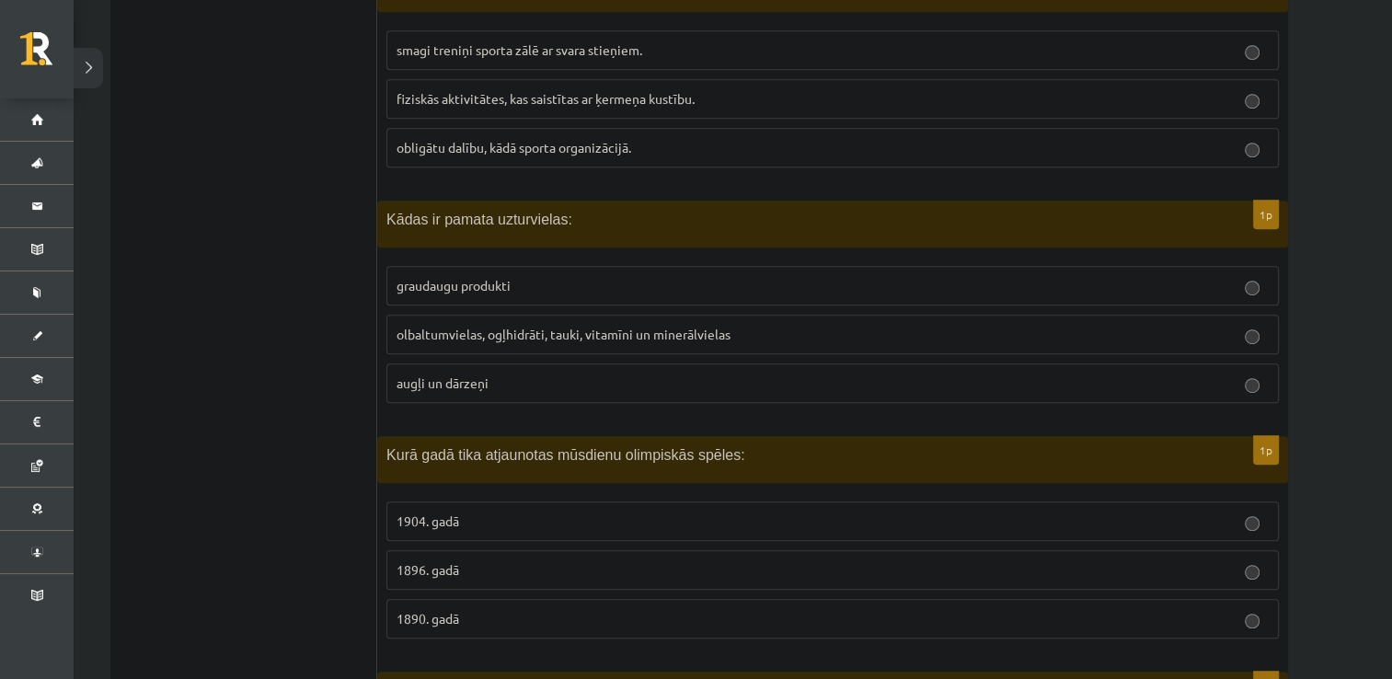
scroll to position [1111, 0]
click at [569, 340] on label "olbaltumvielas, ogļhidrāti, tauki, vitamīni un minerālvielas" at bounding box center [832, 337] width 892 height 40
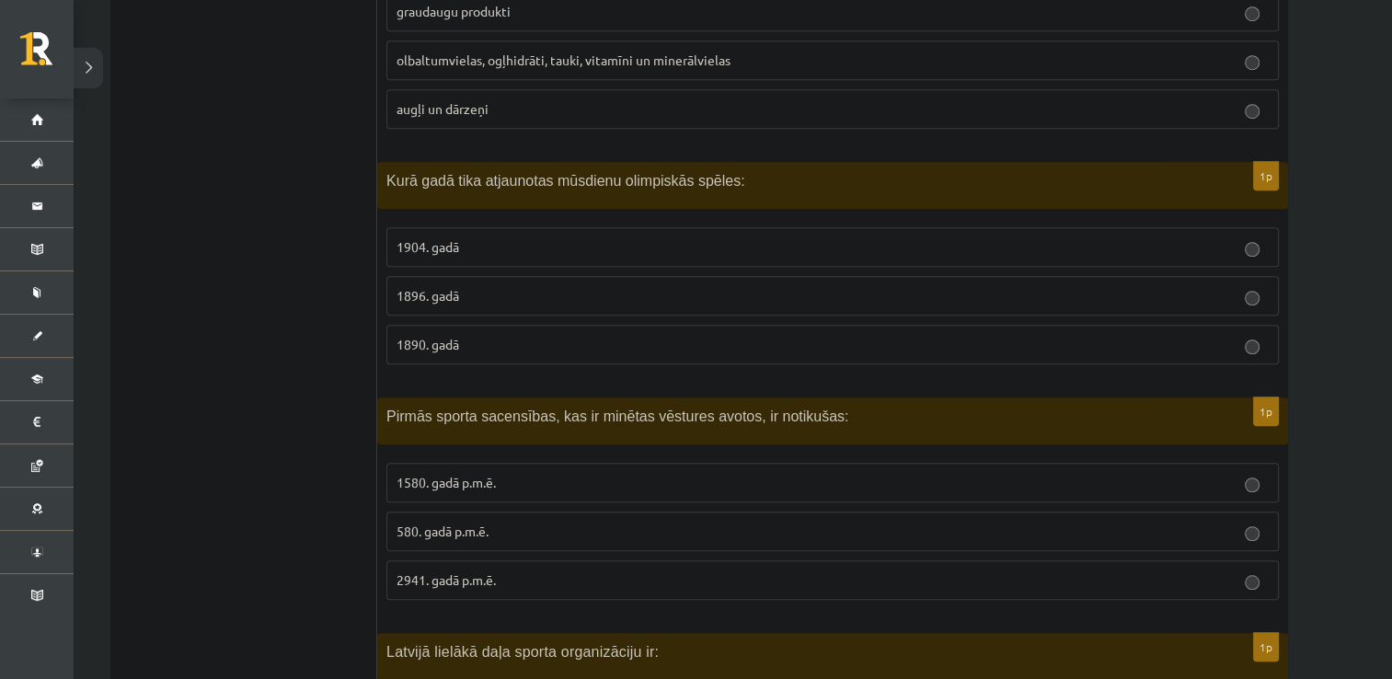
scroll to position [1391, 0]
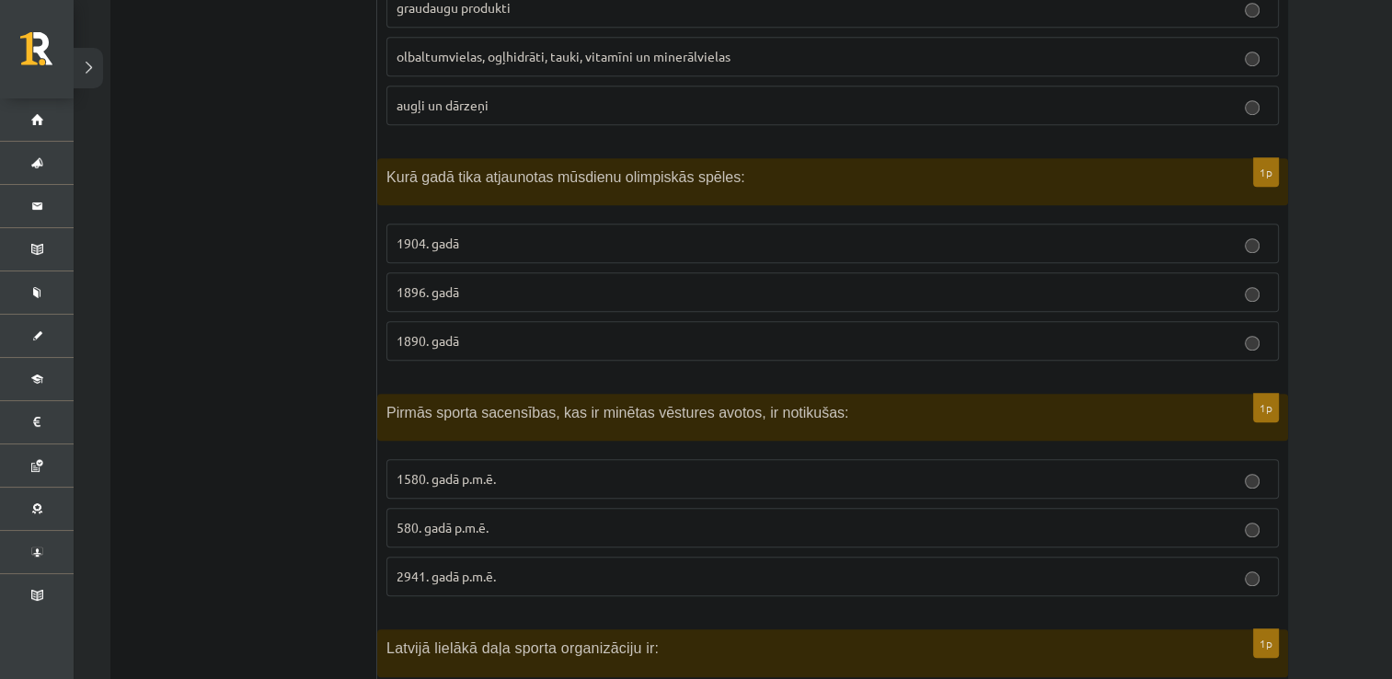
click at [523, 294] on p "1896. gadā" at bounding box center [833, 291] width 872 height 19
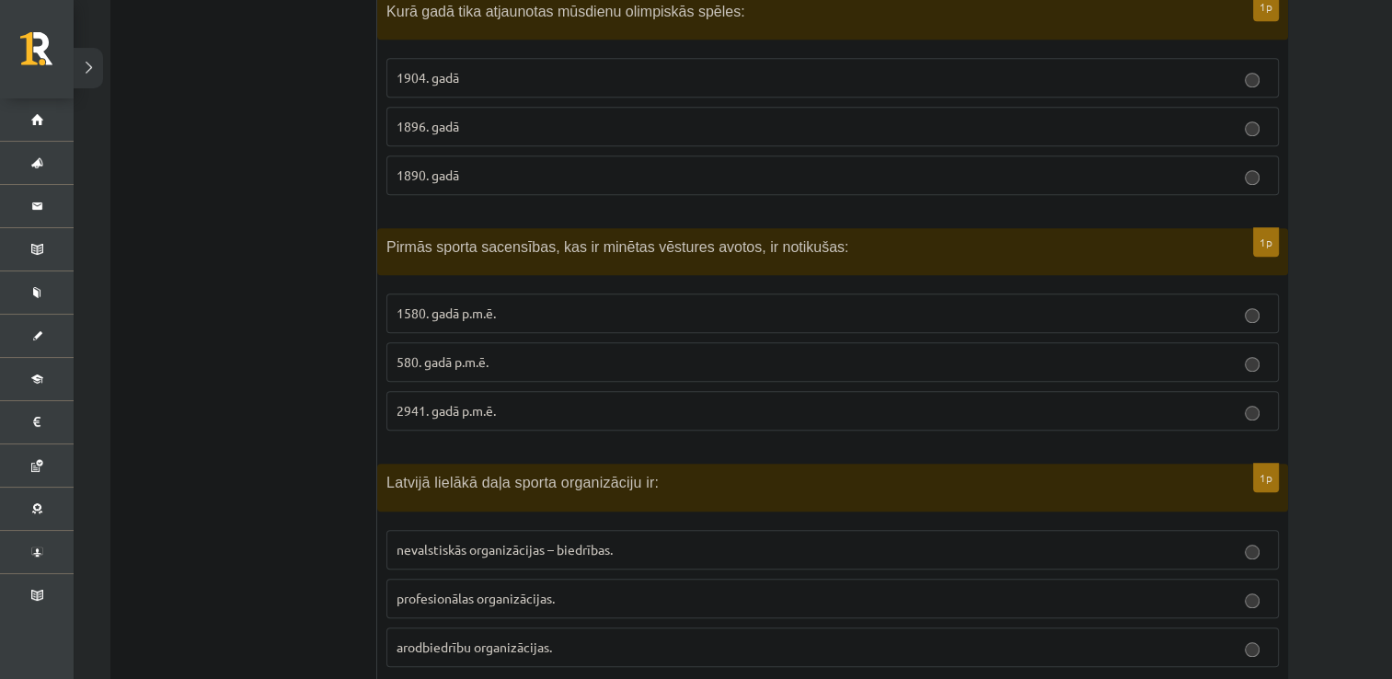
scroll to position [1560, 0]
click at [828, 350] on p "580. gadā p.m.ē." at bounding box center [833, 359] width 872 height 19
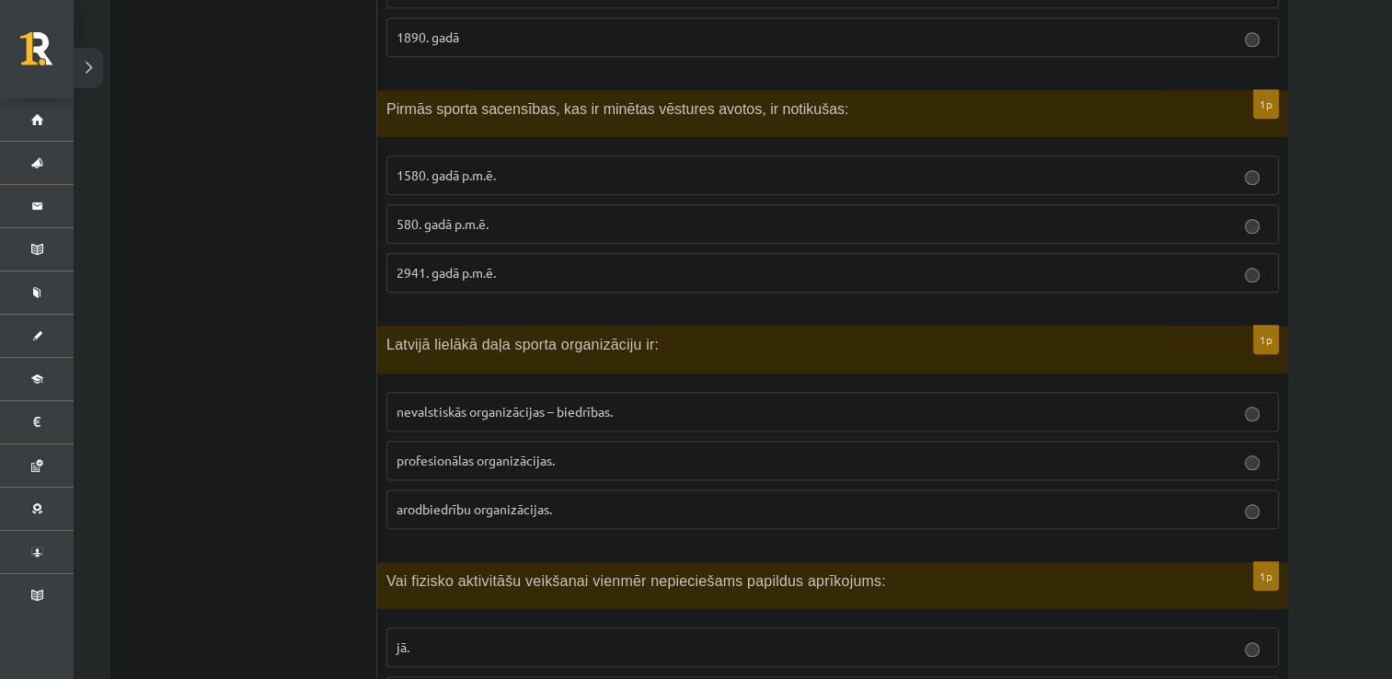
scroll to position [1813, 0]
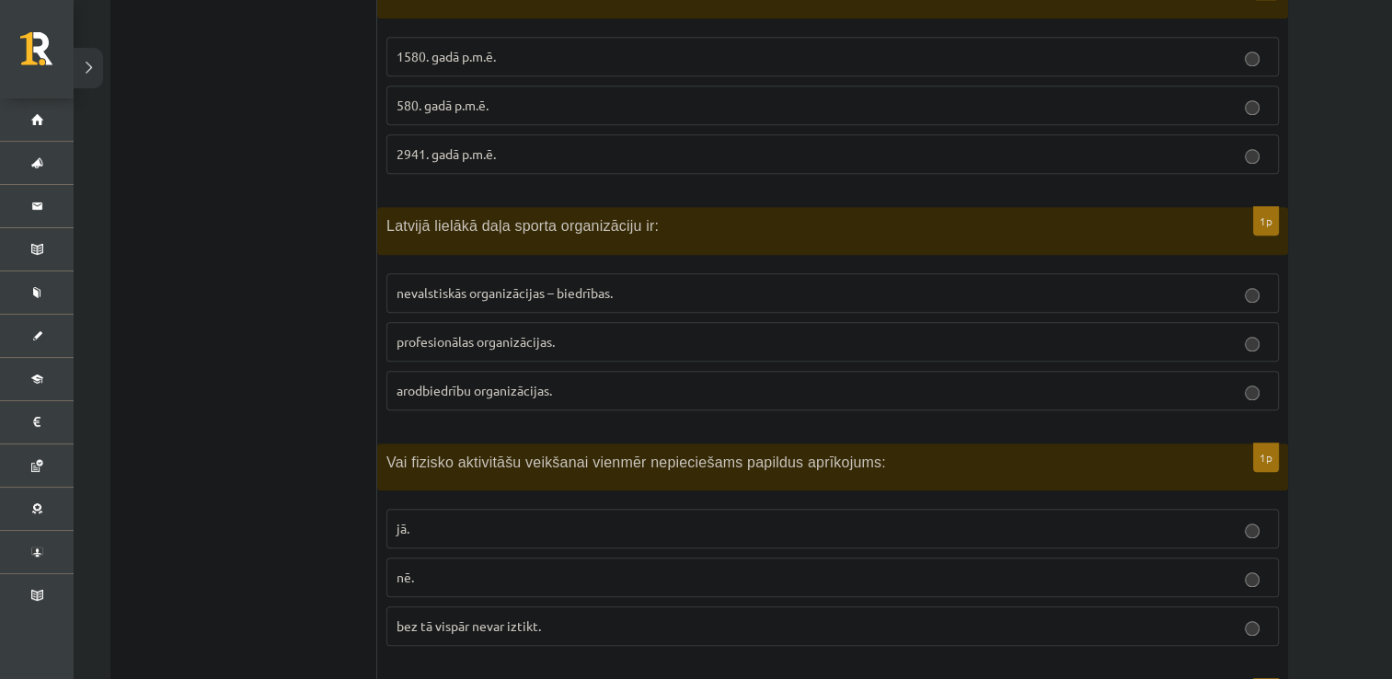
click at [672, 338] on p "profesionālas organizācijas." at bounding box center [833, 341] width 872 height 19
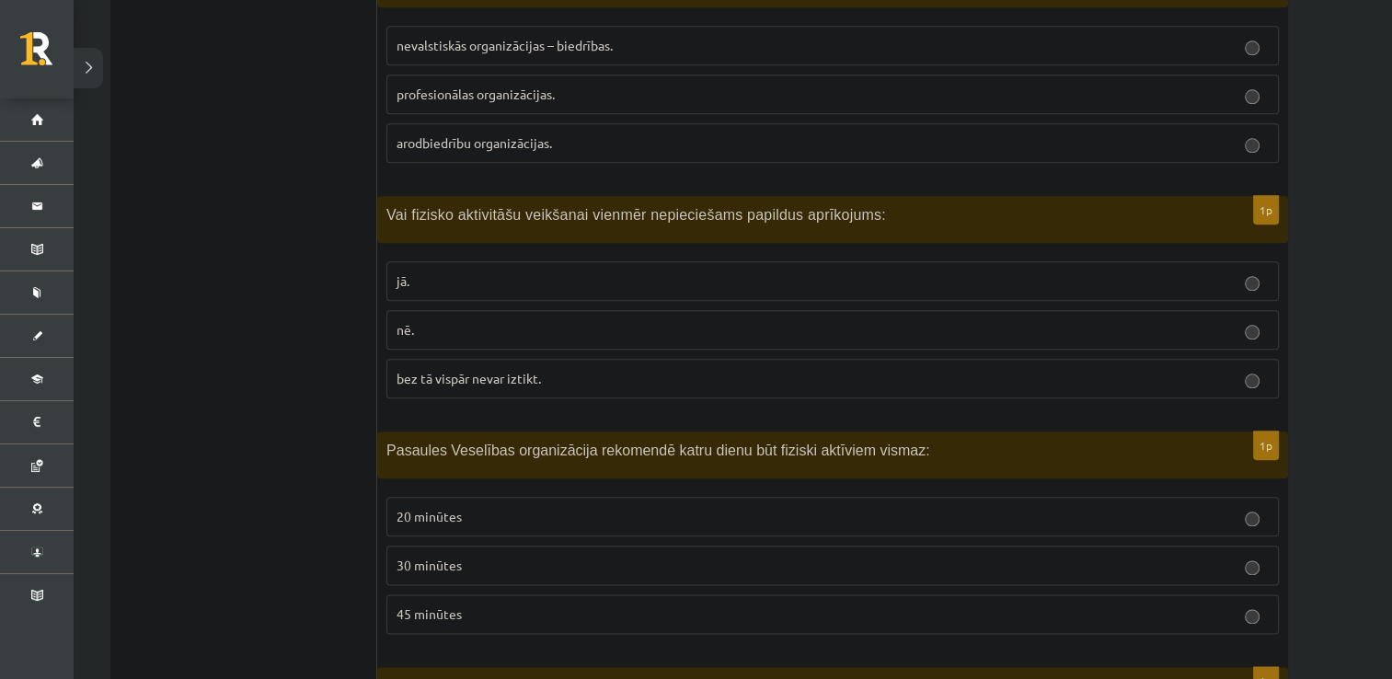
scroll to position [2064, 0]
click at [555, 289] on fieldset "jā. nē. bez tā vispār nevar iztikt." at bounding box center [832, 325] width 892 height 152
click at [534, 279] on label "jā." at bounding box center [832, 279] width 892 height 40
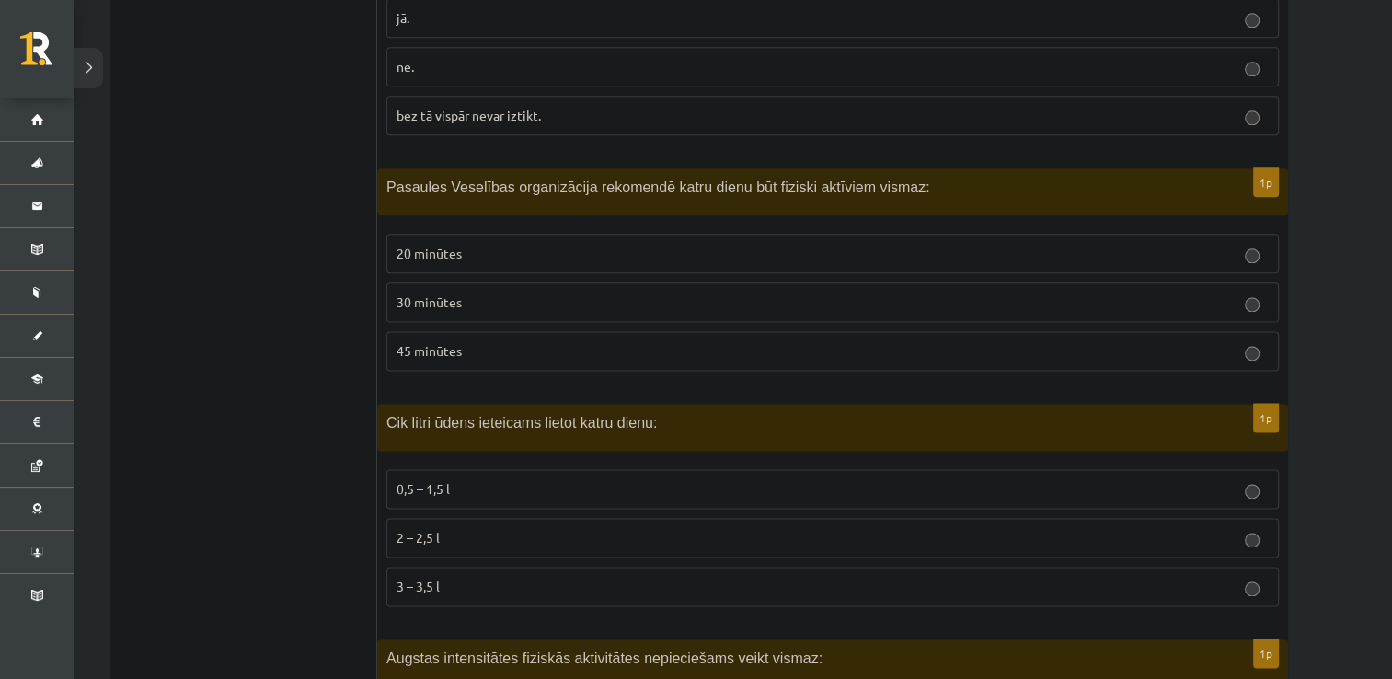
scroll to position [2326, 0]
click at [478, 253] on label "20 minūtes" at bounding box center [832, 252] width 892 height 40
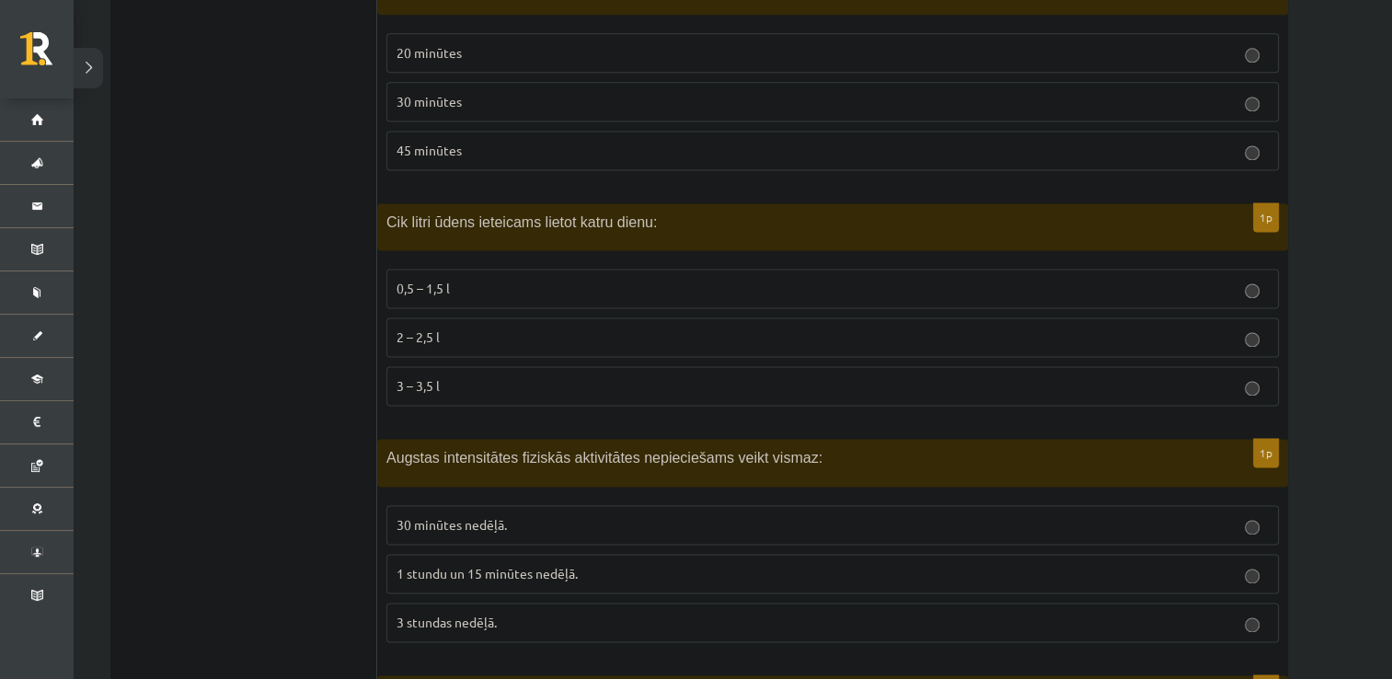
scroll to position [2525, 0]
click at [463, 328] on p "2 – 2,5 l" at bounding box center [833, 337] width 872 height 19
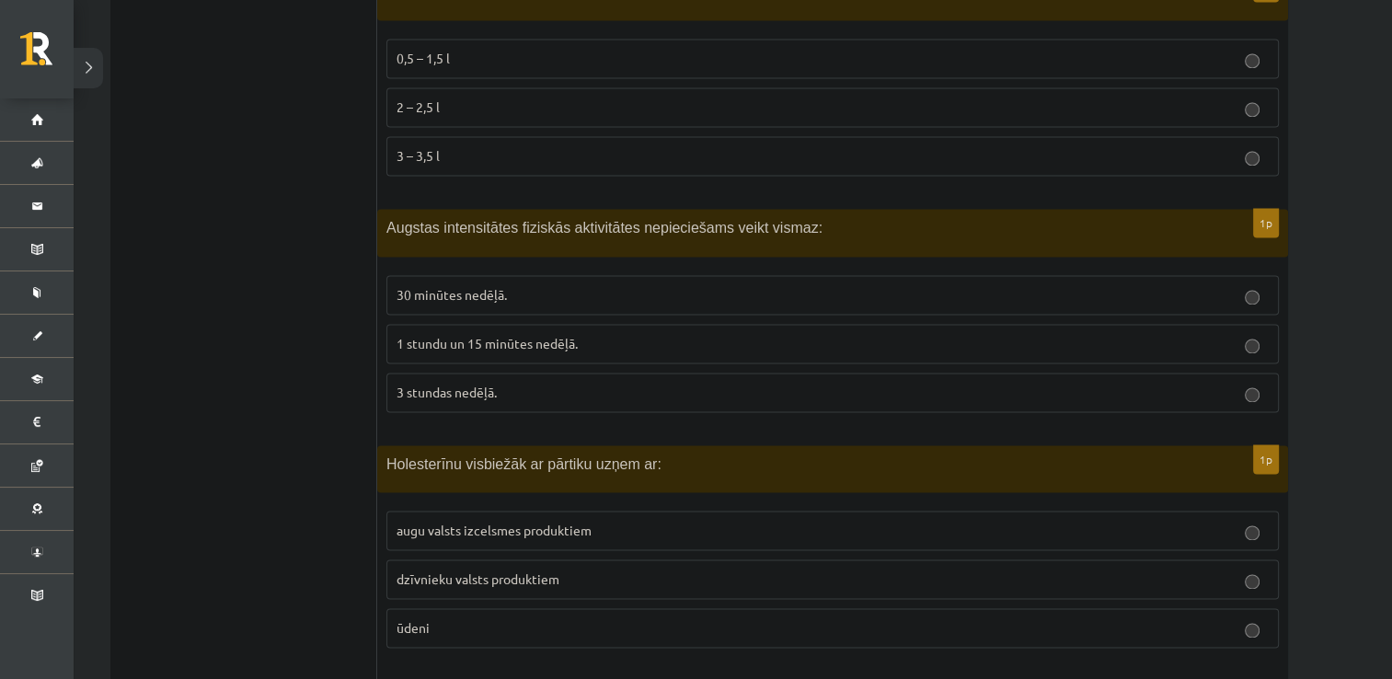
scroll to position [2753, 0]
click at [604, 337] on p "1 stundu un 15 minūtes nedēļā." at bounding box center [833, 345] width 872 height 19
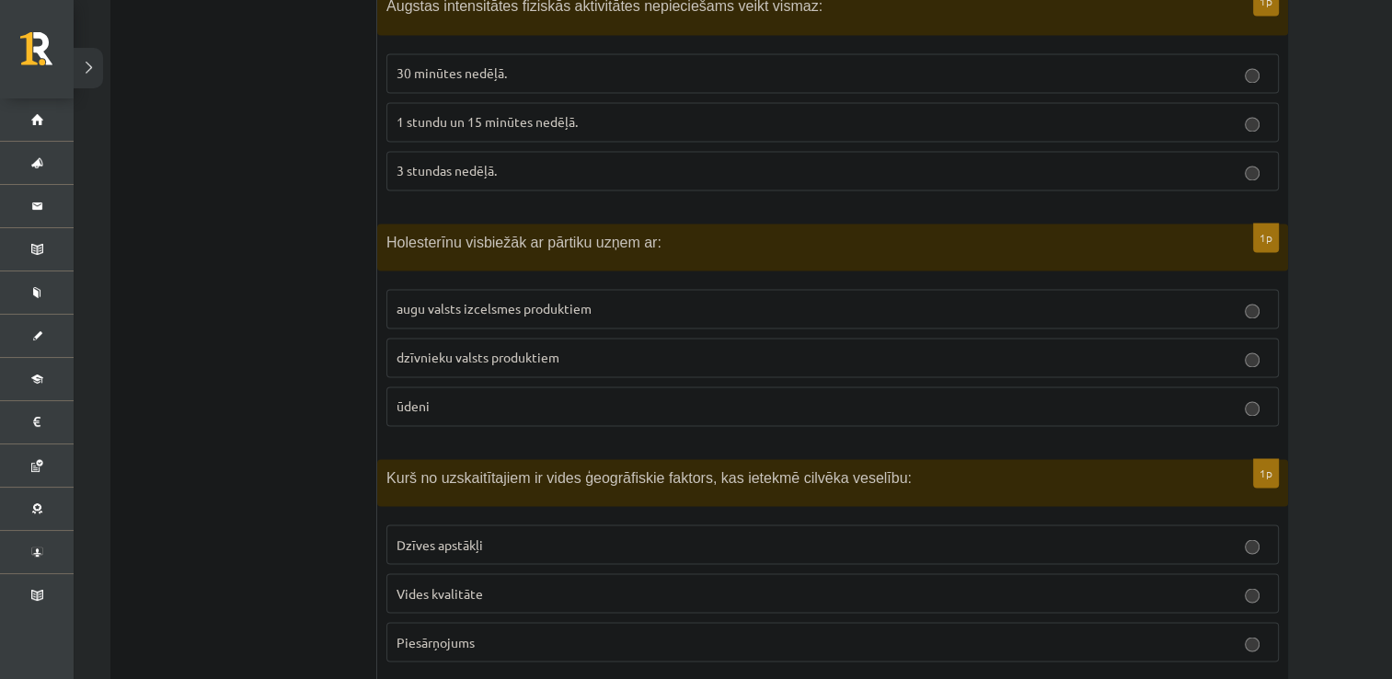
scroll to position [2979, 0]
click at [581, 345] on p "dzīvnieku valsts produktiem" at bounding box center [833, 354] width 872 height 19
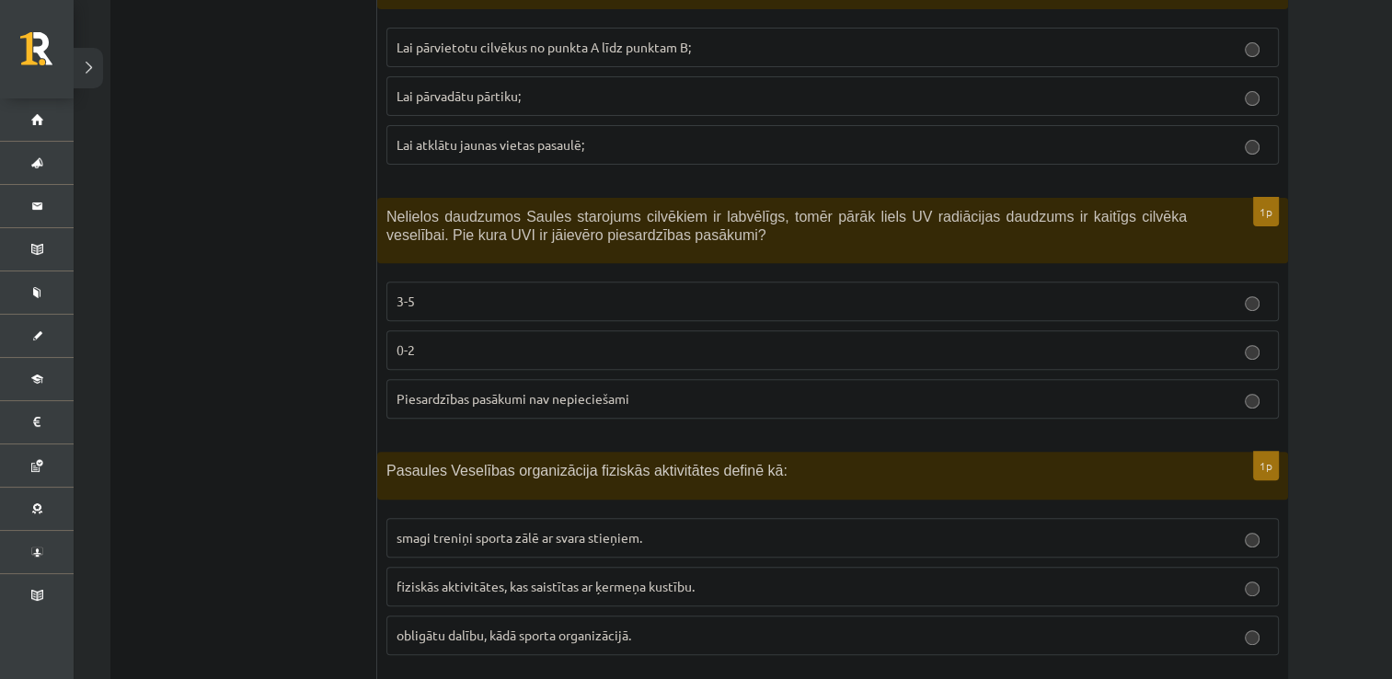
scroll to position [626, 0]
click at [461, 305] on p "3-5" at bounding box center [833, 301] width 872 height 19
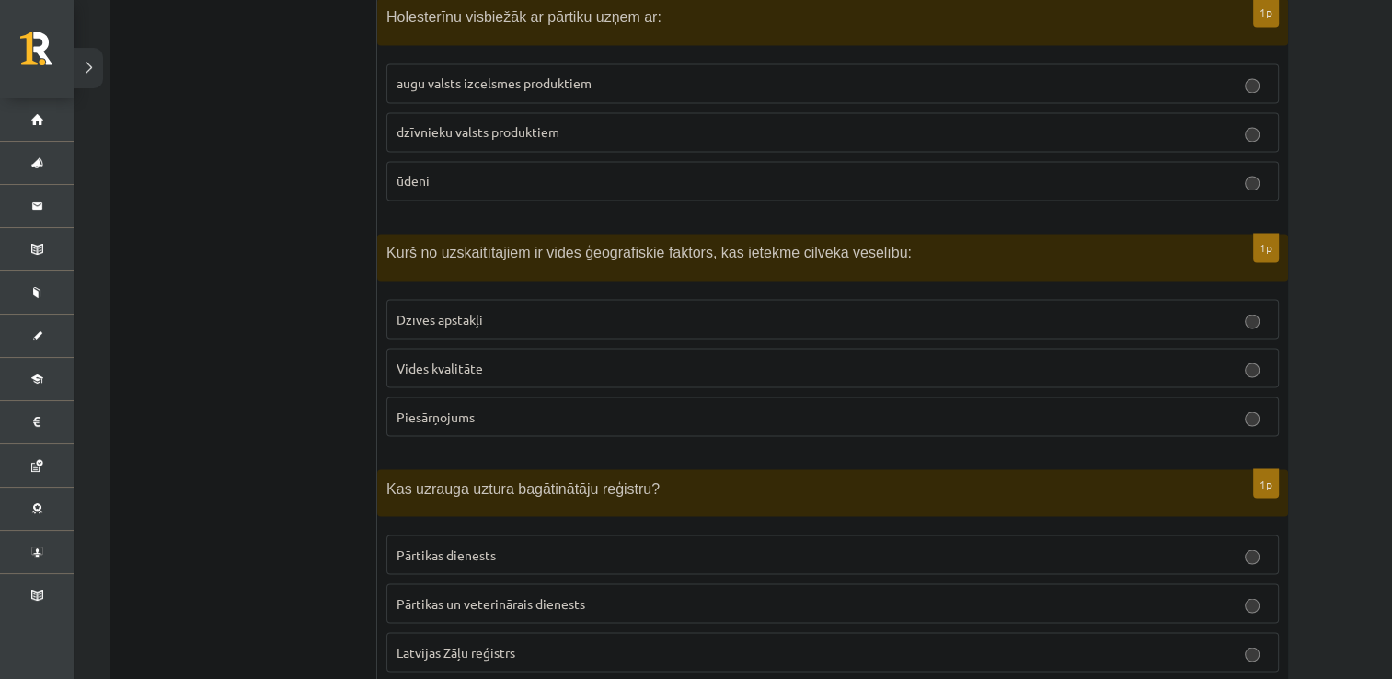
scroll to position [3201, 0]
click at [453, 409] on span "Piesārņojums" at bounding box center [436, 417] width 78 height 17
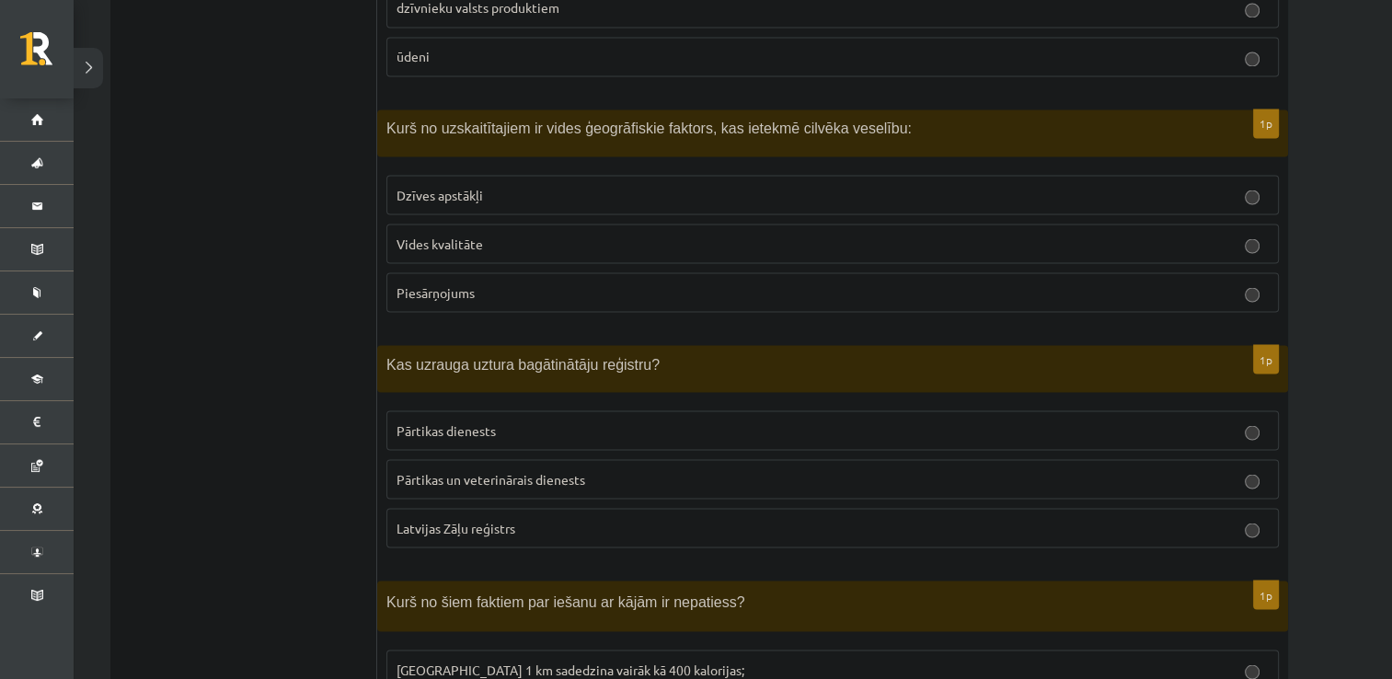
scroll to position [3325, 0]
click at [462, 471] on span "Pārtikas un veterinārais dienests" at bounding box center [491, 479] width 189 height 17
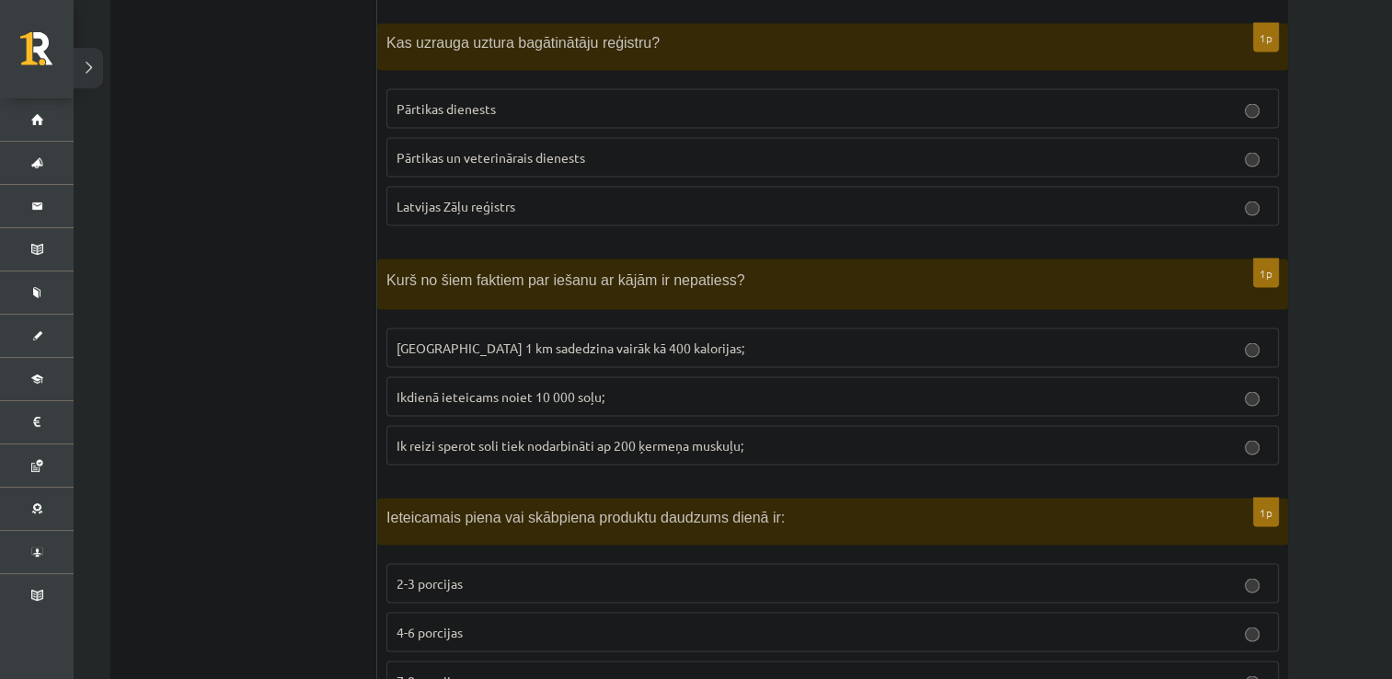
scroll to position [3646, 0]
click at [660, 342] on label "Noiets 1 km sadedzina vairāk kā 400 kalorijas;" at bounding box center [832, 349] width 892 height 40
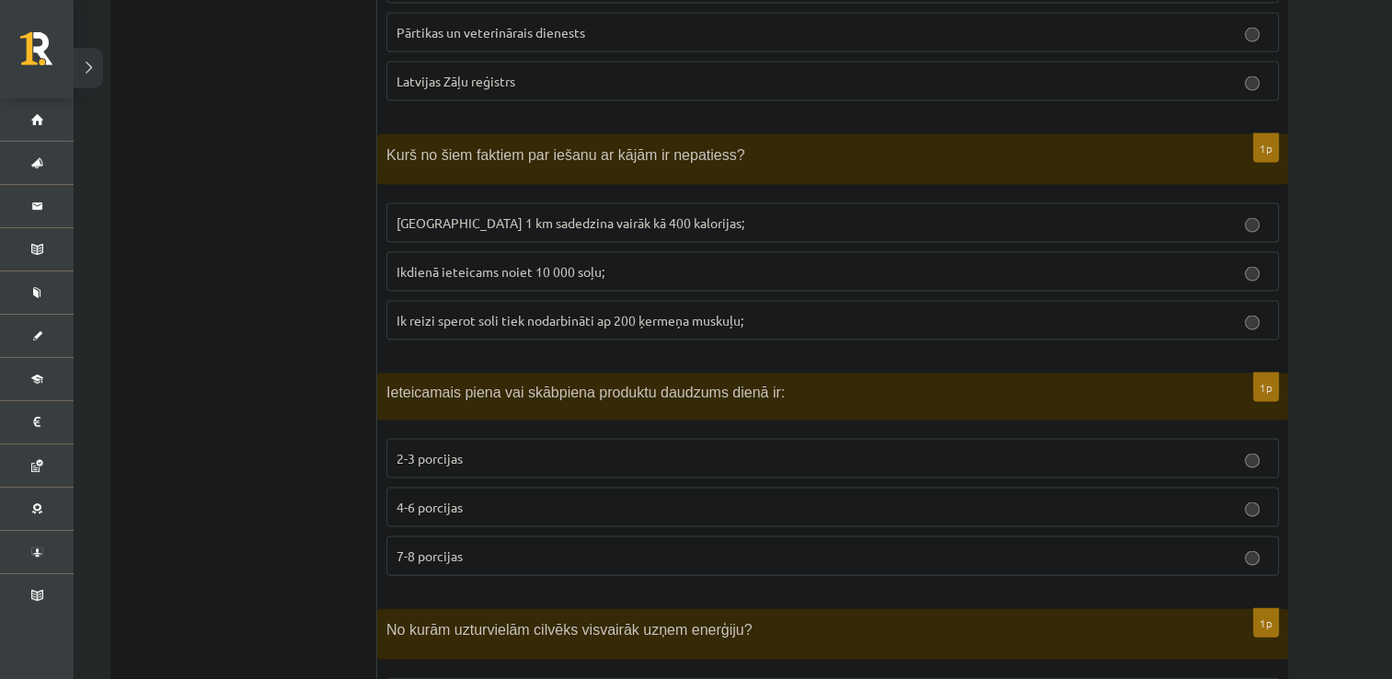
scroll to position [3775, 0]
click at [486, 446] on p "2-3 porcijas" at bounding box center [833, 455] width 872 height 19
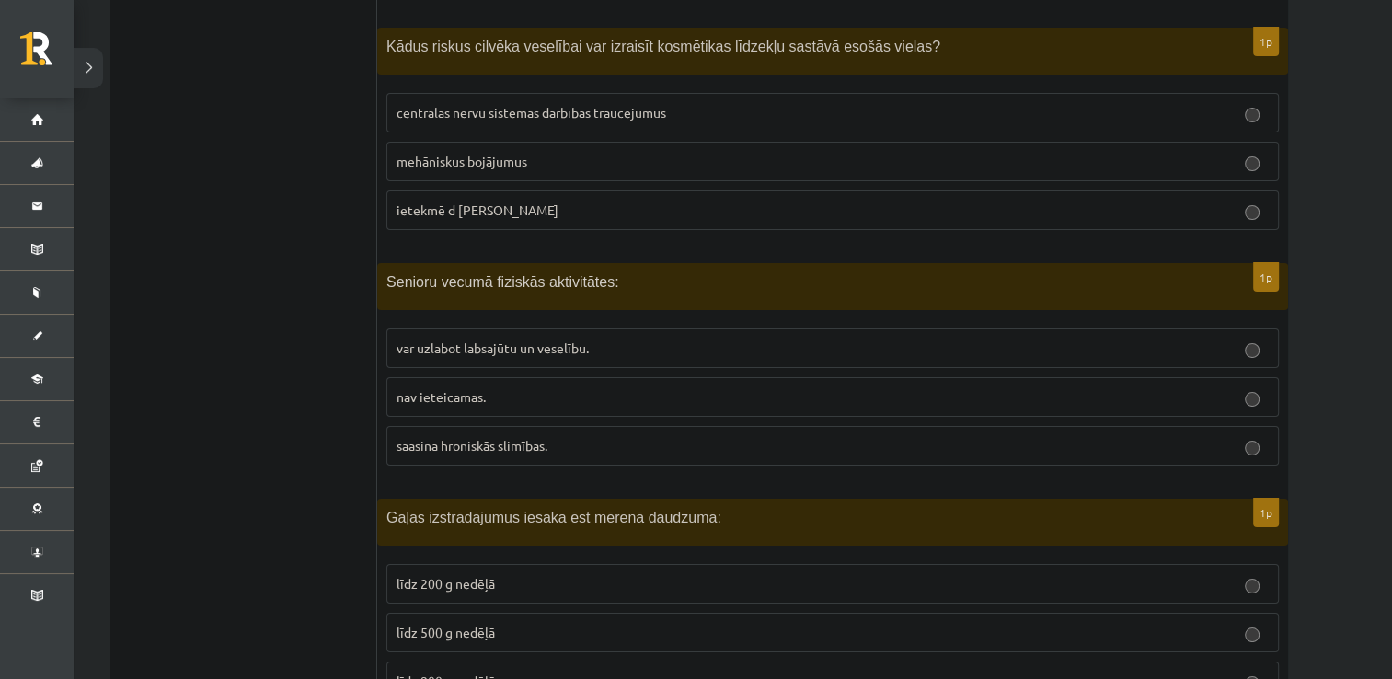
scroll to position [6871, 0]
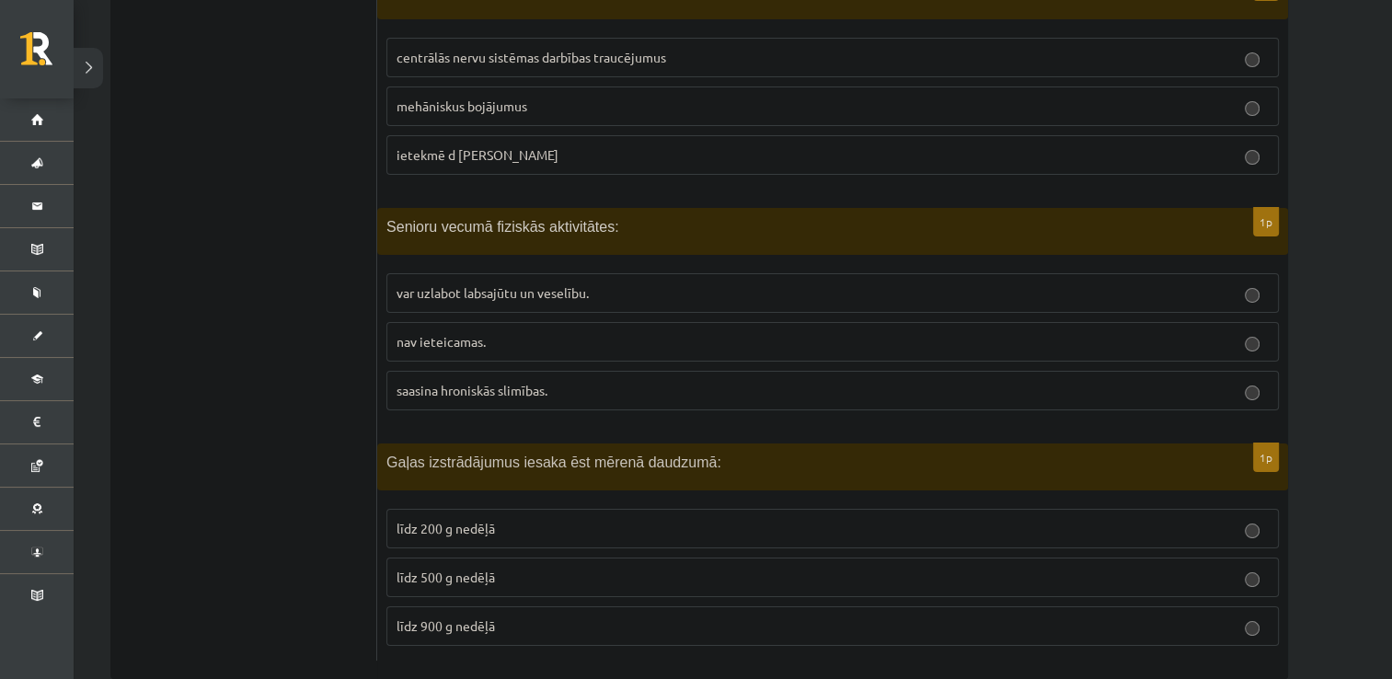
click at [420, 569] on span "līdz 500 g nedēļā" at bounding box center [446, 577] width 98 height 17
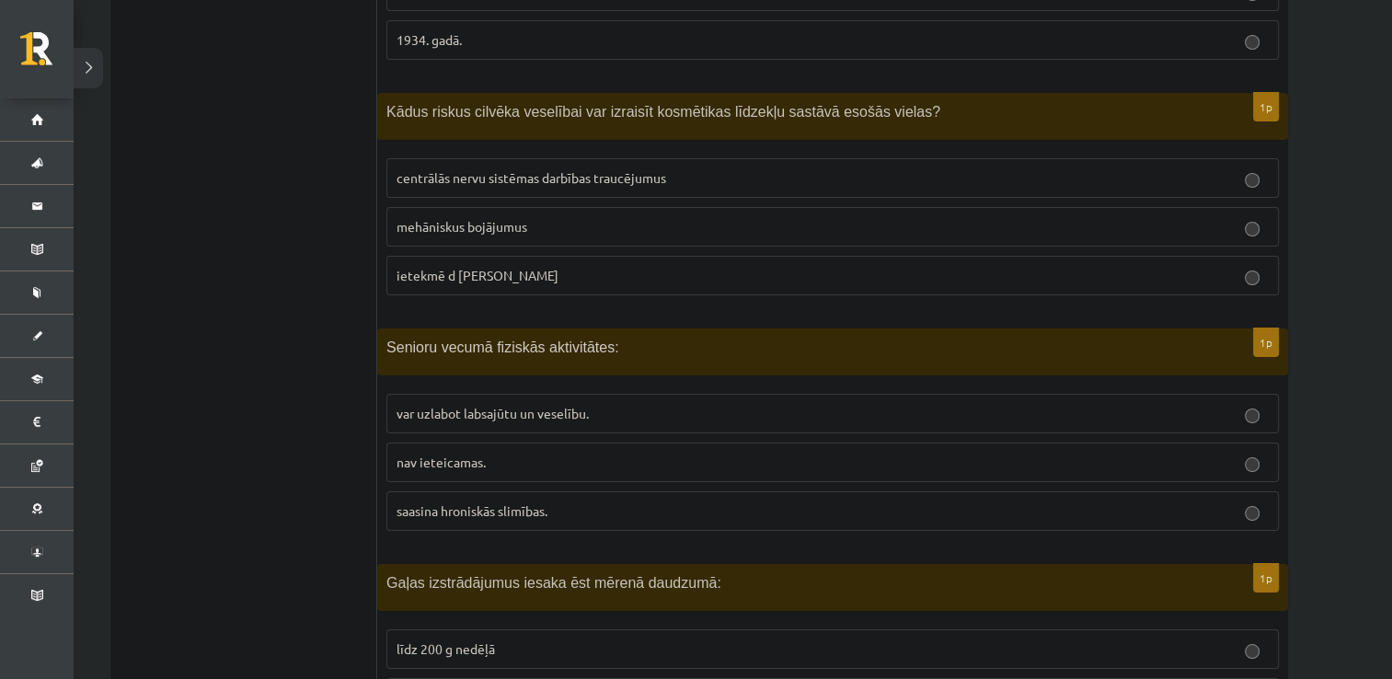
scroll to position [6746, 0]
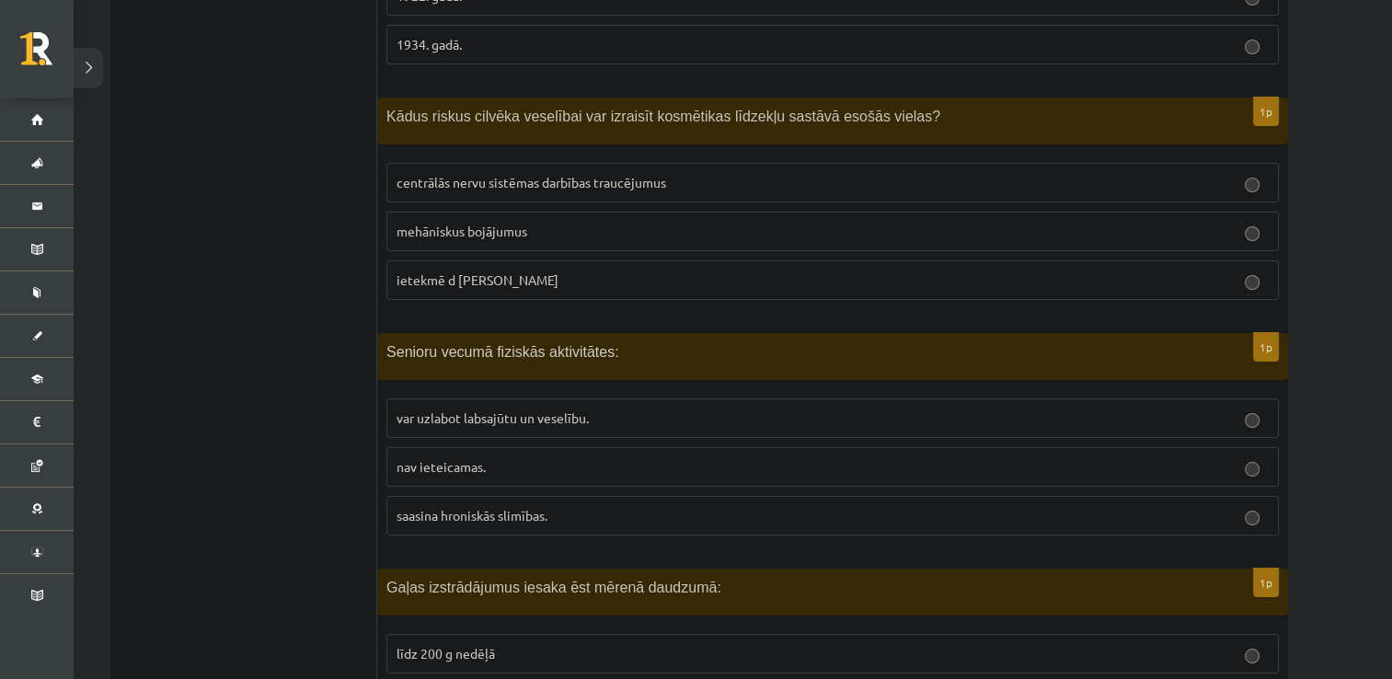
click at [453, 409] on span "var uzlabot labsajūtu un veselību." at bounding box center [493, 417] width 192 height 17
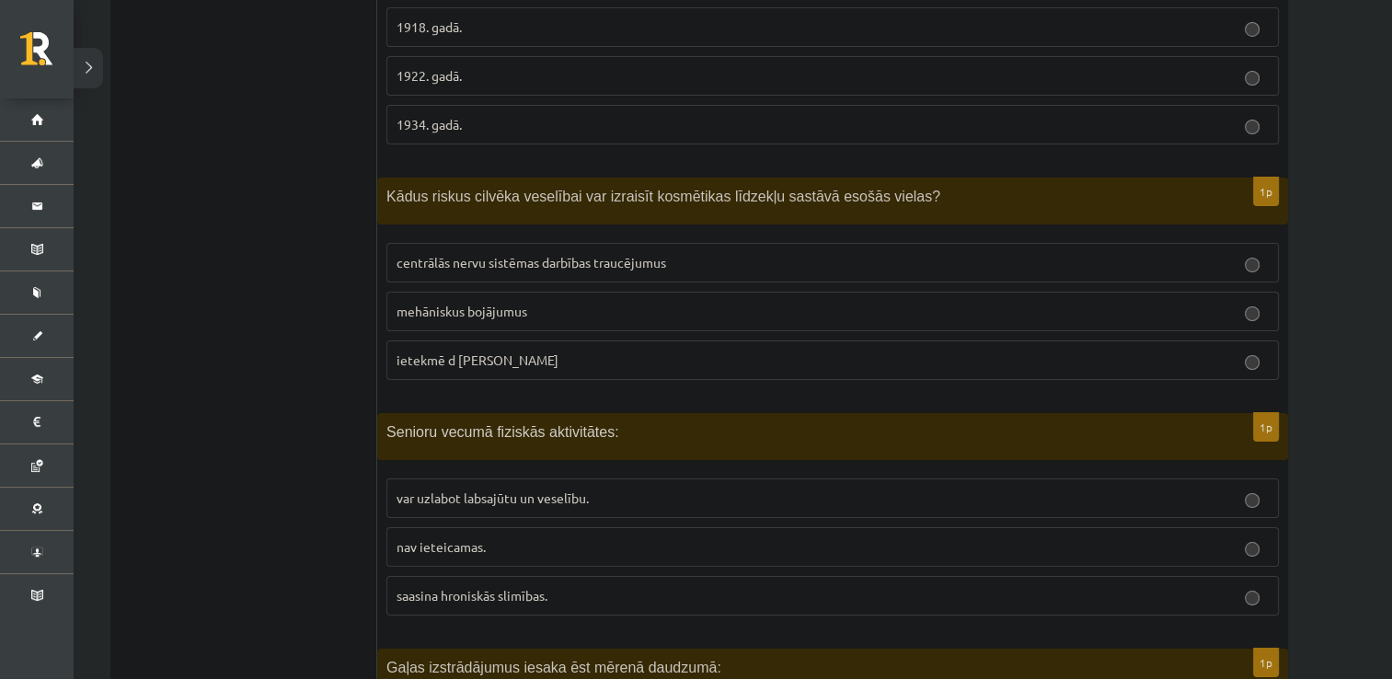
scroll to position [6660, 0]
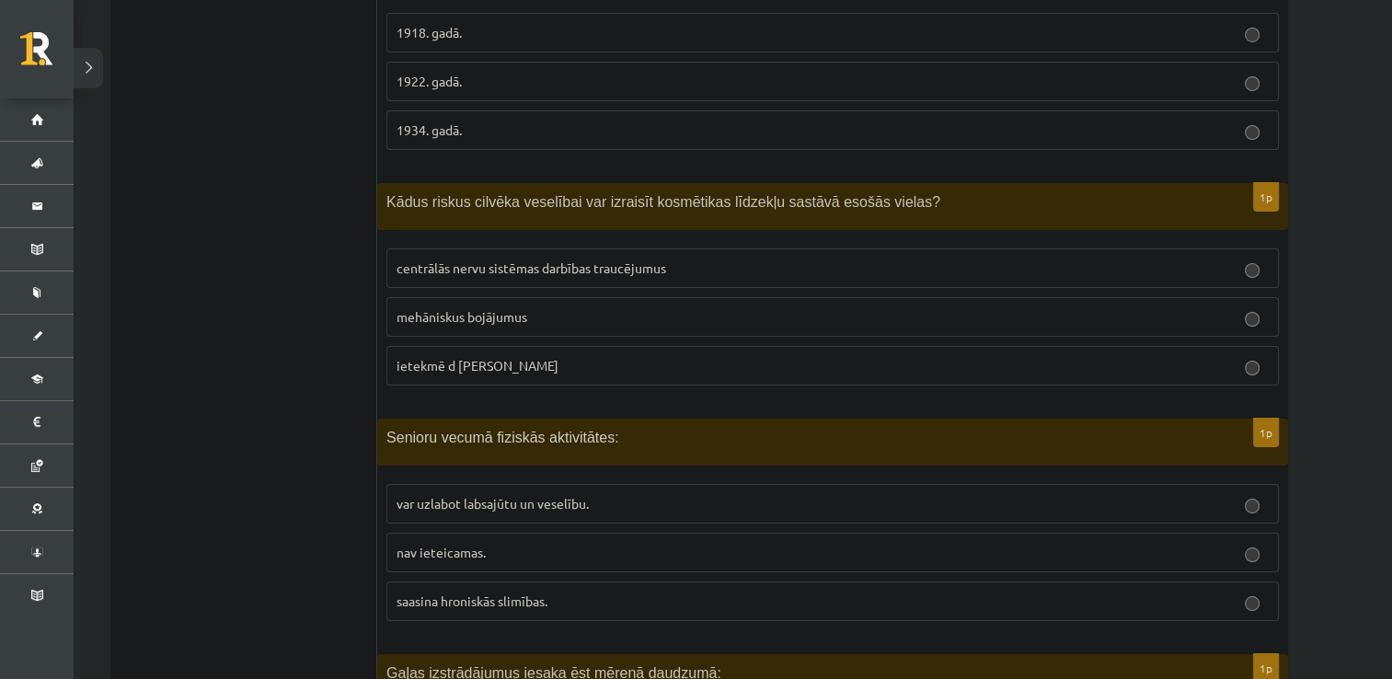
click at [519, 259] on p "centrālās nervu sistēmas darbības traucējumus" at bounding box center [833, 268] width 872 height 19
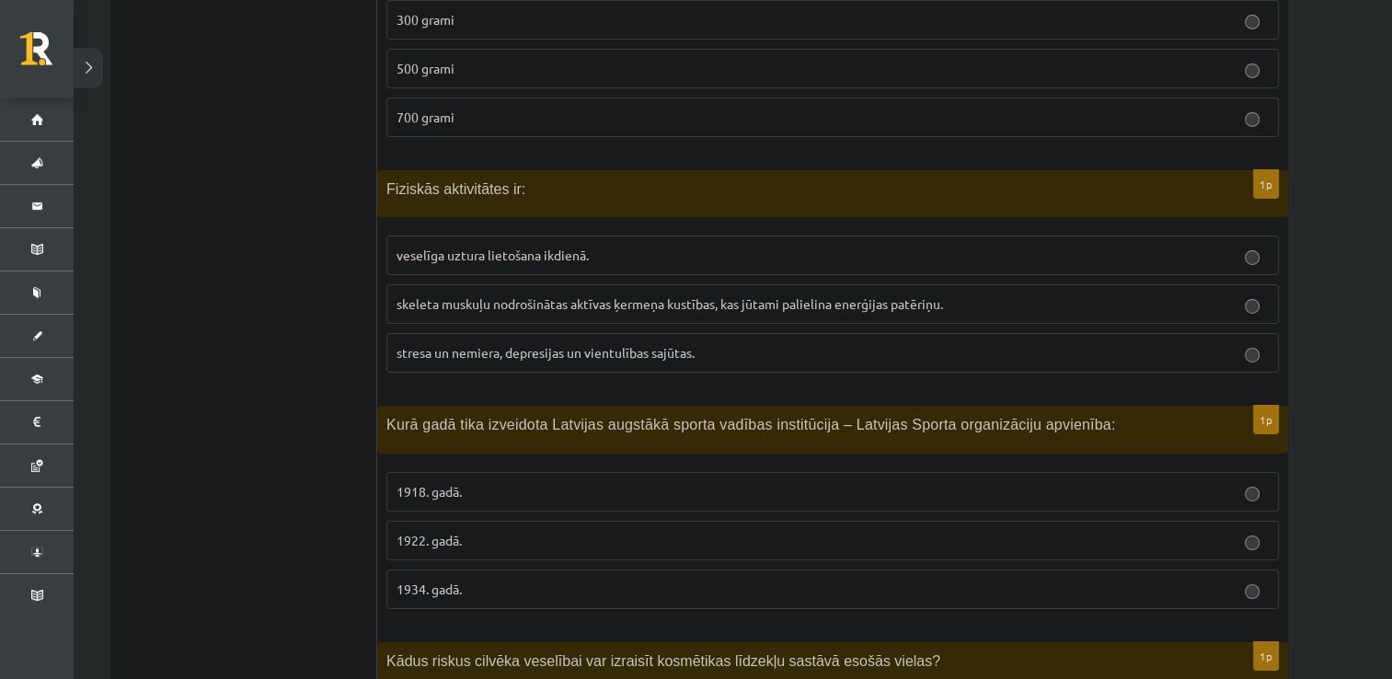
scroll to position [6199, 0]
click at [444, 583] on span "1934. gadā." at bounding box center [429, 591] width 65 height 17
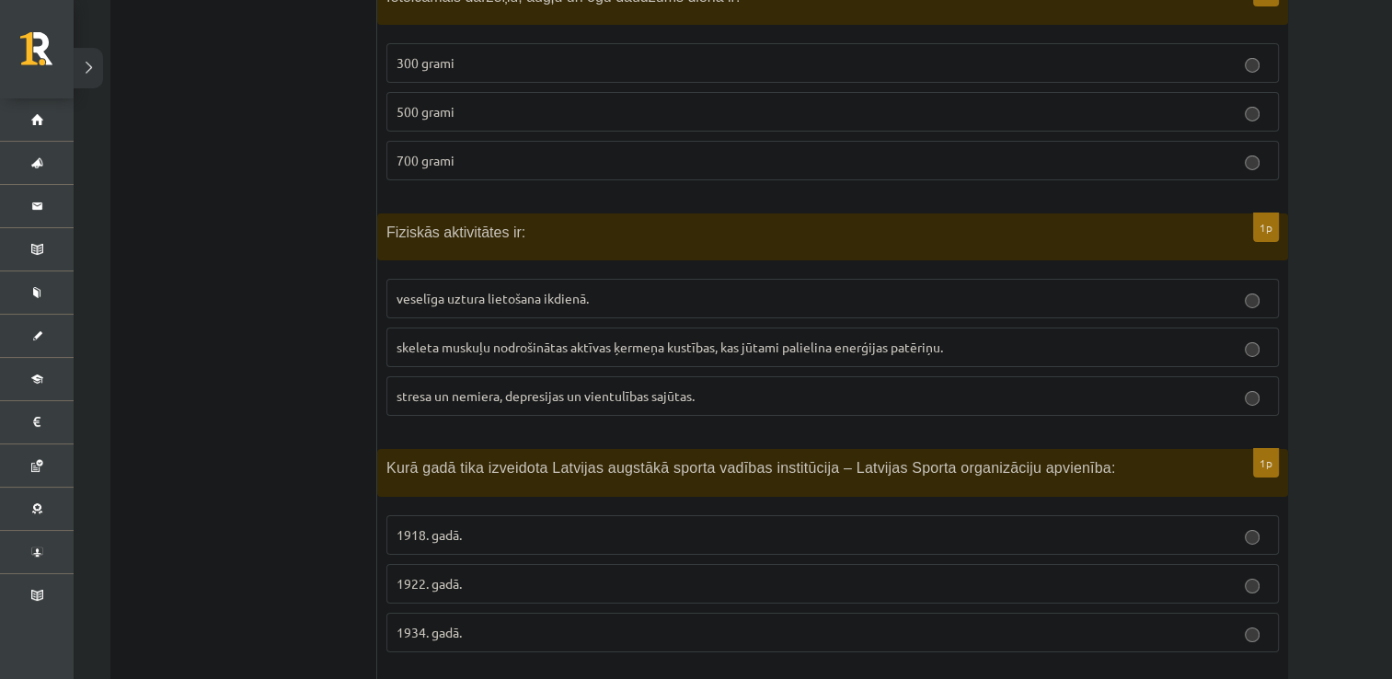
scroll to position [6157, 0]
click at [467, 575] on p "1922. gadā." at bounding box center [833, 584] width 872 height 19
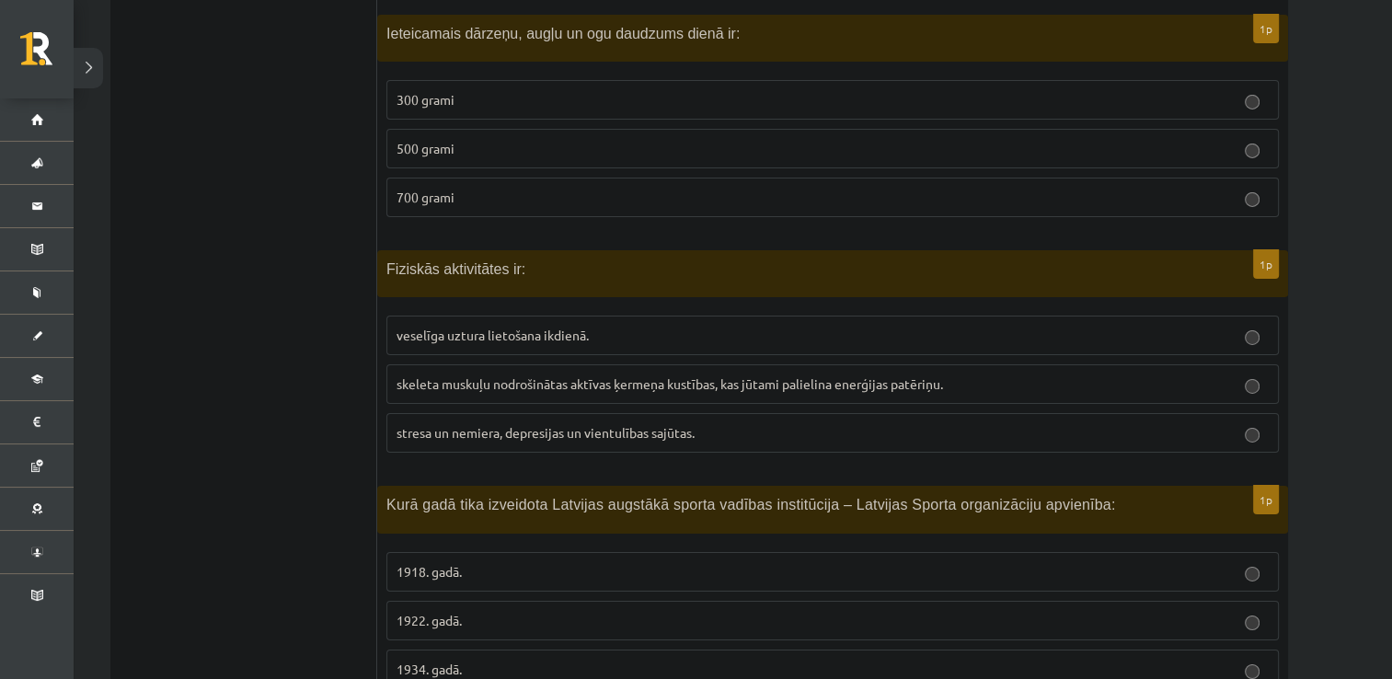
click at [466, 375] on span "skeleta muskuļu nodrošinātas aktīvas ķermeņa kustības, kas jūtami palielina ene…" at bounding box center [670, 383] width 547 height 17
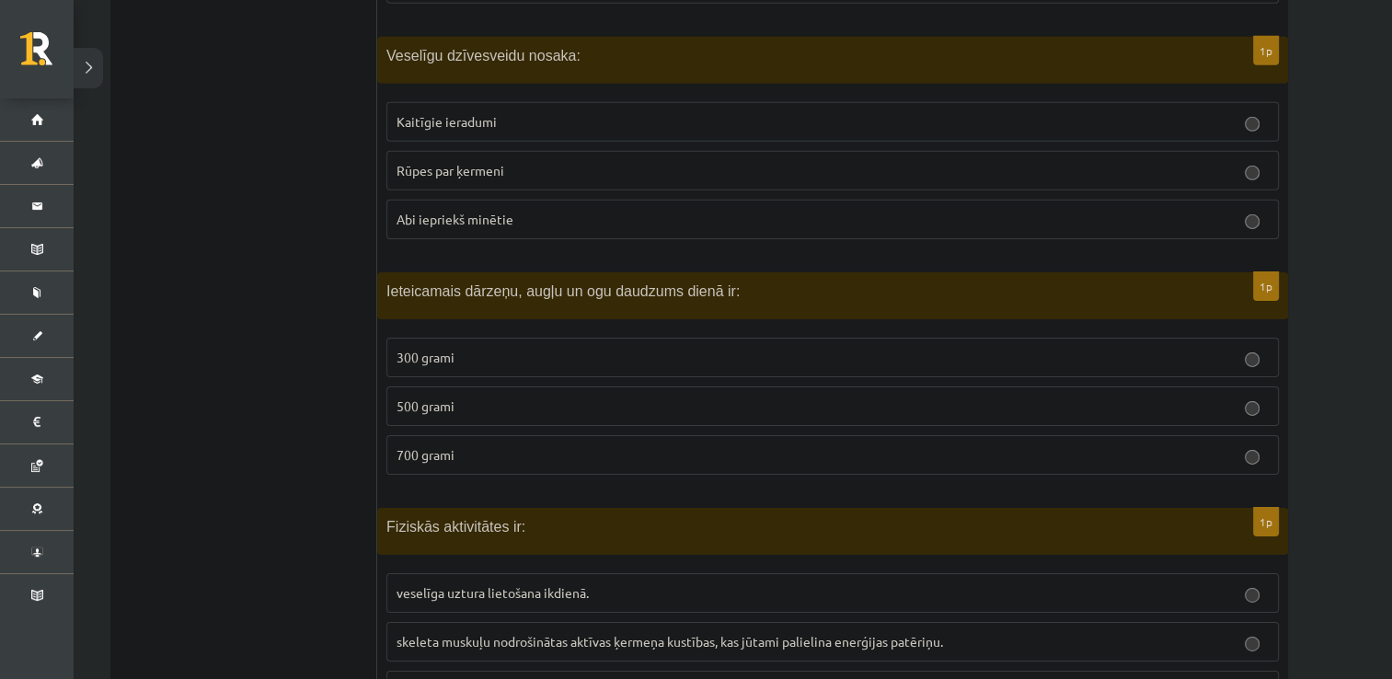
scroll to position [5857, 0]
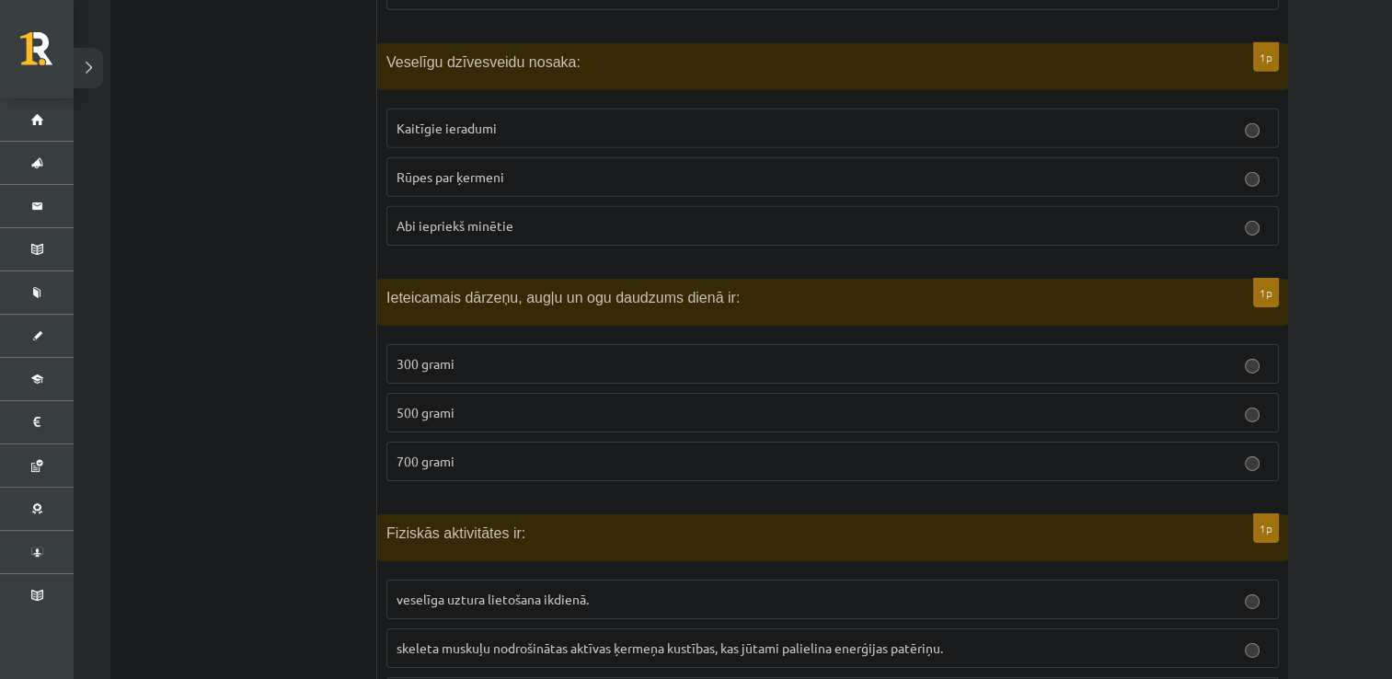
click at [417, 354] on p "300 grami" at bounding box center [833, 363] width 872 height 19
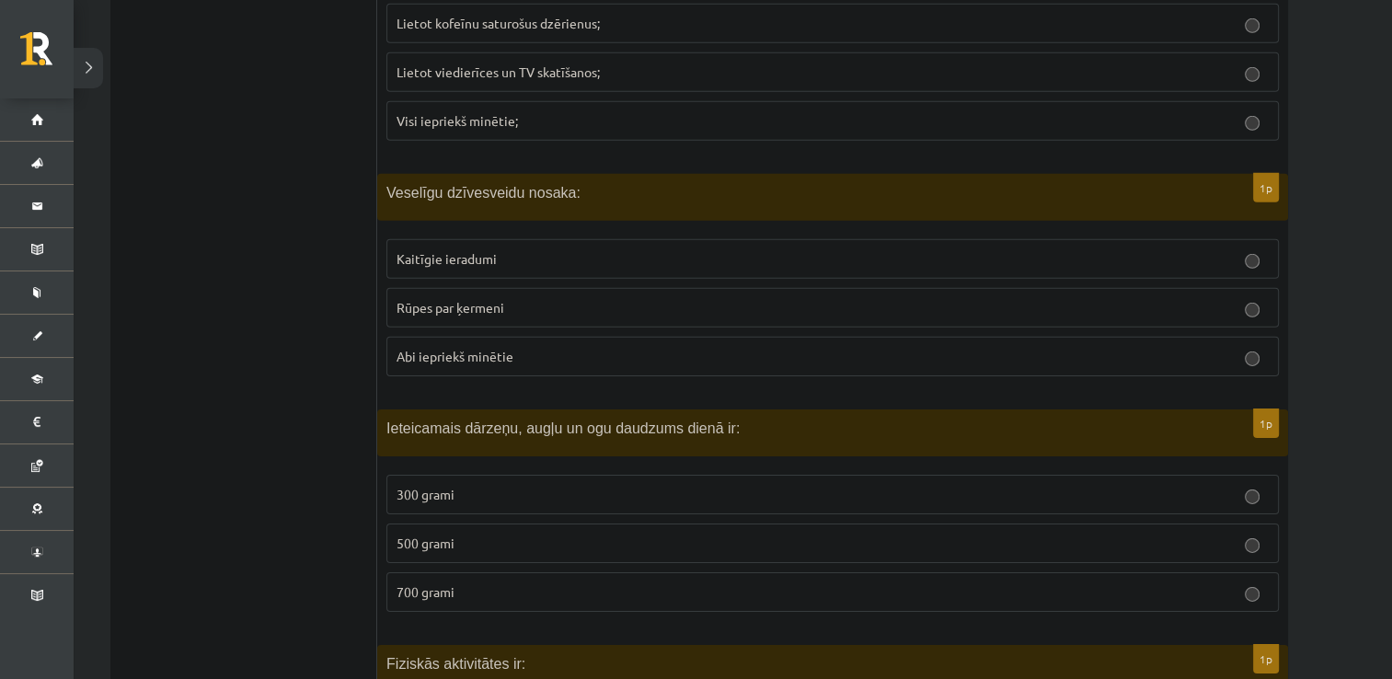
scroll to position [5727, 0]
click at [464, 298] on p "Rūpes par ķermeni" at bounding box center [833, 307] width 872 height 19
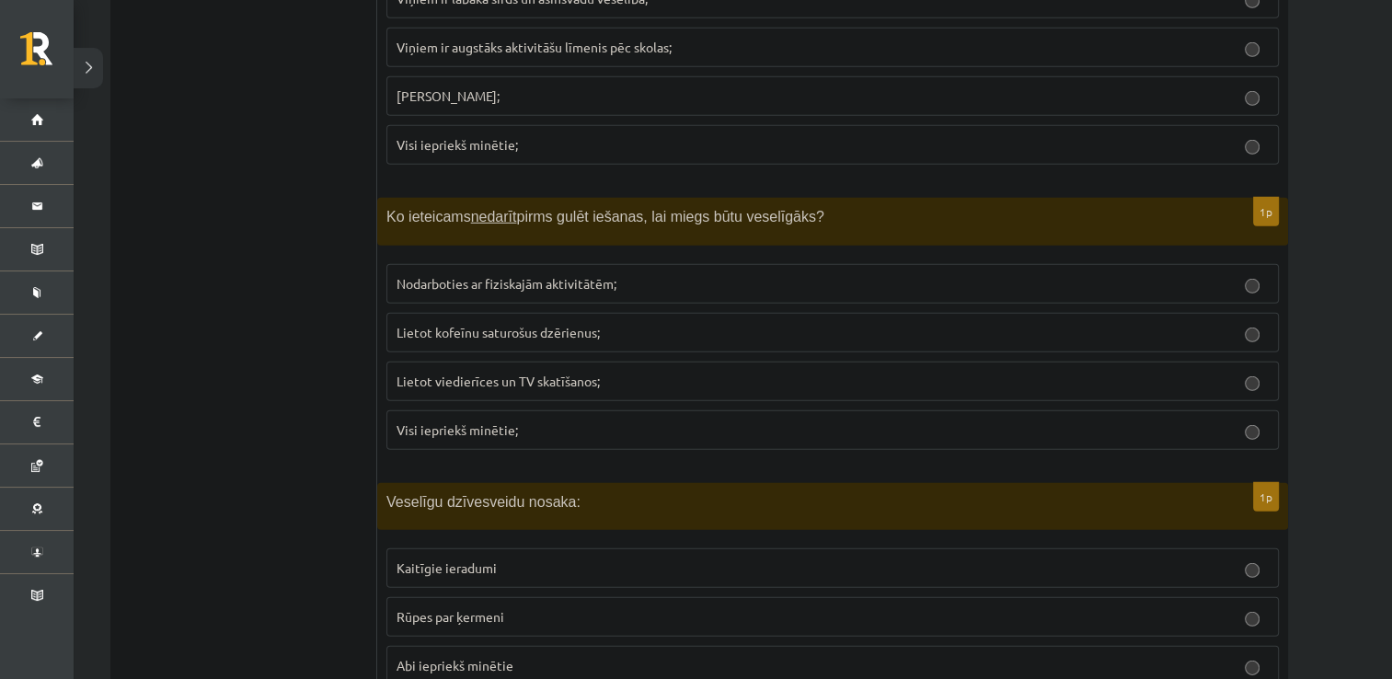
scroll to position [5416, 0]
click at [441, 422] on p "Visi iepriekš minētie;" at bounding box center [833, 431] width 872 height 19
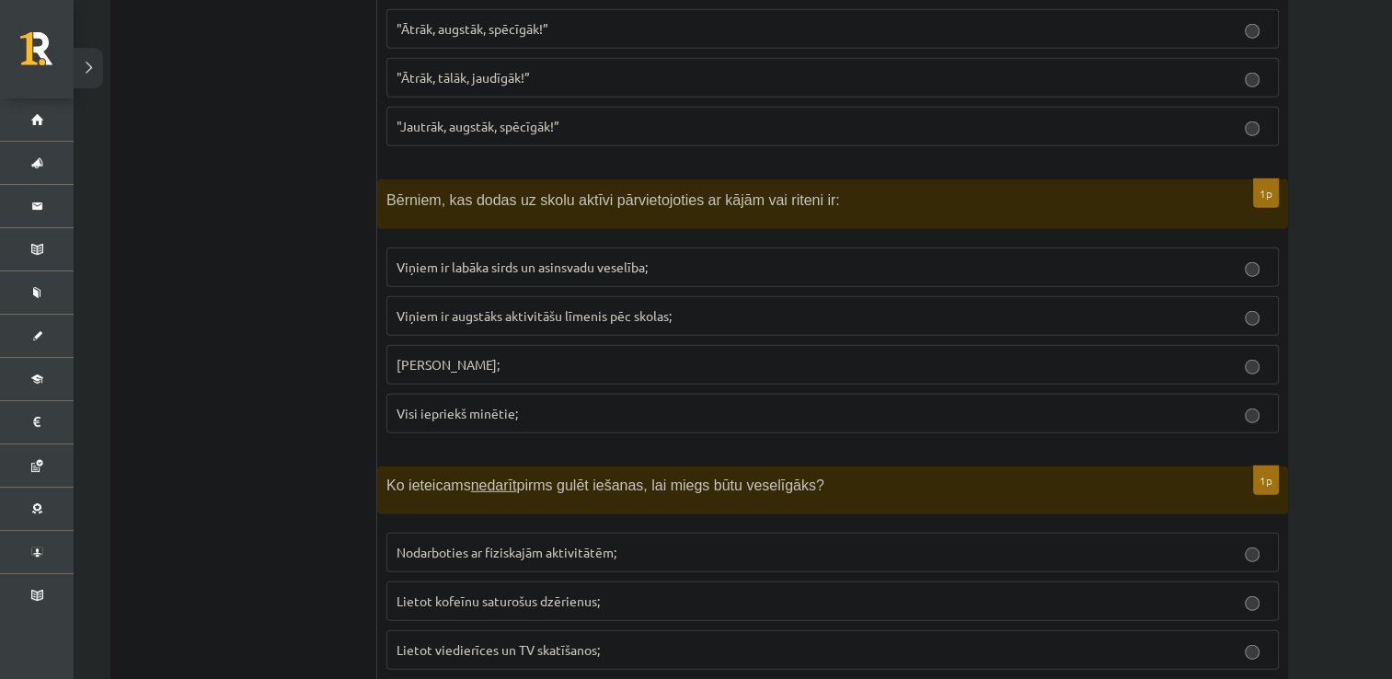
scroll to position [5147, 0]
click at [424, 259] on p "Viņiem ir labāka sirds un asinsvadu veselība;" at bounding box center [833, 268] width 872 height 19
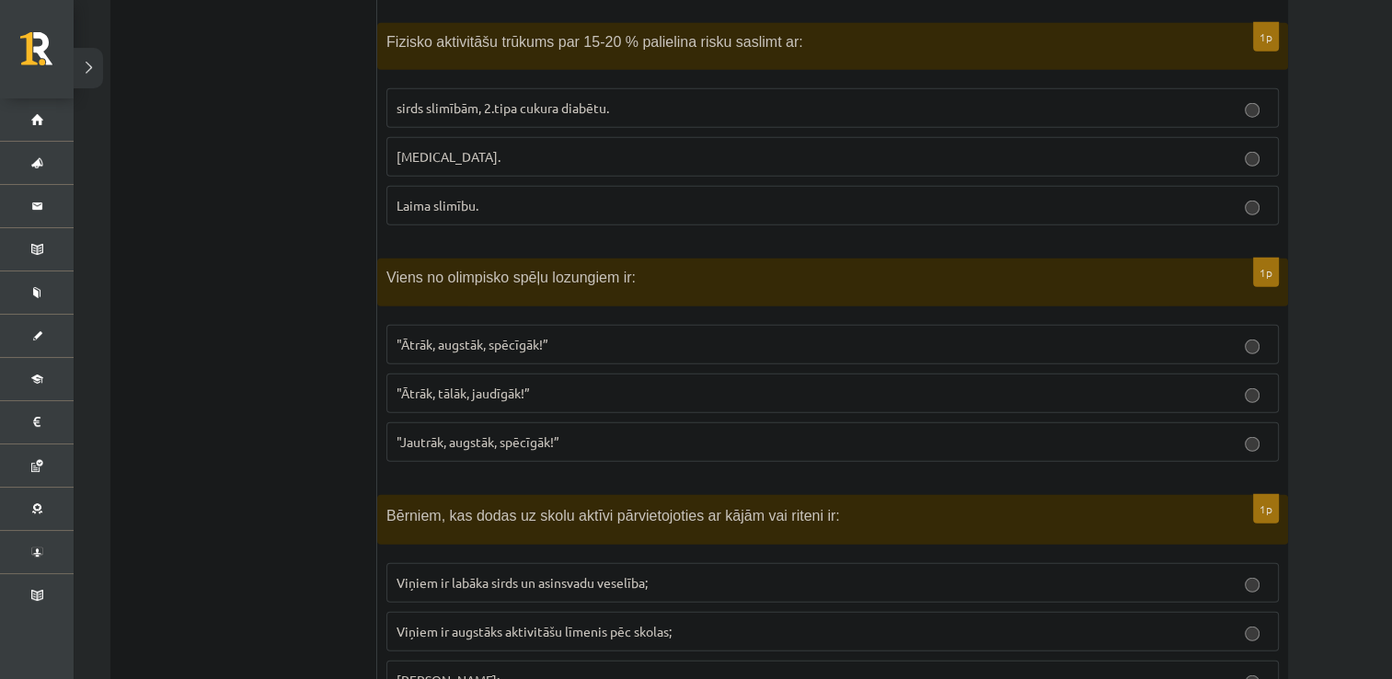
scroll to position [4818, 0]
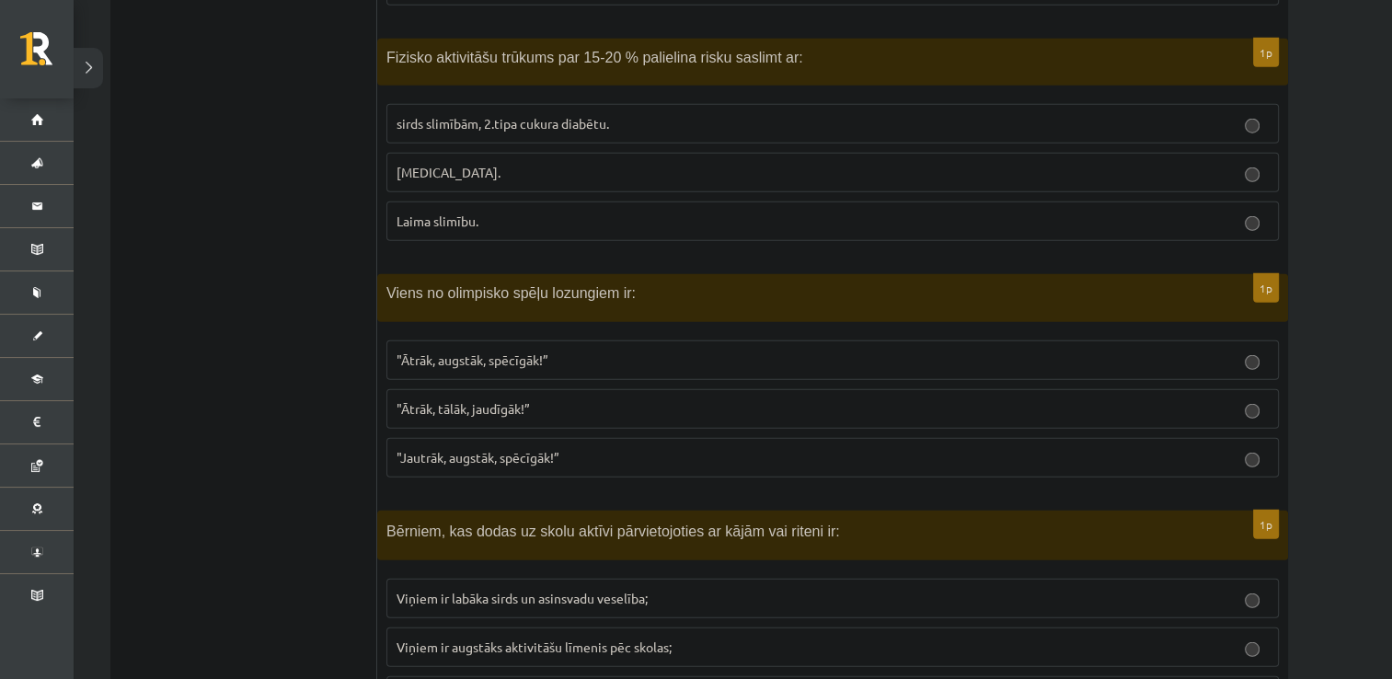
click at [451, 351] on span ""Ātrāk, augstāk, spēcīgāk!”" at bounding box center [473, 359] width 152 height 17
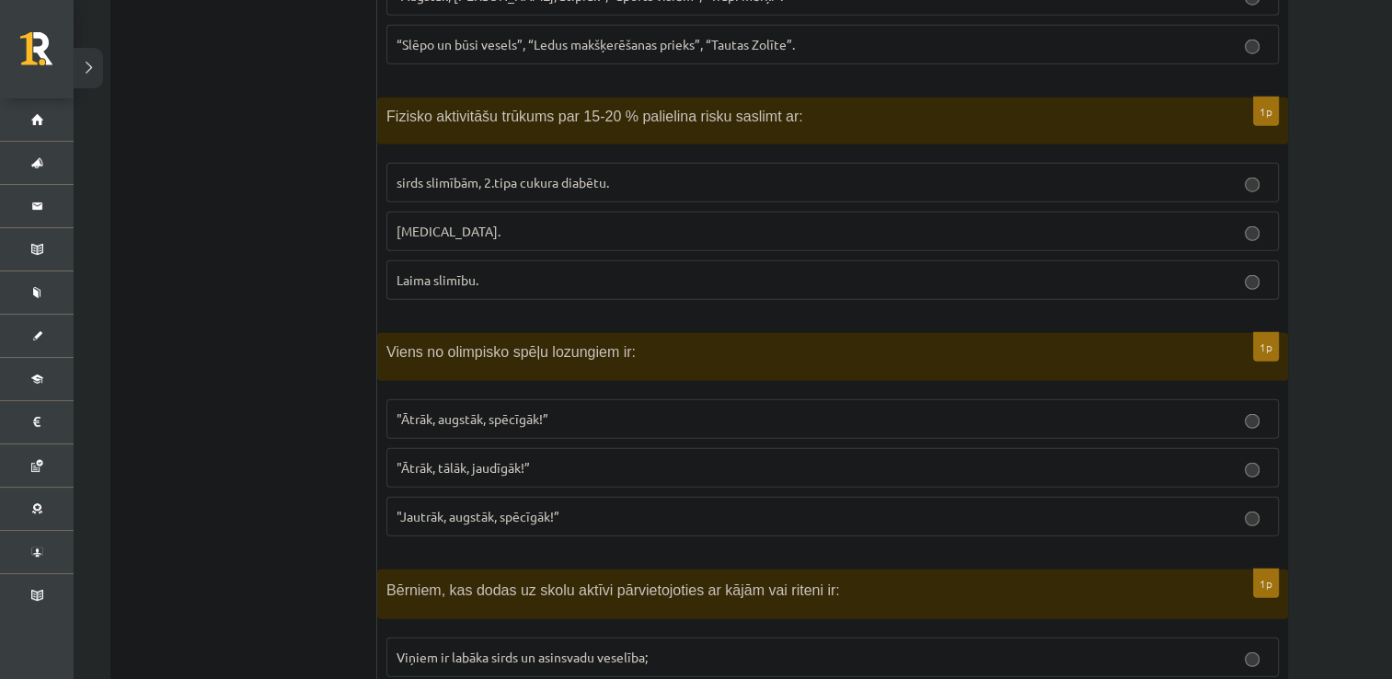
scroll to position [4753, 0]
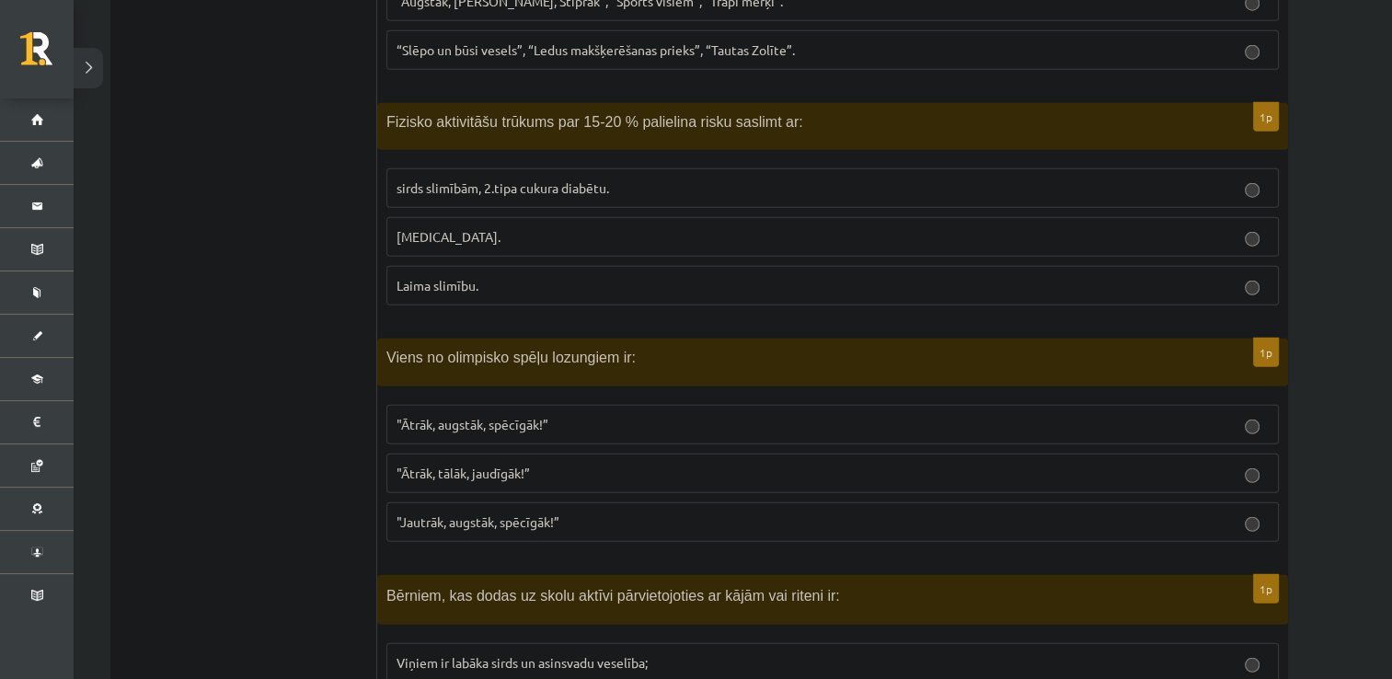
click at [505, 179] on span "sirds slimībām, 2.tipa cukura diabētu." at bounding box center [503, 187] width 213 height 17
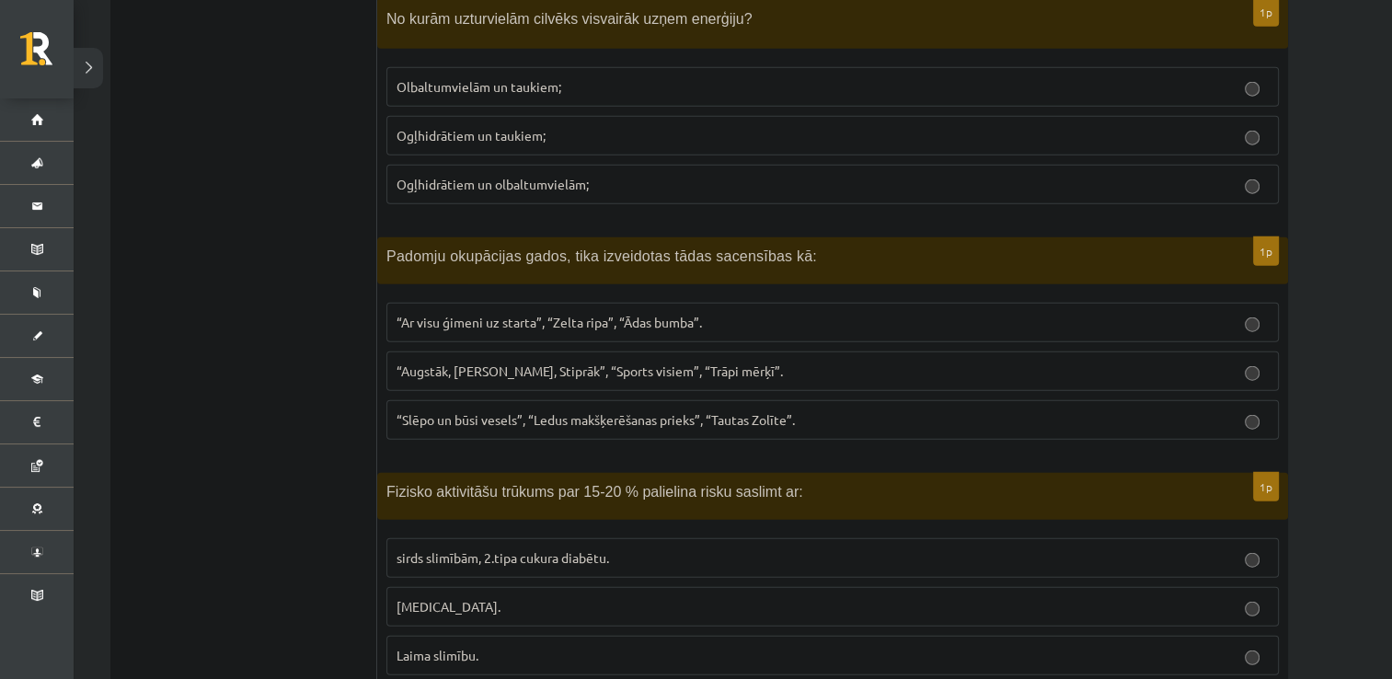
scroll to position [4381, 0]
click at [407, 316] on span "“Ar visu ģimeni uz starta”, “Zelta ripa”, “Ādas bumba”." at bounding box center [549, 324] width 305 height 17
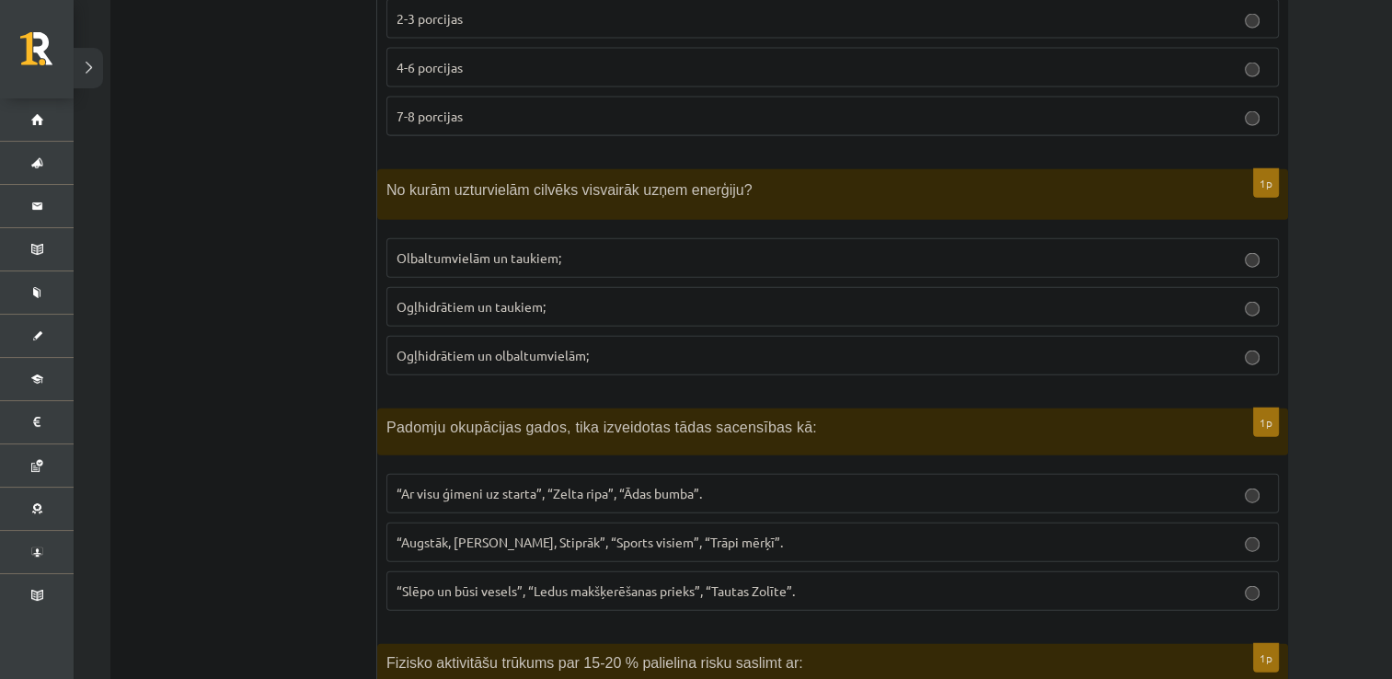
click at [453, 346] on p "Ogļhidrātiem un olbaltumvielām;" at bounding box center [833, 355] width 872 height 19
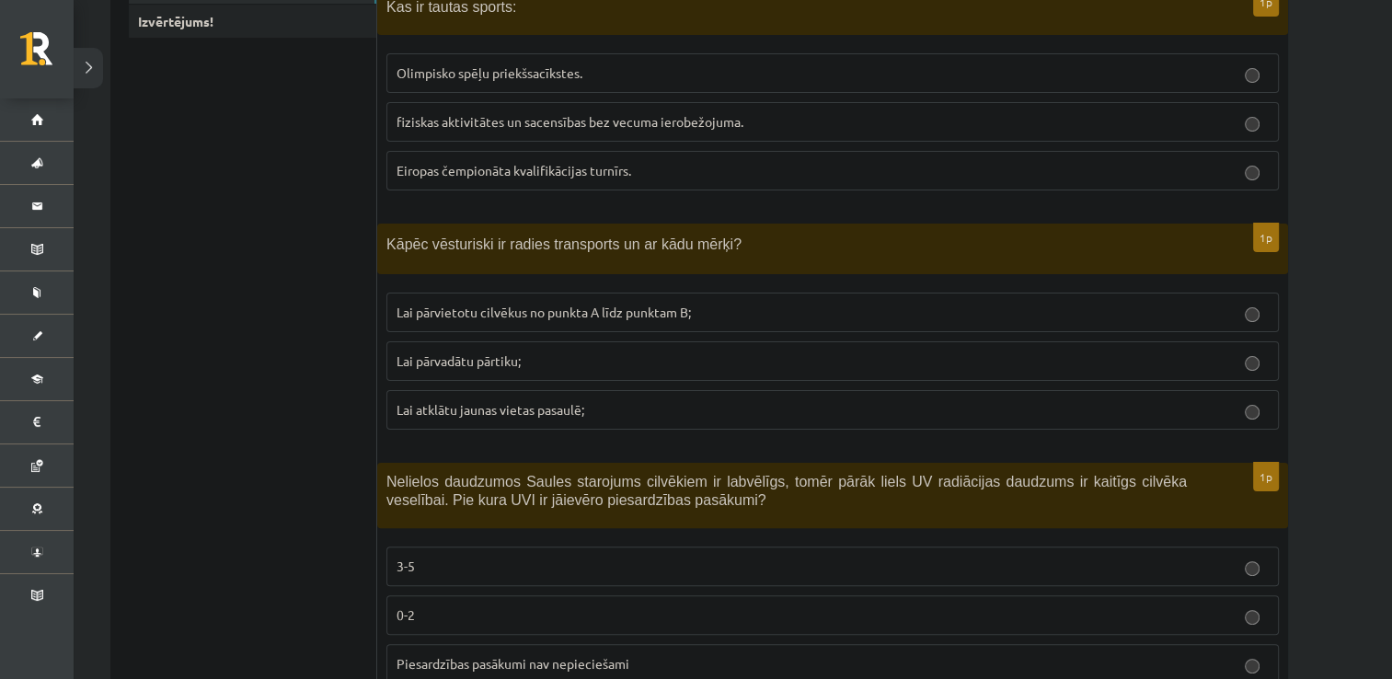
scroll to position [0, 0]
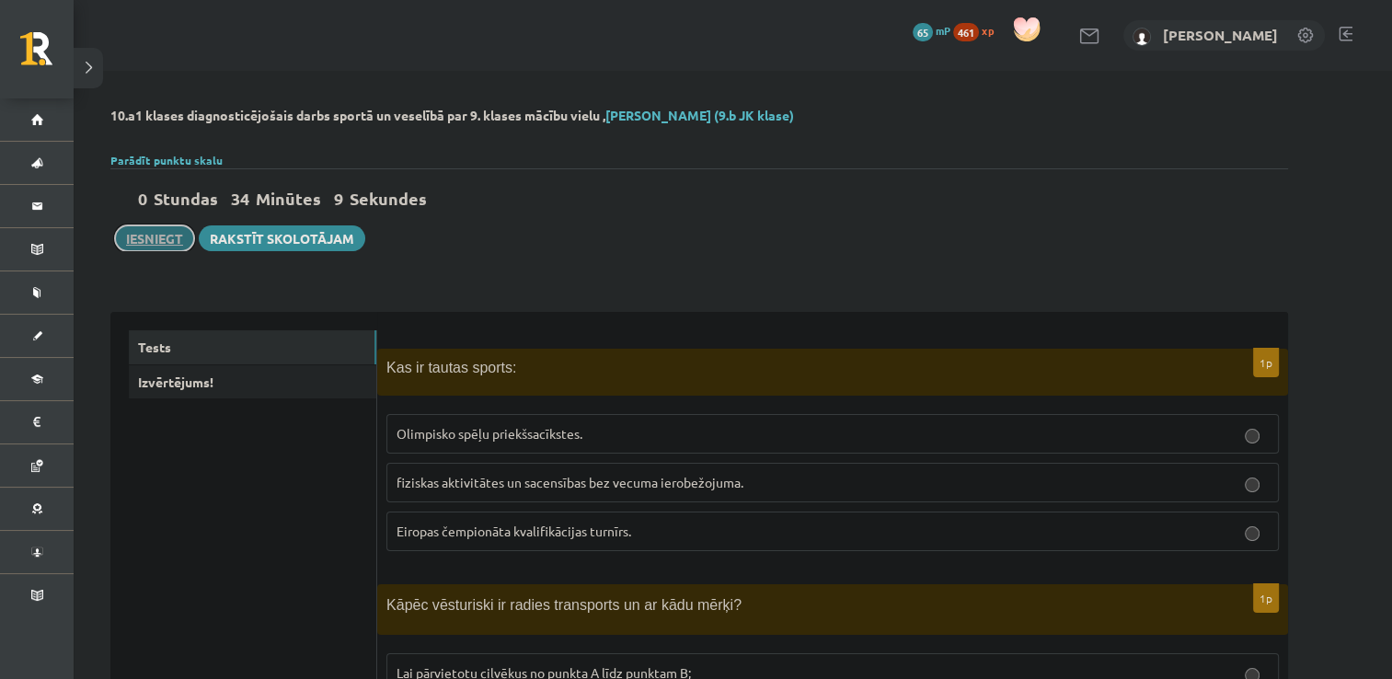
click at [144, 242] on button "Iesniegt" at bounding box center [154, 238] width 79 height 26
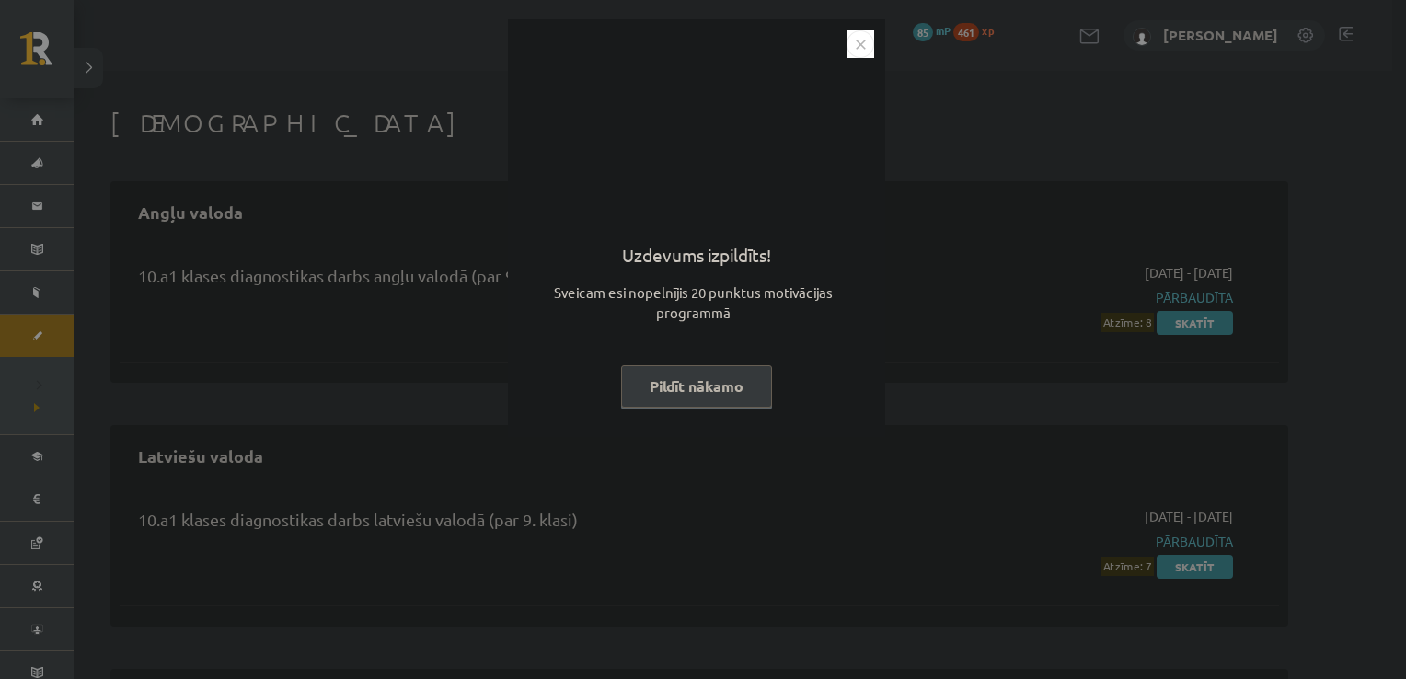
click at [680, 383] on button "Pildīt nākamo" at bounding box center [696, 386] width 151 height 42
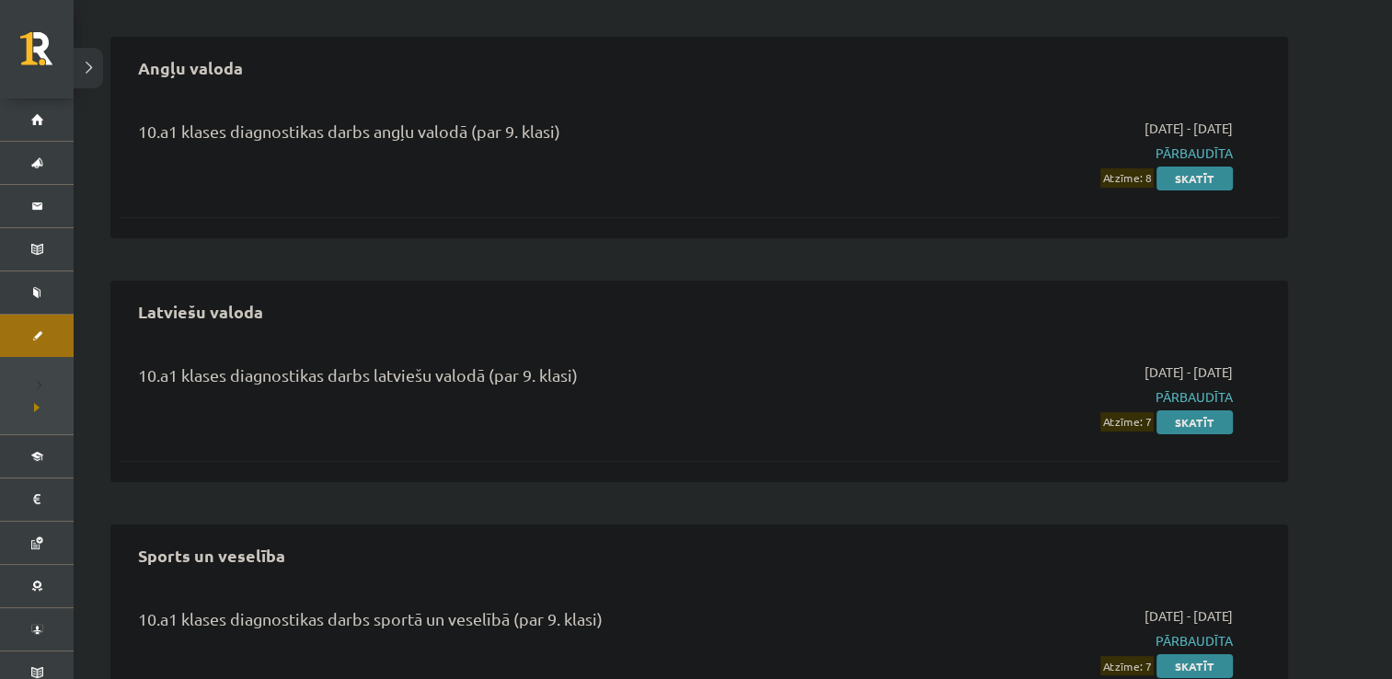
scroll to position [226, 0]
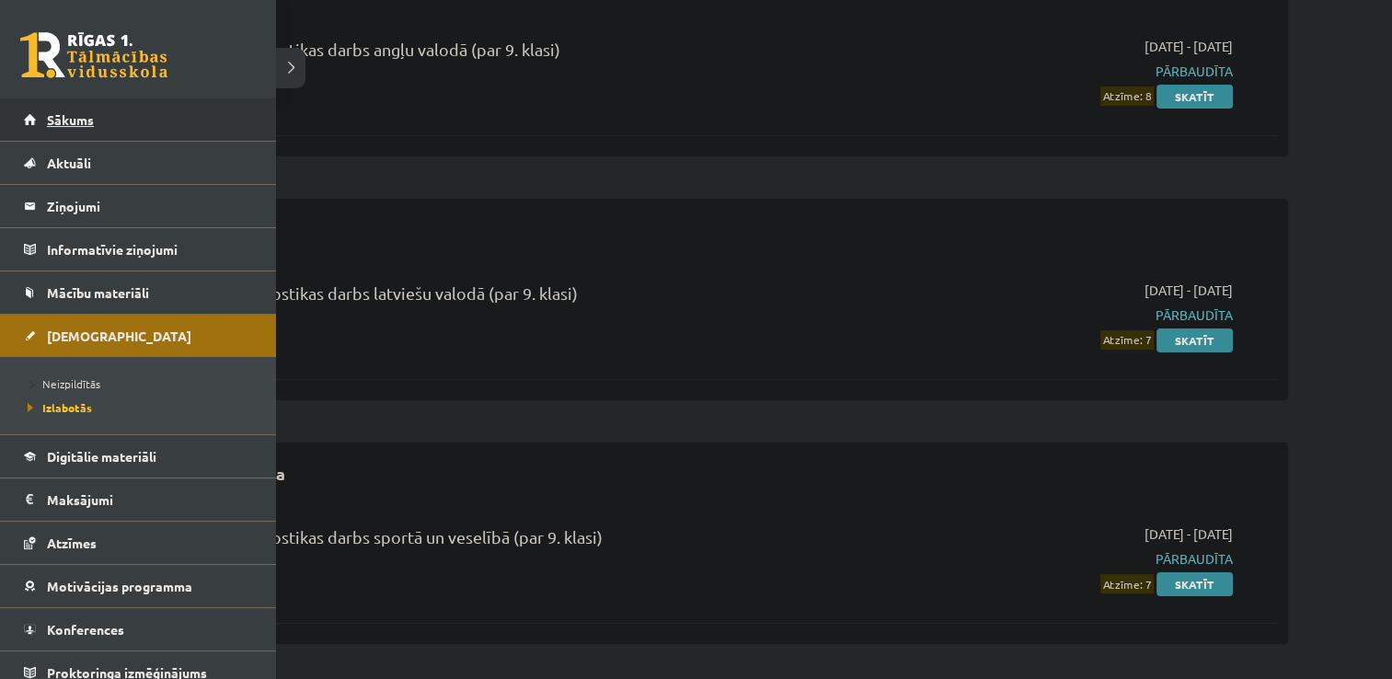
click at [63, 123] on span "Sākums" at bounding box center [70, 119] width 47 height 17
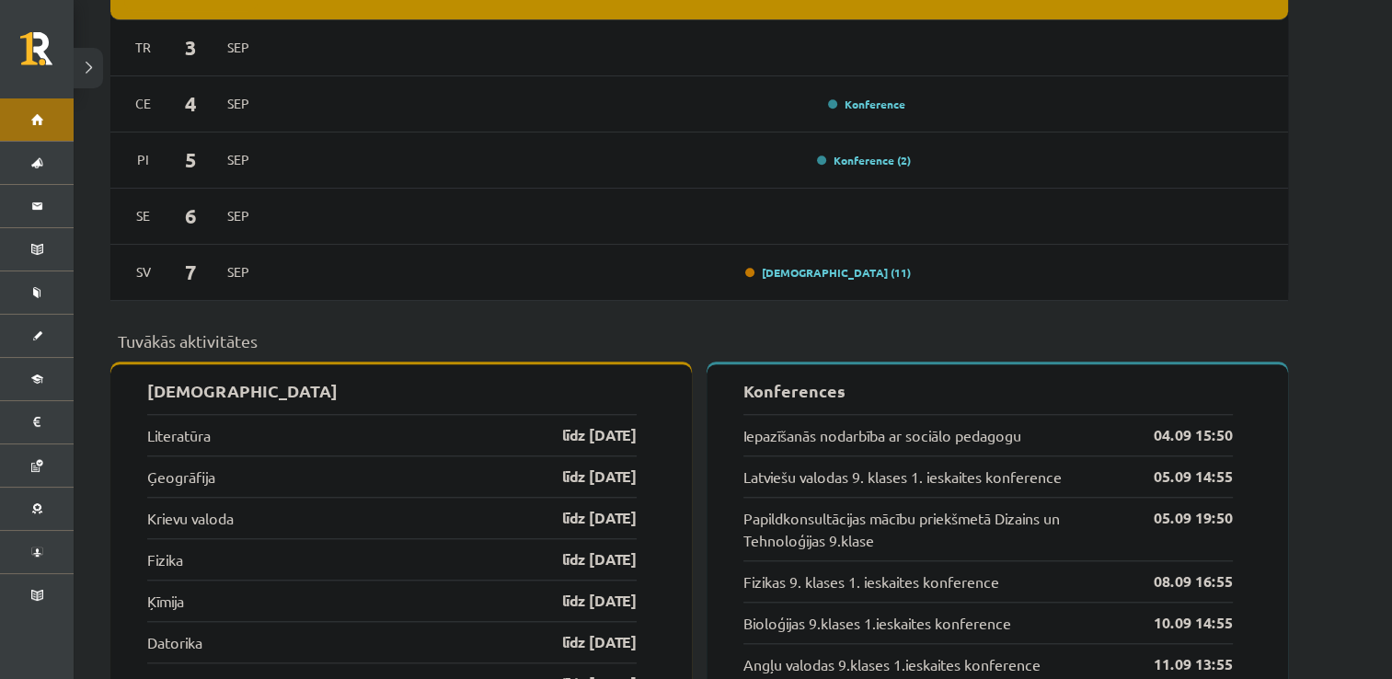
scroll to position [1544, 0]
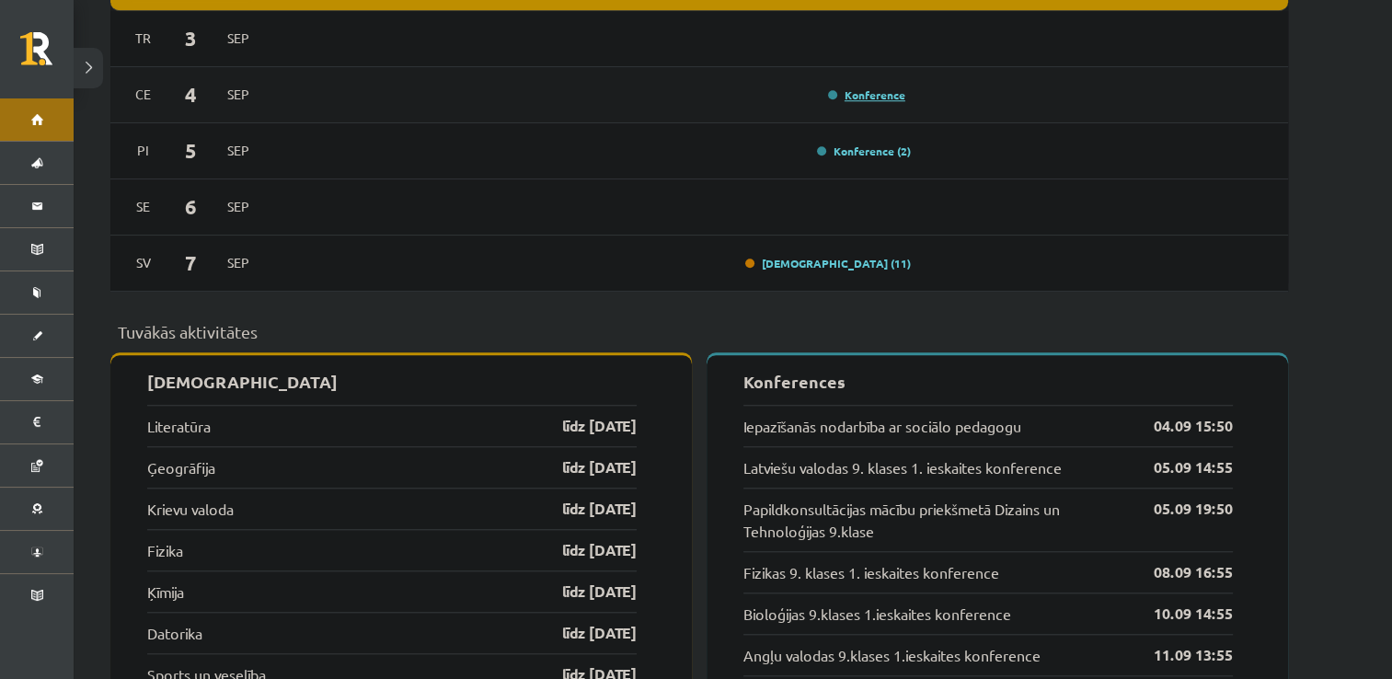
click at [852, 87] on link "Konference" at bounding box center [866, 94] width 77 height 15
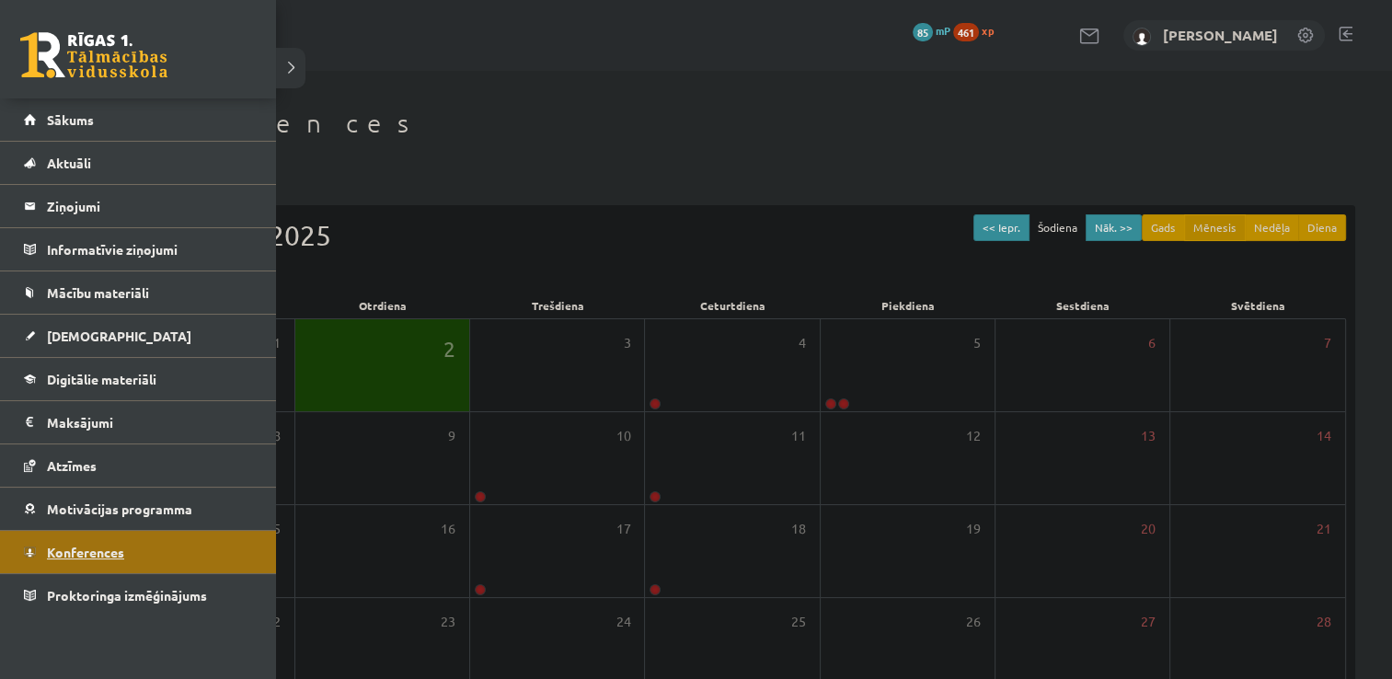
click at [63, 545] on span "Konferences" at bounding box center [85, 552] width 77 height 17
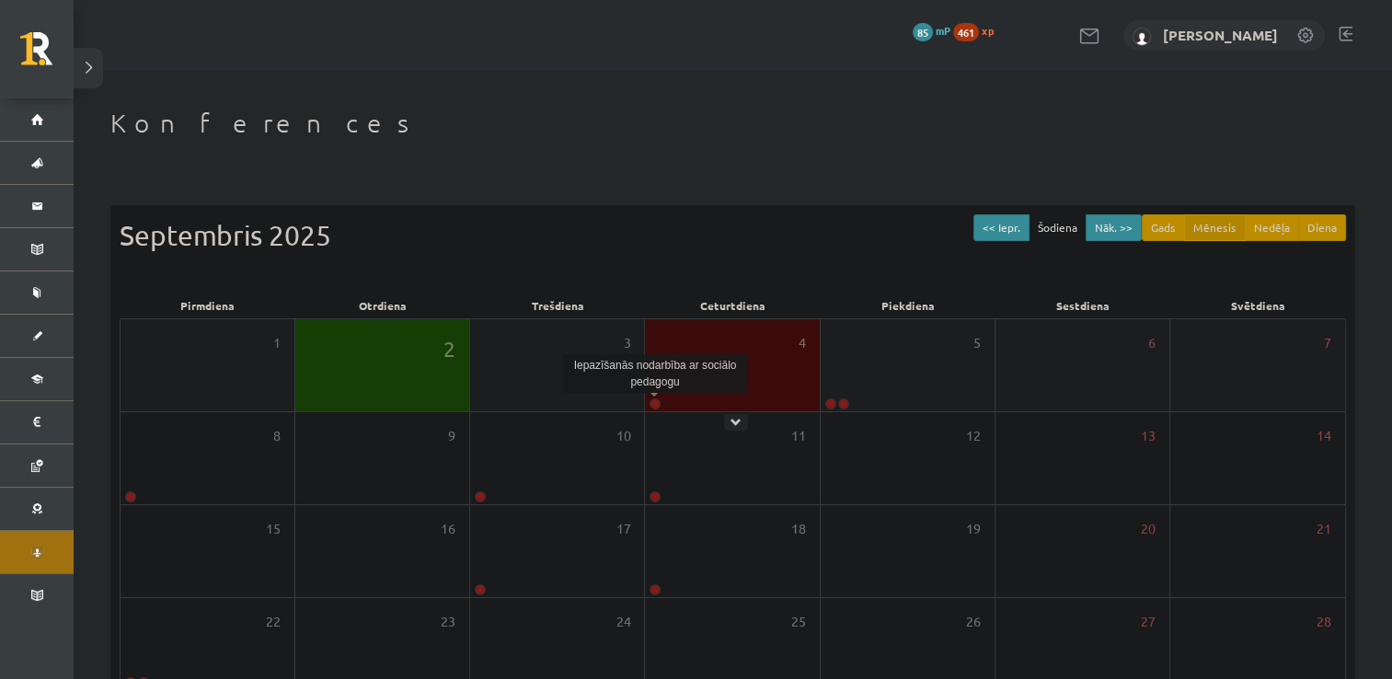
click at [653, 403] on link at bounding box center [655, 403] width 11 height 11
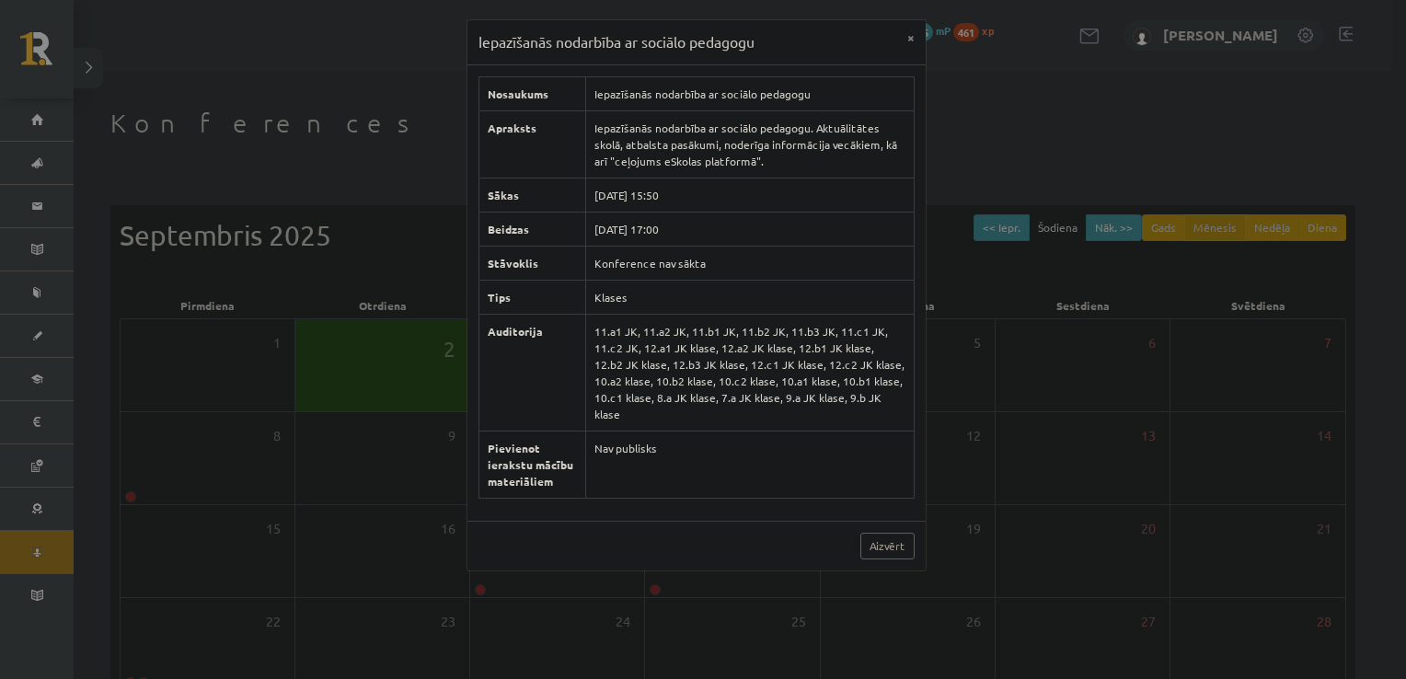
click at [696, 460] on td "Nav publisks" at bounding box center [749, 464] width 328 height 67
click at [882, 533] on link "Aizvērt" at bounding box center [887, 546] width 54 height 27
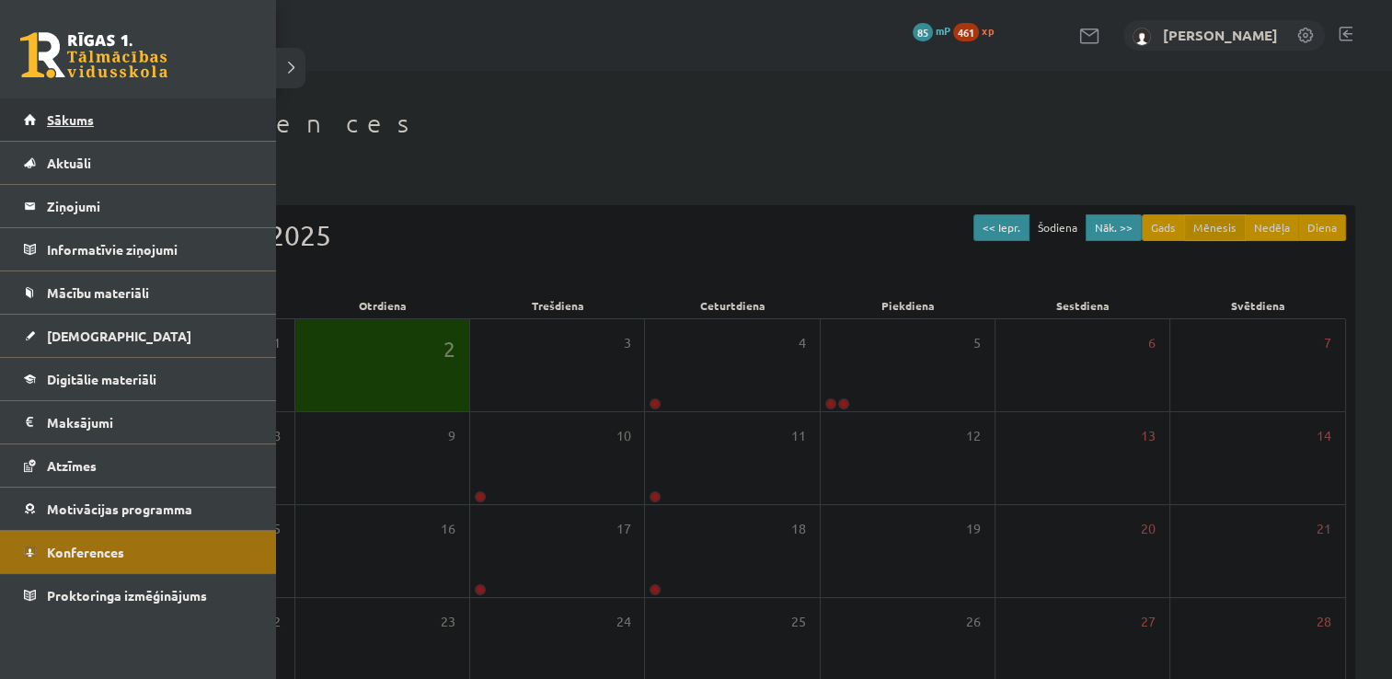
click at [63, 121] on span "Sākums" at bounding box center [70, 119] width 47 height 17
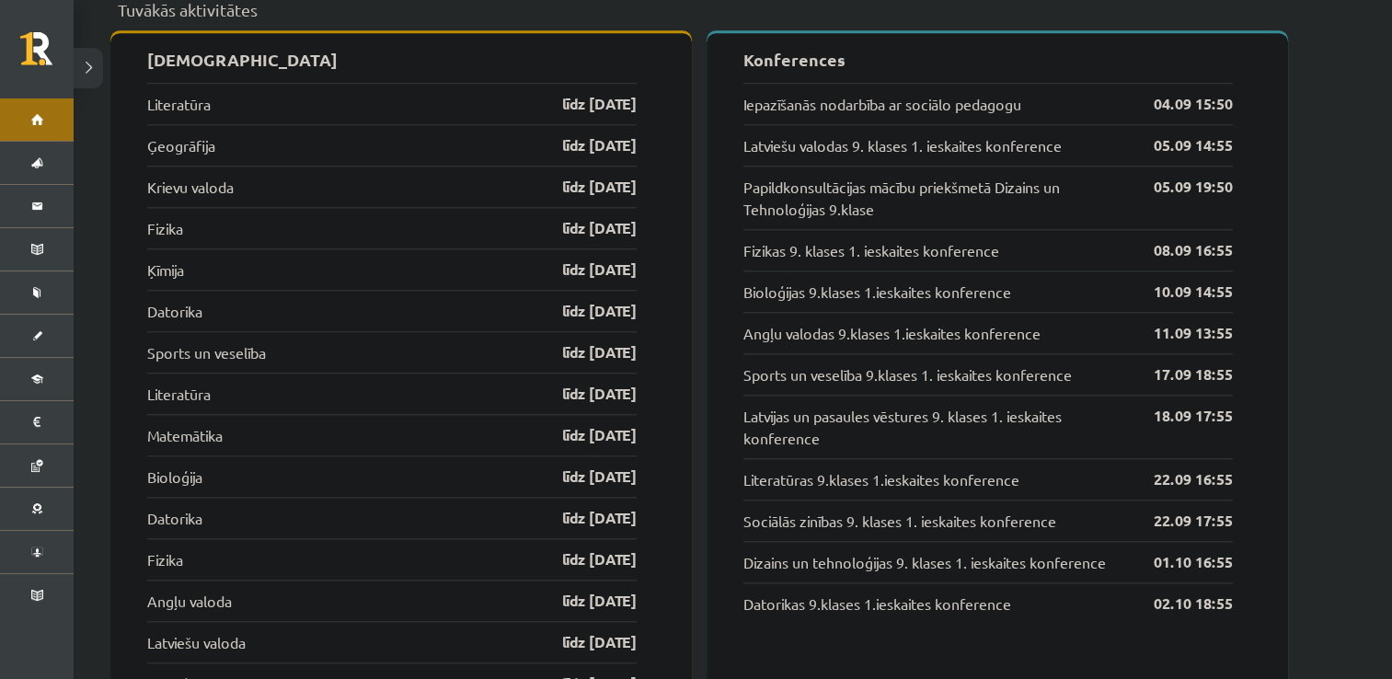
scroll to position [1811, 0]
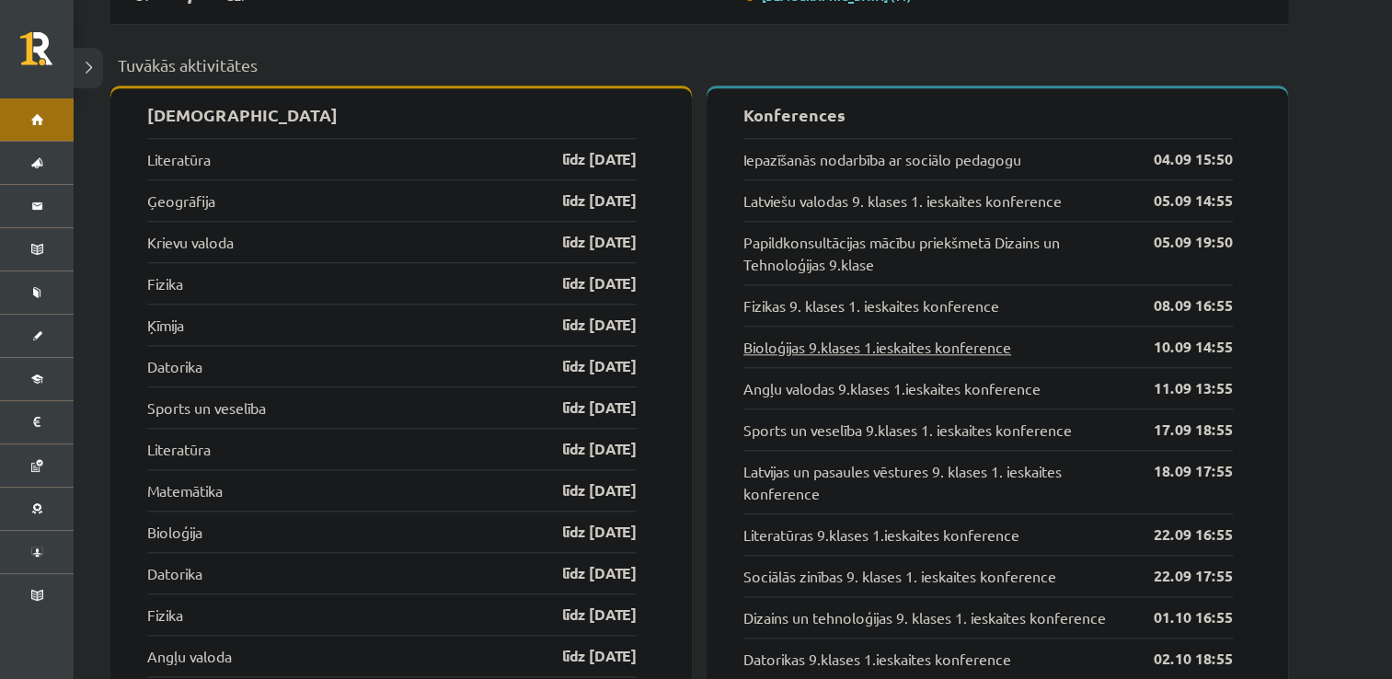
click at [907, 337] on link "Bioloģijas 9.klases 1.ieskaites konference" at bounding box center [877, 347] width 268 height 22
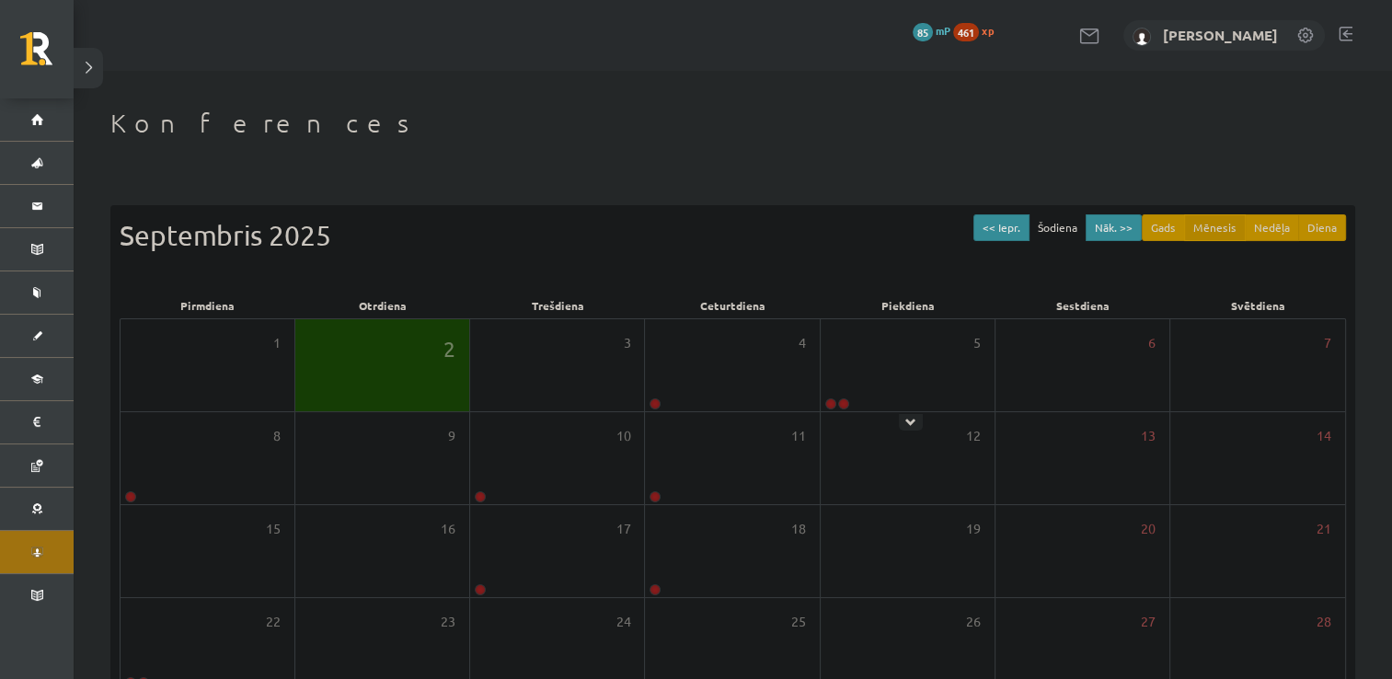
scroll to position [199, 0]
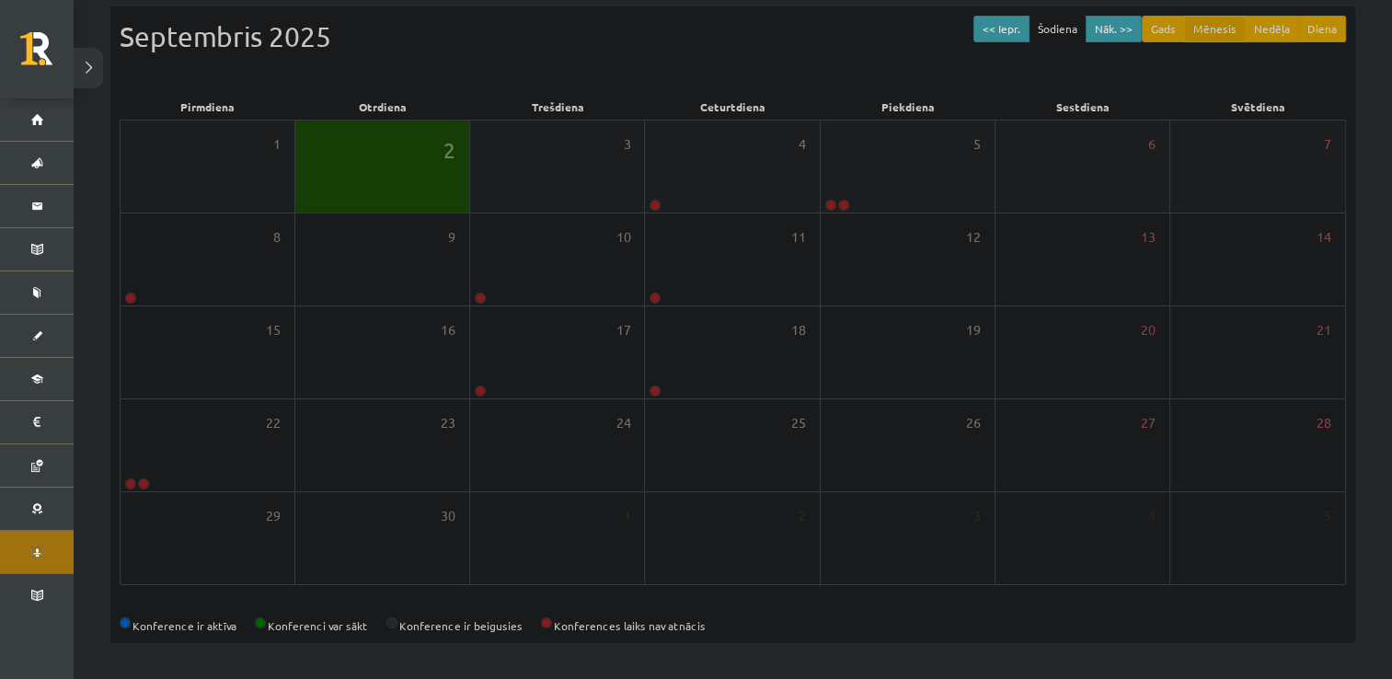
click at [400, 167] on div "2" at bounding box center [382, 167] width 174 height 92
click at [449, 151] on span "2" at bounding box center [449, 149] width 12 height 31
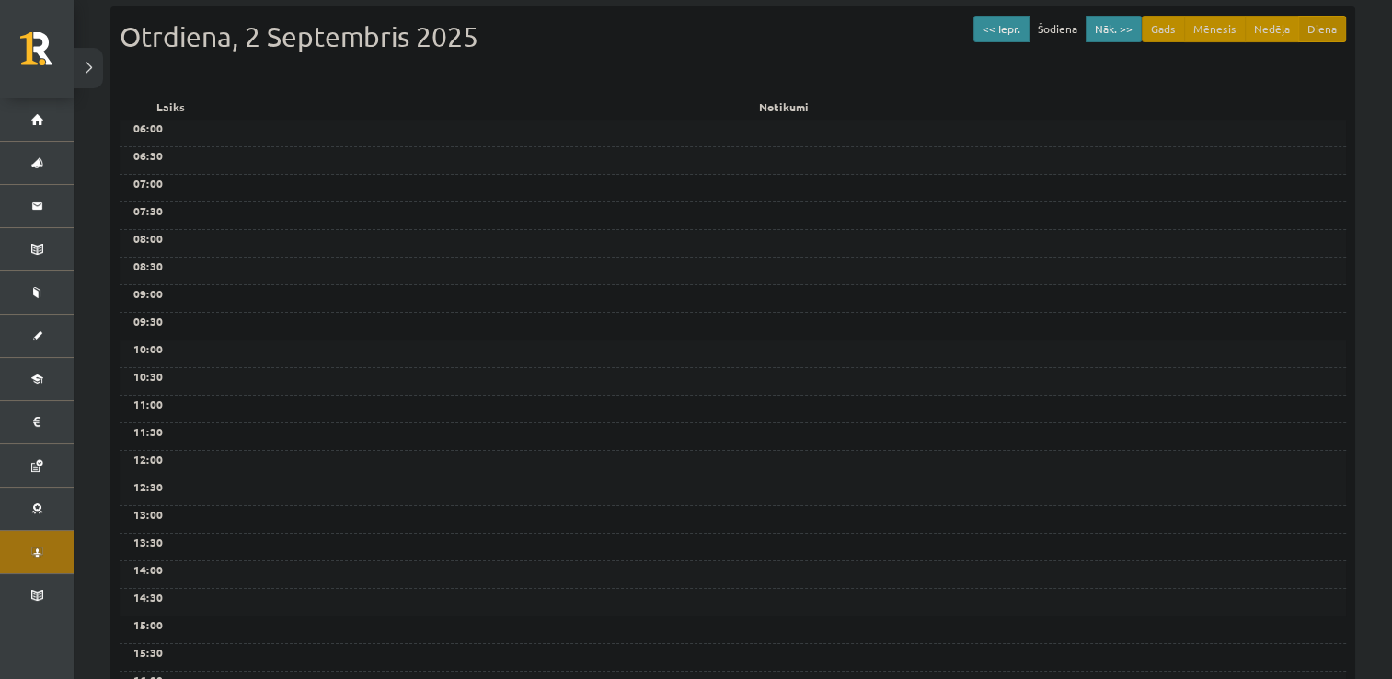
scroll to position [0, 0]
